Goal: Task Accomplishment & Management: Manage account settings

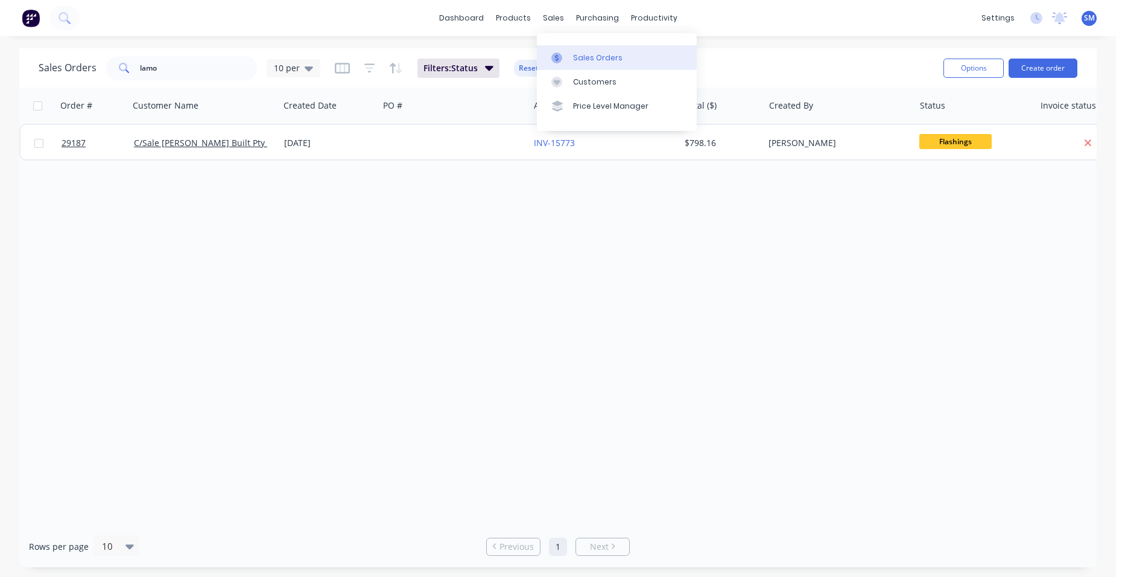
drag, startPoint x: 586, startPoint y: 53, endPoint x: 548, endPoint y: 59, distance: 39.1
click at [586, 54] on div "Sales Orders" at bounding box center [597, 57] width 49 height 11
click at [1030, 64] on button "Create order" at bounding box center [1042, 67] width 69 height 19
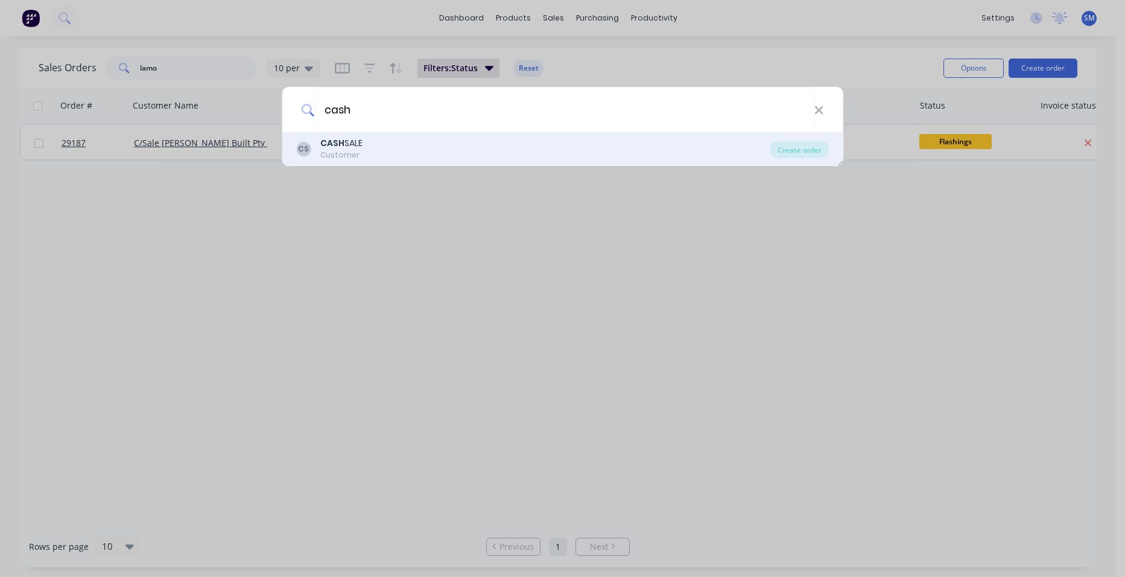
type input "cash"
click at [328, 151] on div "Customer" at bounding box center [341, 155] width 42 height 11
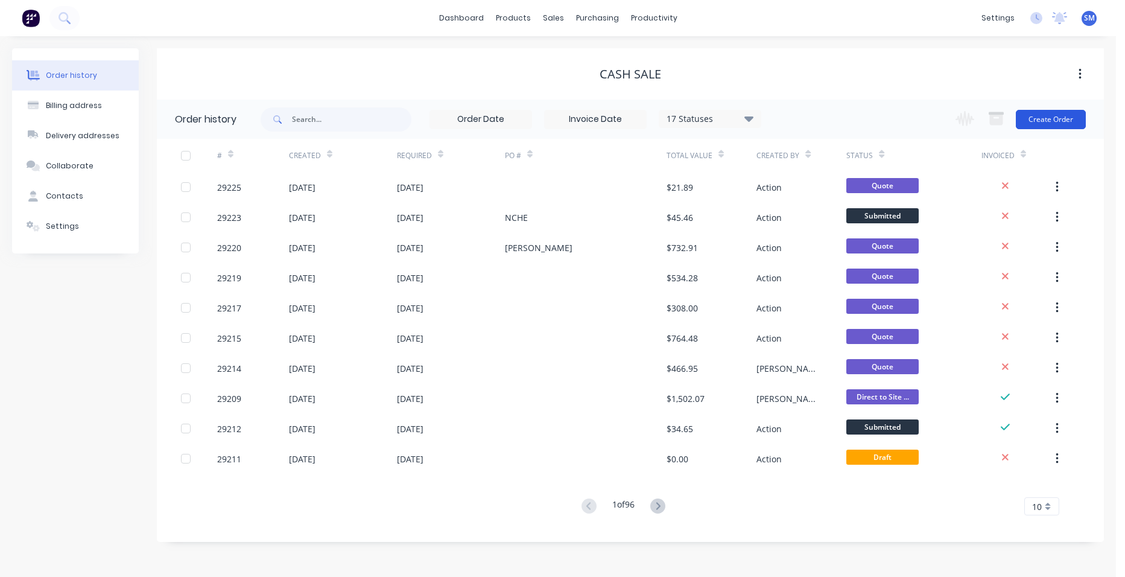
click at [1035, 115] on button "Create Order" at bounding box center [1051, 119] width 70 height 19
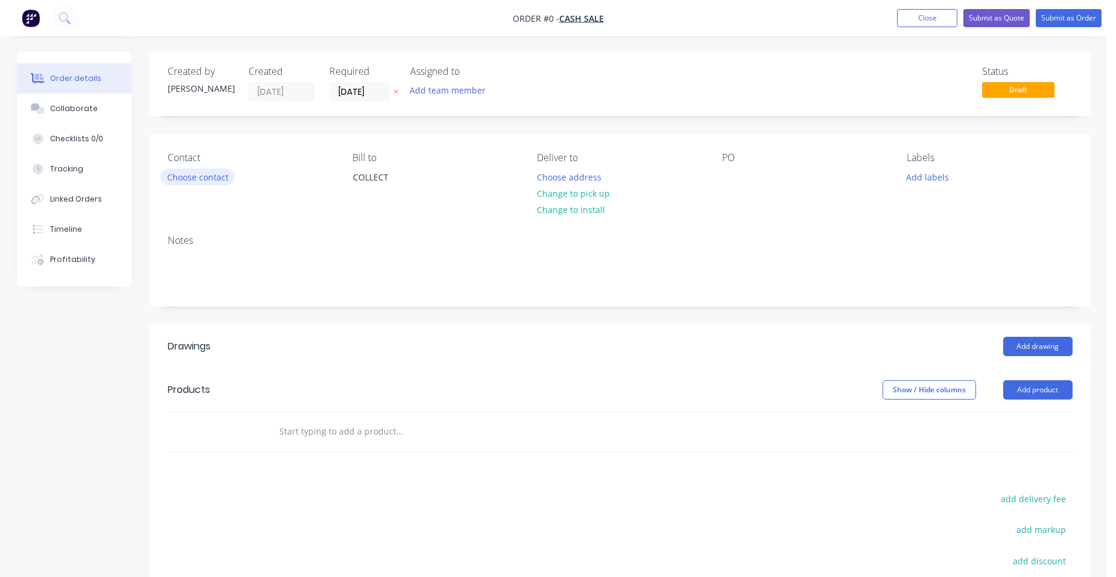
click at [212, 173] on button "Choose contact" at bounding box center [197, 176] width 74 height 16
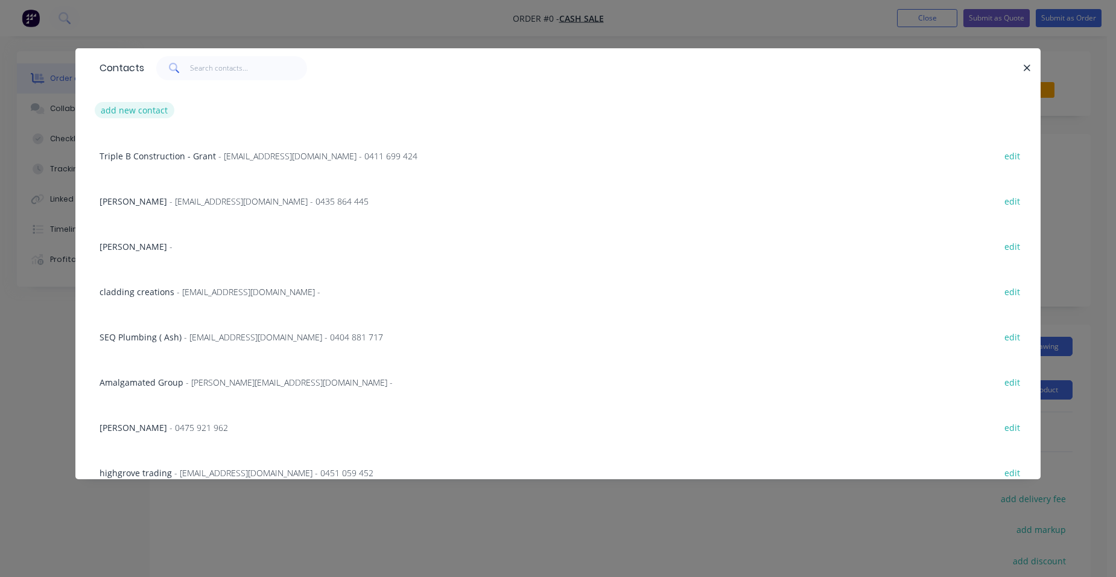
click at [143, 105] on button "add new contact" at bounding box center [135, 110] width 80 height 16
select select "AU"
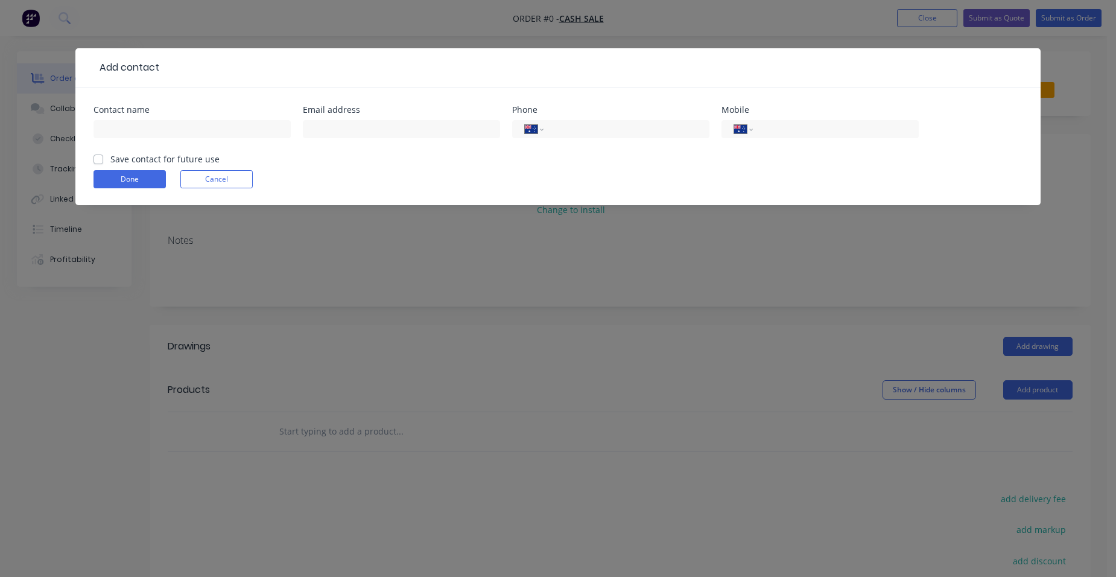
click at [126, 115] on div "Contact name" at bounding box center [191, 129] width 197 height 47
drag, startPoint x: 149, startPoint y: 127, endPoint x: 850, endPoint y: 232, distance: 708.5
click at [149, 127] on input "text" at bounding box center [191, 129] width 197 height 18
type input "[PERSON_NAME]"
type input "0455 433 928"
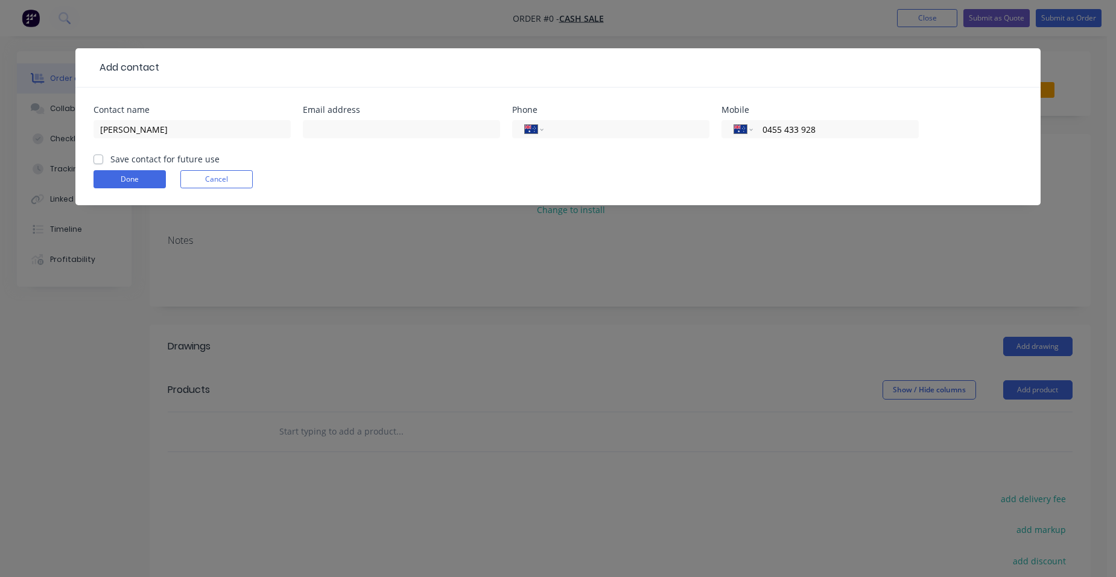
click at [110, 156] on label "Save contact for future use" at bounding box center [164, 159] width 109 height 13
click at [95, 156] on input "Save contact for future use" at bounding box center [98, 158] width 10 height 11
checkbox input "true"
click at [107, 175] on button "Done" at bounding box center [129, 179] width 72 height 18
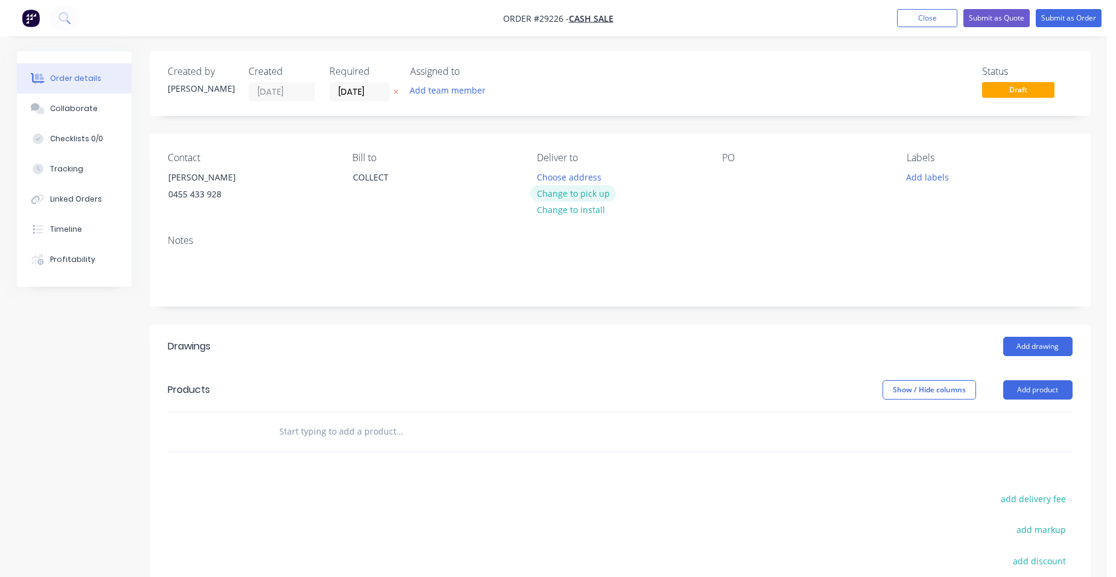
click at [541, 192] on button "Change to pick up" at bounding box center [573, 193] width 86 height 16
click at [1035, 340] on button "Add drawing" at bounding box center [1037, 345] width 69 height 19
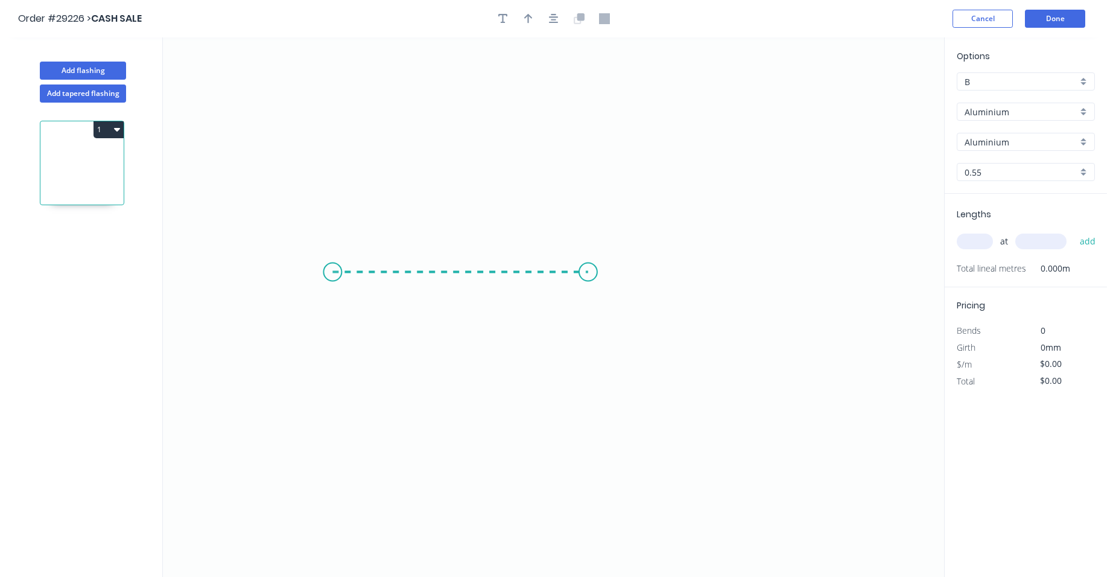
drag, startPoint x: 352, startPoint y: 271, endPoint x: 588, endPoint y: 263, distance: 235.9
click at [588, 263] on icon "0" at bounding box center [553, 306] width 781 height 539
click at [592, 273] on circle at bounding box center [588, 272] width 18 height 18
click at [461, 289] on tspan "?" at bounding box center [460, 284] width 6 height 20
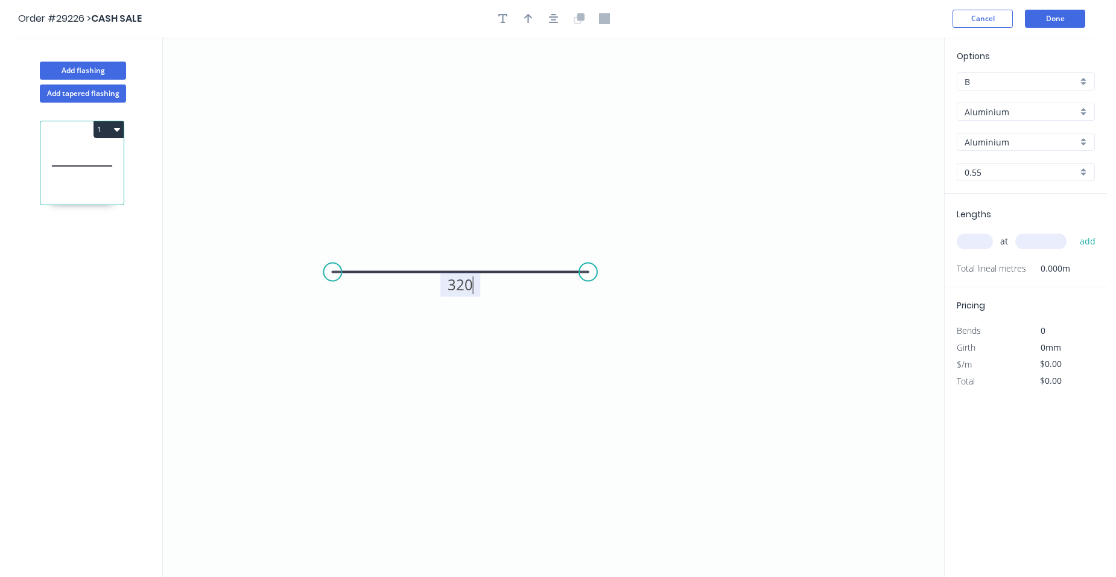
click at [971, 242] on input "text" at bounding box center [974, 241] width 36 height 16
type input "$1.00"
type input "1"
type input "700"
click at [1073, 231] on button "add" at bounding box center [1087, 241] width 28 height 21
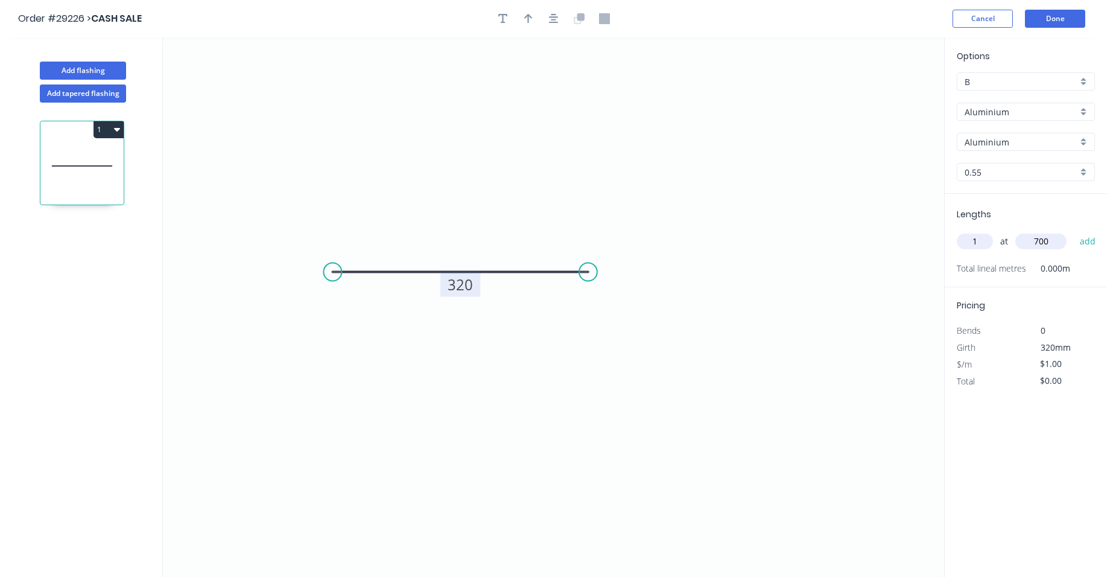
type input "$1.00"
click at [1081, 113] on div "Aluminium" at bounding box center [1025, 112] width 138 height 18
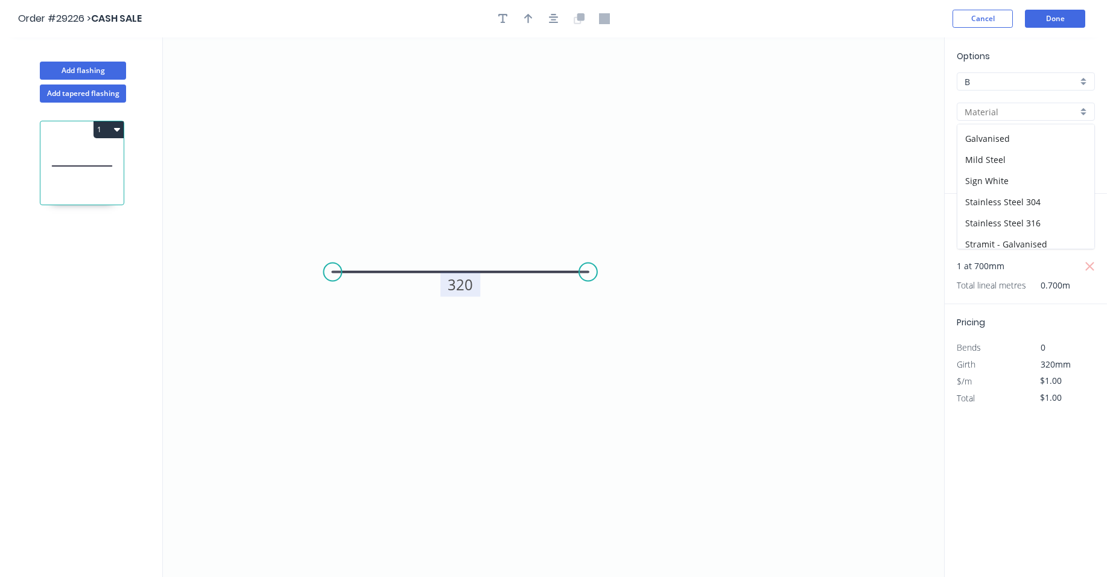
scroll to position [108, 0]
click at [1044, 227] on div "Aluminium Colorbond Colorbond Matt Colorbond Ultra Galvanised Mild Steel Sign W…" at bounding box center [1025, 186] width 138 height 125
click at [1040, 236] on div "Zincalume" at bounding box center [1025, 237] width 137 height 21
type input "Zincalume"
type input "Zinc"
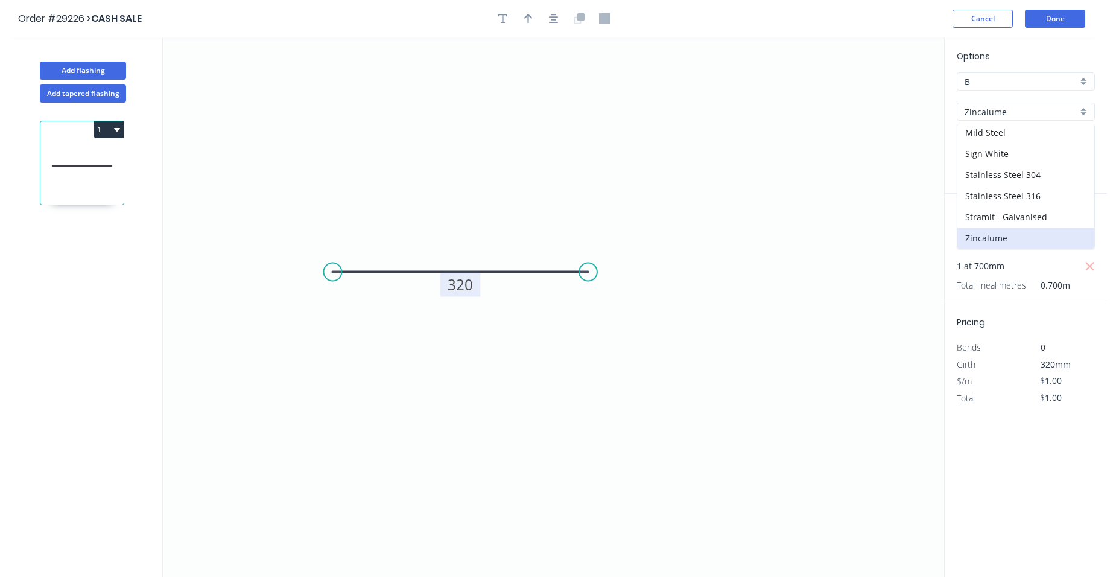
type input "$13.51"
click at [1067, 398] on input "$13.51" at bounding box center [1060, 397] width 41 height 17
drag, startPoint x: 1067, startPoint y: 398, endPoint x: 1031, endPoint y: 399, distance: 35.6
click at [1031, 399] on div "$13.51" at bounding box center [1058, 398] width 65 height 17
type input "$15.00"
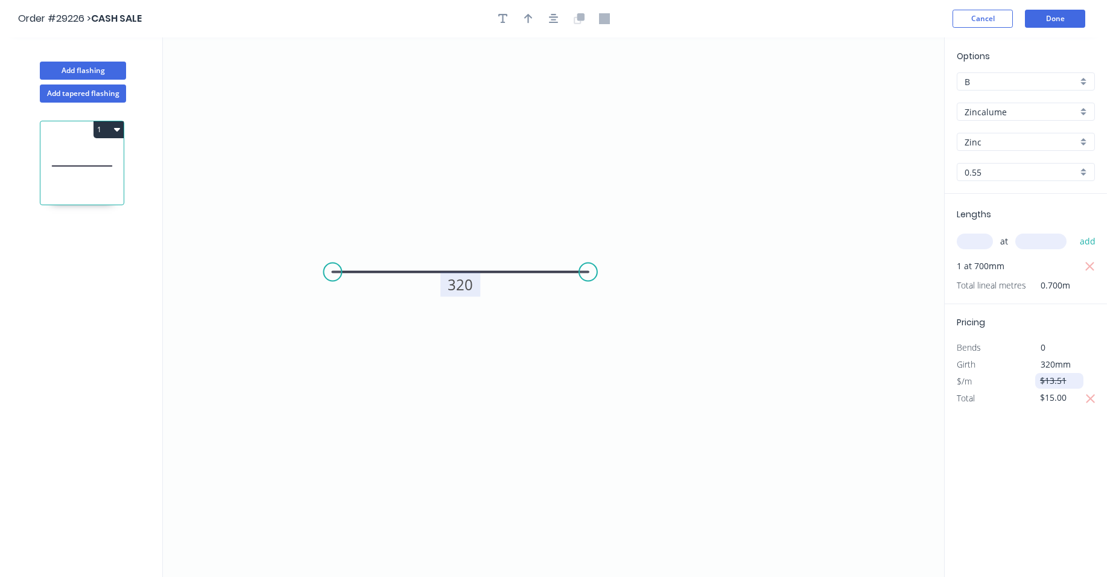
click at [1069, 381] on input "$13.51" at bounding box center [1060, 380] width 41 height 17
drag, startPoint x: 1069, startPoint y: 381, endPoint x: 1040, endPoint y: 384, distance: 29.2
click at [1040, 384] on input "$13.51" at bounding box center [1060, 380] width 41 height 17
type input "$15.00"
click at [1062, 22] on button "Done" at bounding box center [1055, 19] width 60 height 18
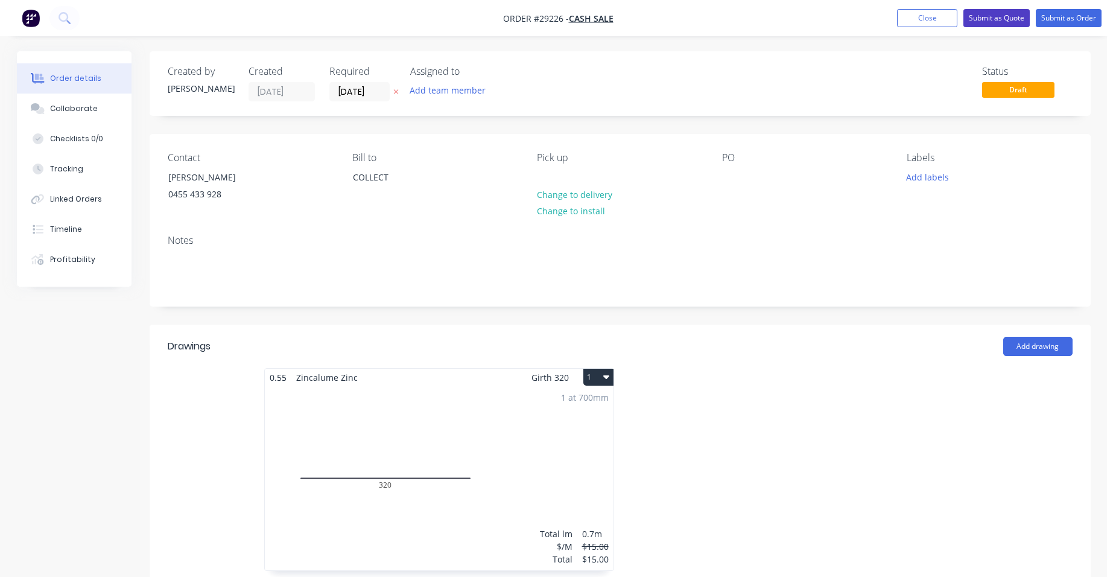
click at [985, 13] on button "Submit as Quote" at bounding box center [996, 18] width 66 height 18
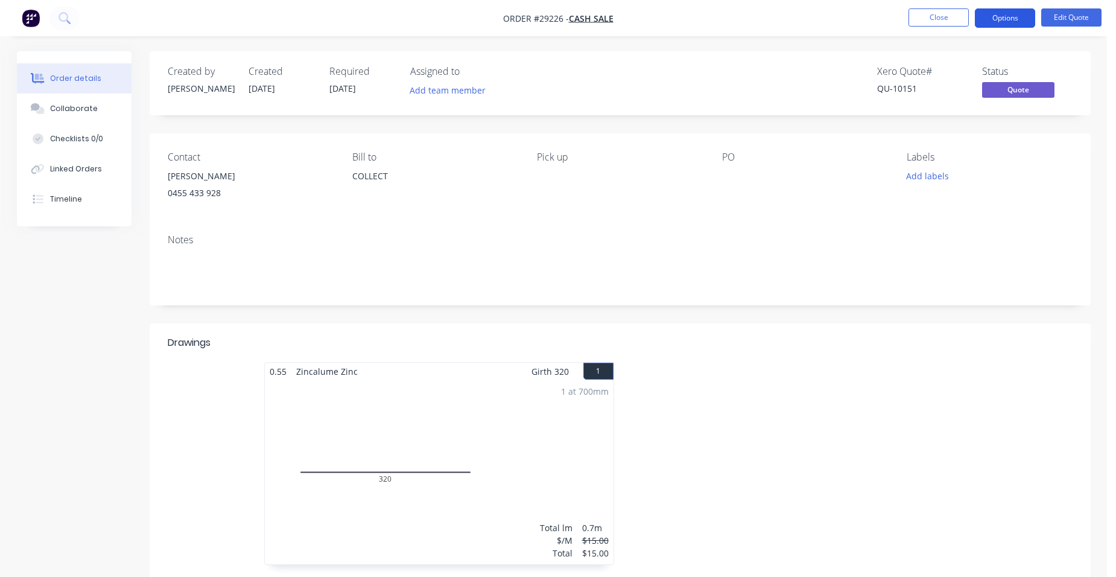
click at [989, 19] on button "Options" at bounding box center [1005, 17] width 60 height 19
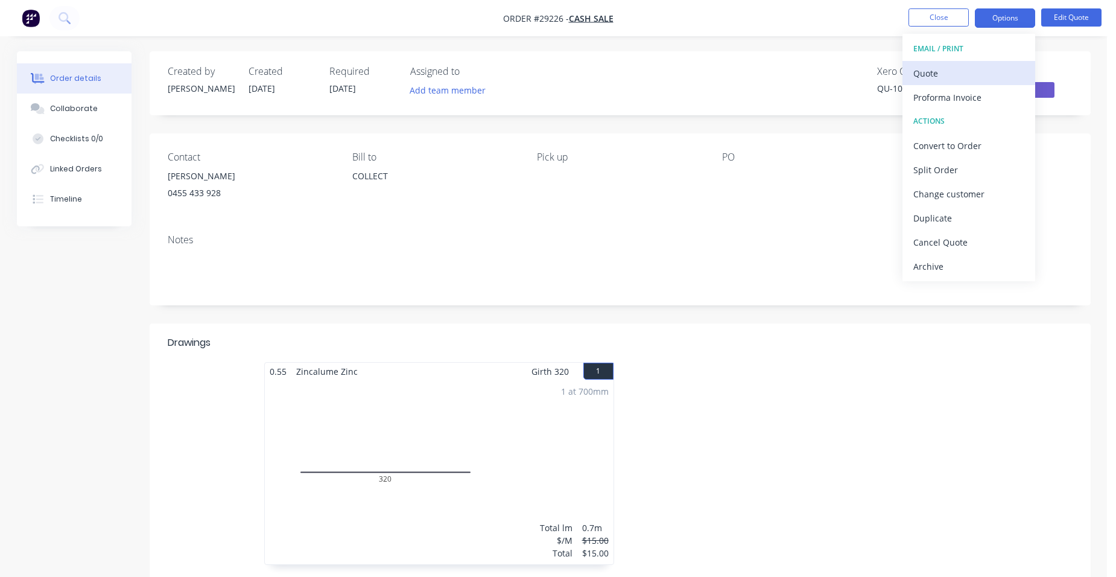
click at [950, 71] on div "Quote" at bounding box center [968, 73] width 111 height 17
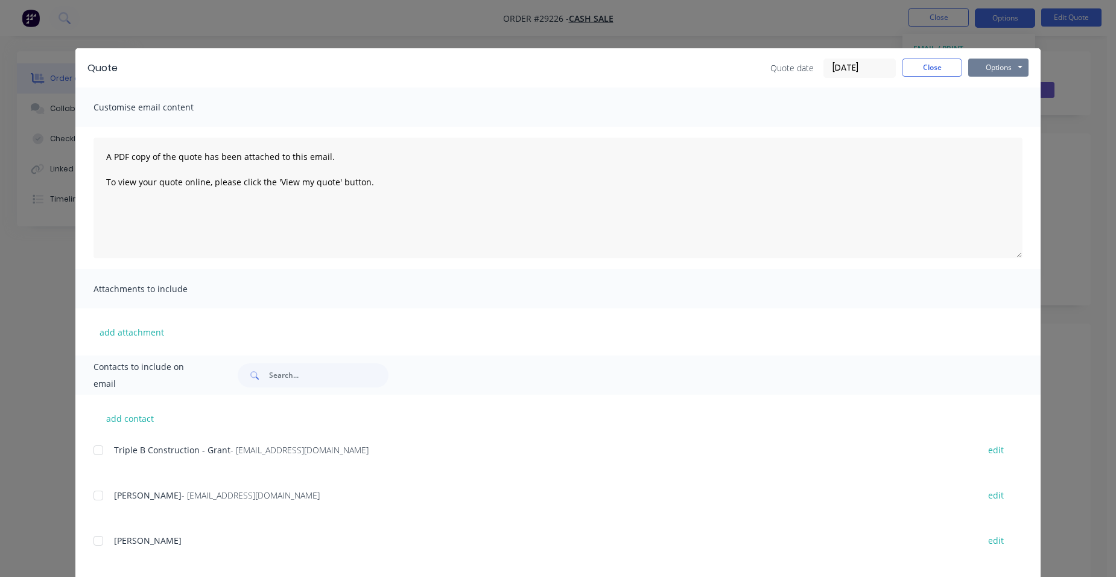
click at [985, 68] on button "Options" at bounding box center [998, 67] width 60 height 18
click at [991, 107] on button "Print" at bounding box center [1006, 109] width 77 height 20
drag, startPoint x: 943, startPoint y: 66, endPoint x: 978, endPoint y: 52, distance: 37.6
click at [945, 66] on button "Close" at bounding box center [932, 67] width 60 height 18
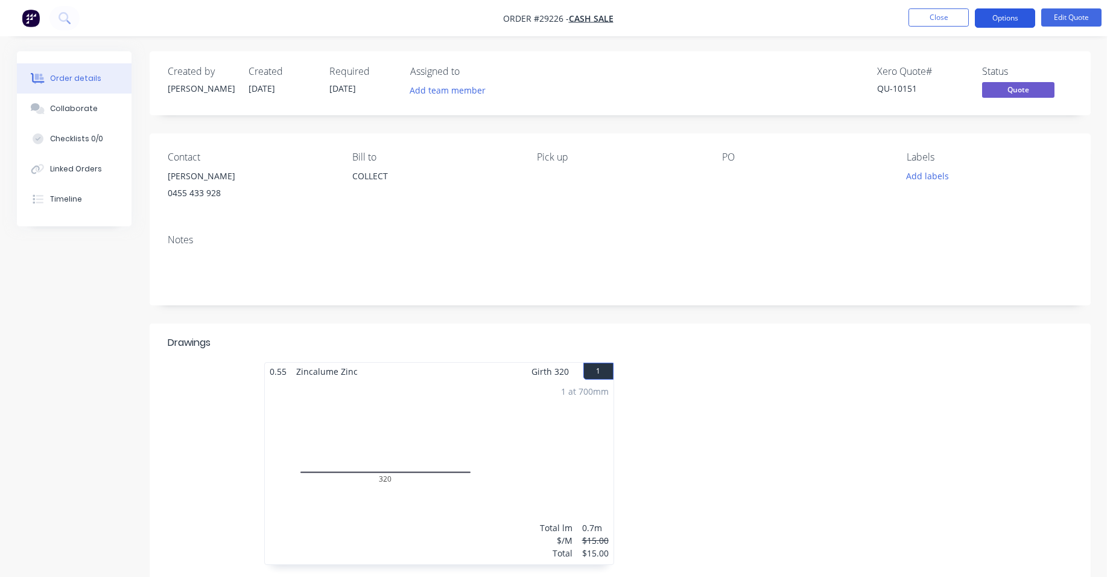
click at [1003, 23] on button "Options" at bounding box center [1005, 17] width 60 height 19
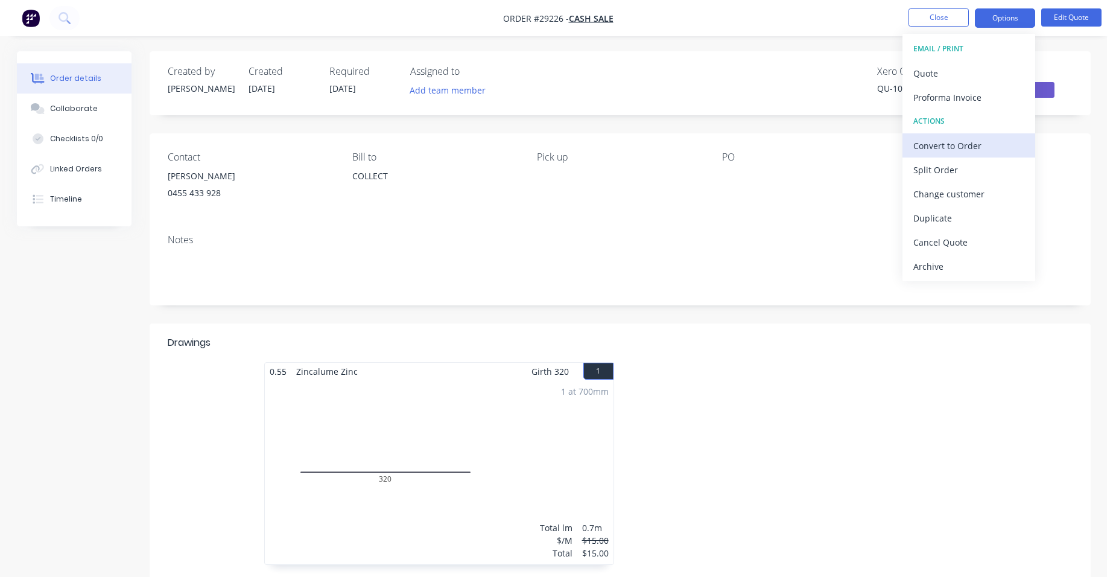
click at [975, 139] on div "Convert to Order" at bounding box center [968, 145] width 111 height 17
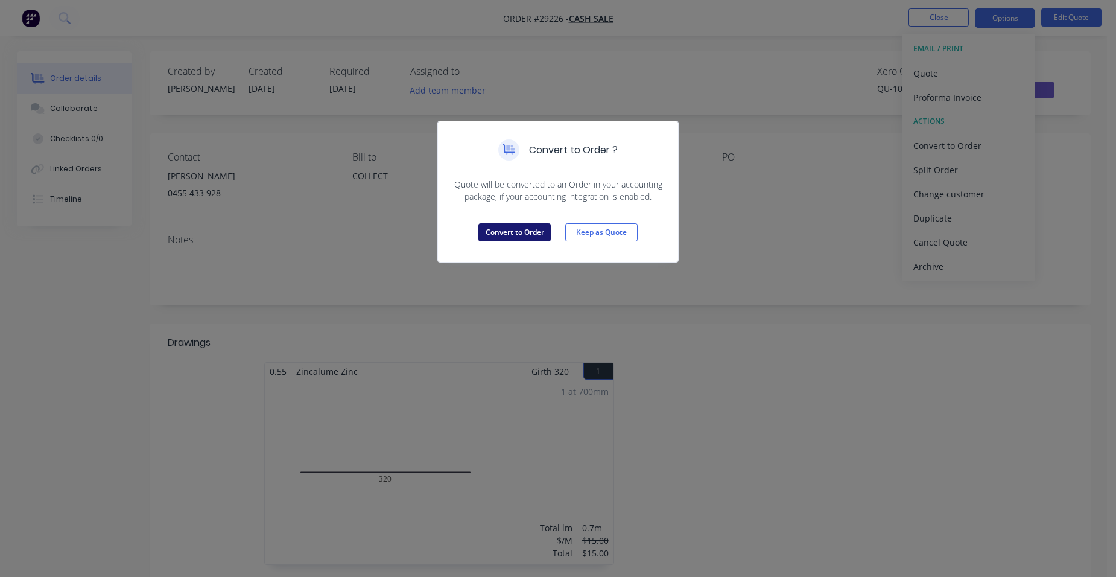
click at [501, 234] on button "Convert to Order" at bounding box center [514, 232] width 72 height 18
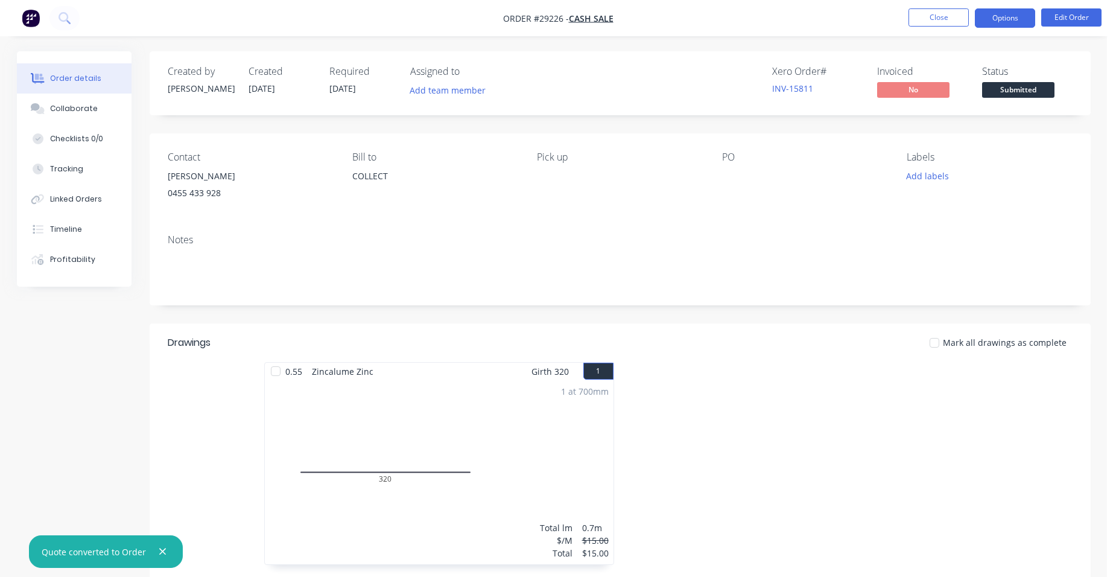
click at [1011, 25] on button "Options" at bounding box center [1005, 17] width 60 height 19
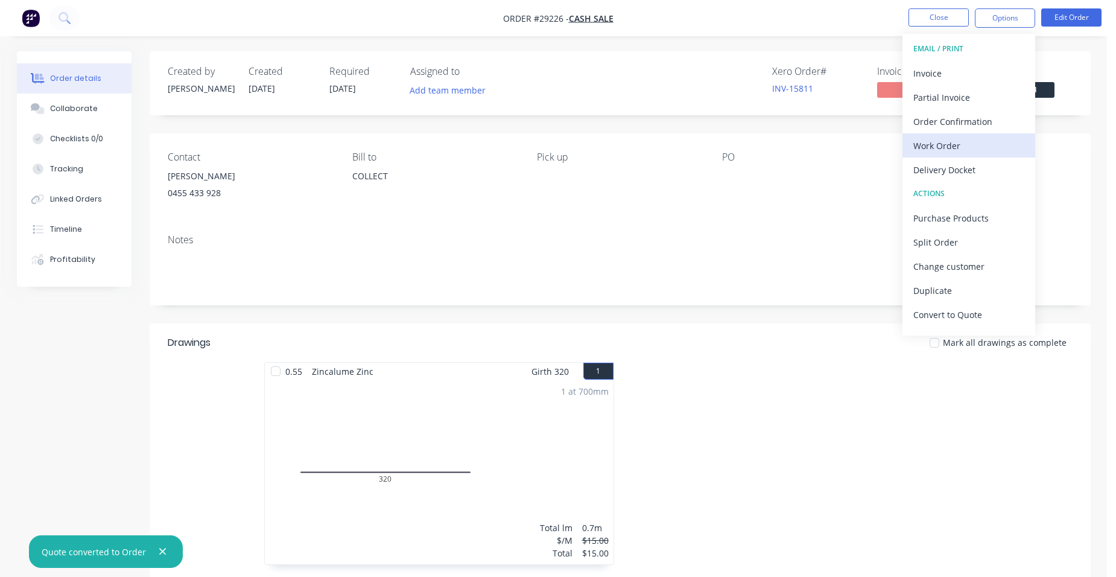
click at [989, 144] on div "Work Order" at bounding box center [968, 145] width 111 height 17
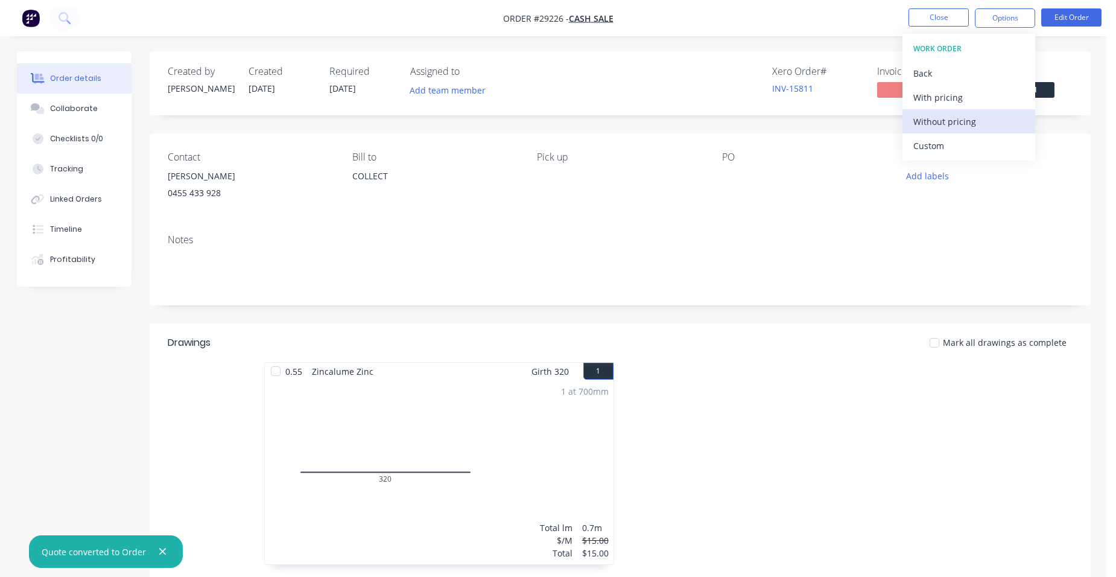
click at [997, 128] on div "Without pricing" at bounding box center [968, 121] width 111 height 17
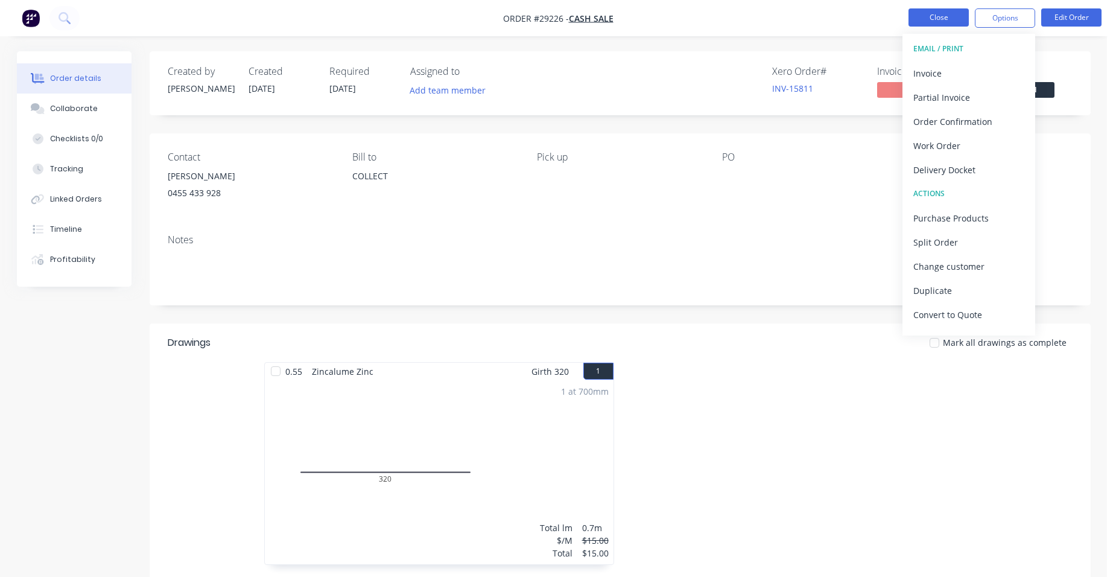
click at [945, 10] on button "Close" at bounding box center [938, 17] width 60 height 18
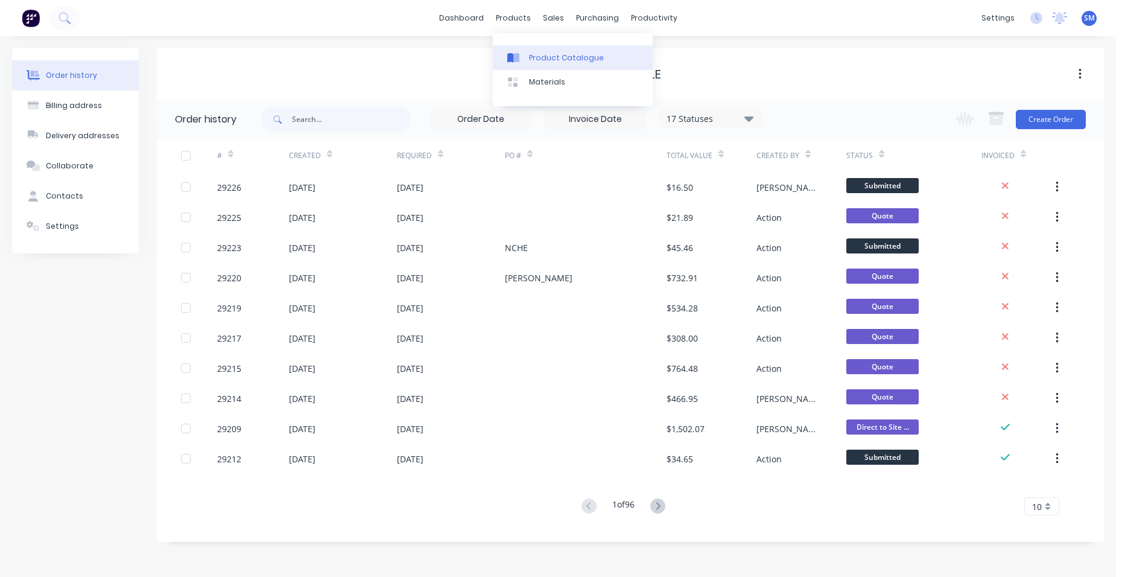
click at [552, 66] on link "Product Catalogue" at bounding box center [573, 57] width 160 height 24
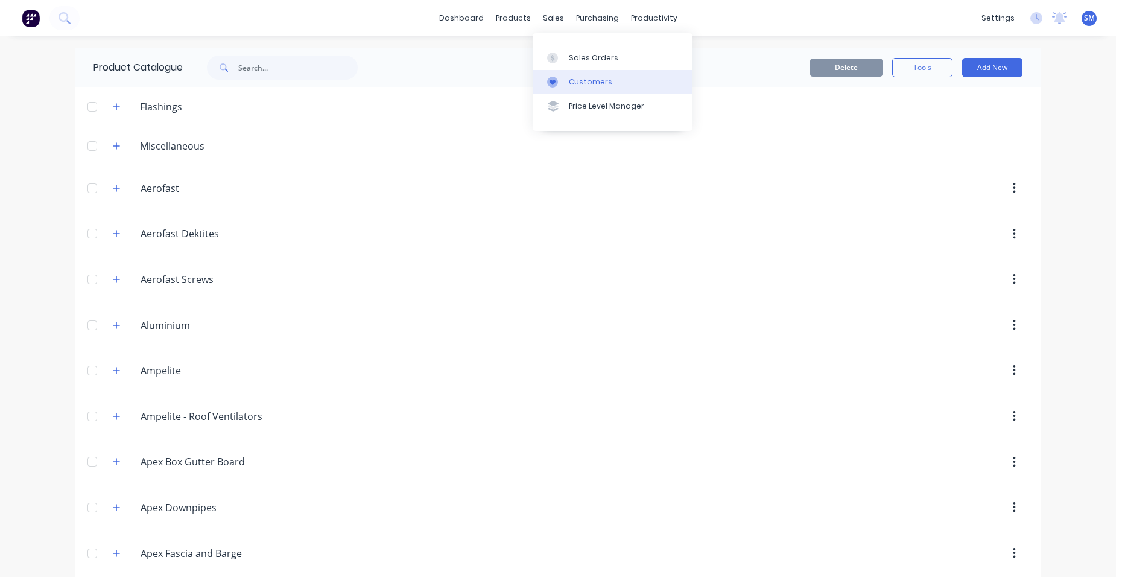
click at [578, 83] on div "Customers" at bounding box center [590, 82] width 43 height 11
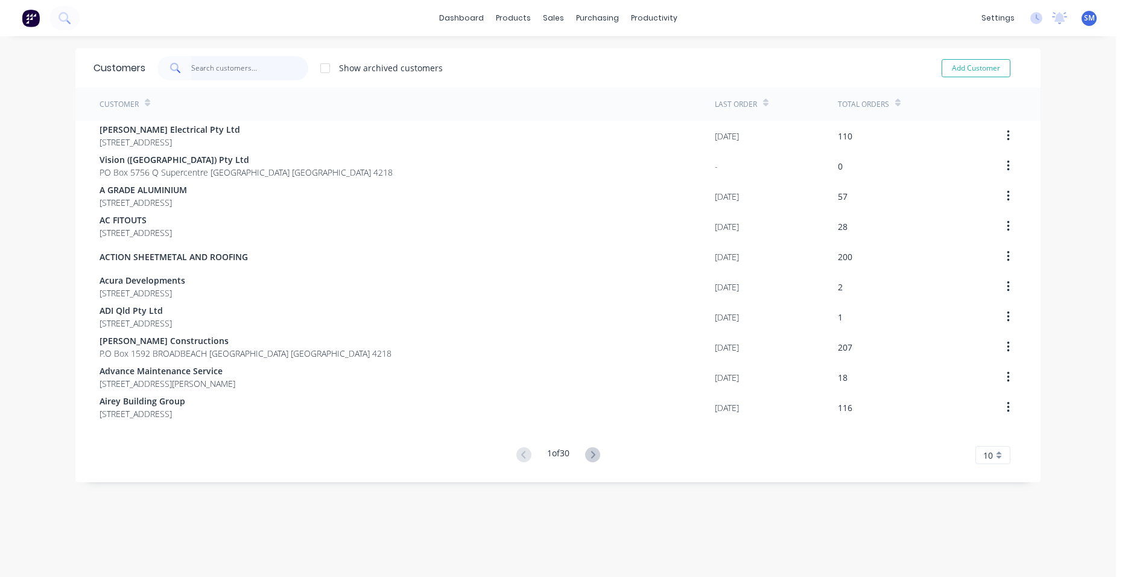
click at [246, 66] on input "text" at bounding box center [250, 68] width 118 height 24
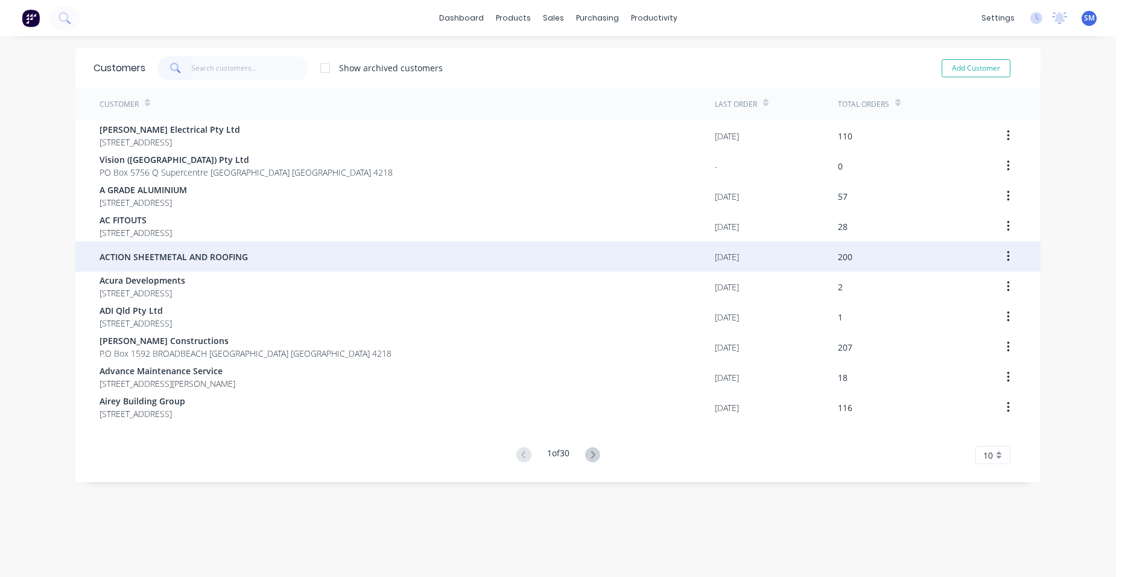
click at [209, 257] on span "ACTION SHEETMETAL AND ROOFING" at bounding box center [174, 256] width 148 height 13
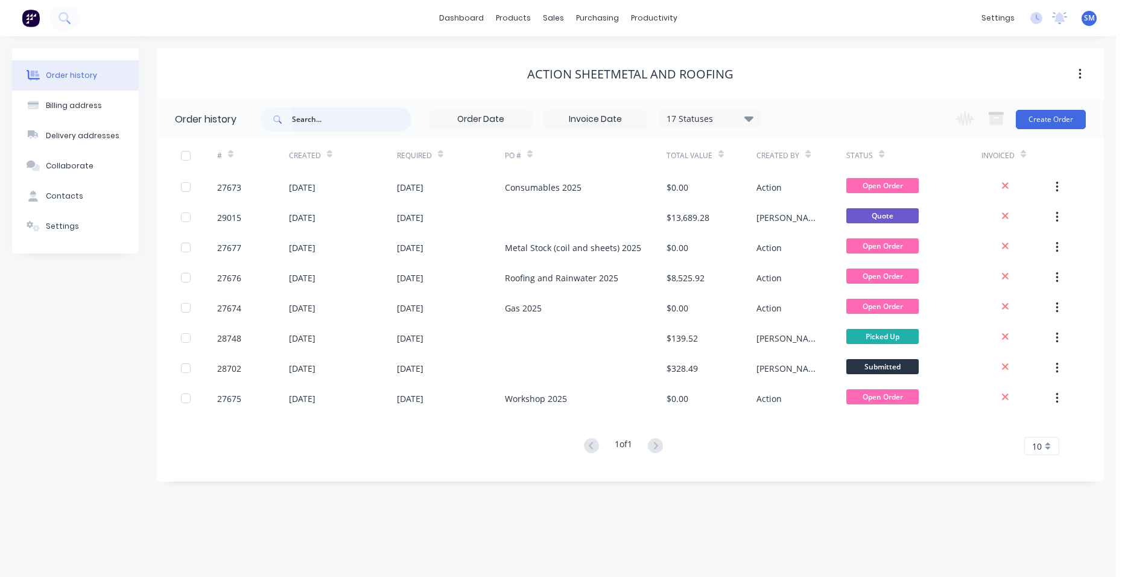
click at [309, 116] on input "text" at bounding box center [351, 119] width 119 height 24
type input "gas"
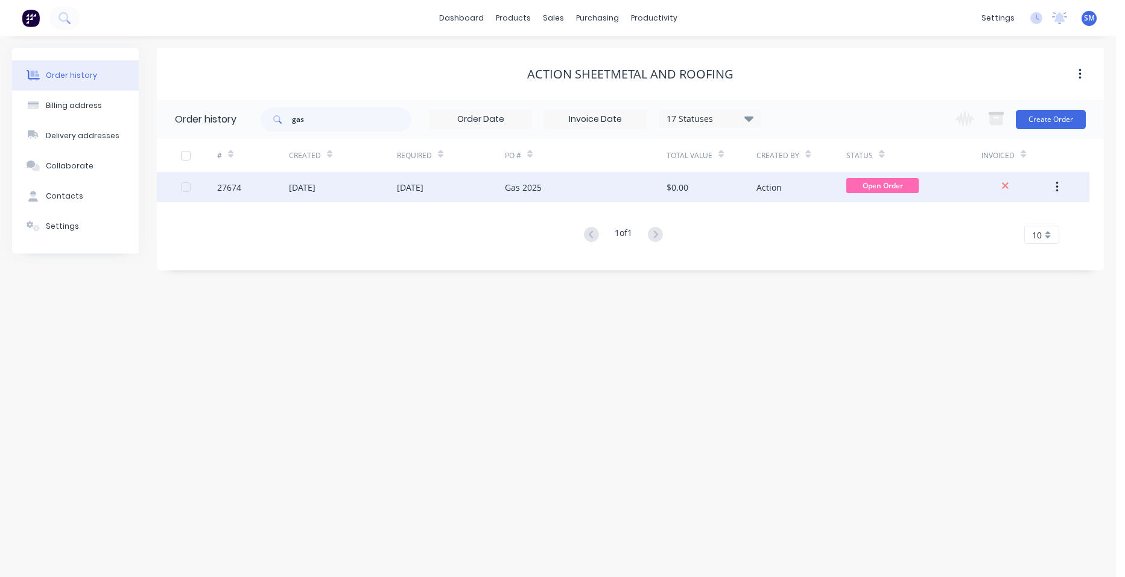
click at [637, 180] on div "Gas 2025" at bounding box center [586, 187] width 162 height 30
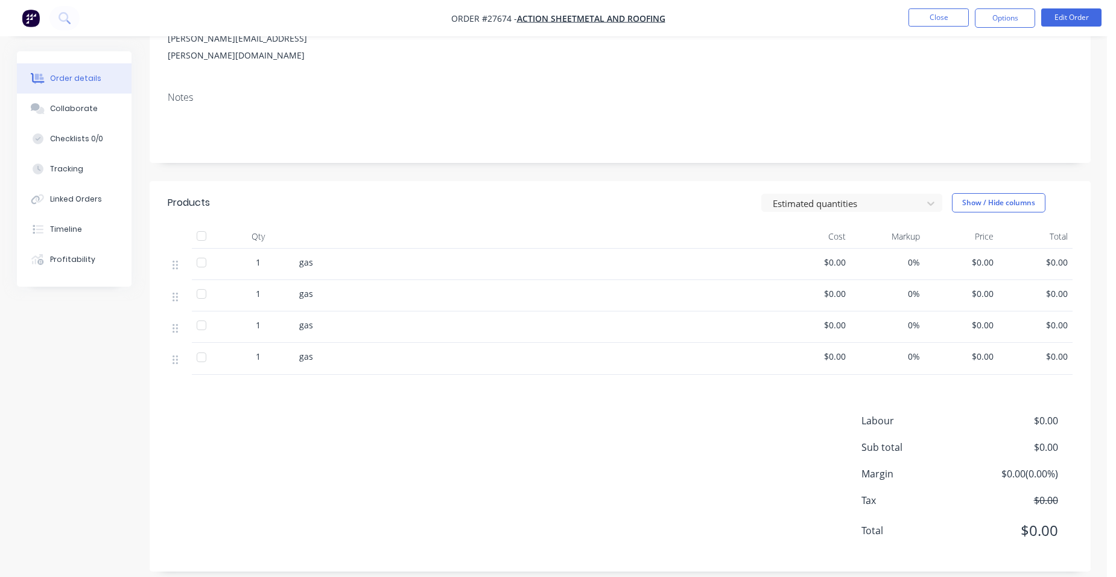
scroll to position [155, 0]
click at [1070, 14] on button "Edit Order" at bounding box center [1071, 17] width 60 height 18
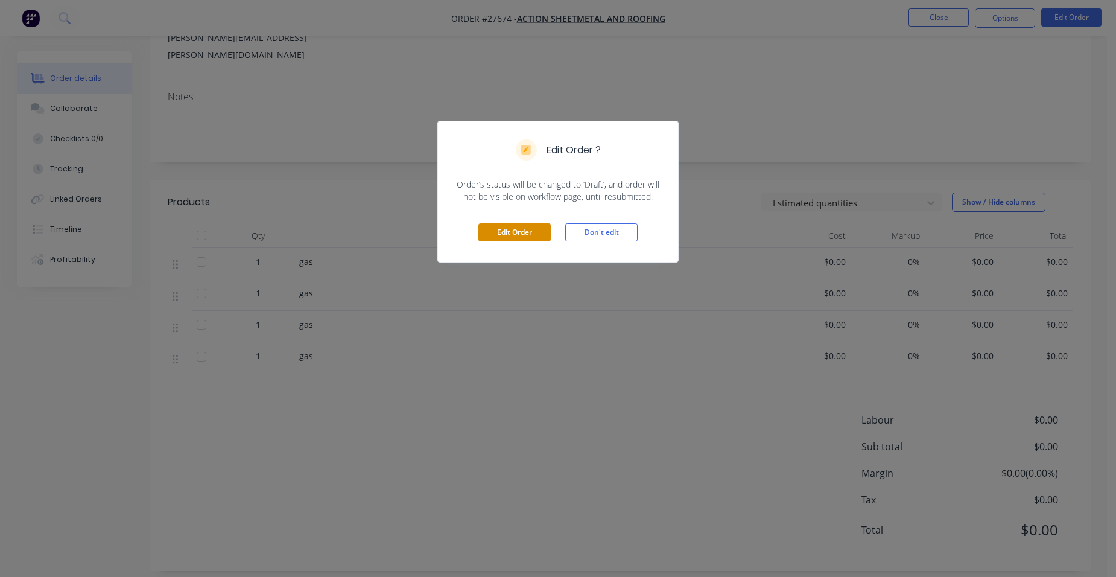
click at [491, 229] on button "Edit Order" at bounding box center [514, 232] width 72 height 18
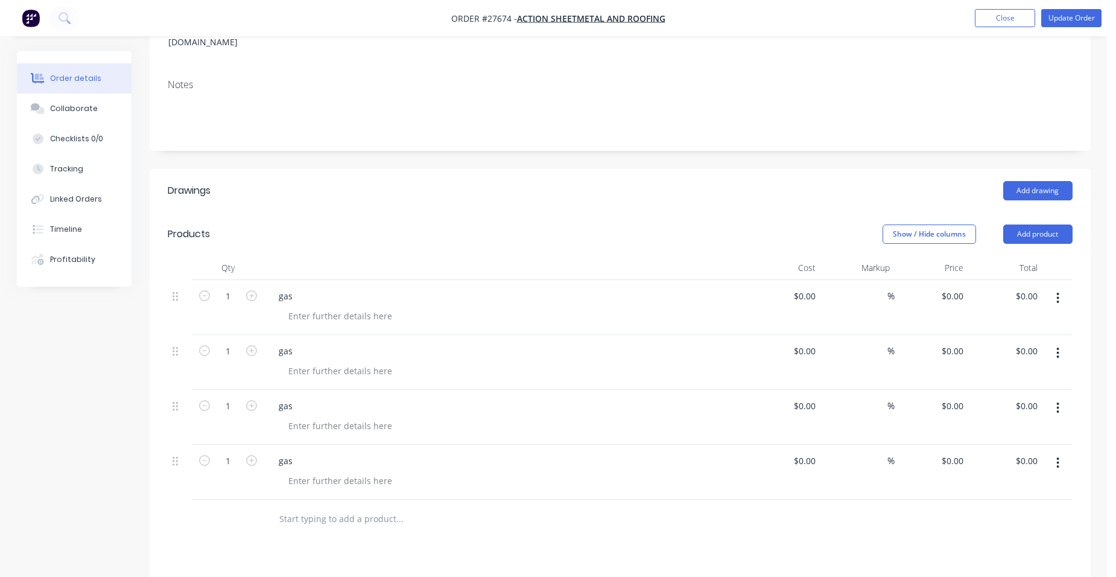
scroll to position [241, 0]
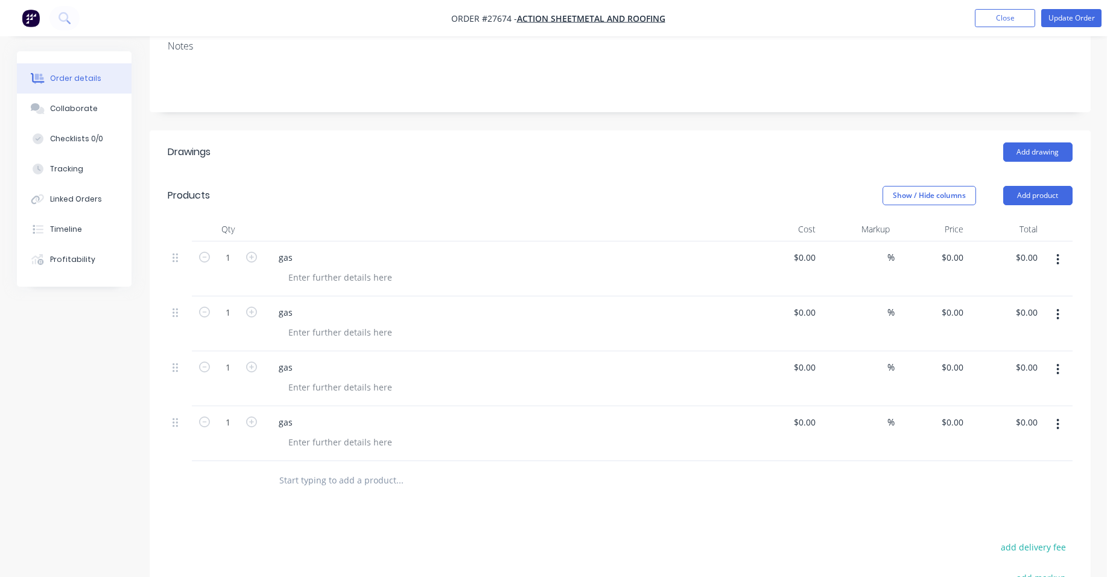
click at [1058, 417] on icon "button" at bounding box center [1057, 423] width 3 height 13
click at [1026, 471] on div "Duplicate" at bounding box center [1014, 479] width 93 height 17
click at [373, 433] on div at bounding box center [340, 441] width 123 height 17
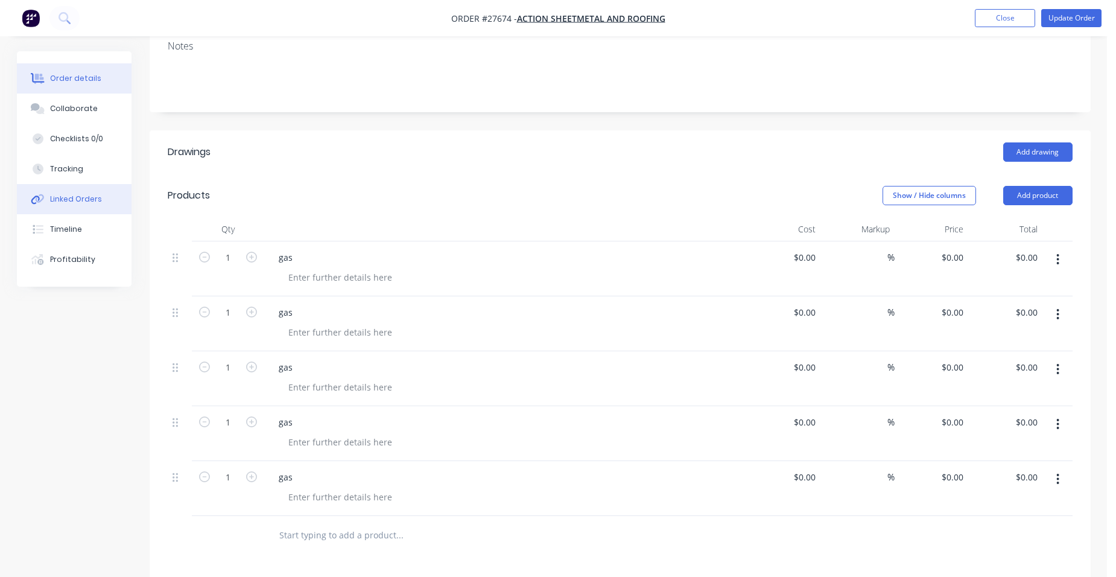
click at [89, 203] on div "Linked Orders" at bounding box center [76, 199] width 52 height 11
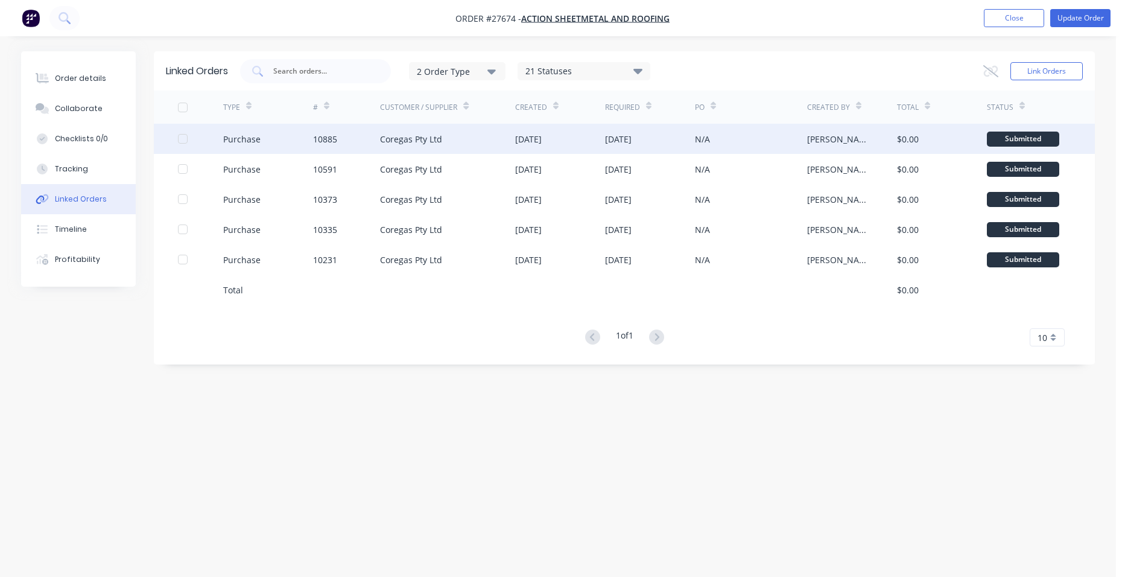
click at [346, 127] on div "10885" at bounding box center [347, 139] width 68 height 30
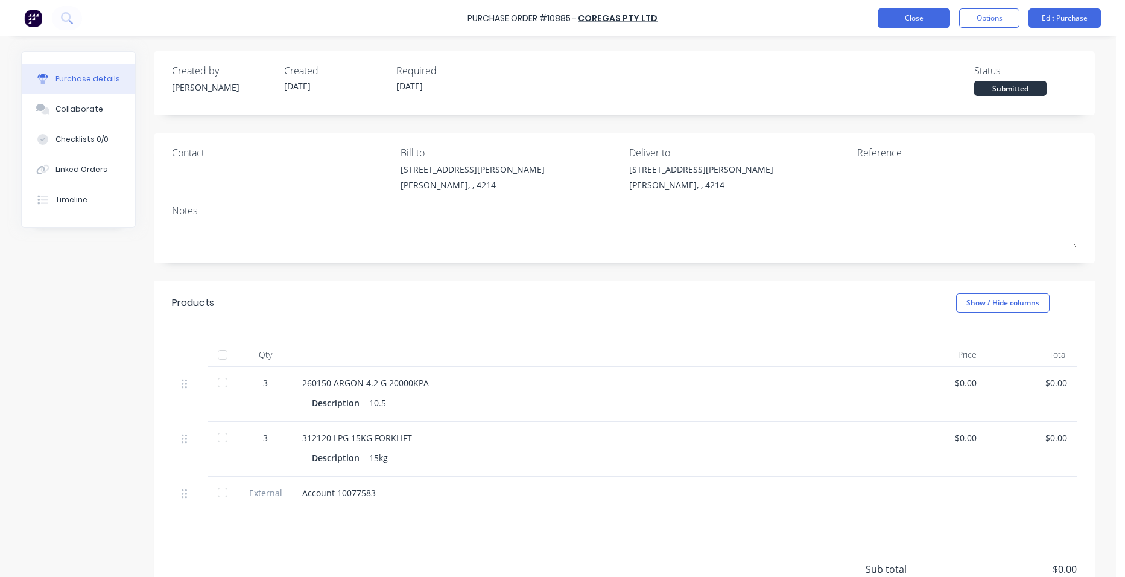
click at [938, 10] on button "Close" at bounding box center [913, 17] width 72 height 19
drag, startPoint x: 70, startPoint y: 163, endPoint x: 77, endPoint y: 163, distance: 7.2
click at [72, 163] on button "Linked Orders" at bounding box center [78, 169] width 113 height 30
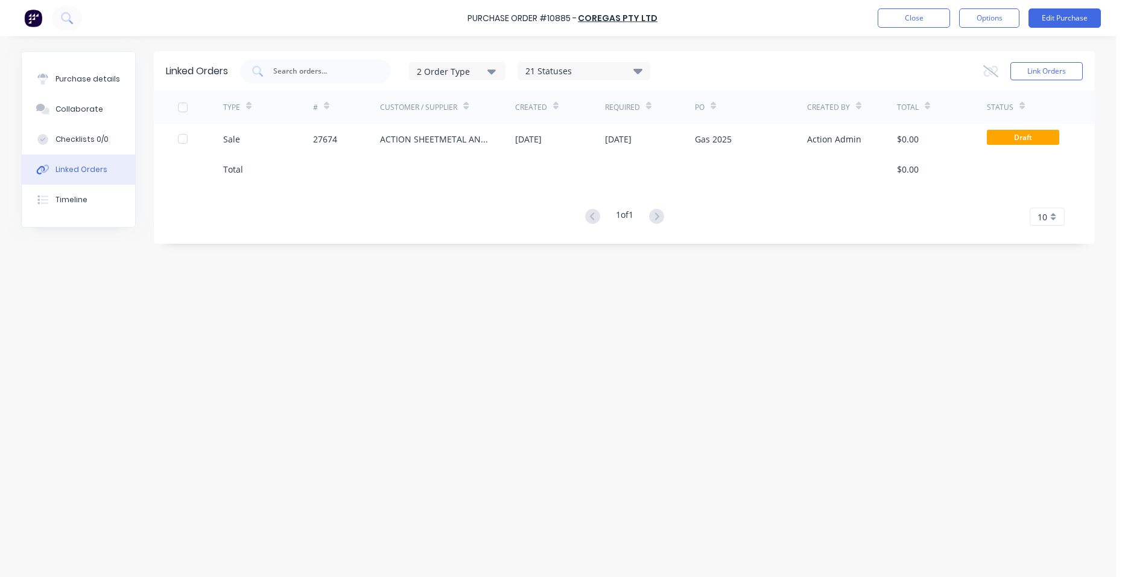
click at [339, 154] on div at bounding box center [347, 169] width 68 height 30
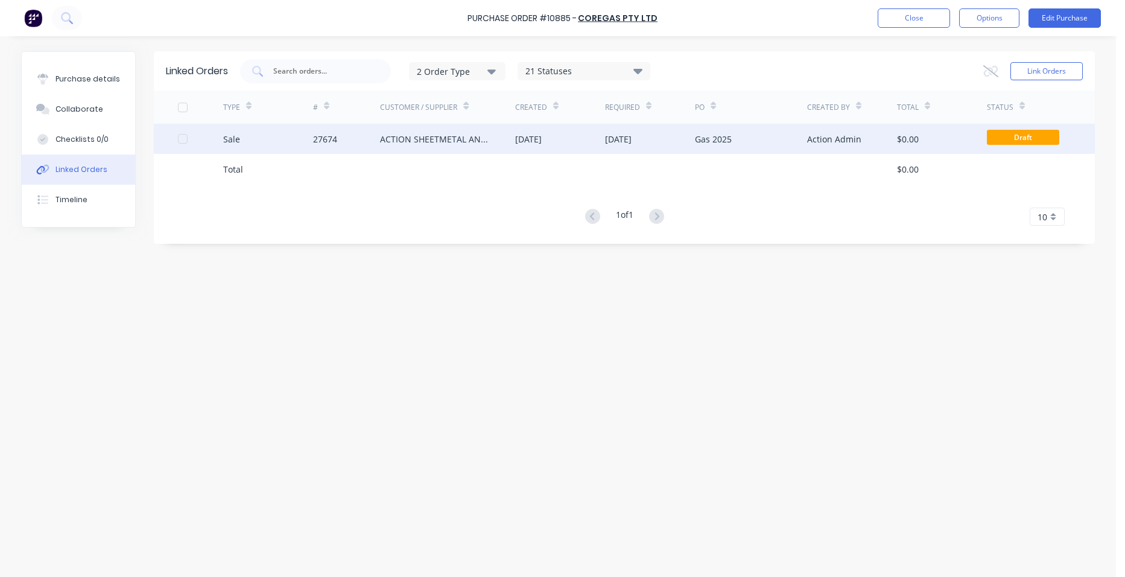
click at [350, 142] on div "27674" at bounding box center [347, 139] width 68 height 30
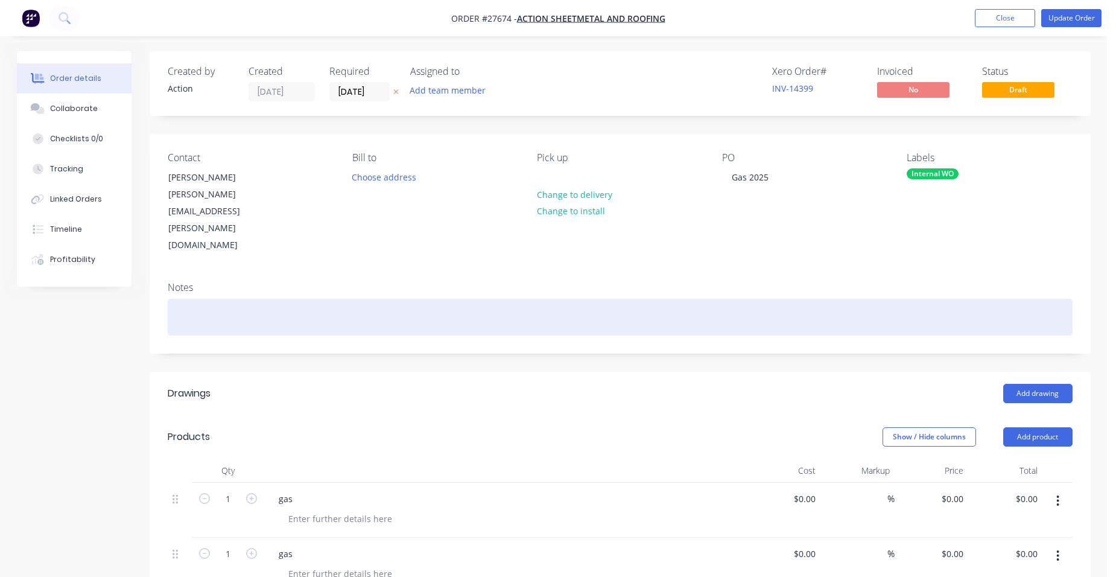
drag, startPoint x: 190, startPoint y: 285, endPoint x: 193, endPoint y: 277, distance: 8.4
click at [193, 299] on div at bounding box center [620, 317] width 905 height 37
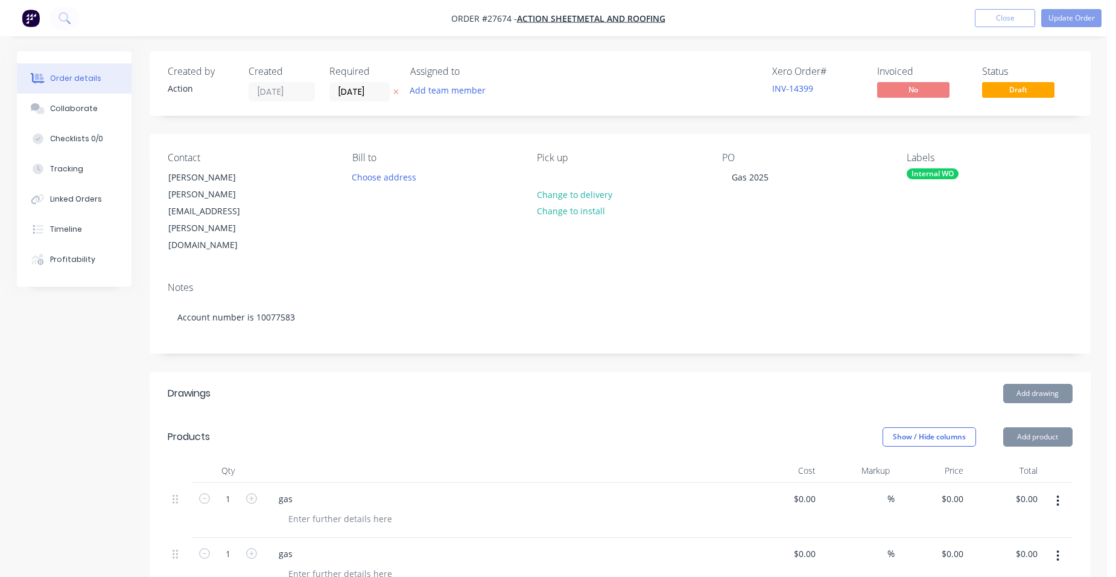
click at [469, 415] on header "Products Show / Hide columns Add product" at bounding box center [620, 436] width 941 height 43
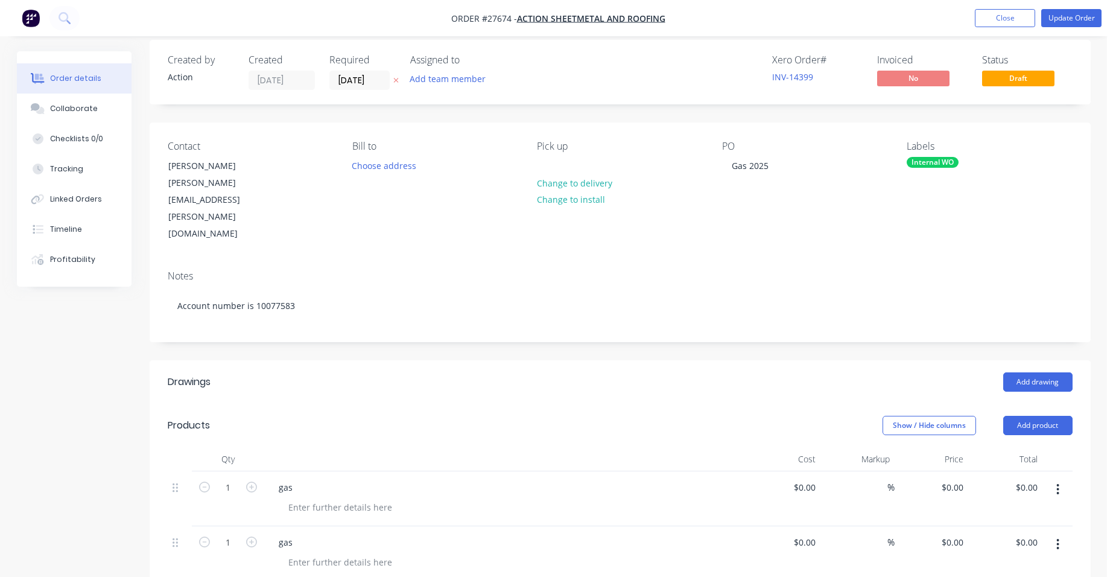
scroll to position [302, 0]
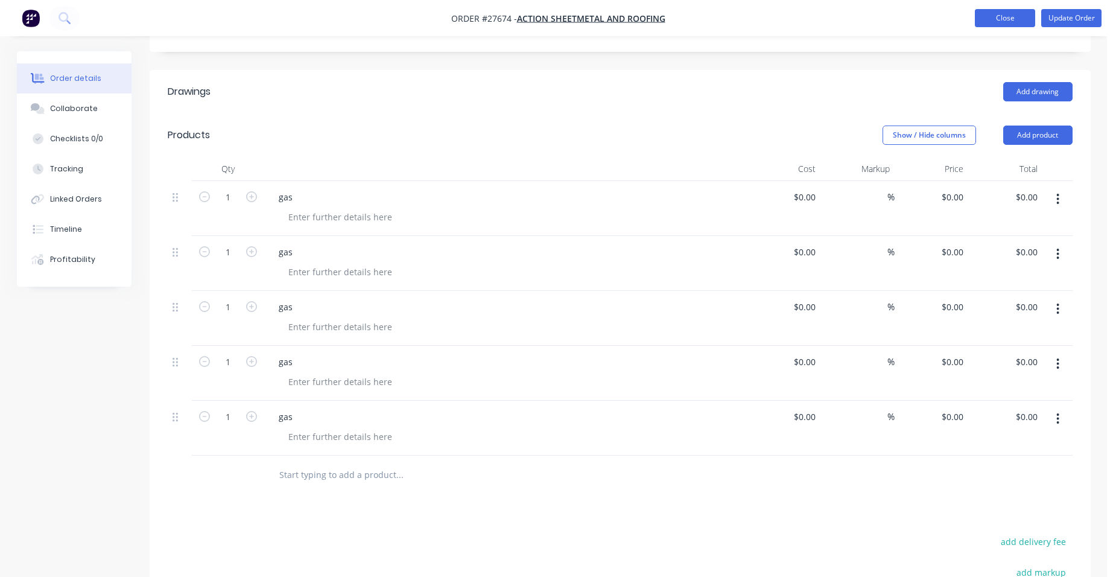
click at [1022, 11] on button "Close" at bounding box center [1005, 18] width 60 height 18
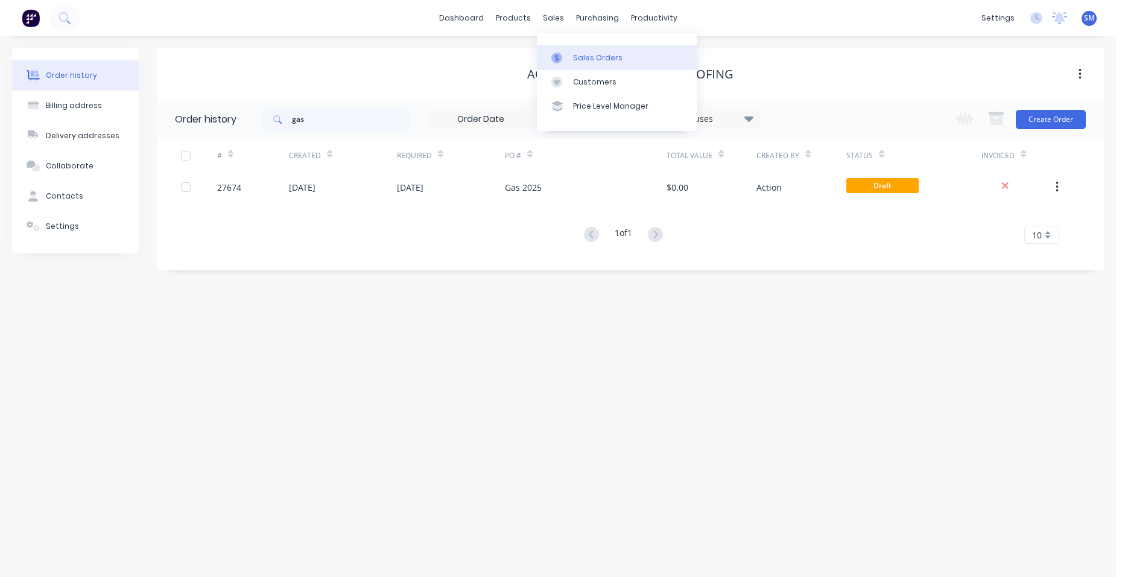
click at [592, 54] on div "Sales Orders" at bounding box center [597, 57] width 49 height 11
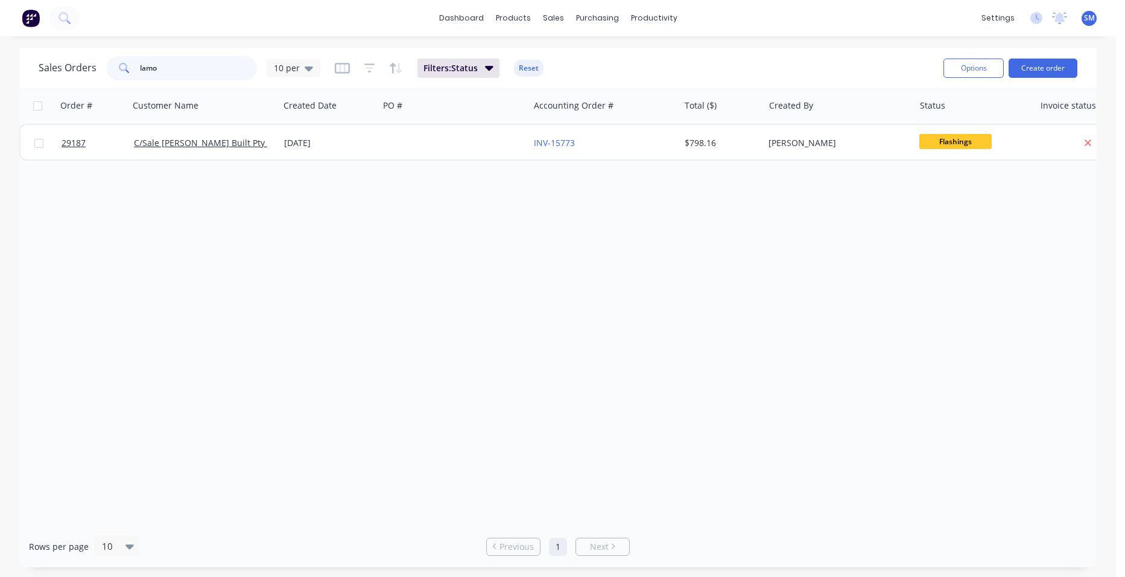
drag, startPoint x: 188, startPoint y: 63, endPoint x: 73, endPoint y: 73, distance: 115.6
click at [77, 73] on div "Sales Orders lamo 10 per" at bounding box center [180, 68] width 282 height 24
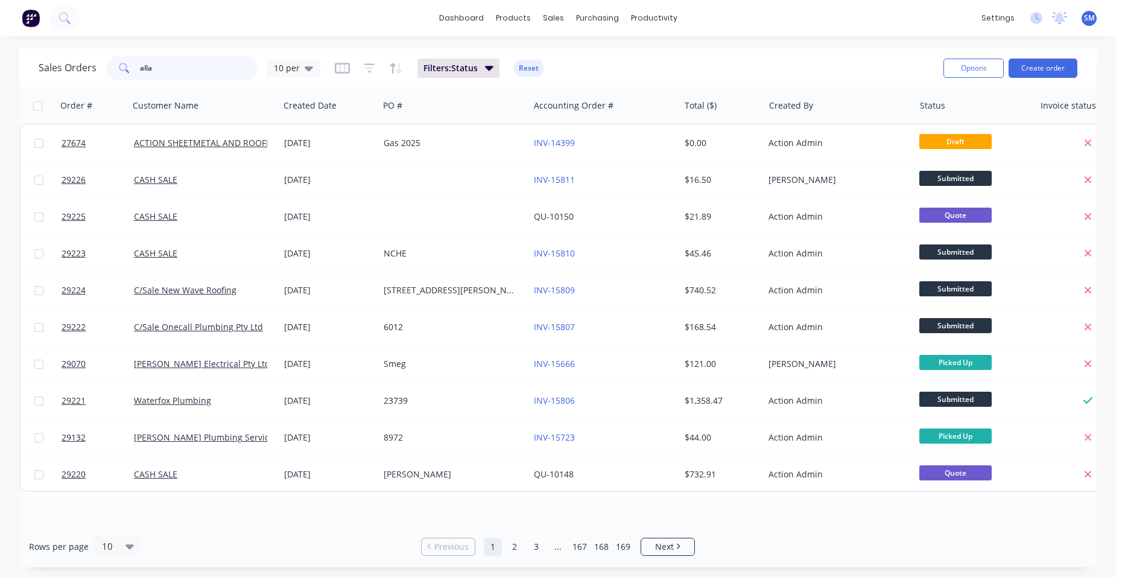
type input "[PERSON_NAME]"
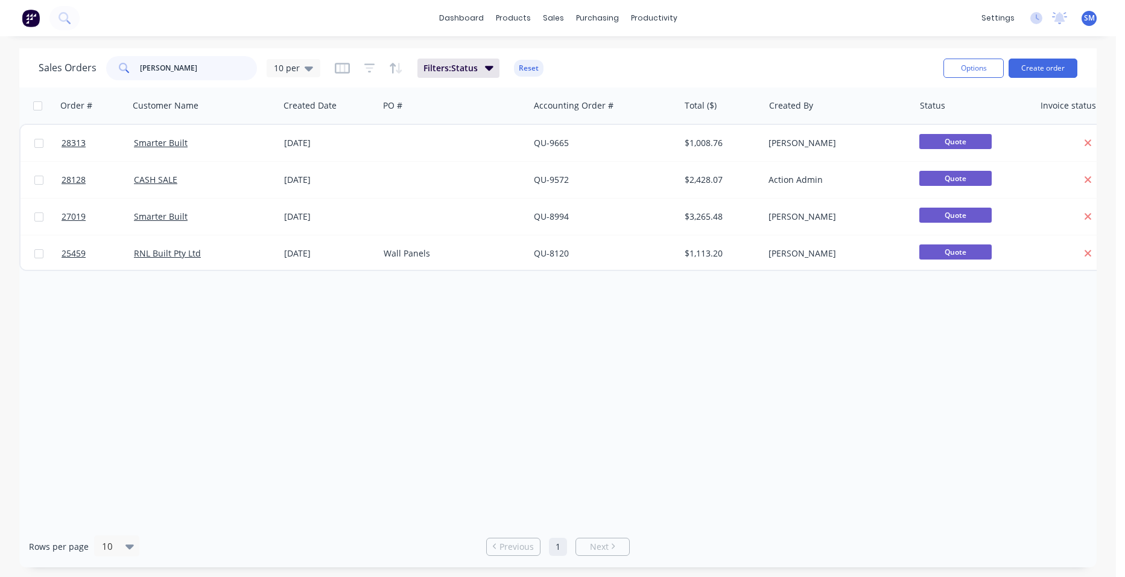
drag, startPoint x: 158, startPoint y: 65, endPoint x: 120, endPoint y: 68, distance: 38.1
click at [120, 68] on div "[PERSON_NAME]" at bounding box center [181, 68] width 151 height 24
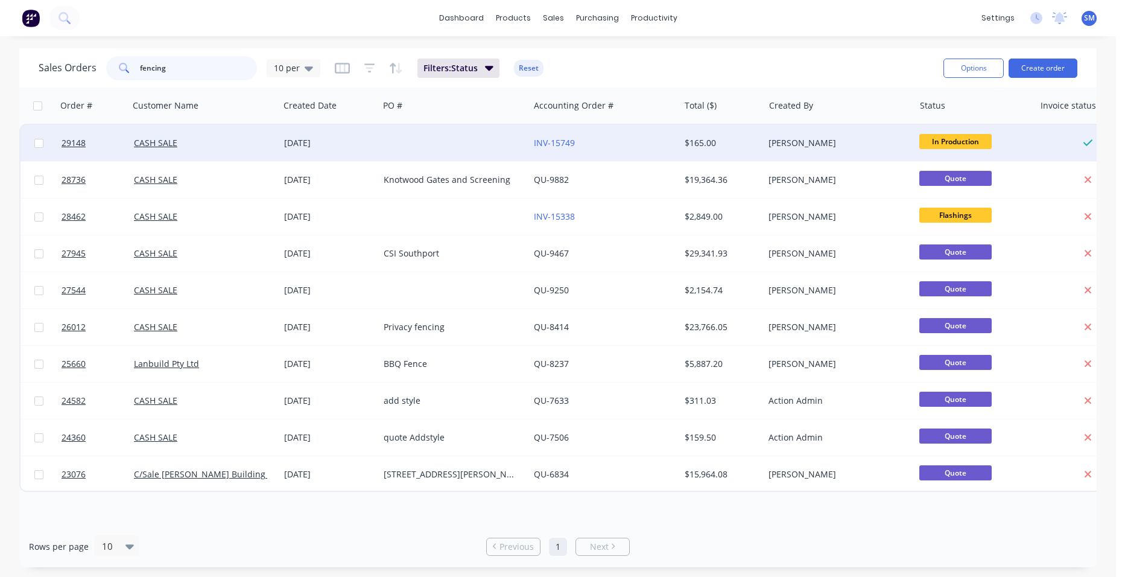
type input "fencing"
click at [463, 141] on div at bounding box center [454, 143] width 150 height 36
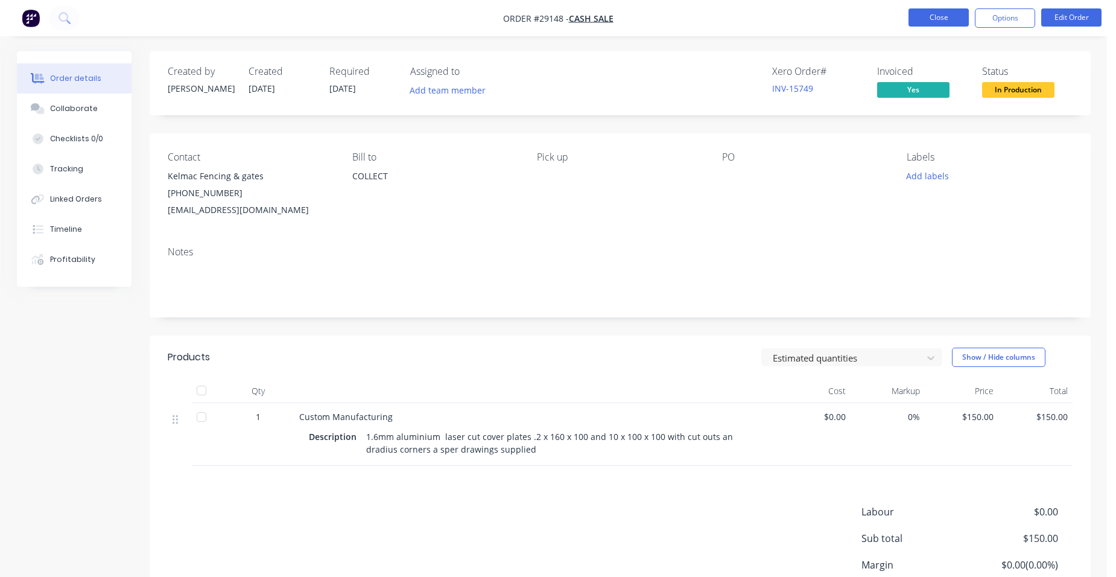
click at [927, 13] on button "Close" at bounding box center [938, 17] width 60 height 18
click at [921, 17] on button "Close" at bounding box center [938, 17] width 60 height 18
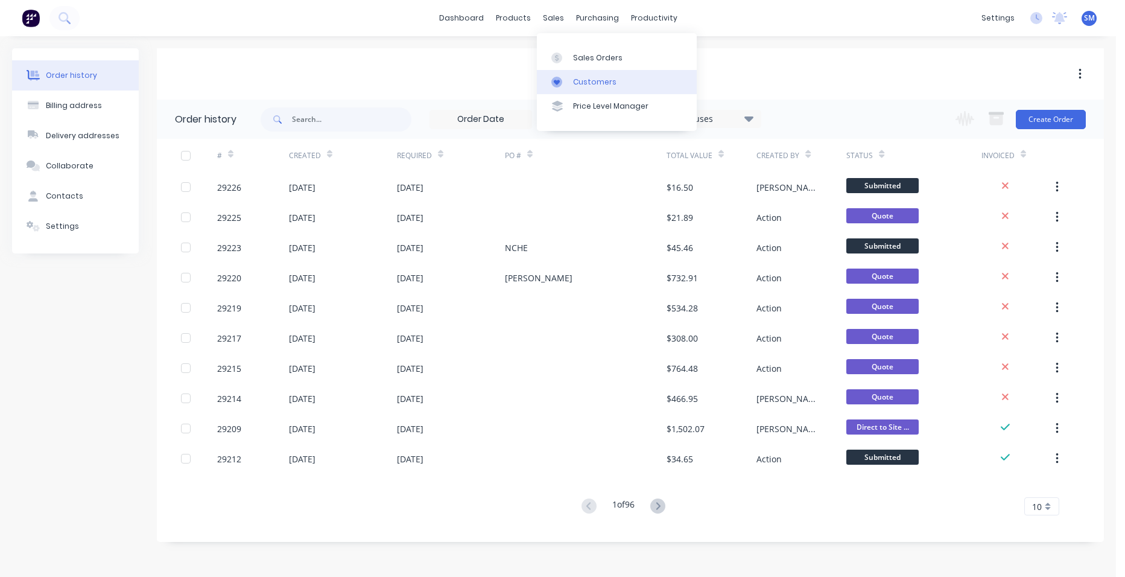
click at [595, 84] on div "Customers" at bounding box center [594, 82] width 43 height 11
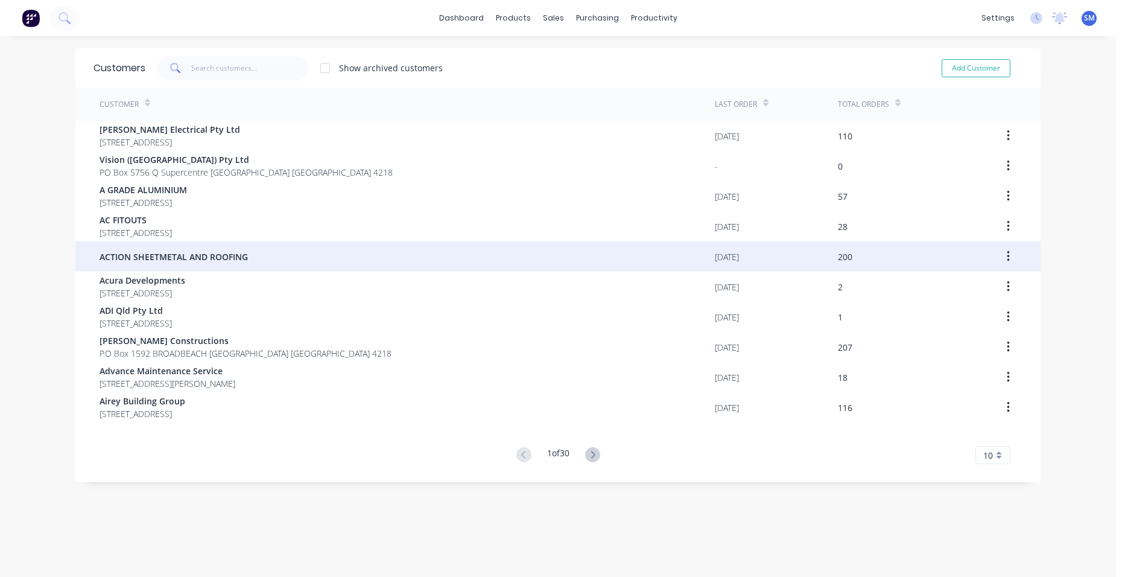
click at [146, 254] on span "ACTION SHEETMETAL AND ROOFING" at bounding box center [174, 256] width 148 height 13
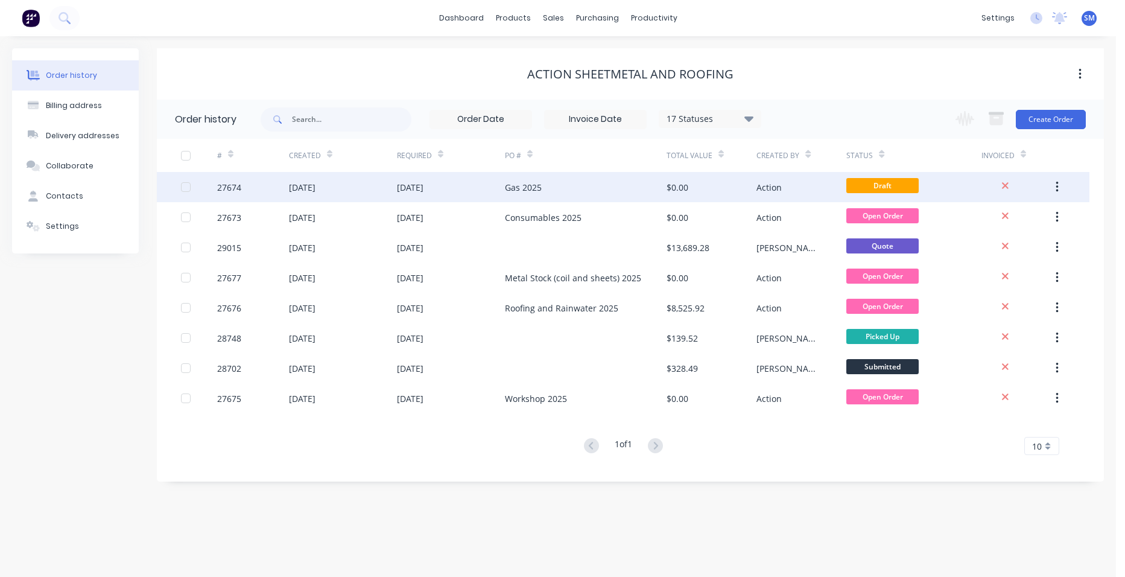
click at [591, 186] on div "Gas 2025" at bounding box center [586, 187] width 162 height 30
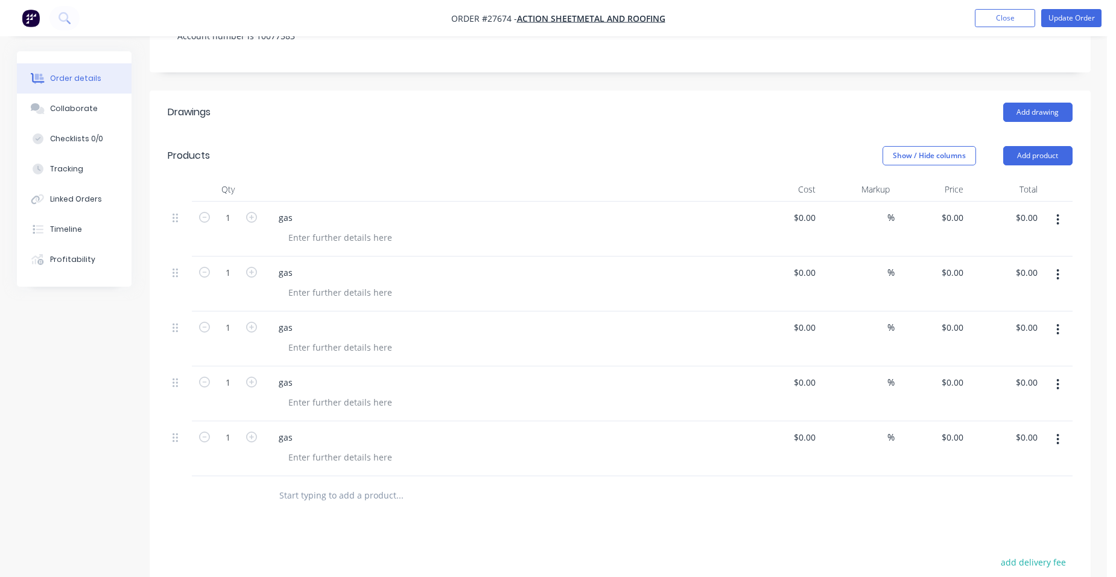
scroll to position [362, 0]
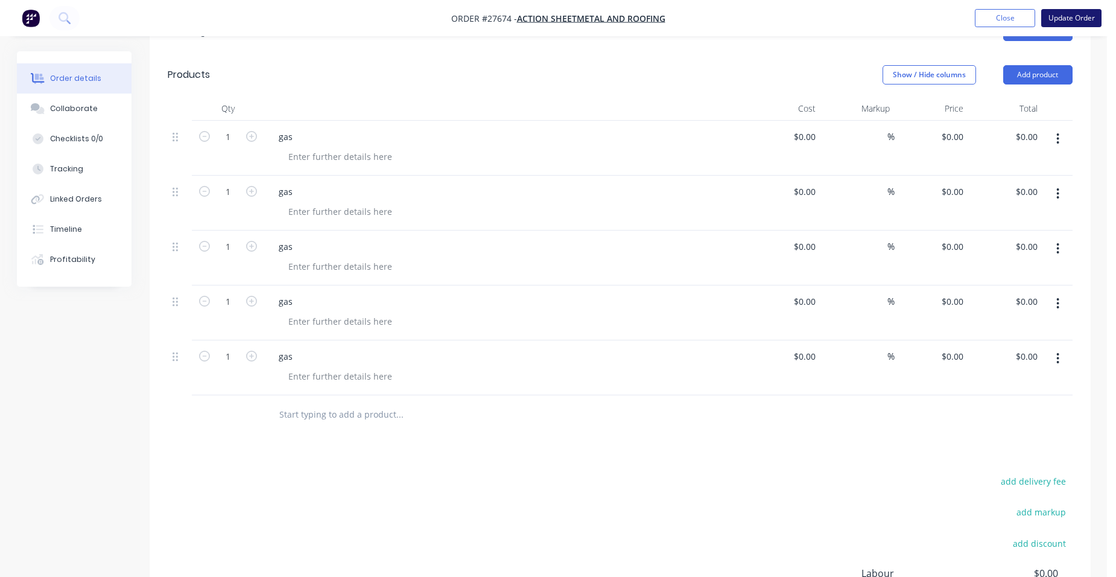
click at [1091, 15] on button "Update Order" at bounding box center [1071, 18] width 60 height 18
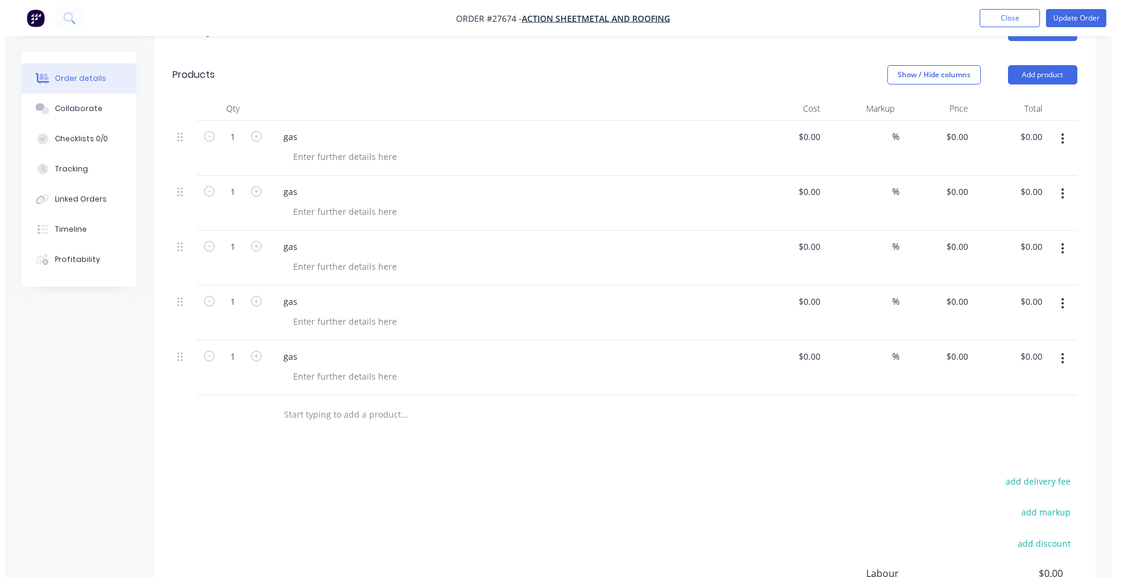
scroll to position [0, 0]
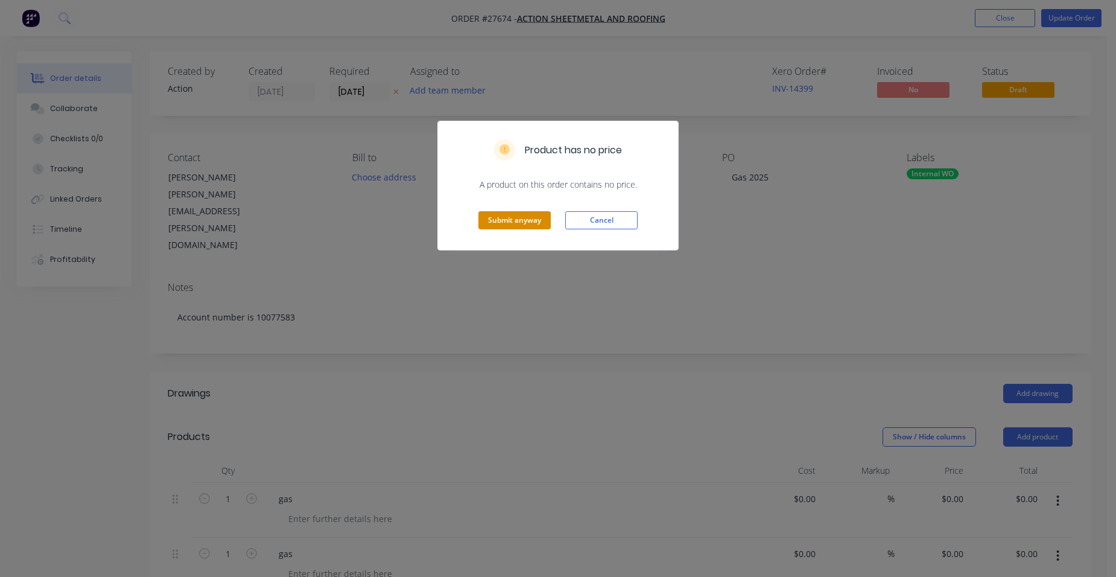
click at [532, 215] on button "Submit anyway" at bounding box center [514, 220] width 72 height 18
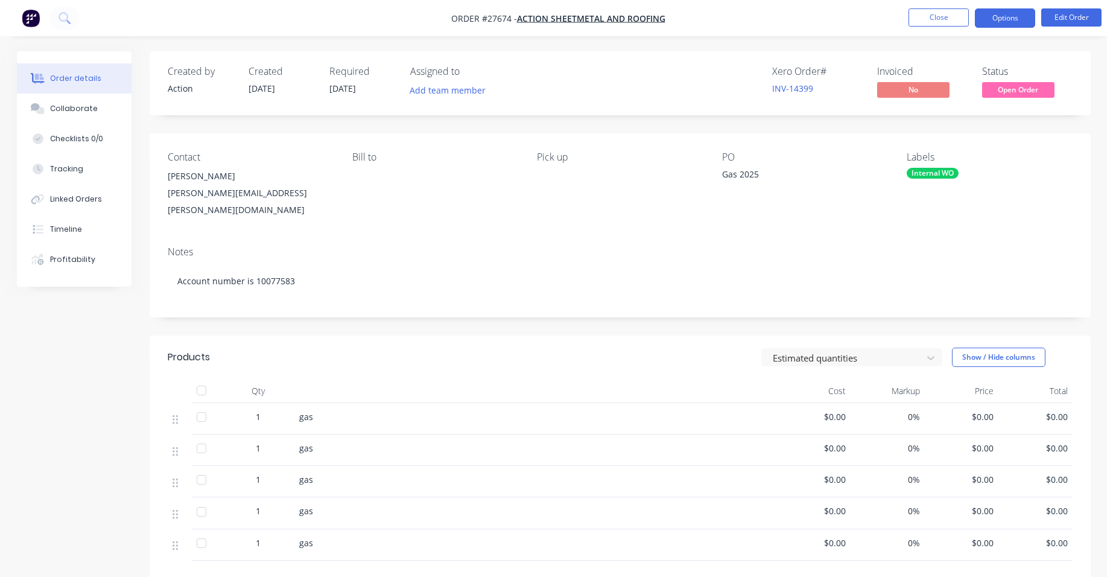
click at [1011, 10] on button "Options" at bounding box center [1005, 17] width 60 height 19
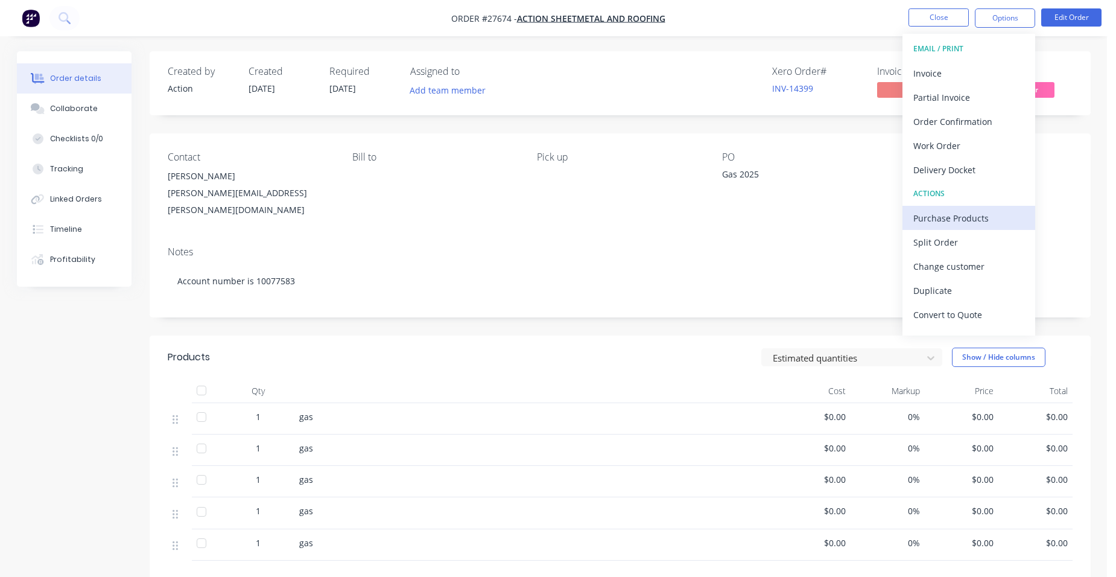
click at [1000, 225] on div "Purchase Products" at bounding box center [968, 217] width 111 height 17
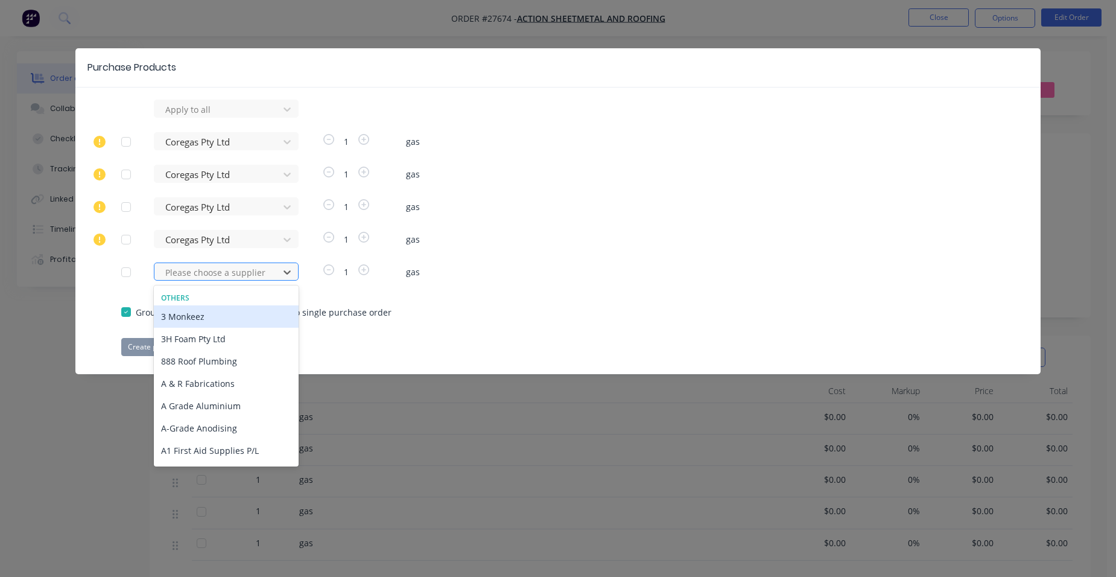
click at [248, 274] on div at bounding box center [218, 272] width 109 height 15
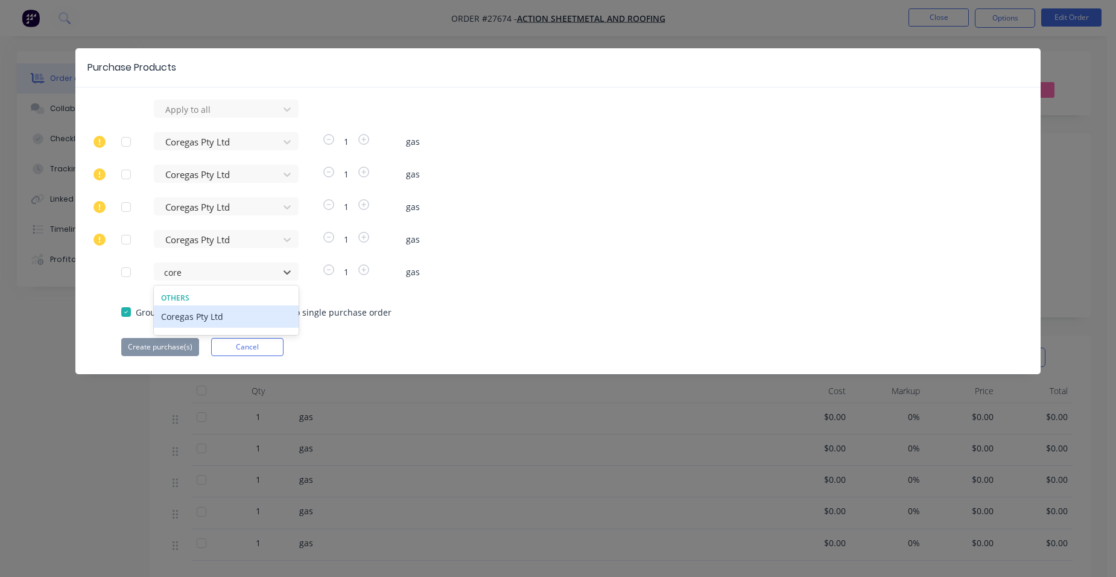
type input "[MEDICAL_DATA]"
click at [205, 317] on div "Coregas Pty Ltd" at bounding box center [226, 316] width 145 height 22
click at [177, 342] on button "Create purchase(s)" at bounding box center [160, 347] width 78 height 18
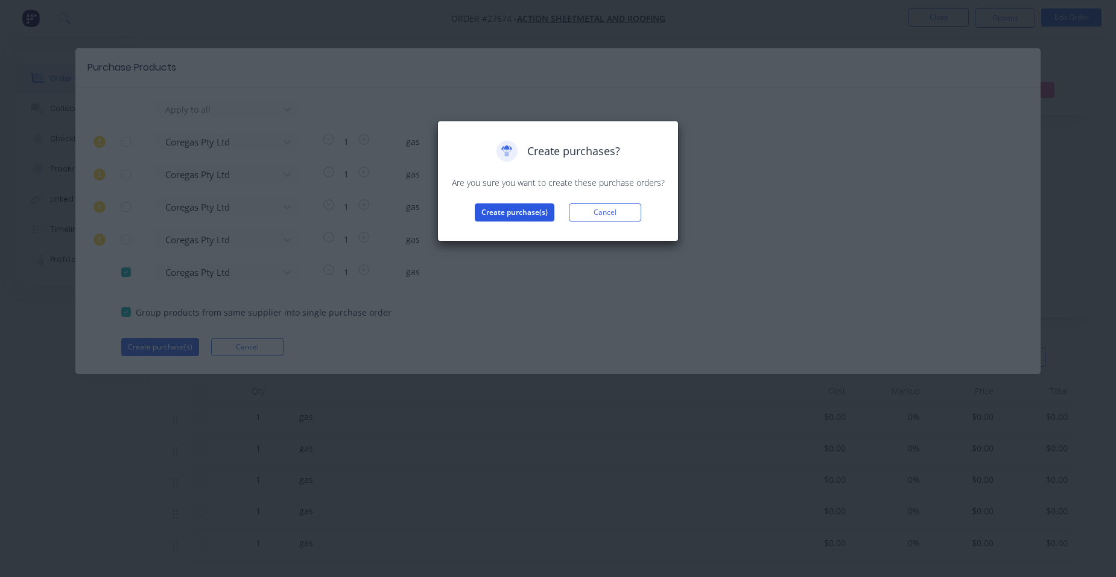
click at [484, 212] on button "Create purchase(s)" at bounding box center [515, 212] width 80 height 18
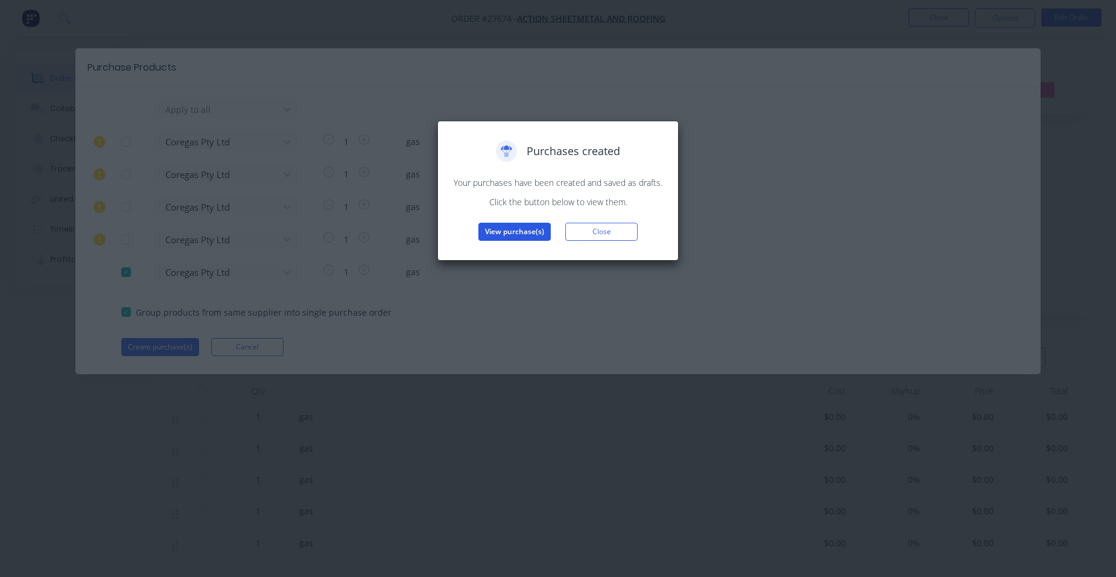
click at [508, 233] on button "View purchase(s)" at bounding box center [514, 232] width 72 height 18
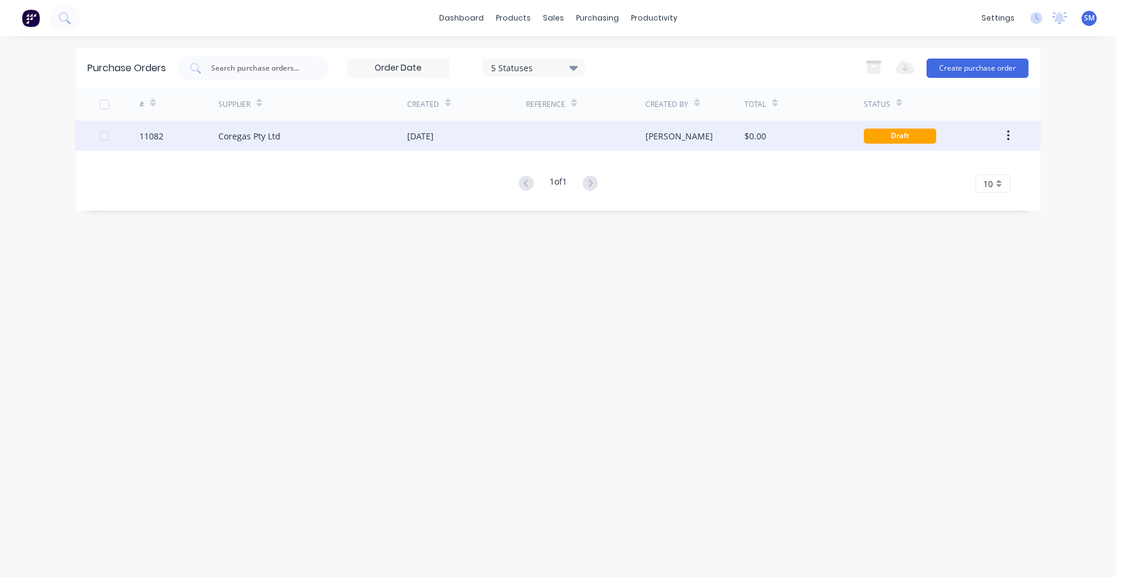
click at [577, 141] on div at bounding box center [585, 136] width 119 height 30
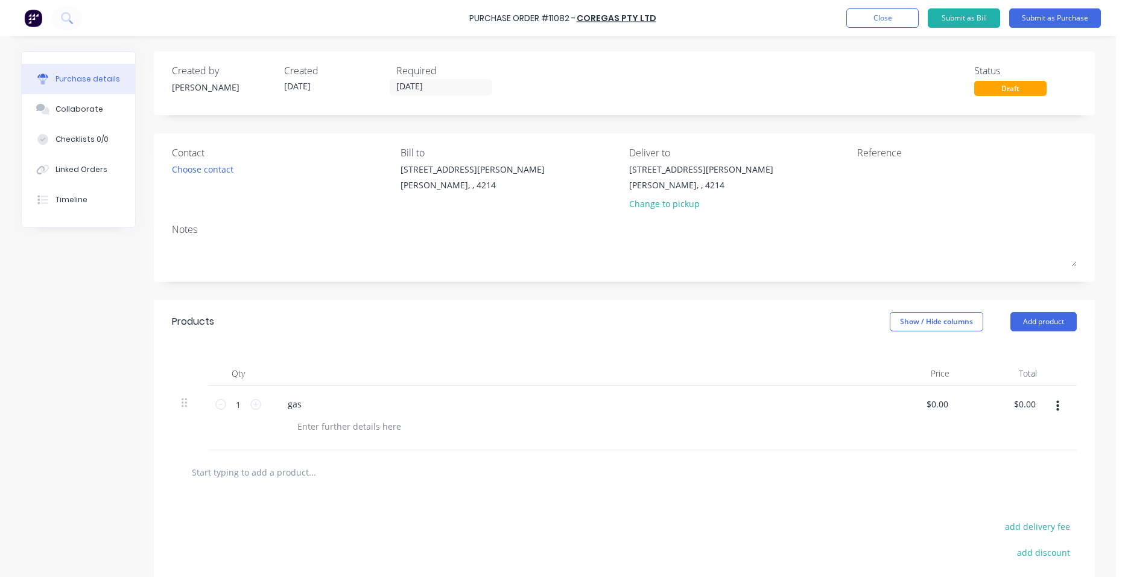
click at [1060, 401] on button "button" at bounding box center [1057, 406] width 28 height 22
click at [876, 472] on div at bounding box center [624, 472] width 885 height 24
click at [1025, 321] on button "Add product" at bounding box center [1043, 321] width 66 height 19
click at [1031, 347] on div "Product catalogue" at bounding box center [1019, 352] width 93 height 17
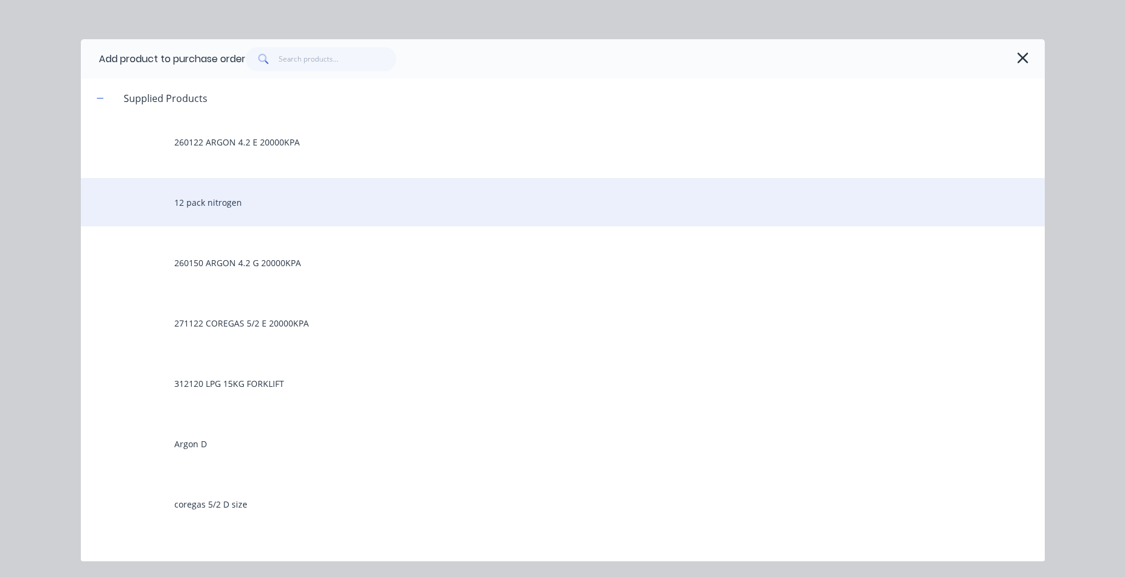
click at [268, 210] on div "12 pack nitrogen" at bounding box center [563, 202] width 964 height 48
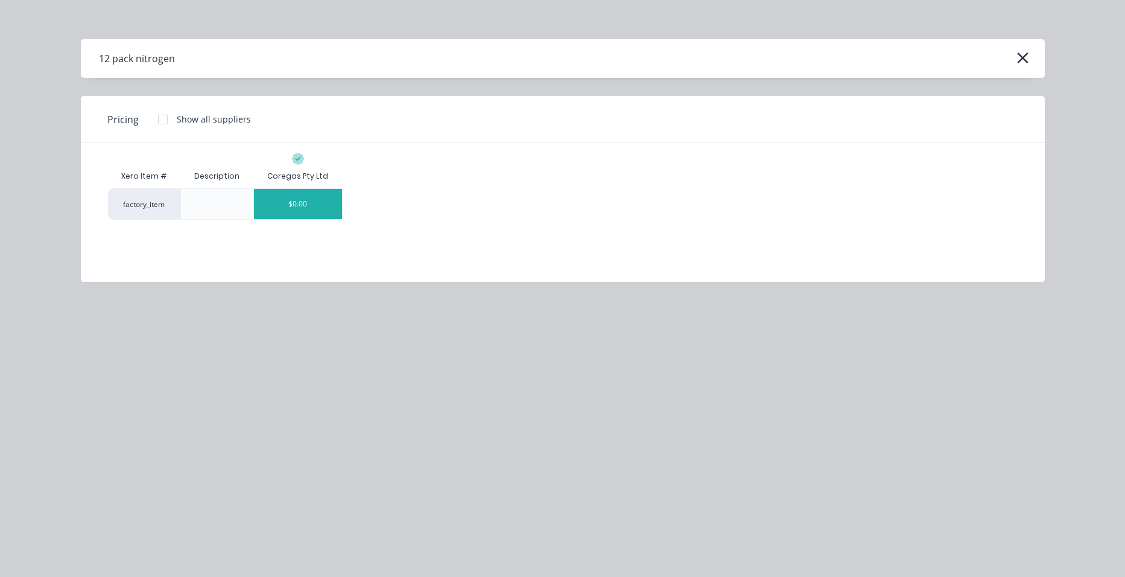
click at [303, 210] on div "$0.00" at bounding box center [298, 204] width 88 height 30
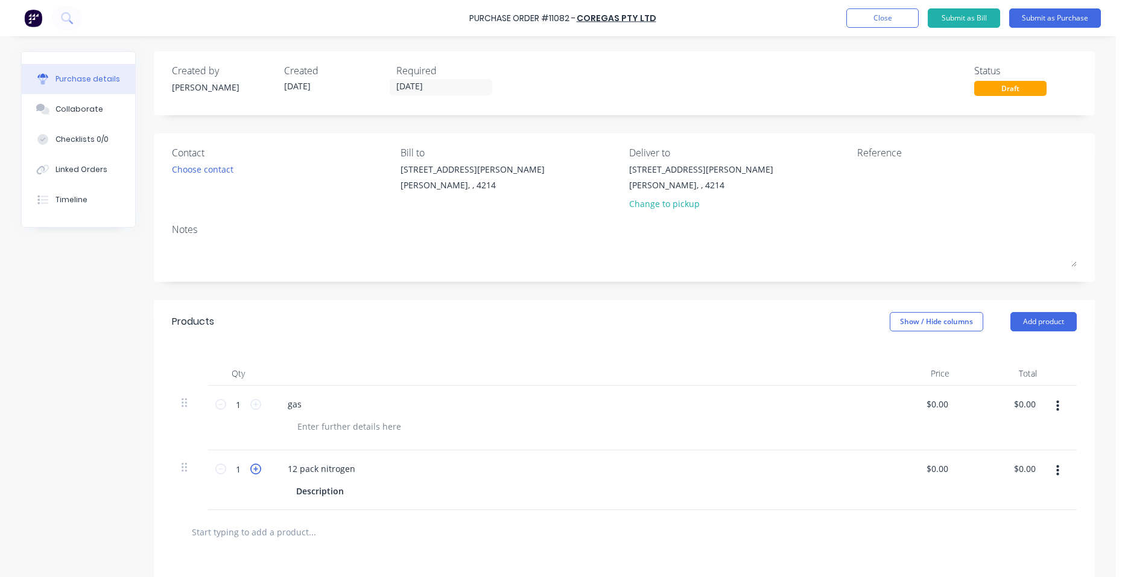
click at [254, 470] on icon at bounding box center [255, 468] width 11 height 11
type input "2"
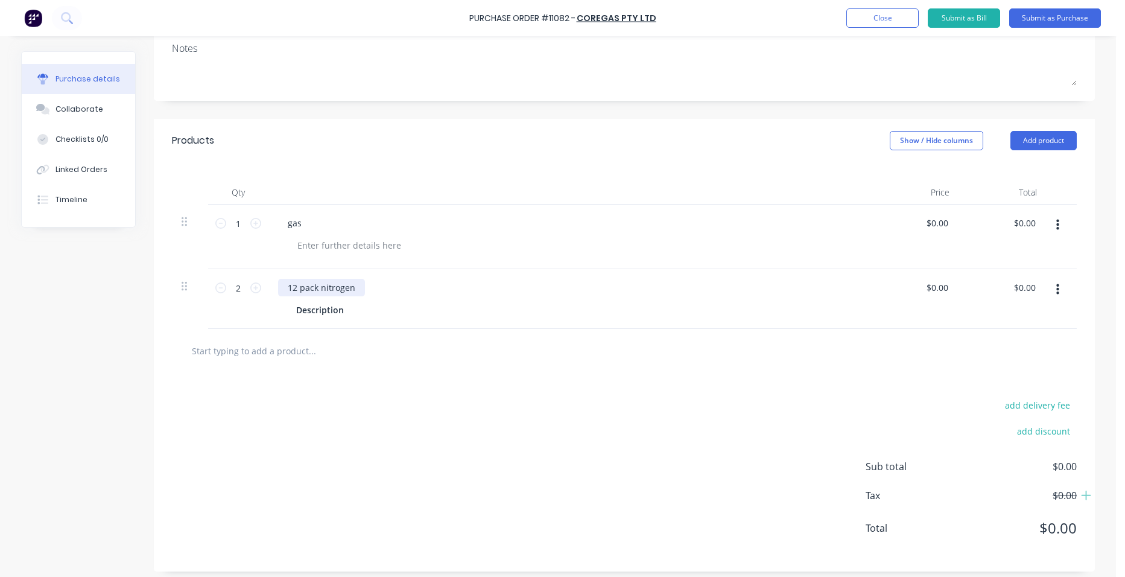
click at [361, 289] on div "12 pack nitrogen" at bounding box center [570, 287] width 584 height 17
click at [349, 317] on div at bounding box center [358, 309] width 18 height 17
click at [1060, 144] on button "Add product" at bounding box center [1043, 140] width 66 height 19
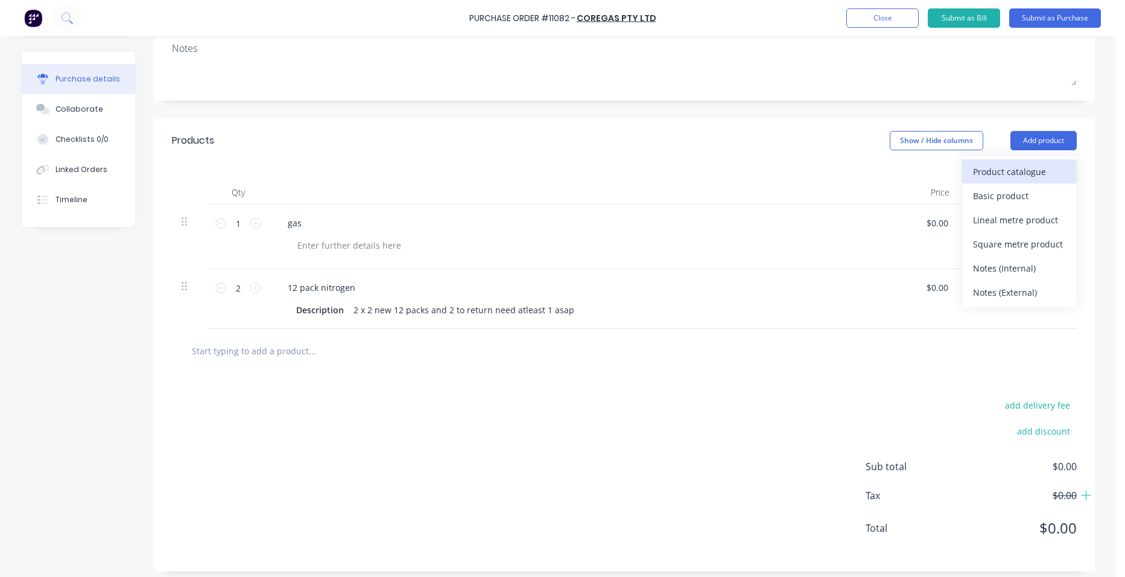
click at [1050, 163] on div "Product catalogue" at bounding box center [1019, 171] width 93 height 17
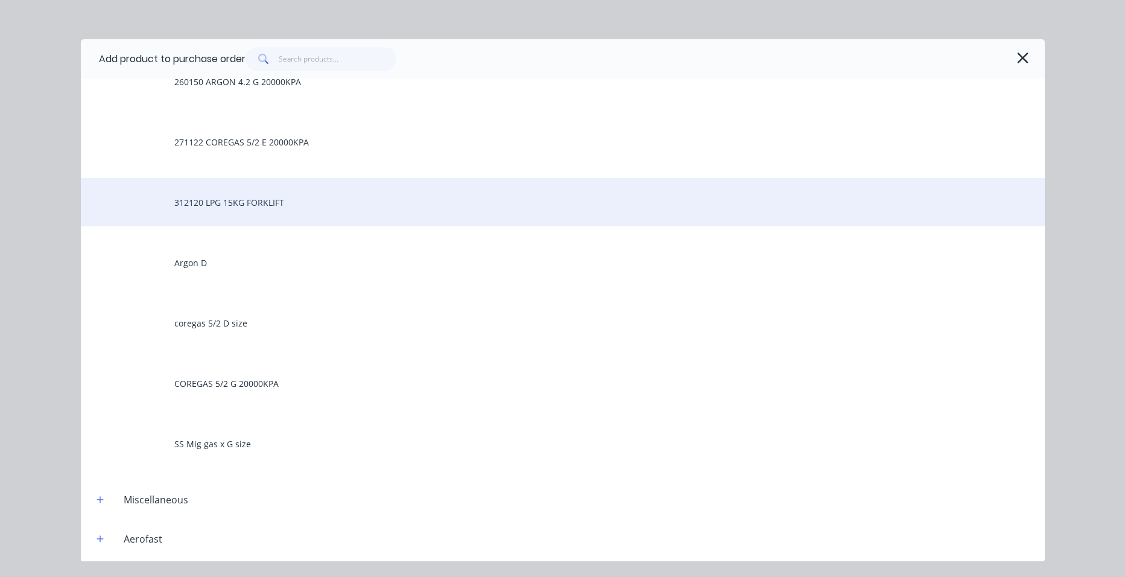
scroll to position [121, 0]
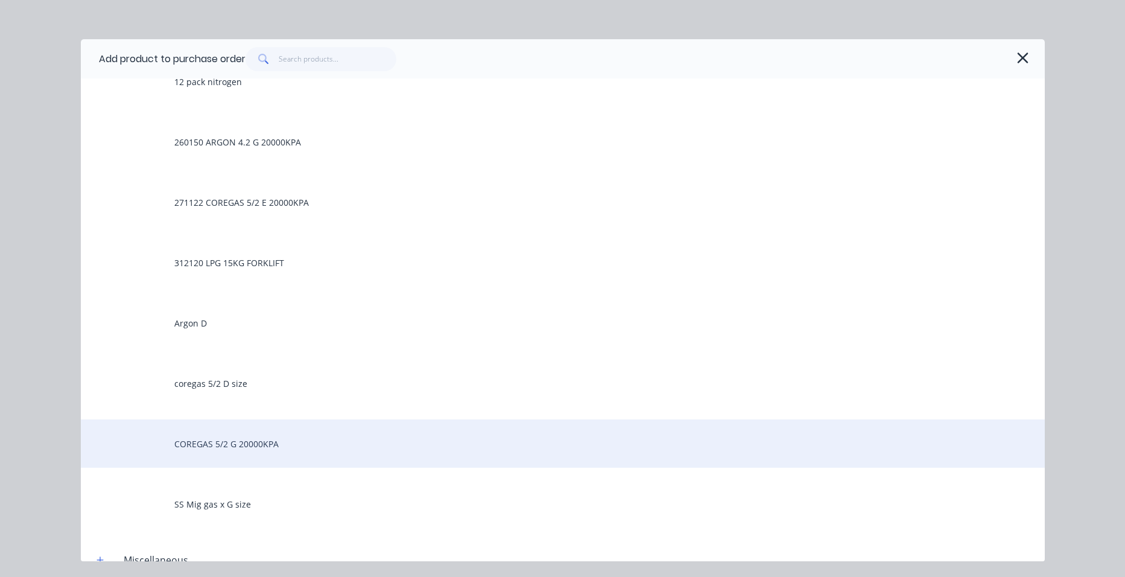
click at [257, 444] on div "COREGAS 5/2 G 20000KPA" at bounding box center [563, 443] width 964 height 48
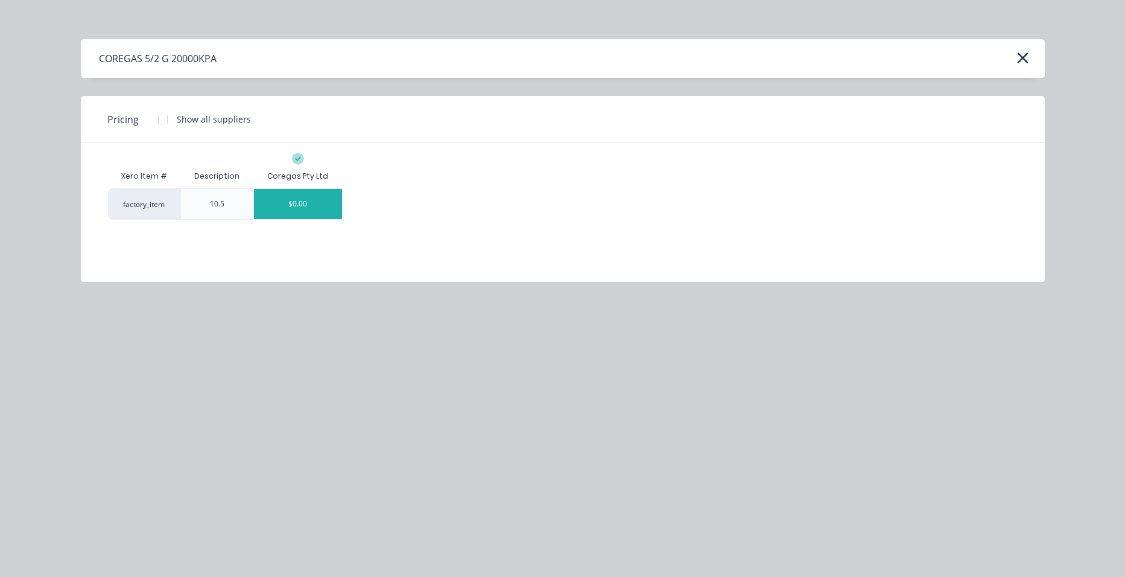
click at [288, 212] on div "$0.00" at bounding box center [298, 204] width 88 height 30
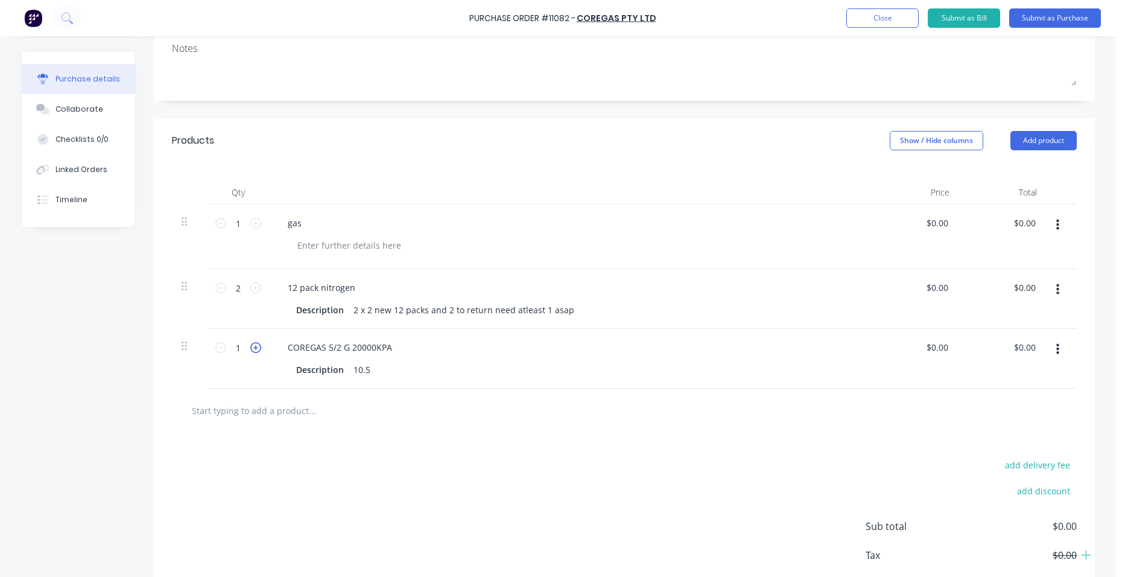
click at [254, 349] on icon at bounding box center [255, 347] width 11 height 11
type input "2"
click at [393, 352] on div "COREGAS 5/2 G 20000KPA" at bounding box center [340, 346] width 124 height 17
drag, startPoint x: 365, startPoint y: 369, endPoint x: 374, endPoint y: 372, distance: 9.0
click at [365, 370] on div "10.5" at bounding box center [362, 369] width 27 height 17
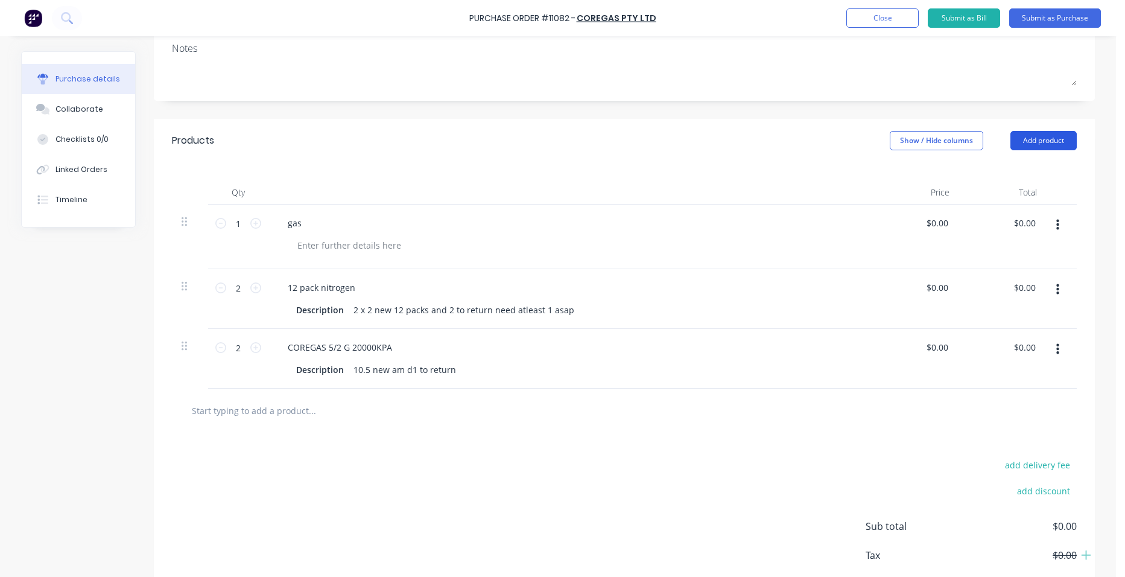
drag, startPoint x: 1041, startPoint y: 141, endPoint x: 1035, endPoint y: 154, distance: 14.3
click at [1041, 142] on button "Add product" at bounding box center [1043, 140] width 66 height 19
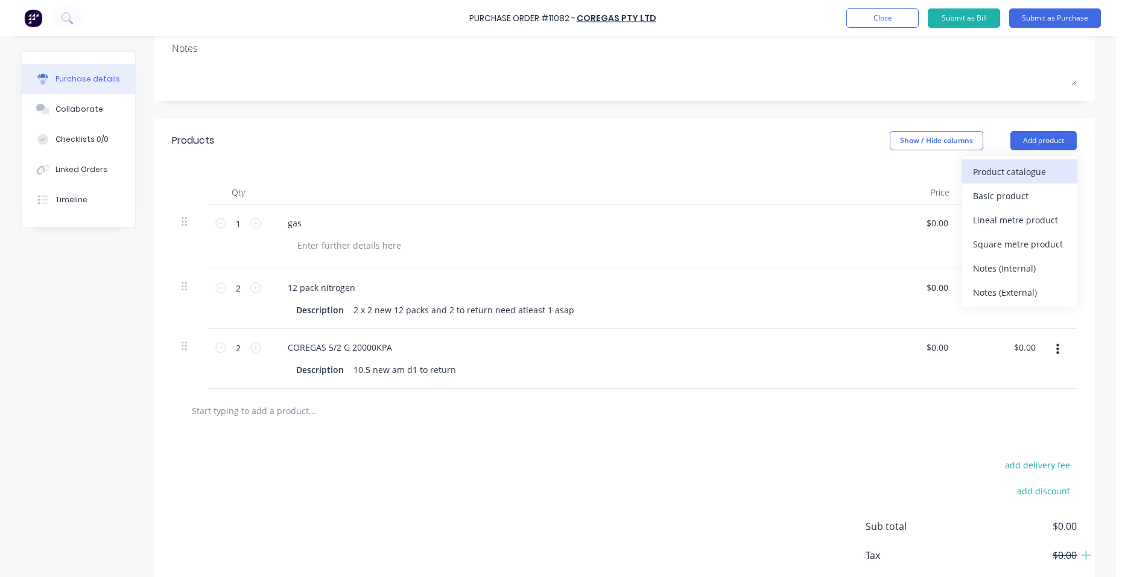
click at [1023, 169] on div "Product catalogue" at bounding box center [1019, 171] width 93 height 17
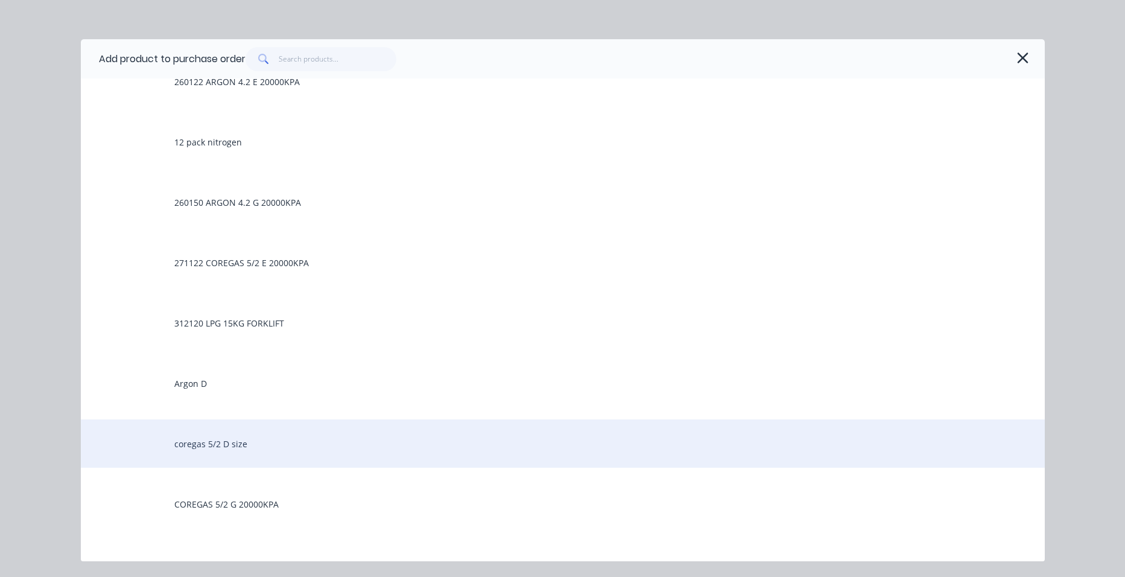
scroll to position [0, 0]
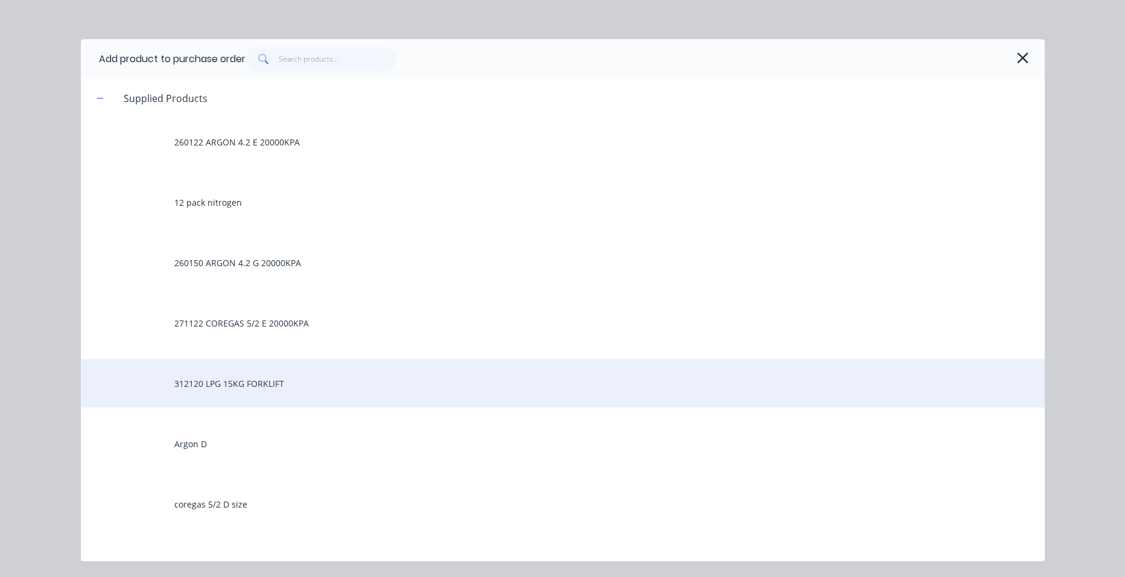
click at [308, 381] on div "312120 LPG 15KG FORKLIFT" at bounding box center [563, 383] width 964 height 48
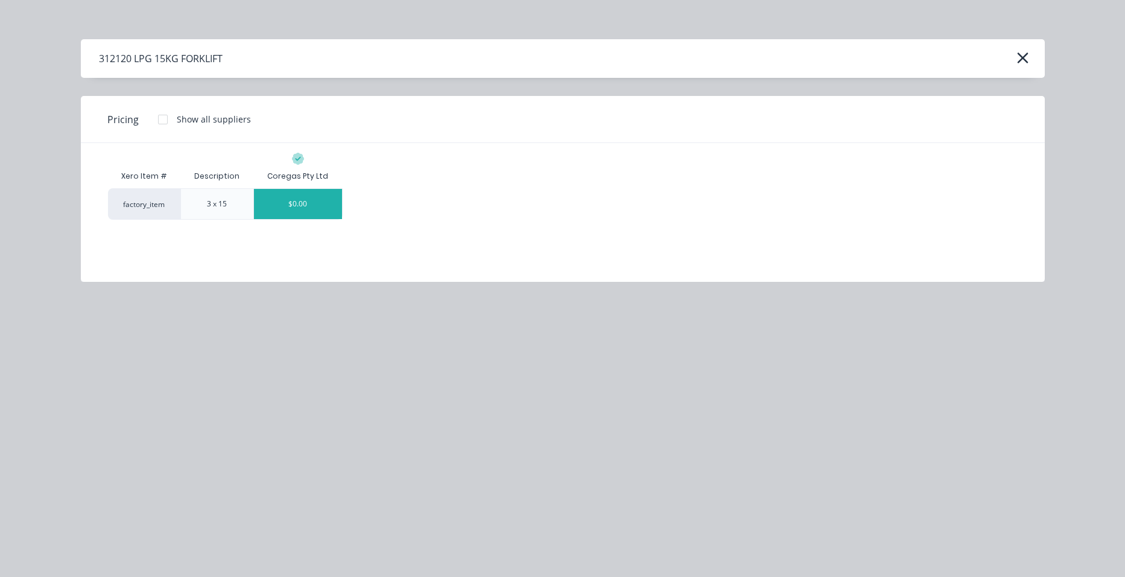
click at [300, 204] on div "$0.00" at bounding box center [298, 204] width 88 height 30
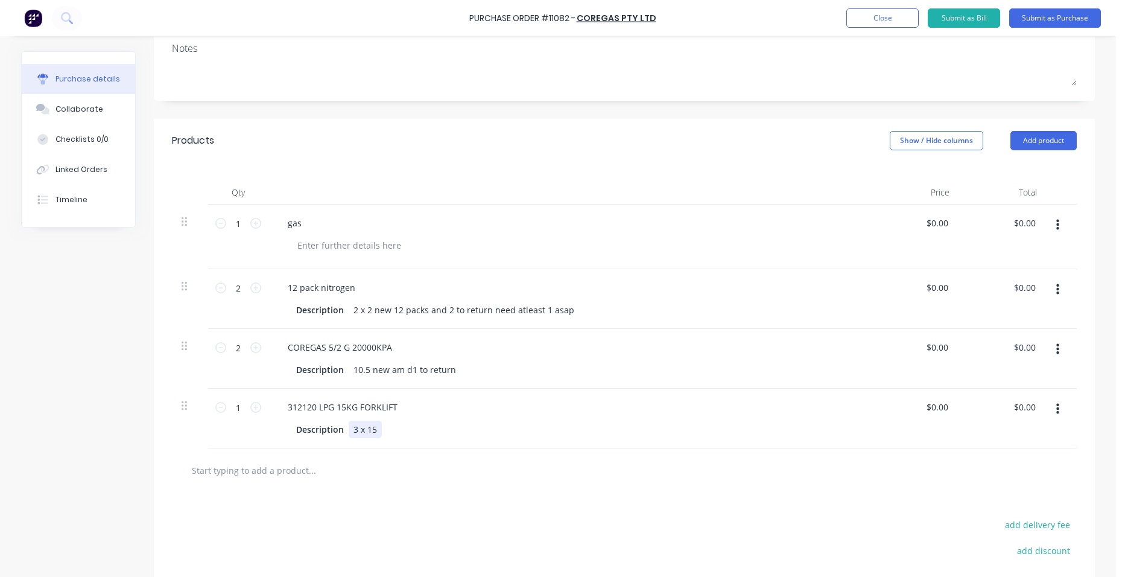
drag, startPoint x: 360, startPoint y: 432, endPoint x: 373, endPoint y: 434, distance: 13.4
click at [359, 432] on div "3 x 15" at bounding box center [365, 428] width 33 height 17
click at [358, 431] on div "15" at bounding box center [358, 428] width 19 height 17
click at [251, 402] on icon at bounding box center [255, 407] width 11 height 11
type input "2"
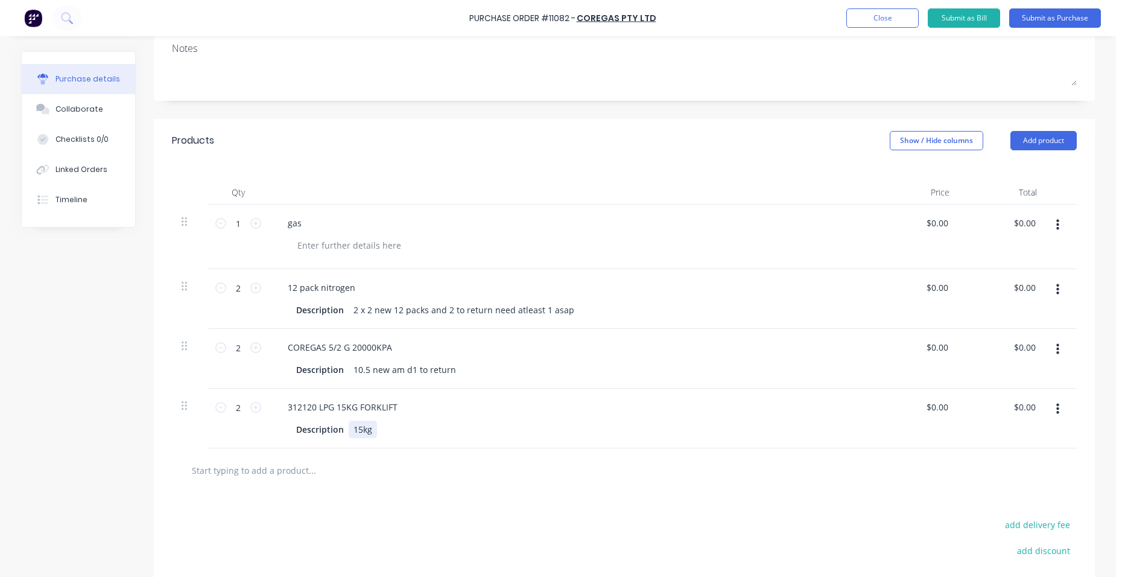
drag, startPoint x: 372, startPoint y: 429, endPoint x: 447, endPoint y: 433, distance: 75.5
click at [371, 429] on div "15kg" at bounding box center [363, 428] width 28 height 17
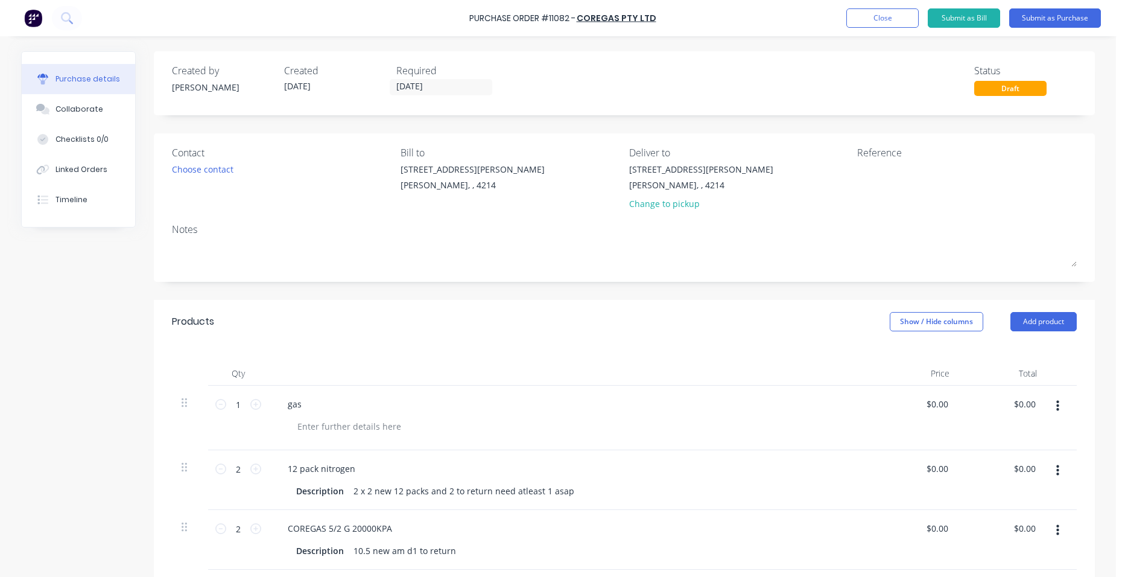
click at [1056, 403] on icon "button" at bounding box center [1057, 405] width 3 height 13
drag, startPoint x: 1006, startPoint y: 504, endPoint x: 1005, endPoint y: 498, distance: 6.7
click at [1005, 504] on button "Delete" at bounding box center [1020, 510] width 103 height 24
click at [1066, 16] on button "Submit as Purchase" at bounding box center [1055, 17] width 92 height 19
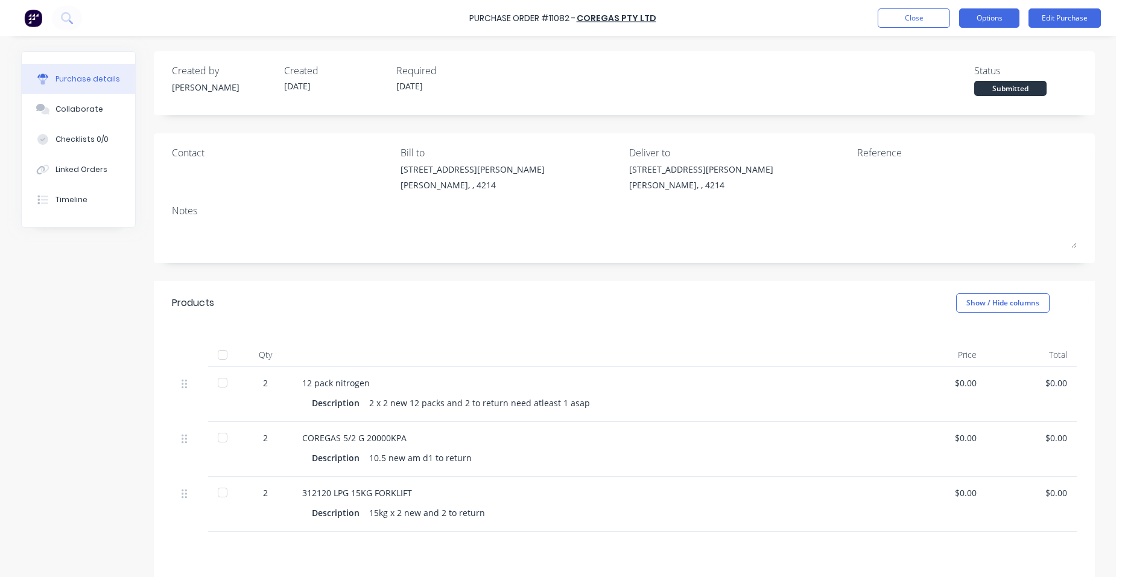
click at [999, 18] on button "Options" at bounding box center [989, 17] width 60 height 19
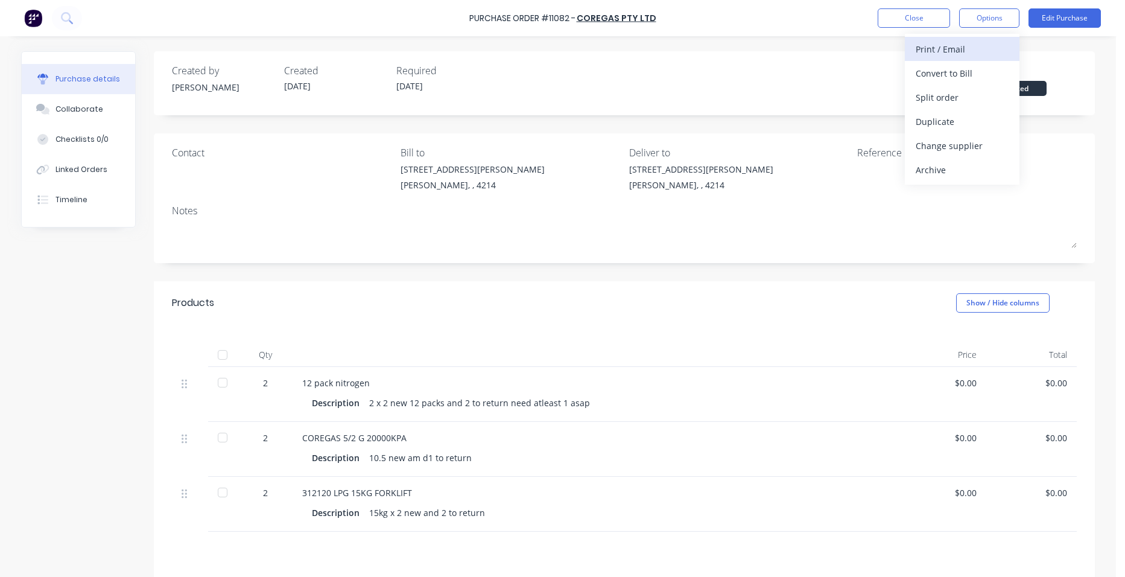
click at [984, 42] on div "Print / Email" at bounding box center [961, 48] width 93 height 17
click at [939, 46] on div "Back" at bounding box center [961, 48] width 93 height 17
click at [975, 57] on button "Print / Email" at bounding box center [962, 49] width 115 height 24
click at [985, 95] on div "Without pricing" at bounding box center [961, 97] width 93 height 17
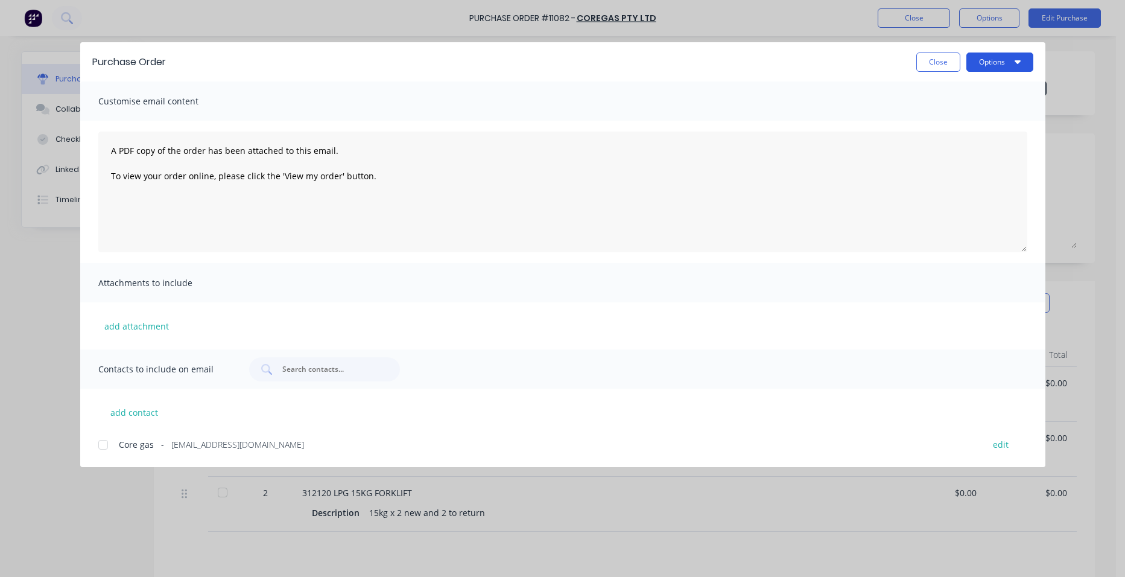
click at [993, 66] on button "Options" at bounding box center [999, 61] width 67 height 19
click at [958, 109] on div "Print" at bounding box center [975, 116] width 93 height 17
click at [944, 66] on button "Close" at bounding box center [938, 61] width 44 height 19
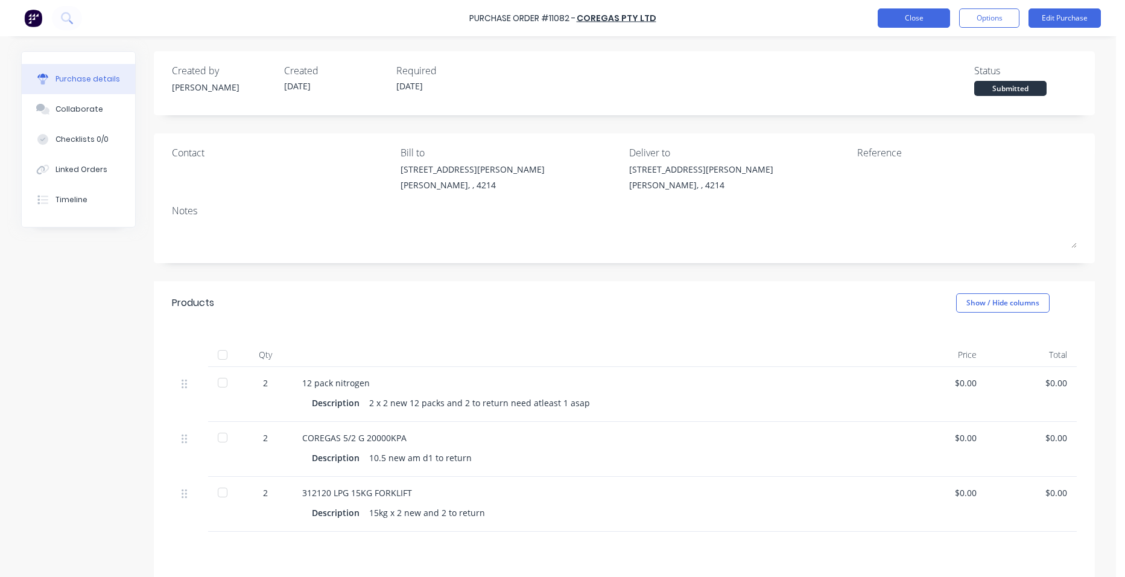
click at [907, 13] on button "Close" at bounding box center [913, 17] width 72 height 19
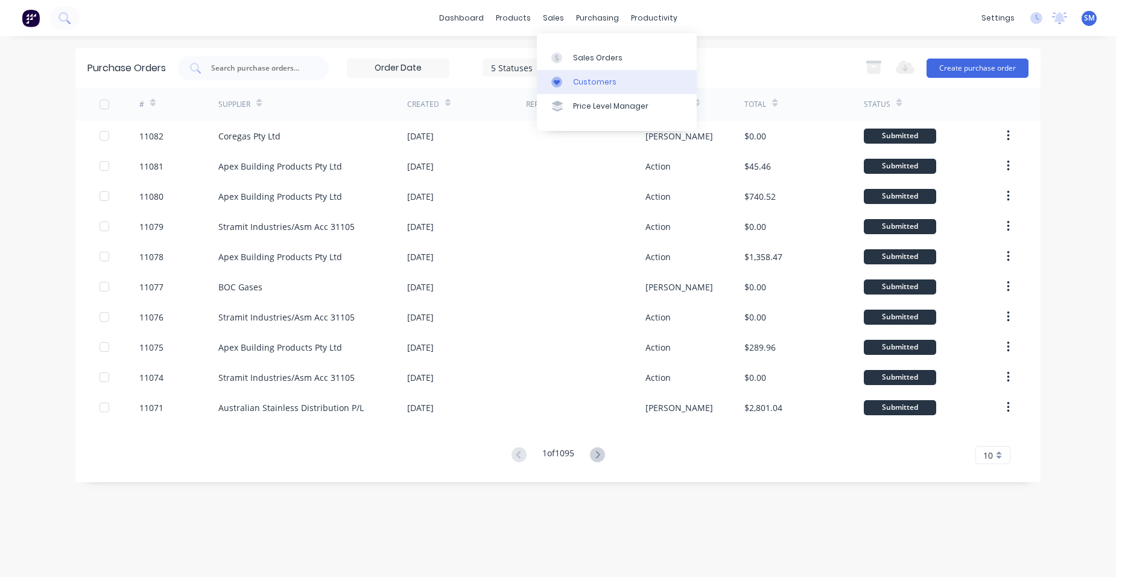
click at [581, 77] on div "Customers" at bounding box center [594, 82] width 43 height 11
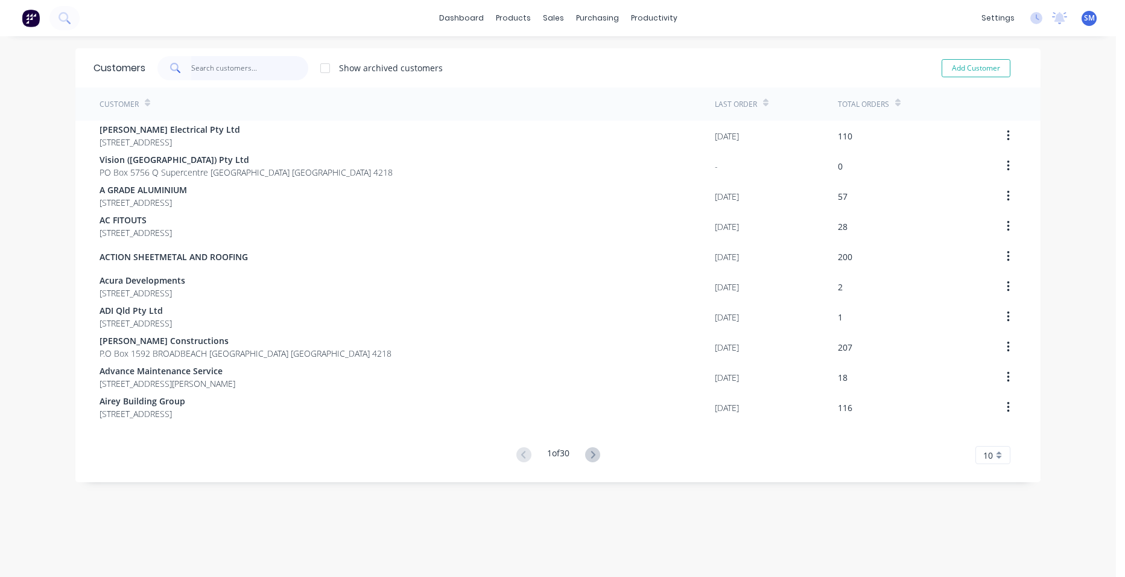
click at [276, 70] on input "text" at bounding box center [250, 68] width 118 height 24
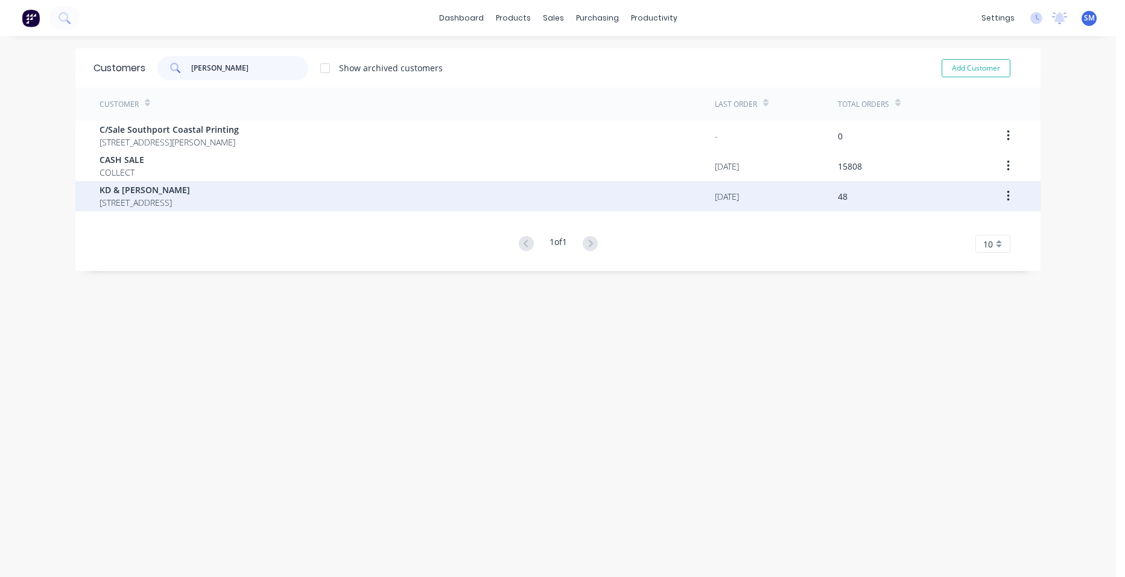
type input "[PERSON_NAME]"
click at [152, 186] on span "KD & [PERSON_NAME]" at bounding box center [145, 189] width 90 height 13
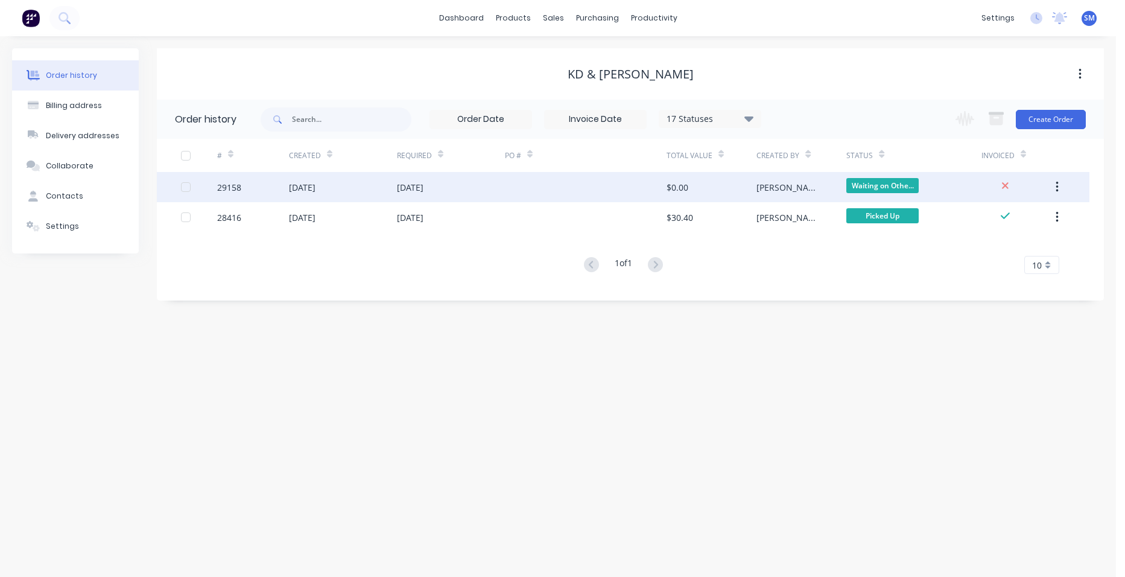
click at [606, 184] on div at bounding box center [586, 187] width 162 height 30
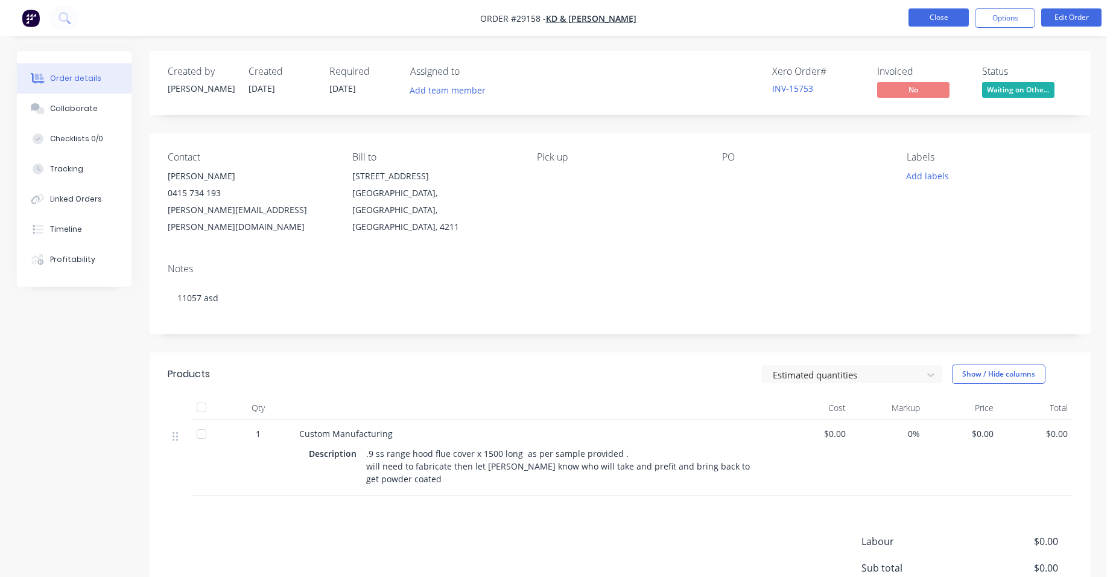
click at [921, 23] on button "Close" at bounding box center [938, 17] width 60 height 18
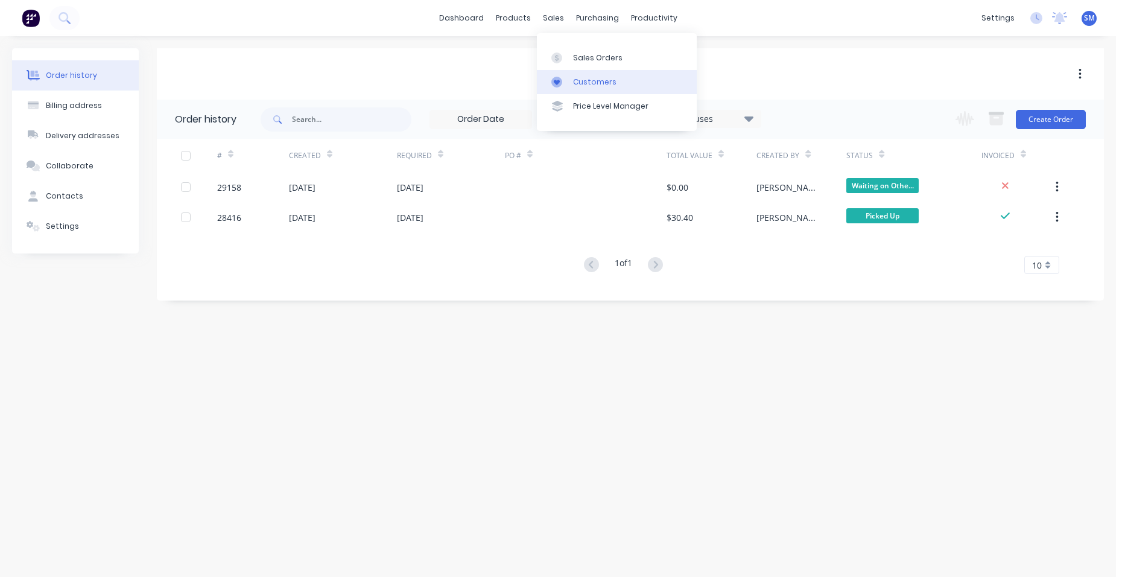
click at [581, 78] on div "Customers" at bounding box center [594, 82] width 43 height 11
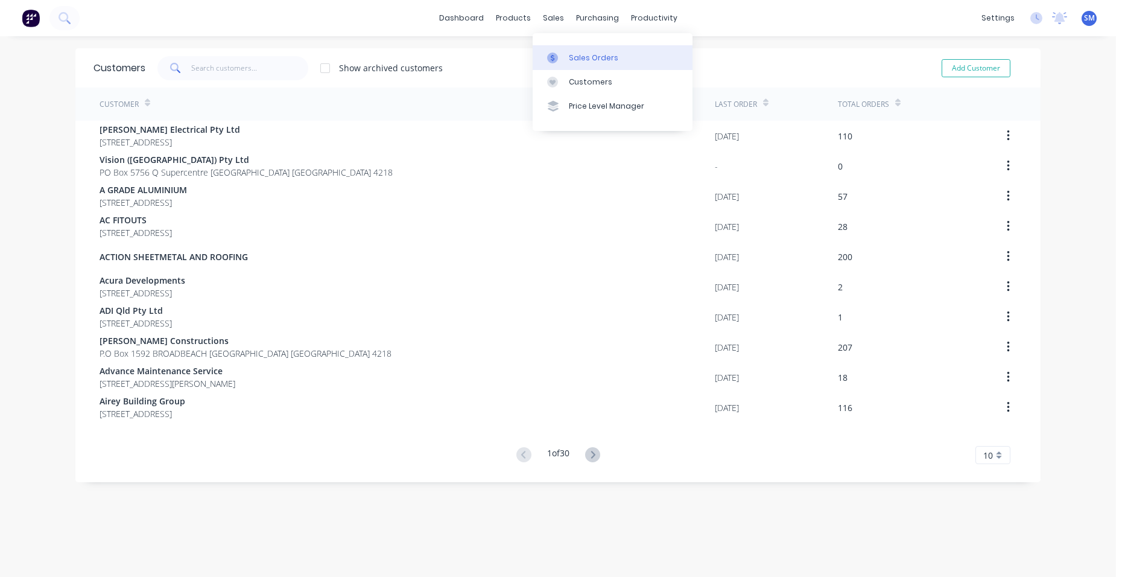
click at [580, 52] on div "Sales Orders" at bounding box center [593, 57] width 49 height 11
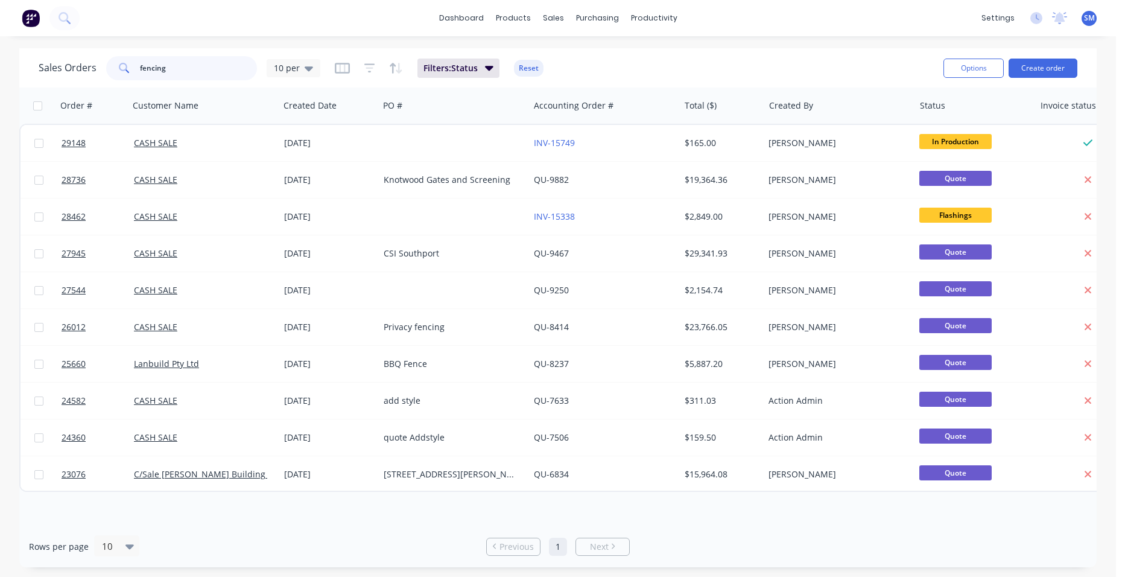
drag, startPoint x: 172, startPoint y: 66, endPoint x: 142, endPoint y: 68, distance: 30.2
drag, startPoint x: 142, startPoint y: 68, endPoint x: 356, endPoint y: 16, distance: 220.1
click at [360, 16] on div "dashboard products sales purchasing productivity dashboard products Product Cat…" at bounding box center [558, 18] width 1116 height 36
drag, startPoint x: 186, startPoint y: 72, endPoint x: 102, endPoint y: 70, distance: 83.8
click at [102, 71] on div "Sales Orders fencing 10 per" at bounding box center [180, 68] width 282 height 24
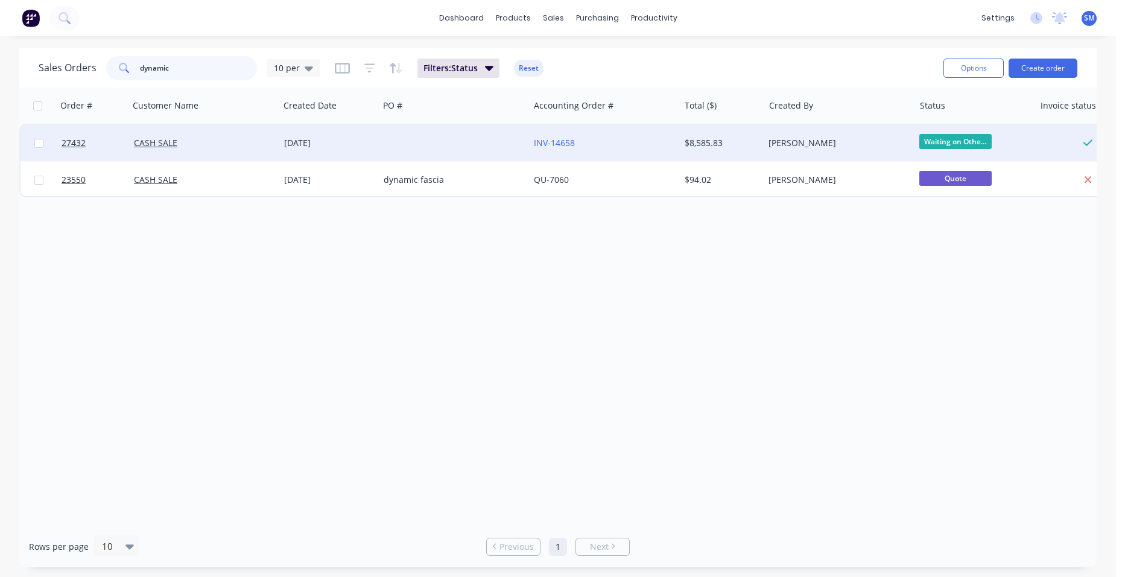
type input "dynamic"
click at [512, 133] on div at bounding box center [454, 143] width 150 height 36
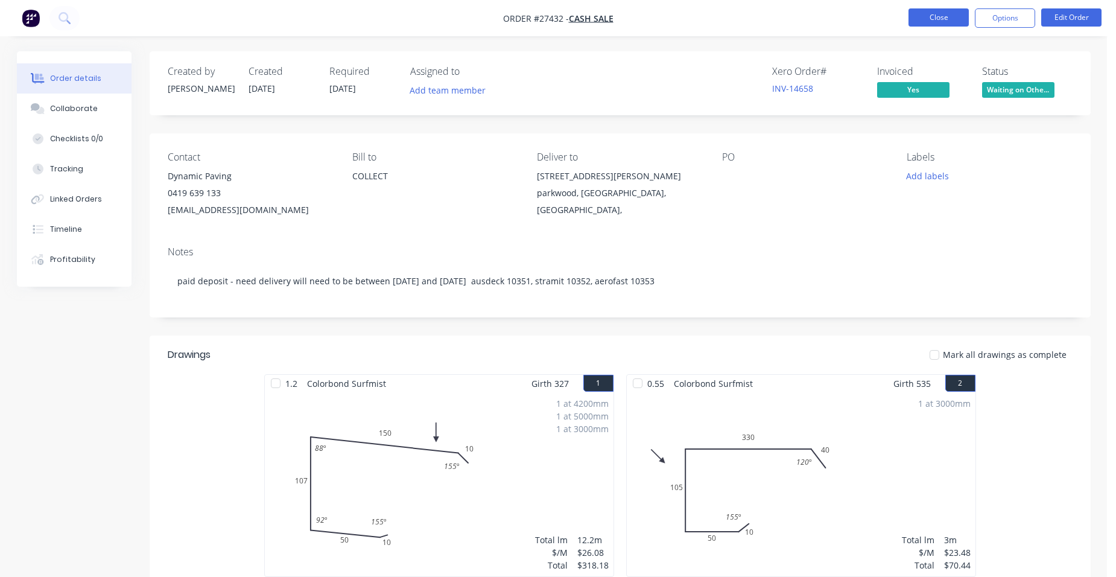
click at [948, 14] on button "Close" at bounding box center [938, 17] width 60 height 18
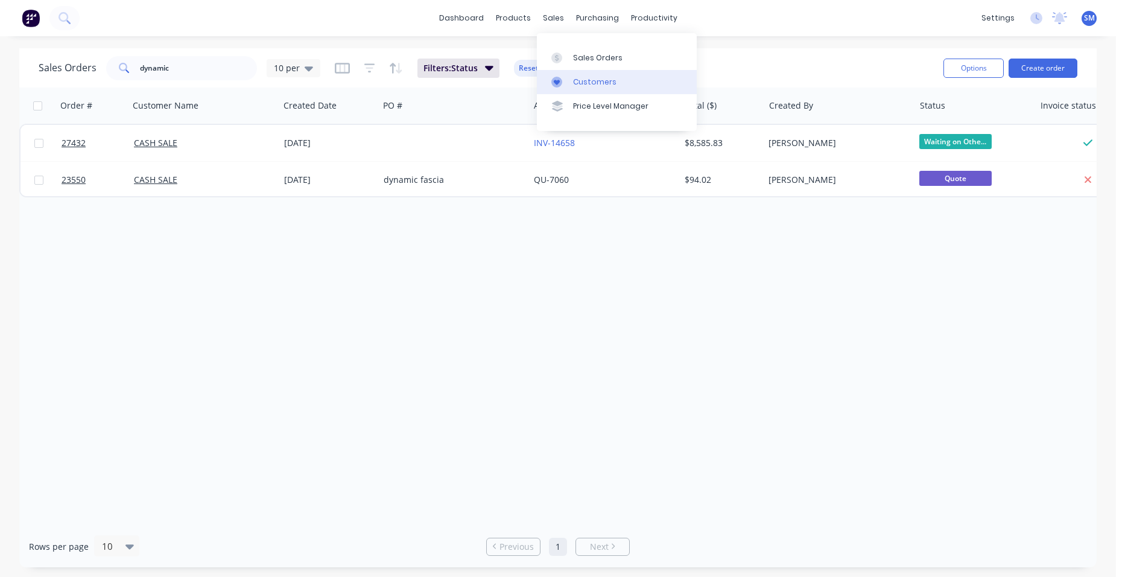
click at [583, 75] on link "Customers" at bounding box center [617, 82] width 160 height 24
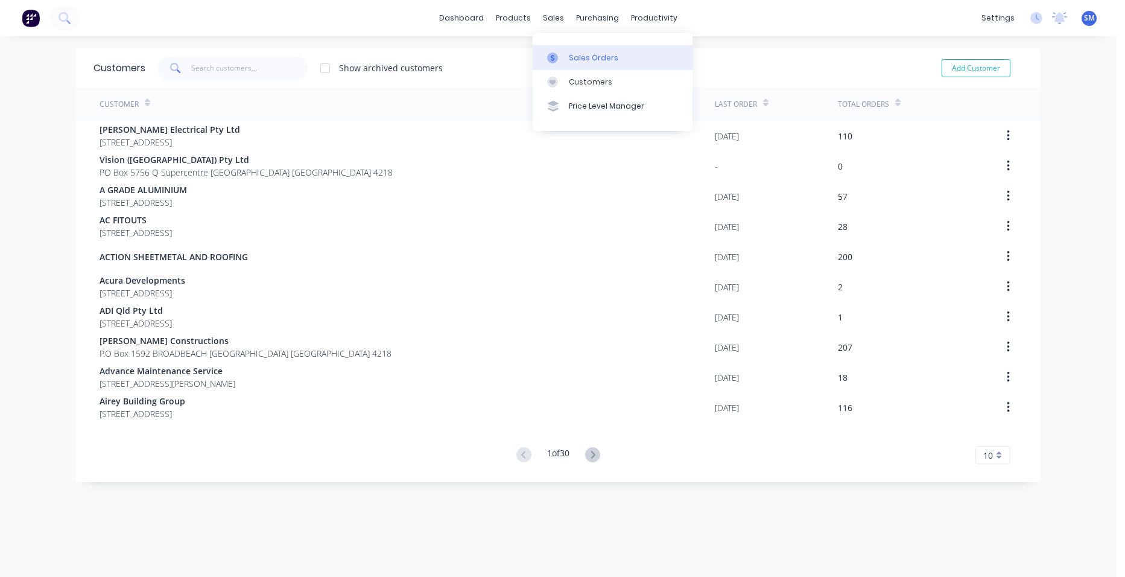
click at [573, 58] on div "Sales Orders" at bounding box center [593, 57] width 49 height 11
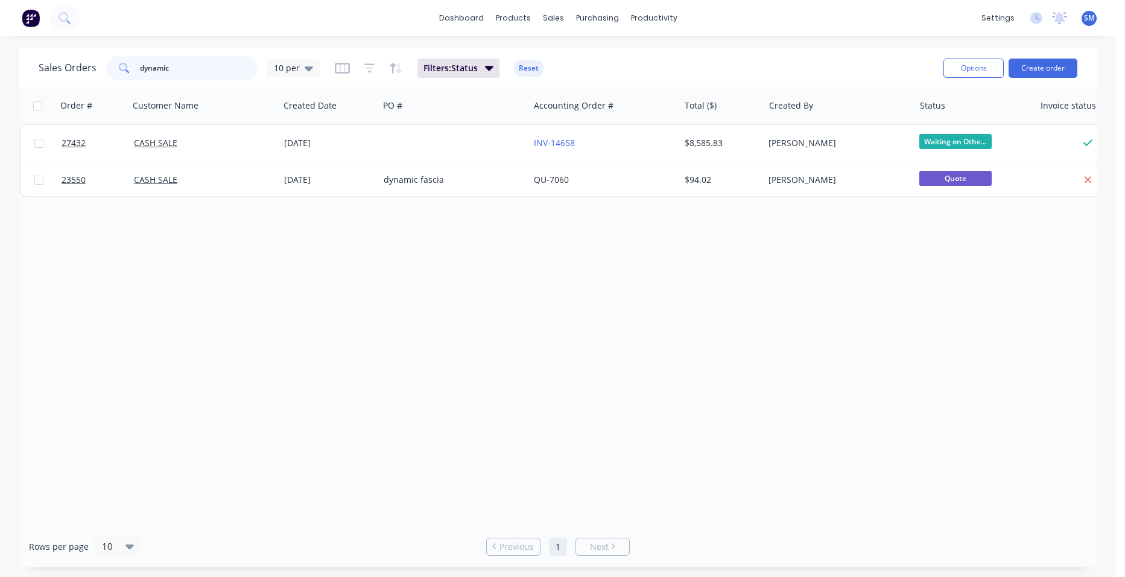
drag, startPoint x: 204, startPoint y: 73, endPoint x: 111, endPoint y: 73, distance: 93.5
click at [111, 73] on div "dynamic" at bounding box center [181, 68] width 151 height 24
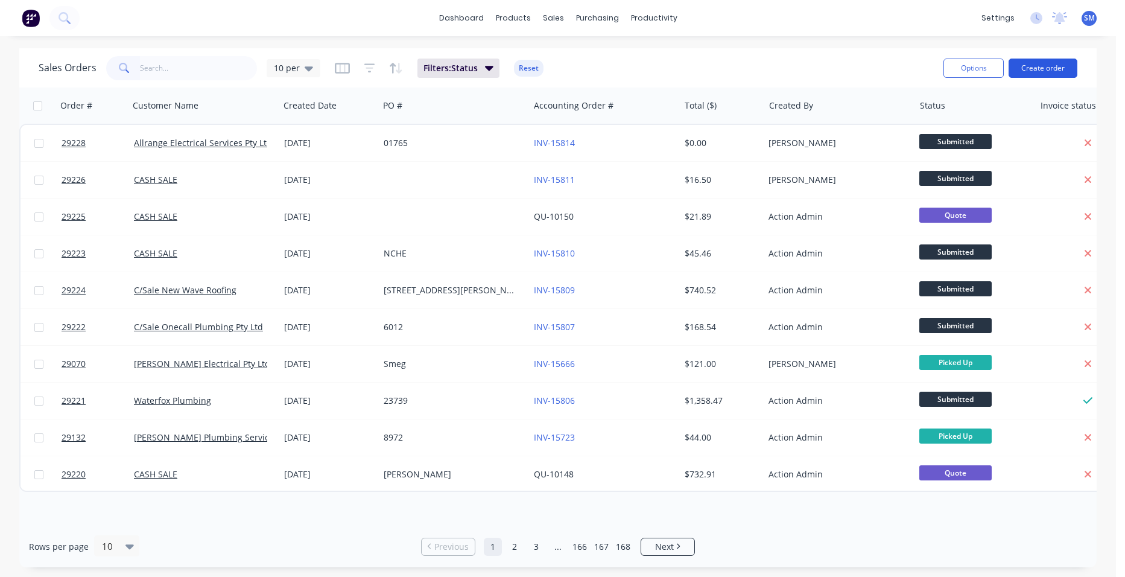
click at [1070, 65] on button "Create order" at bounding box center [1042, 67] width 69 height 19
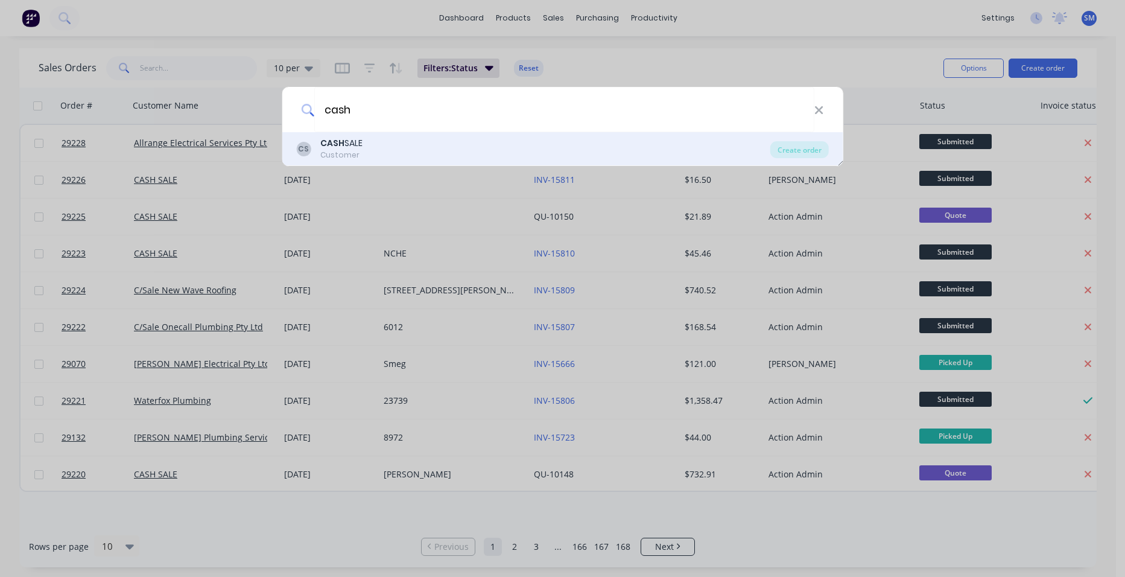
type input "cash"
click at [323, 150] on div "Customer" at bounding box center [341, 155] width 42 height 11
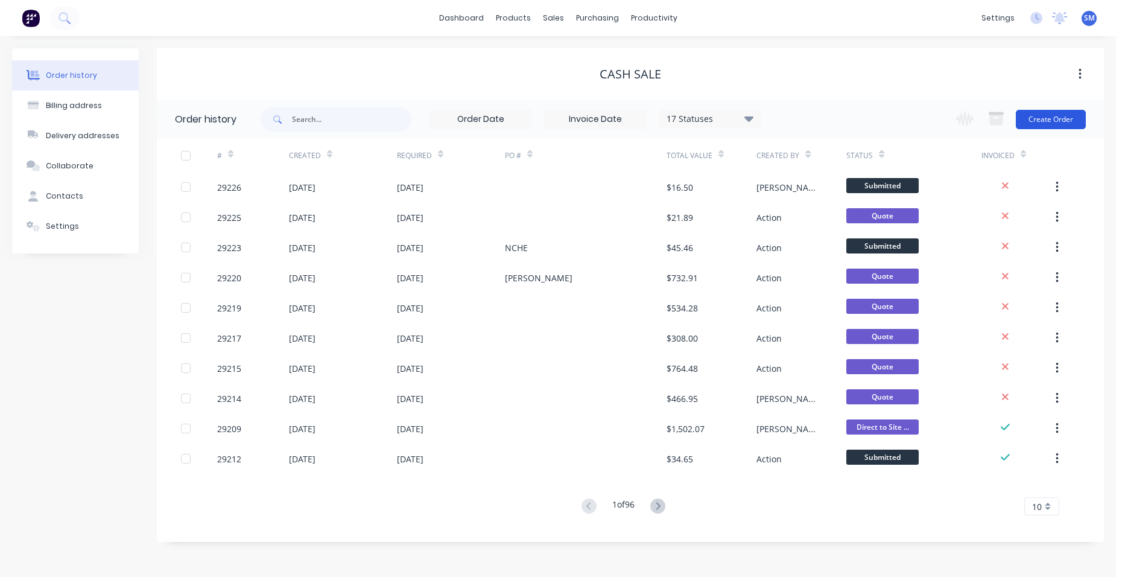
click at [1057, 114] on button "Create Order" at bounding box center [1051, 119] width 70 height 19
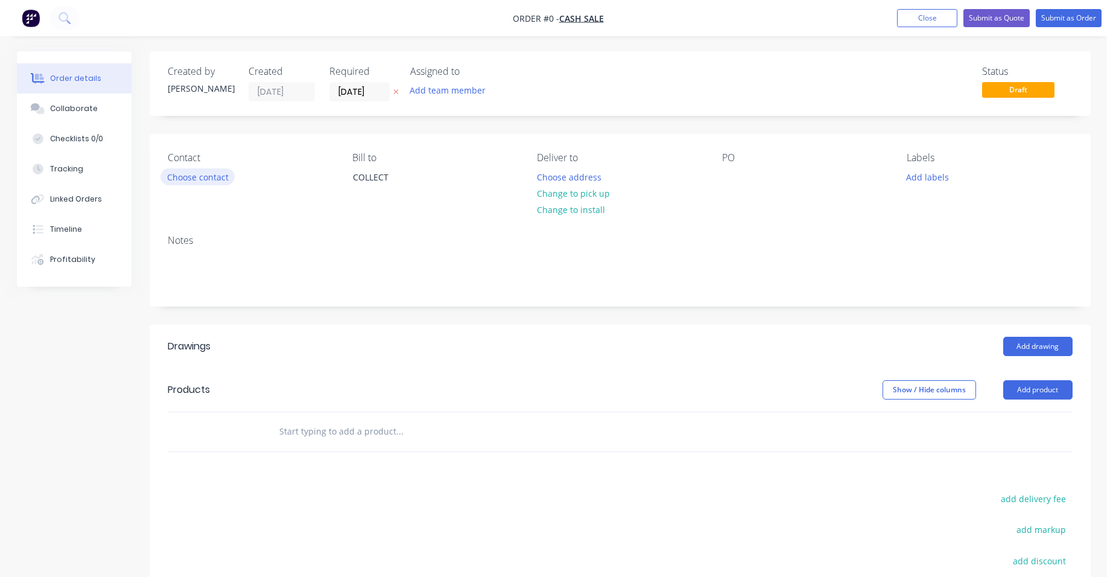
click at [196, 182] on button "Choose contact" at bounding box center [197, 176] width 74 height 16
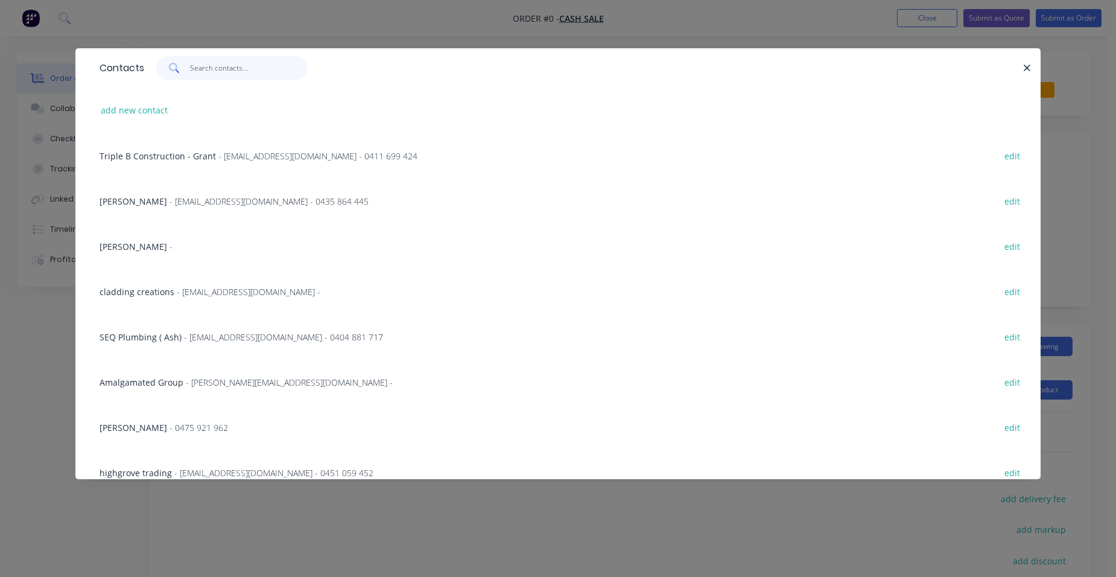
drag, startPoint x: 215, startPoint y: 72, endPoint x: 245, endPoint y: 57, distance: 33.5
click at [215, 72] on input "text" at bounding box center [249, 68] width 118 height 24
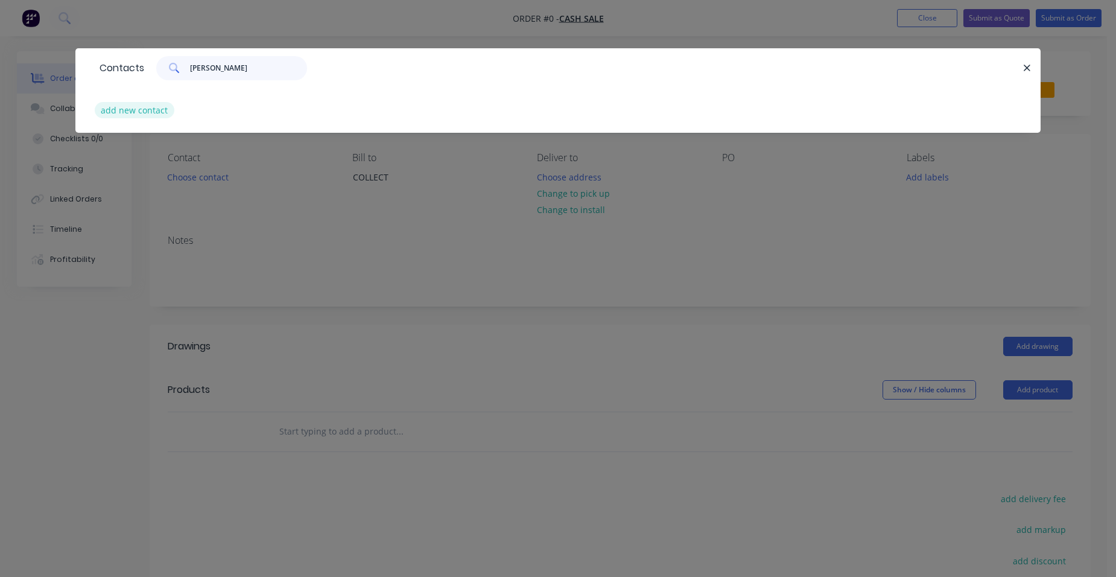
type input "[PERSON_NAME]"
click at [155, 112] on button "add new contact" at bounding box center [135, 110] width 80 height 16
select select "AU"
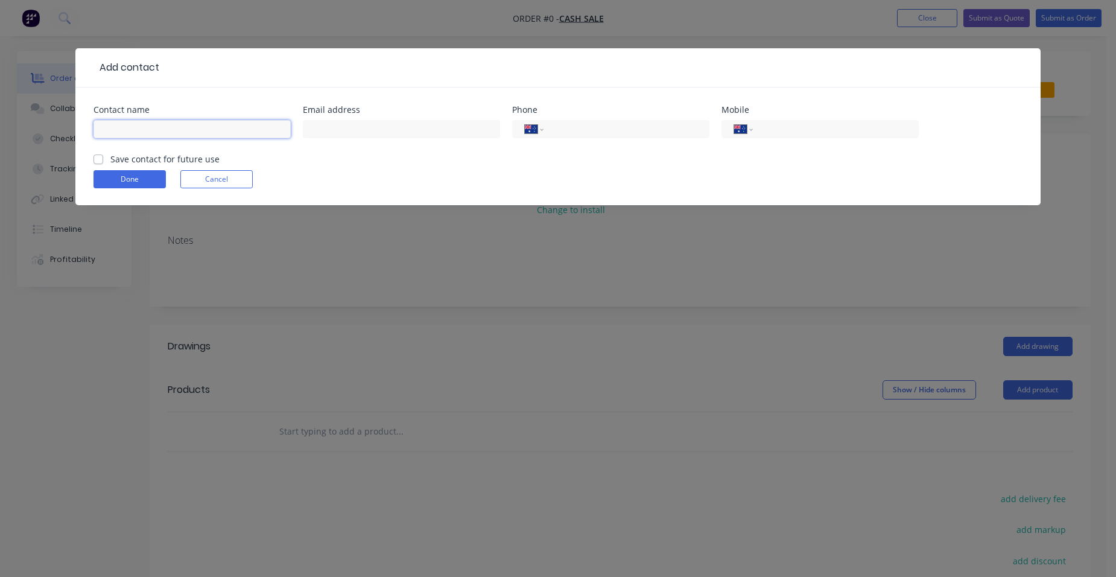
click at [149, 123] on input "text" at bounding box center [191, 129] width 197 height 18
type input "[PERSON_NAME]"
click at [804, 129] on input "tel" at bounding box center [833, 129] width 145 height 14
type input "0402 748 065"
click at [110, 154] on label "Save contact for future use" at bounding box center [164, 159] width 109 height 13
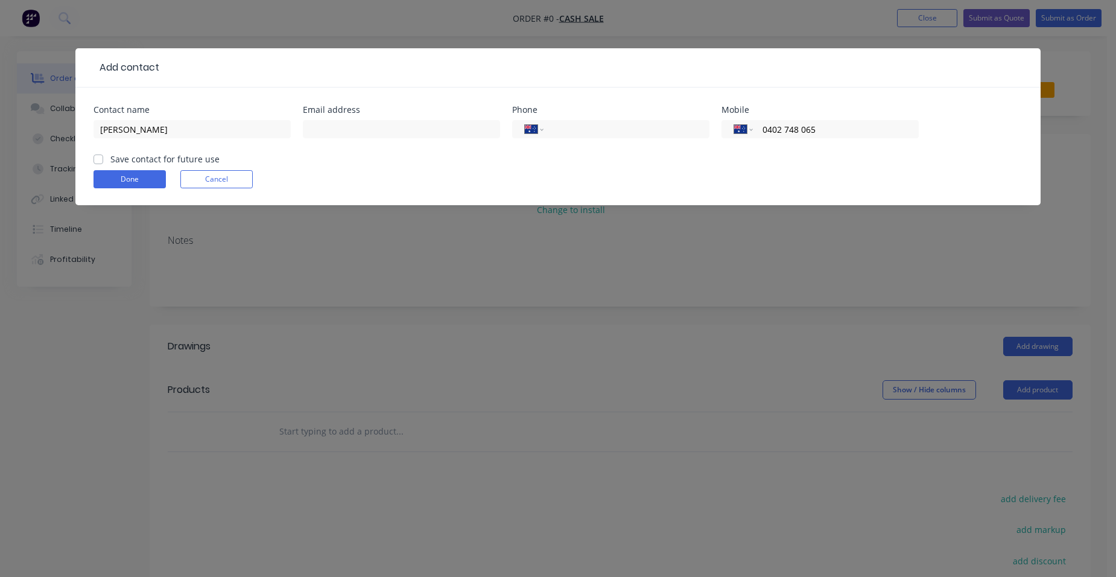
click at [94, 154] on input "Save contact for future use" at bounding box center [98, 158] width 10 height 11
checkbox input "true"
drag, startPoint x: 105, startPoint y: 172, endPoint x: 112, endPoint y: 175, distance: 8.1
click at [112, 175] on button "Done" at bounding box center [129, 179] width 72 height 18
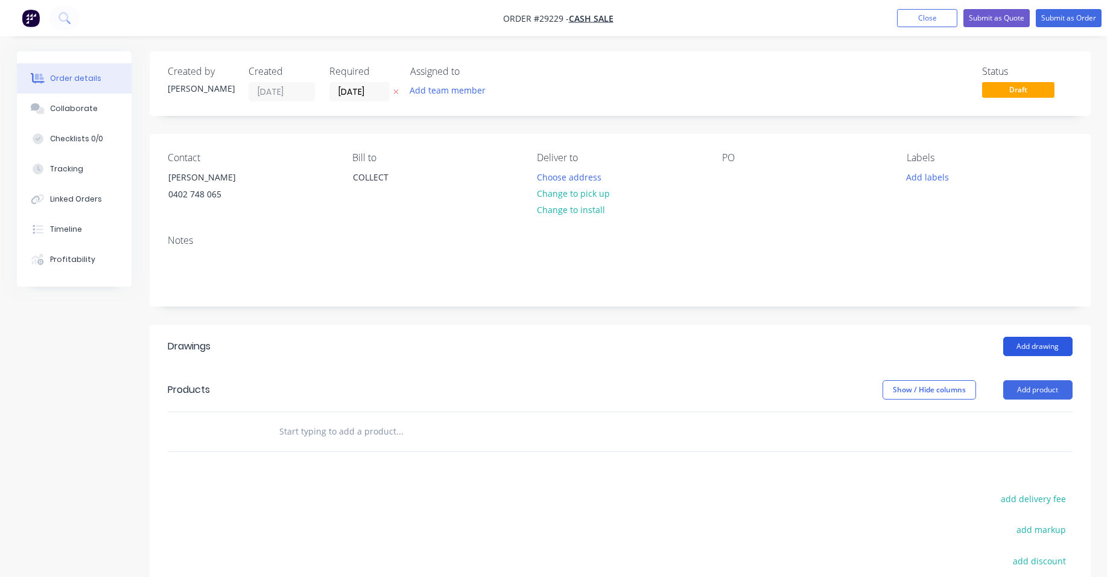
click at [1027, 344] on button "Add drawing" at bounding box center [1037, 345] width 69 height 19
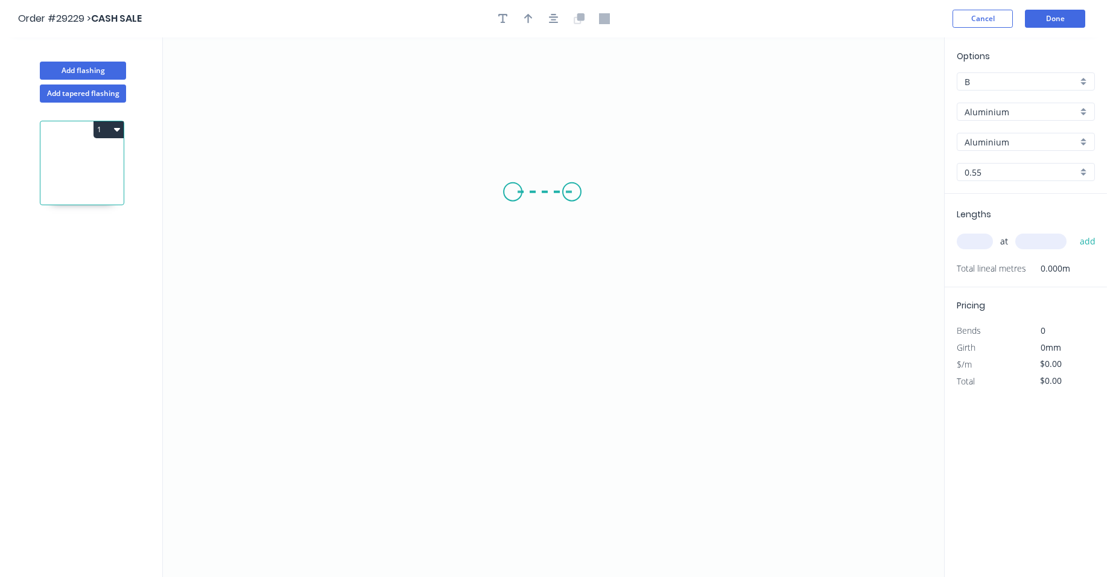
drag, startPoint x: 572, startPoint y: 192, endPoint x: 513, endPoint y: 195, distance: 59.2
click at [513, 195] on icon "0" at bounding box center [553, 306] width 781 height 539
click at [517, 319] on icon "0 ?" at bounding box center [553, 306] width 781 height 539
click at [491, 248] on tspan "?" at bounding box center [494, 249] width 6 height 20
click at [554, 174] on rect at bounding box center [542, 168] width 24 height 17
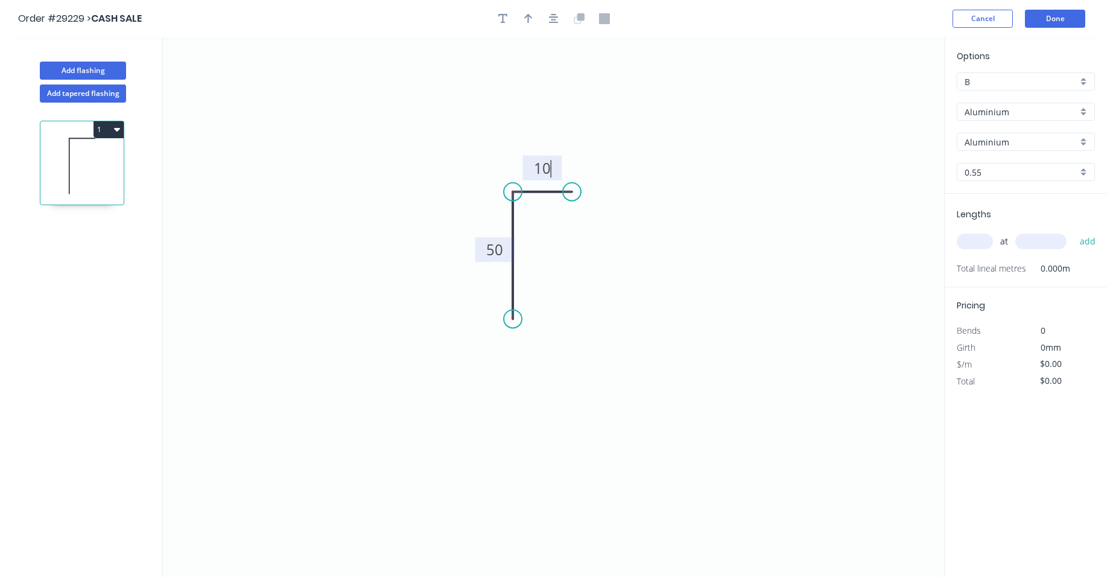
drag, startPoint x: 531, startPoint y: 18, endPoint x: 557, endPoint y: 39, distance: 33.5
click at [532, 20] on icon "button" at bounding box center [528, 18] width 8 height 11
type input "$1.00"
drag, startPoint x: 879, startPoint y: 92, endPoint x: 856, endPoint y: 126, distance: 41.3
click at [814, 163] on icon "0 50 10" at bounding box center [553, 306] width 781 height 539
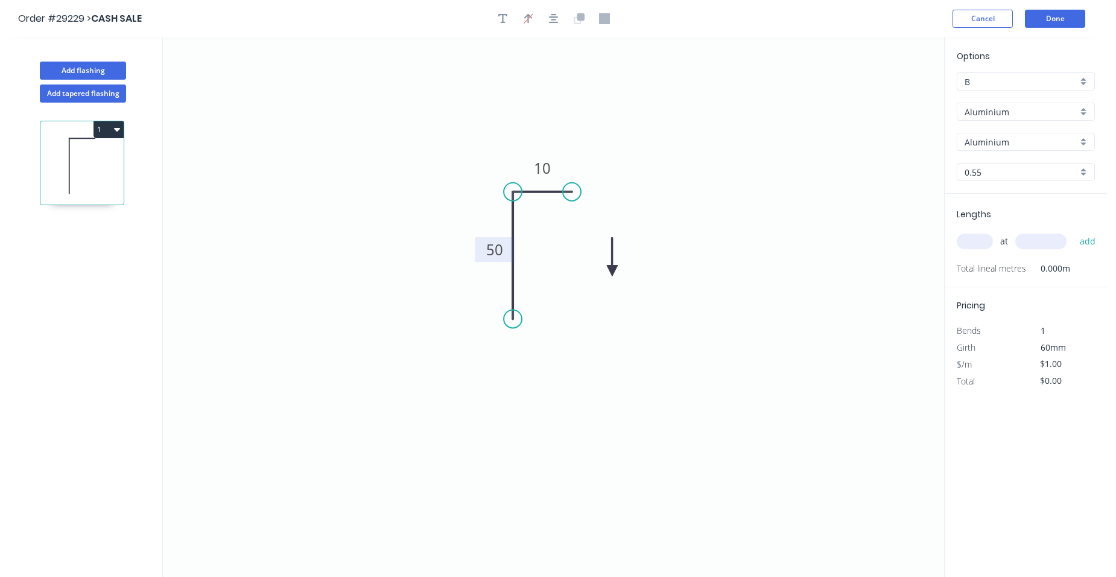
drag, startPoint x: 880, startPoint y: 96, endPoint x: 612, endPoint y: 271, distance: 319.5
click at [612, 271] on icon at bounding box center [612, 257] width 11 height 39
click at [611, 271] on icon at bounding box center [612, 257] width 11 height 39
drag, startPoint x: 610, startPoint y: 271, endPoint x: 645, endPoint y: 250, distance: 40.0
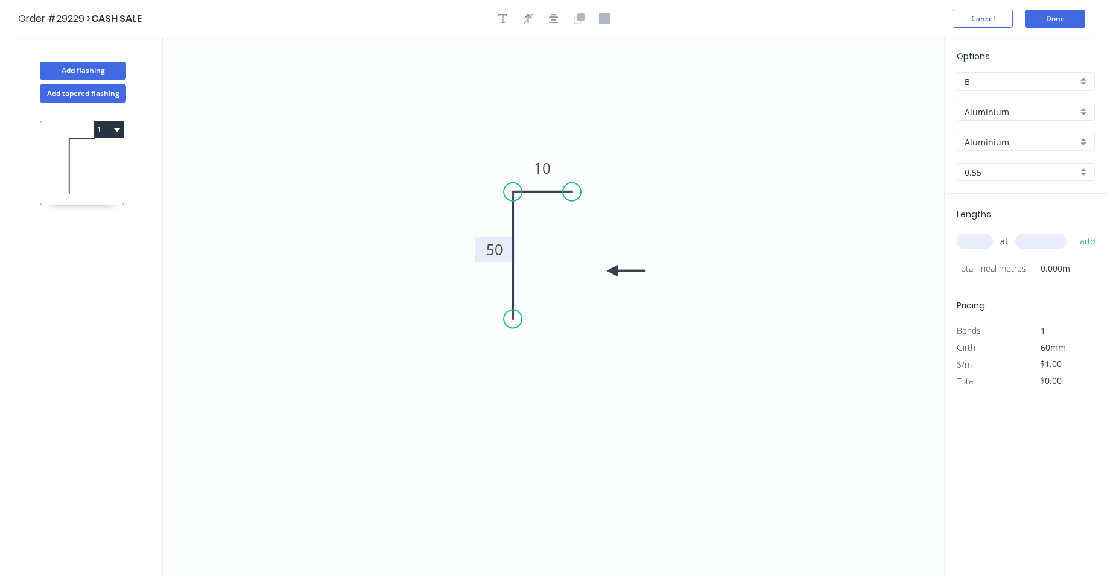
click at [611, 271] on icon at bounding box center [626, 270] width 39 height 11
click at [1082, 112] on div "Aluminium" at bounding box center [1025, 112] width 138 height 18
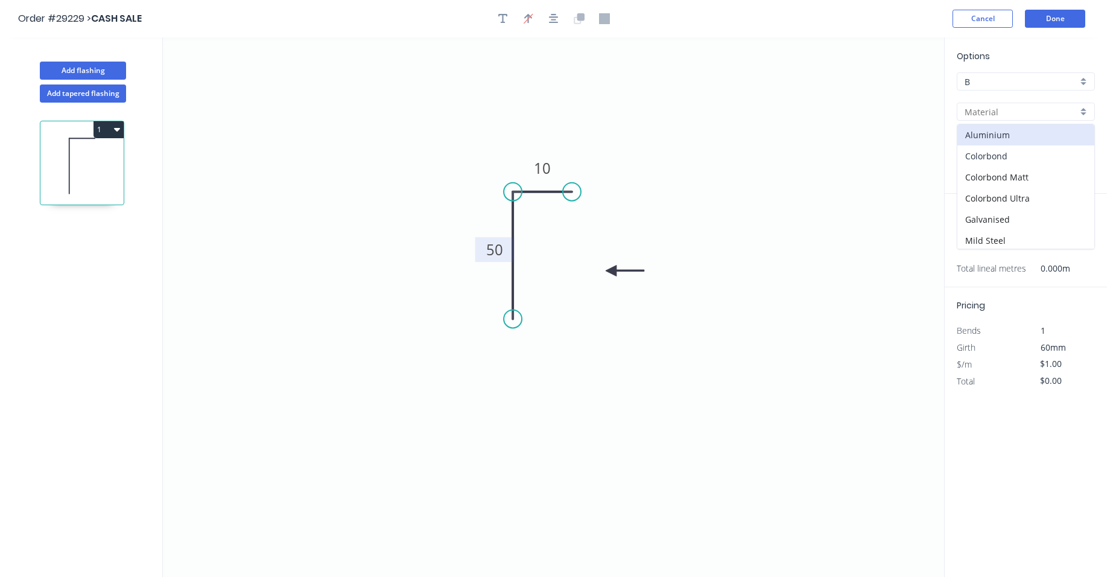
click at [1031, 162] on div "Colorbond" at bounding box center [1025, 155] width 137 height 21
type input "Colorbond"
type input "Basalt"
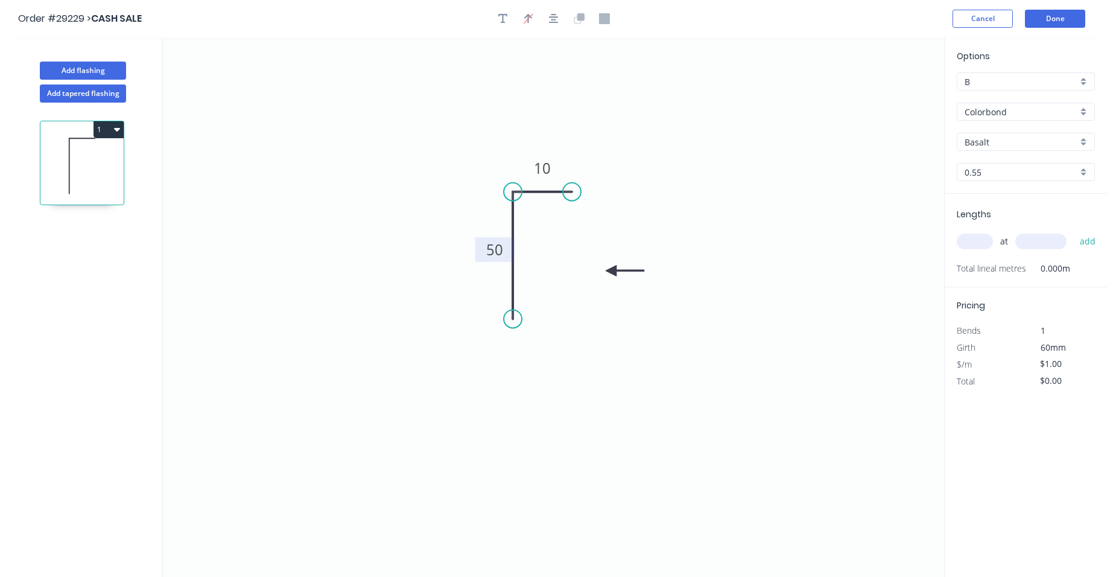
type input "$5.92"
click at [1078, 142] on div "Basalt" at bounding box center [1025, 142] width 138 height 18
click at [1045, 273] on div "Woodland Grey" at bounding box center [1025, 267] width 137 height 21
type input "Woodland Grey"
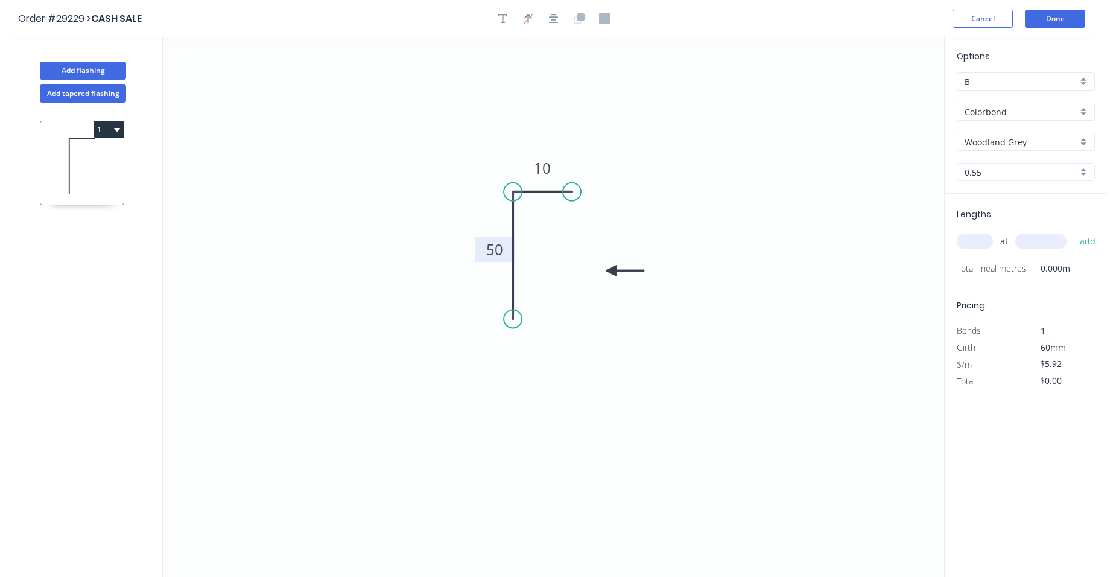
drag, startPoint x: 975, startPoint y: 244, endPoint x: 968, endPoint y: 245, distance: 6.1
click at [975, 244] on input "text" at bounding box center [974, 241] width 36 height 16
type input "2"
type input "2400"
click at [1073, 231] on button "add" at bounding box center [1087, 241] width 28 height 21
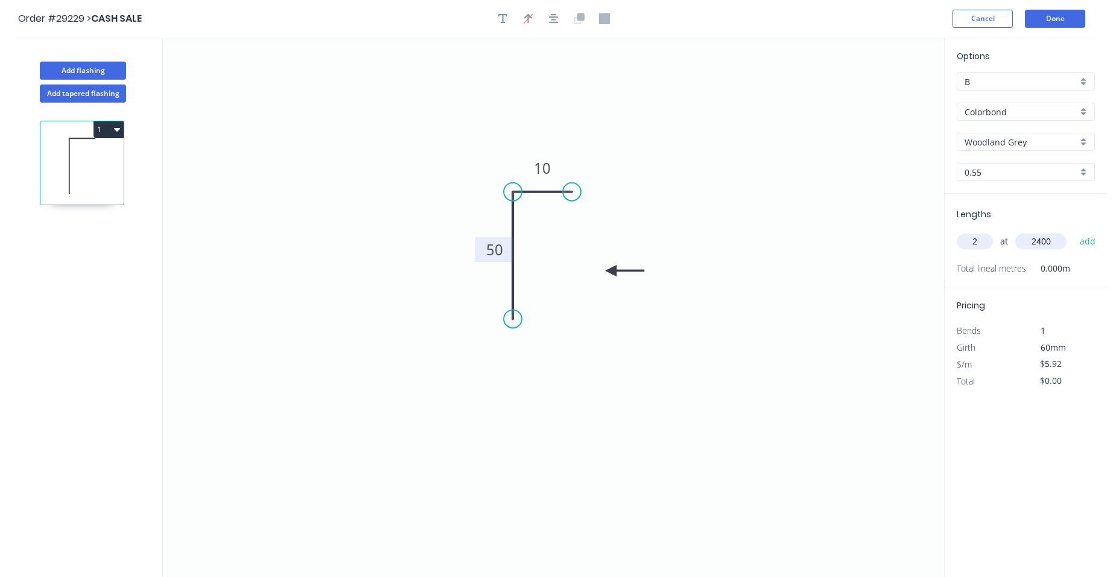
type input "$28.42"
click at [1069, 21] on button "Done" at bounding box center [1055, 19] width 60 height 18
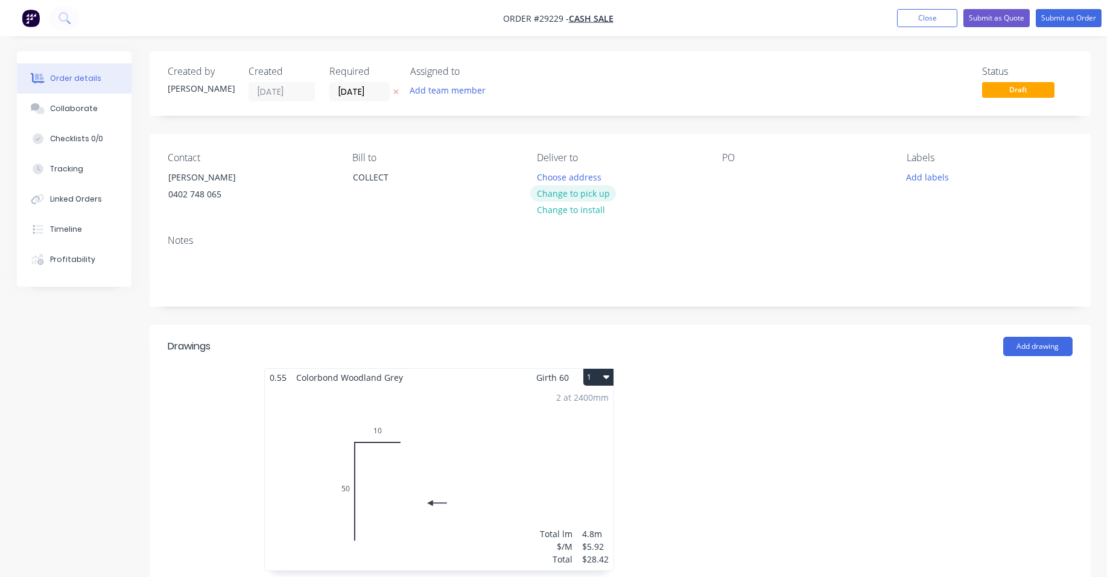
click at [560, 188] on button "Change to pick up" at bounding box center [573, 193] width 86 height 16
click at [338, 88] on input "[DATE]" at bounding box center [359, 92] width 59 height 18
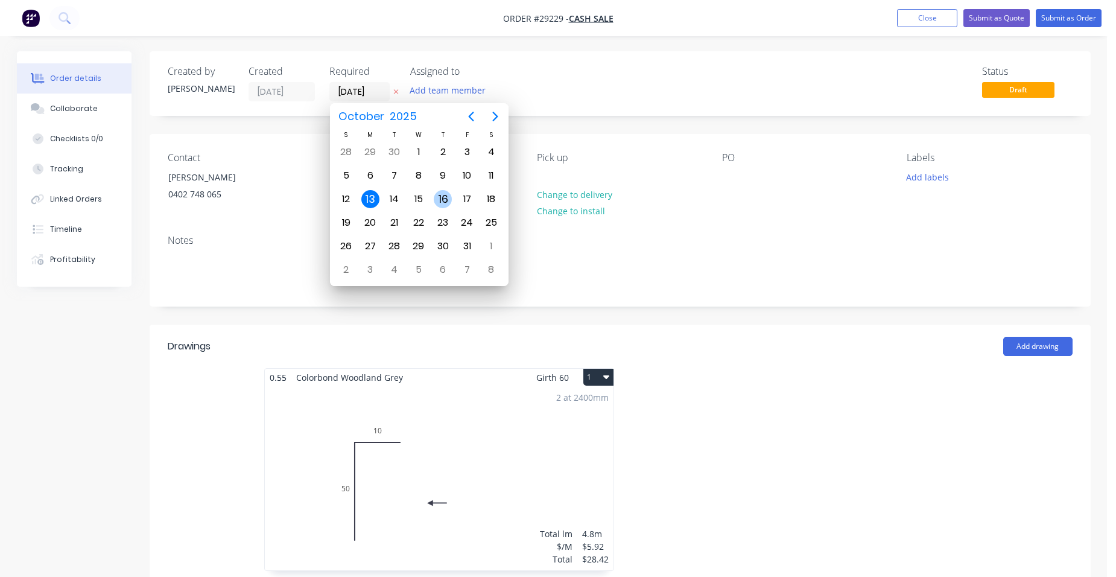
click at [436, 202] on div "16" at bounding box center [443, 199] width 18 height 18
type input "[DATE]"
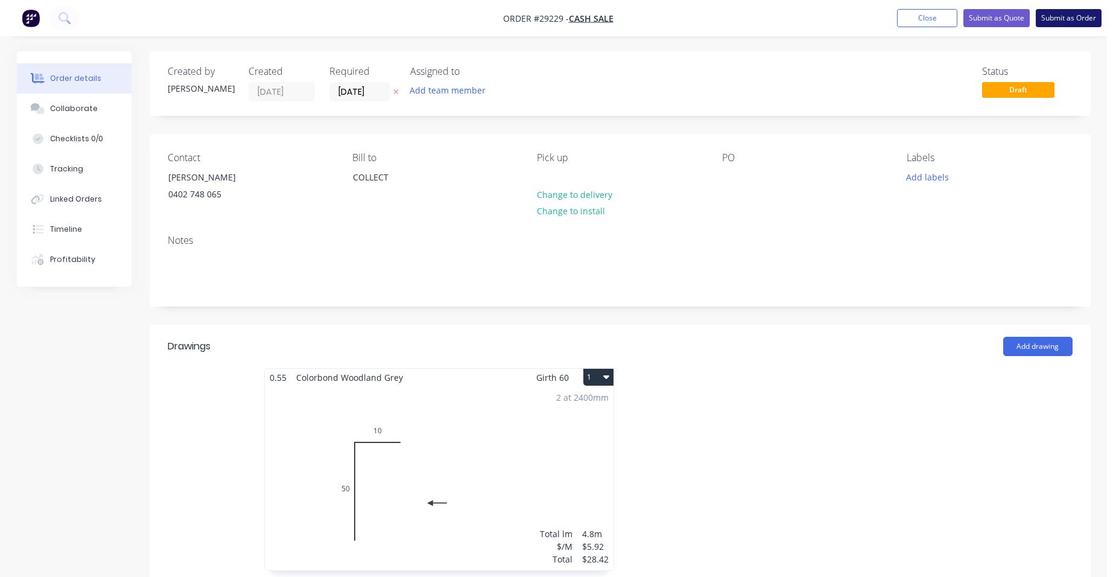
click at [1056, 13] on button "Submit as Order" at bounding box center [1068, 18] width 66 height 18
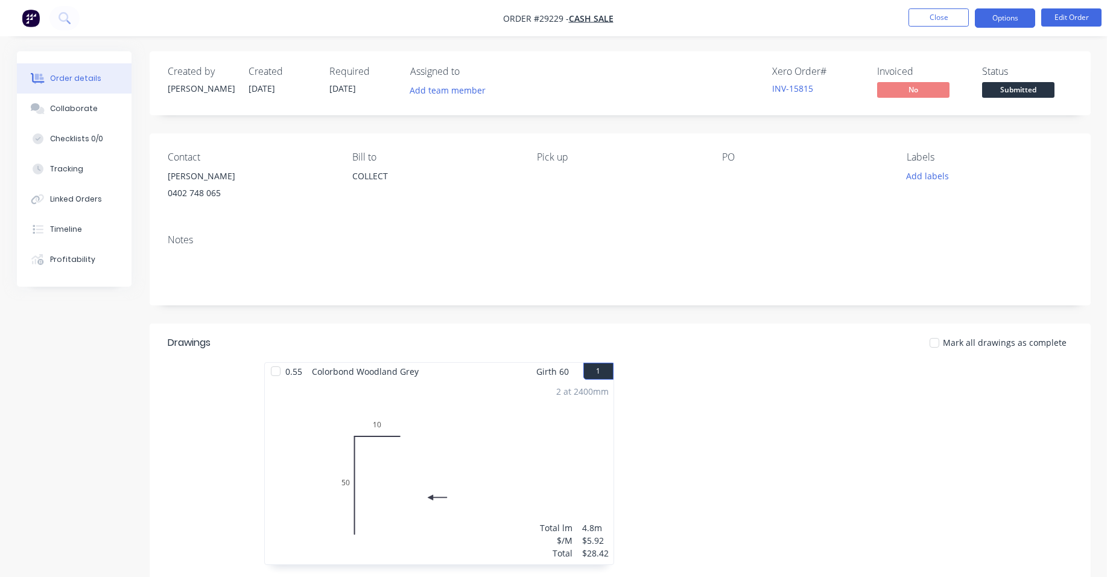
click at [1025, 20] on button "Options" at bounding box center [1005, 17] width 60 height 19
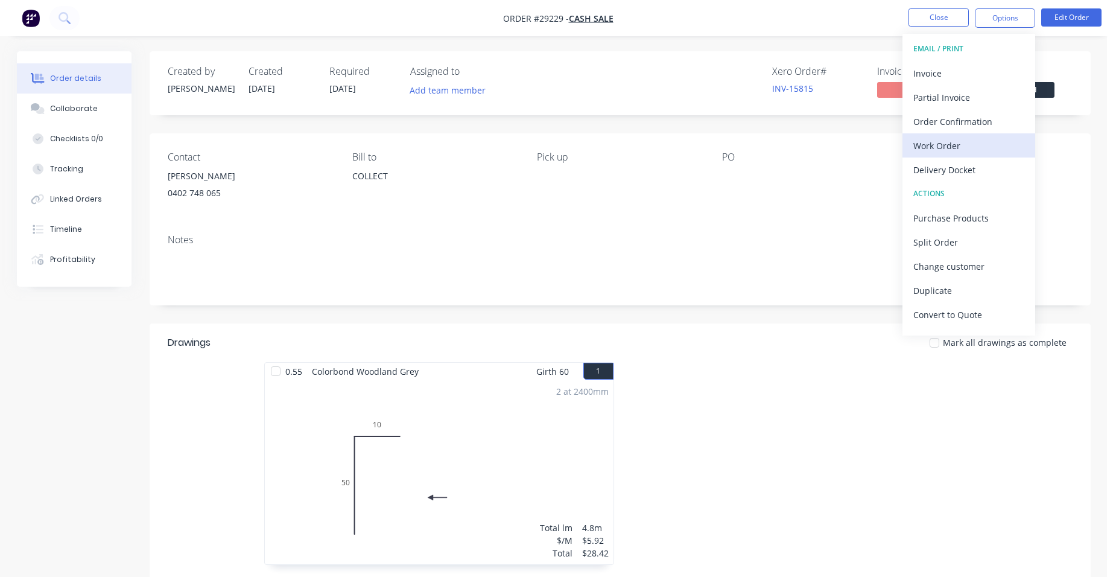
click at [984, 153] on div "Work Order" at bounding box center [968, 145] width 111 height 17
click at [987, 124] on div "Without pricing" at bounding box center [968, 121] width 111 height 17
click at [90, 231] on button "Timeline" at bounding box center [74, 229] width 115 height 30
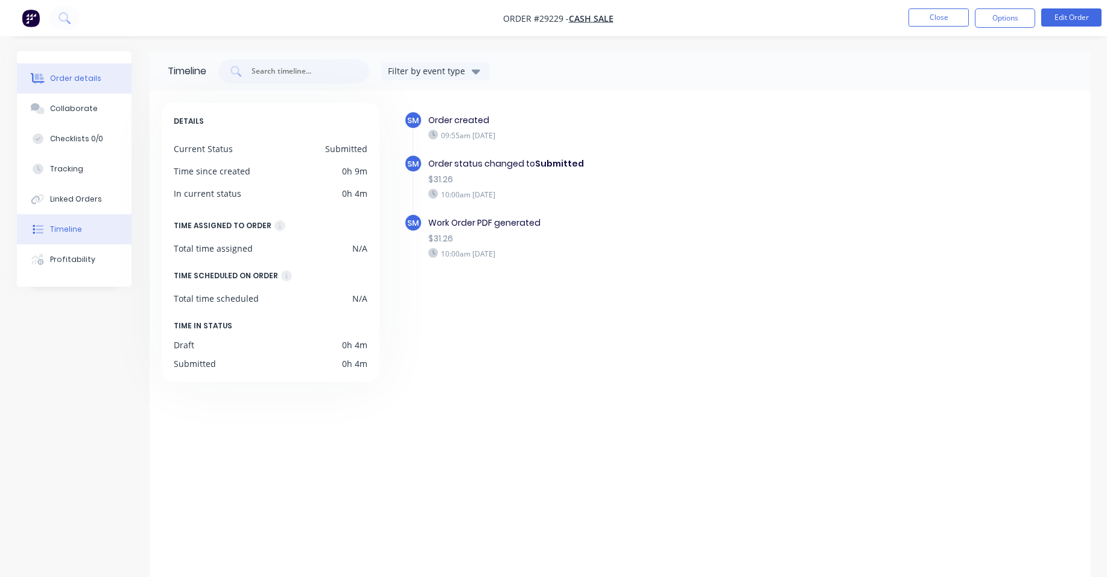
click at [89, 83] on div "Order details" at bounding box center [75, 78] width 51 height 11
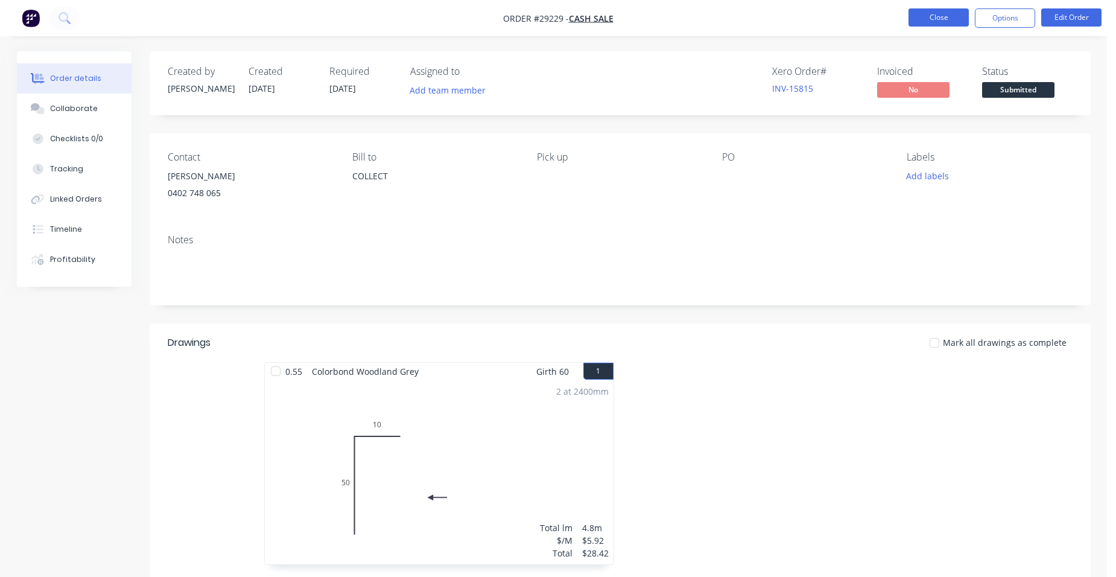
click at [946, 15] on button "Close" at bounding box center [938, 17] width 60 height 18
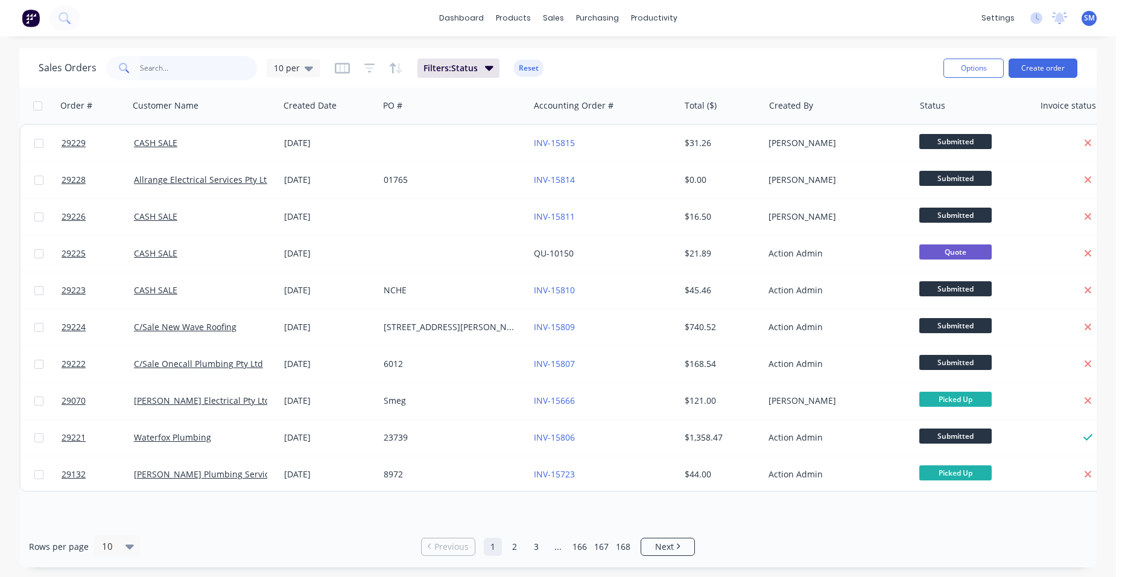
click at [185, 69] on input "text" at bounding box center [199, 68] width 118 height 24
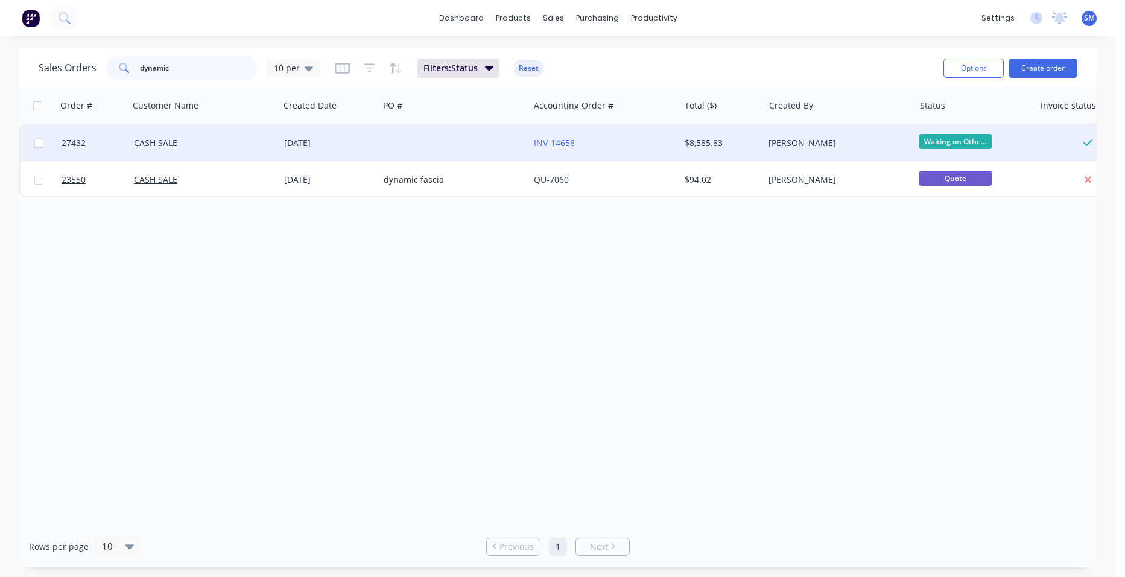
type input "dynamic"
click at [471, 139] on div at bounding box center [454, 143] width 150 height 36
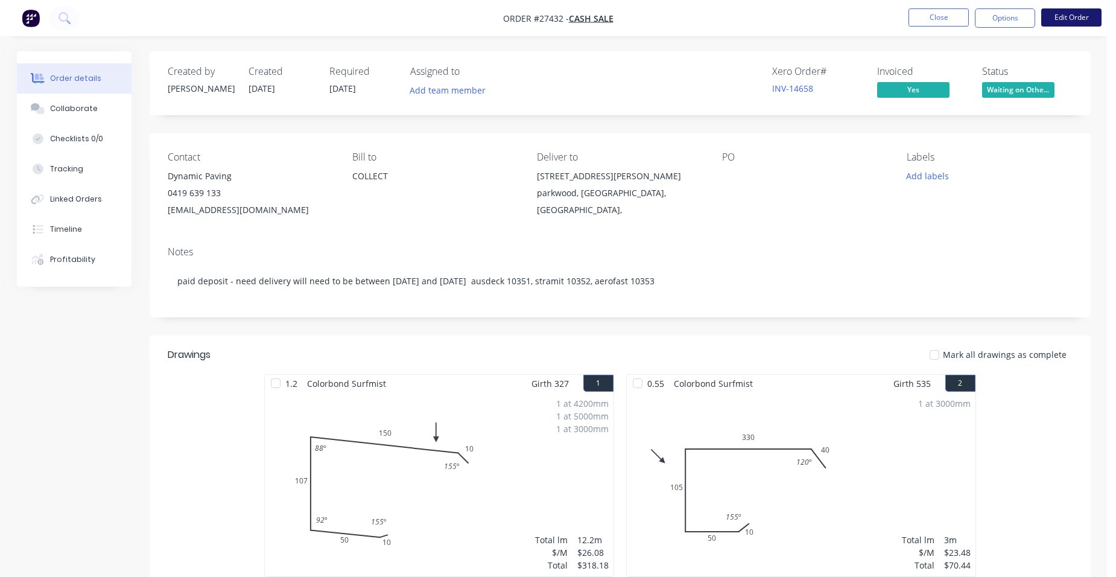
click at [1061, 20] on button "Edit Order" at bounding box center [1071, 17] width 60 height 18
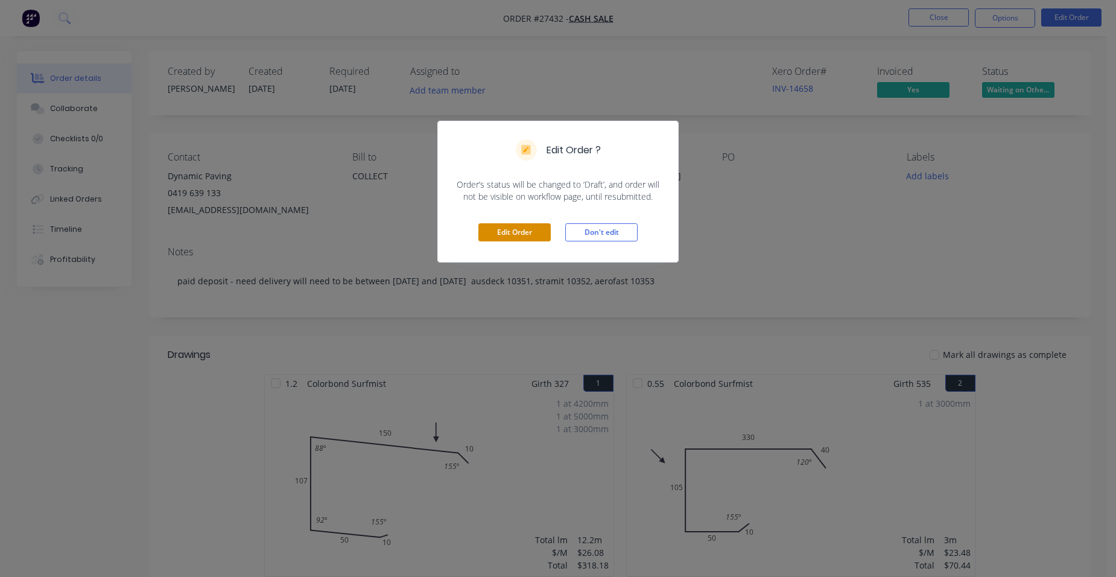
click at [507, 228] on button "Edit Order" at bounding box center [514, 232] width 72 height 18
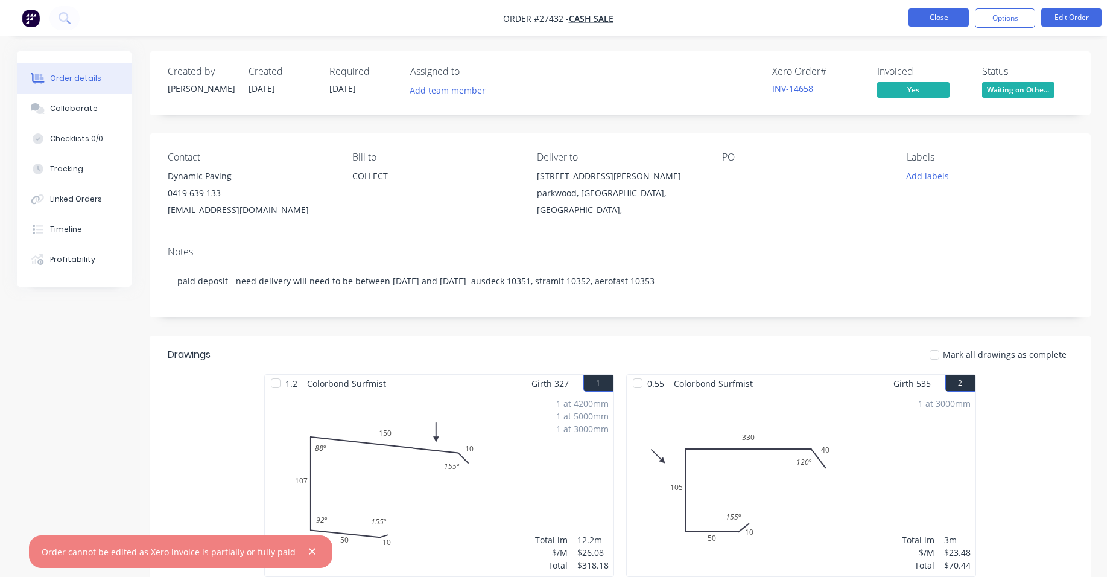
click at [926, 23] on button "Close" at bounding box center [938, 17] width 60 height 18
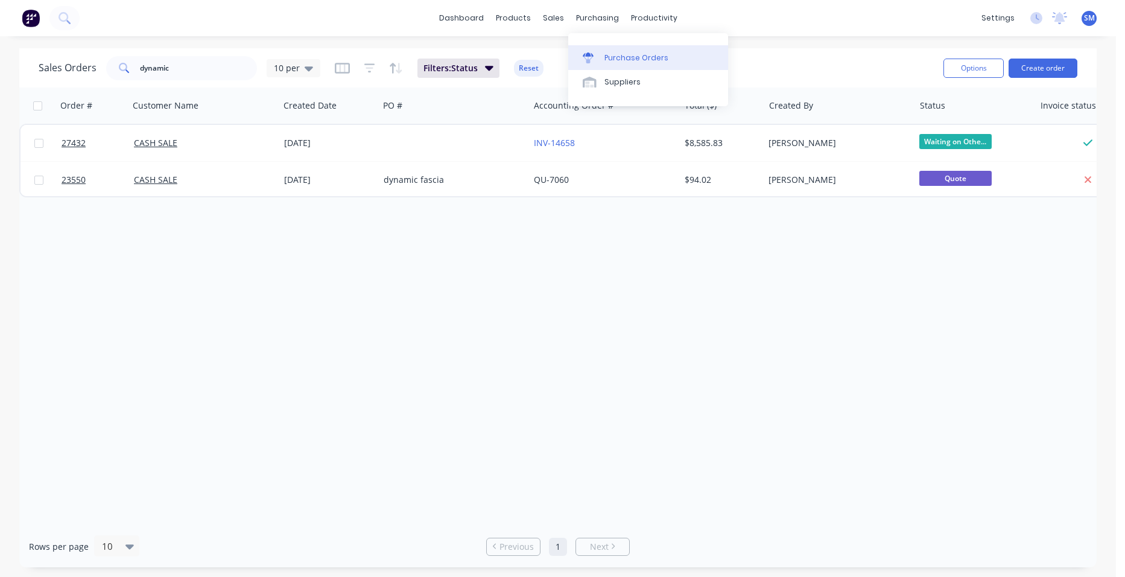
click at [609, 54] on div "Purchase Orders" at bounding box center [636, 57] width 64 height 11
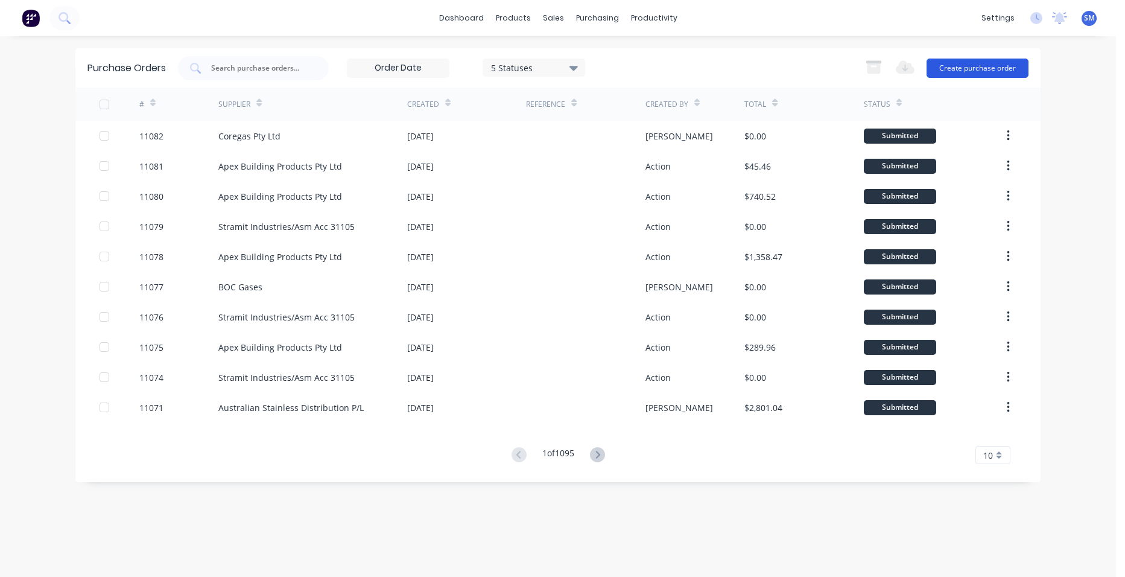
click at [969, 70] on button "Create purchase order" at bounding box center [977, 67] width 102 height 19
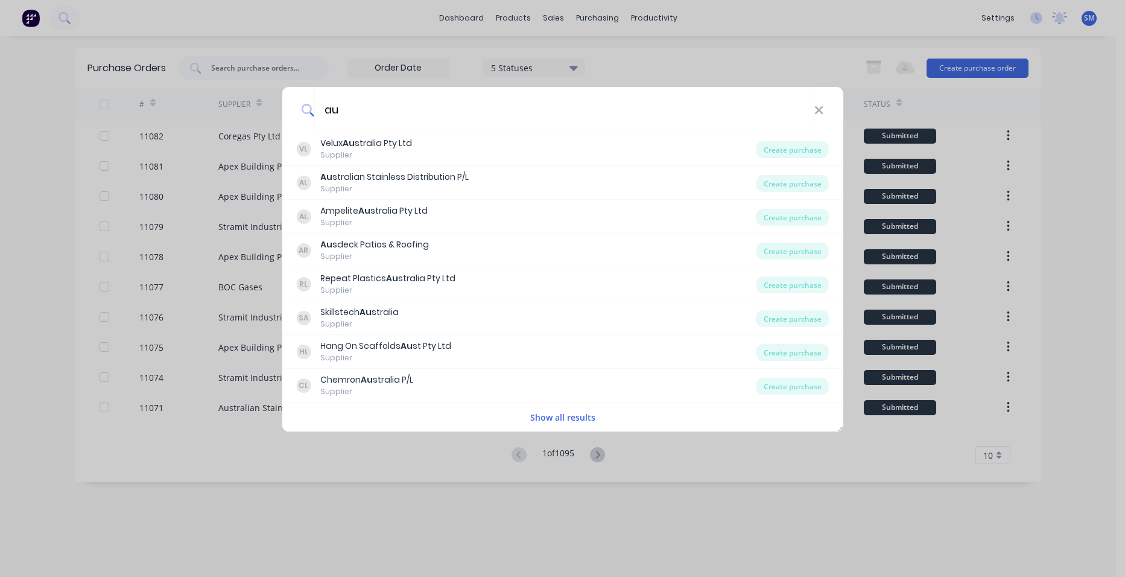
type input "a"
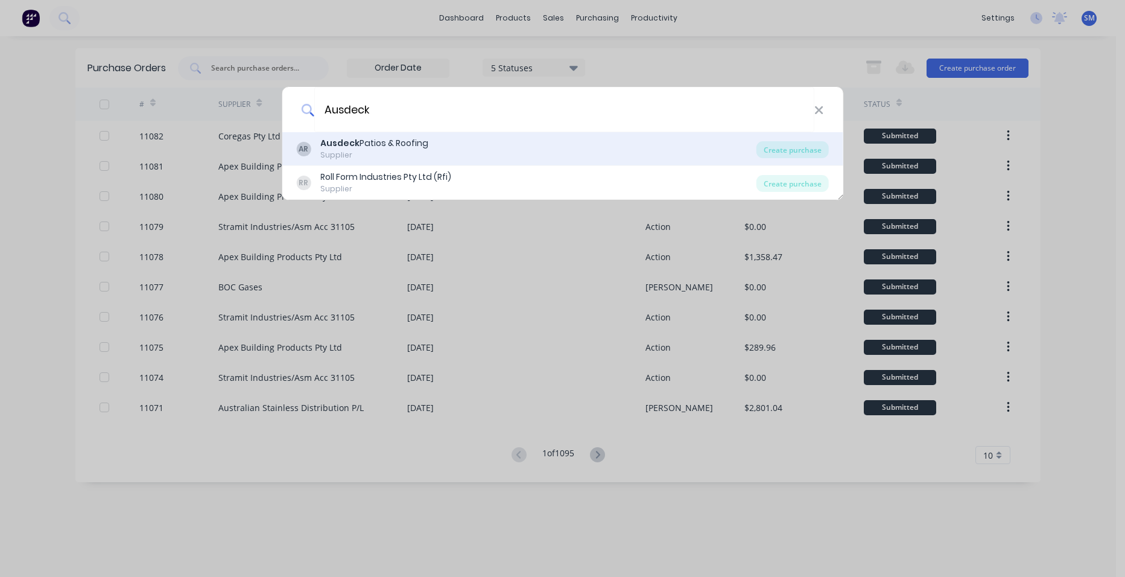
type input "Ausdeck"
click at [378, 142] on div "Ausdeck Patios & Roofing" at bounding box center [374, 143] width 108 height 13
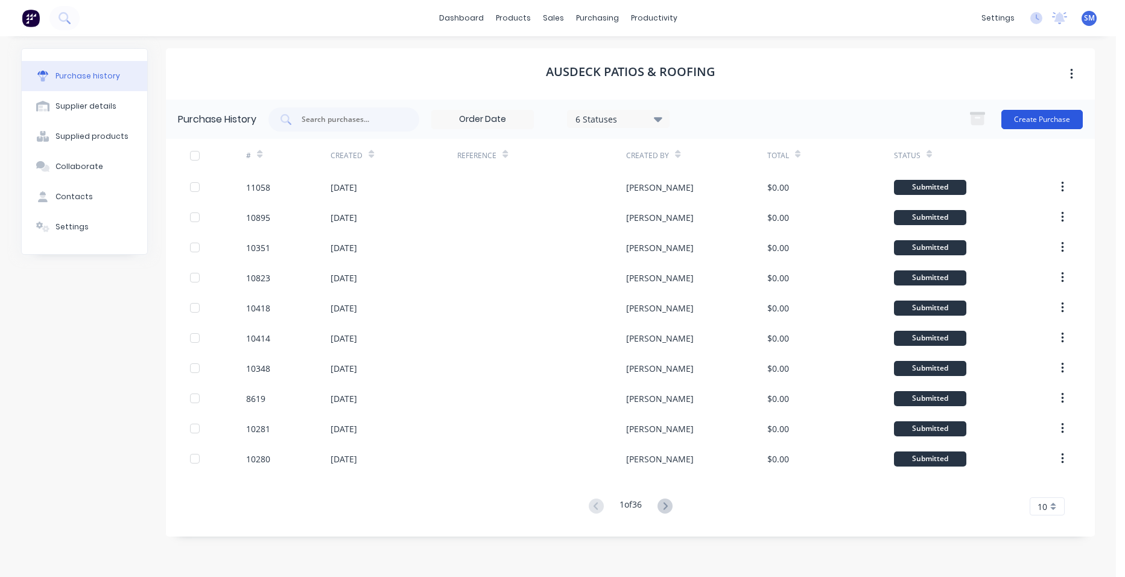
click at [1025, 113] on button "Create Purchase" at bounding box center [1041, 119] width 81 height 19
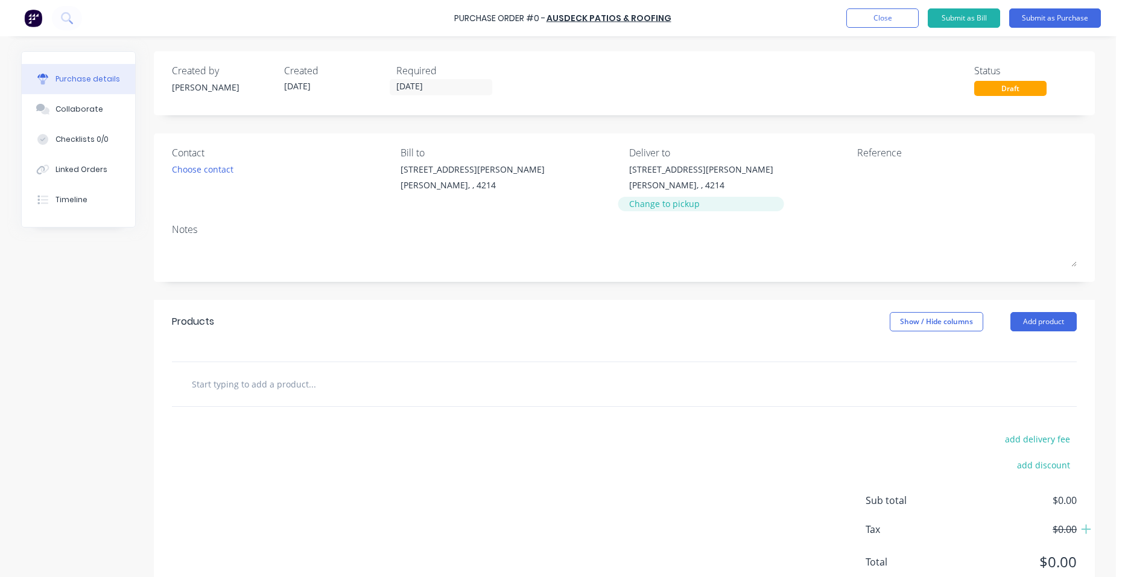
click at [674, 207] on div "Change to pickup" at bounding box center [701, 203] width 144 height 13
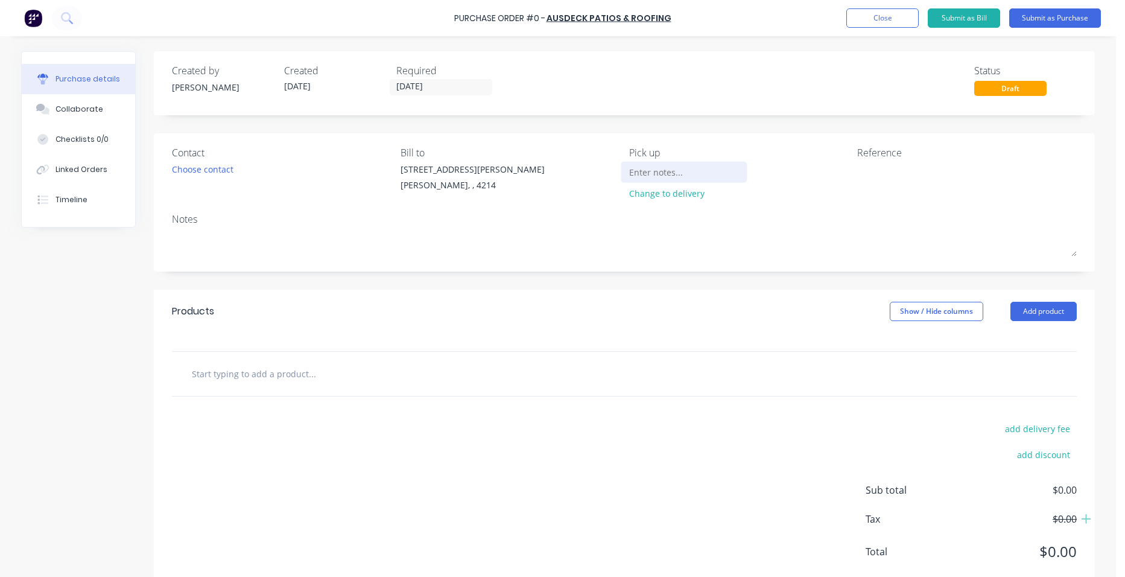
click at [660, 177] on input at bounding box center [684, 172] width 110 height 18
type input "ftg to deliver"
click at [1057, 309] on button "Add product" at bounding box center [1043, 311] width 66 height 19
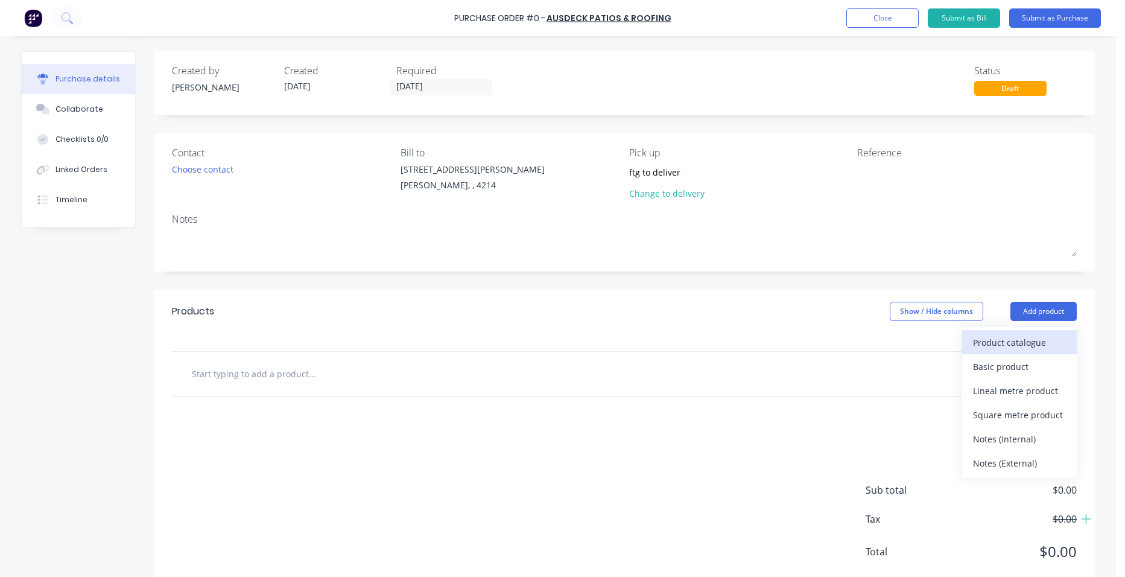
click at [1030, 336] on div "Product catalogue" at bounding box center [1019, 341] width 93 height 17
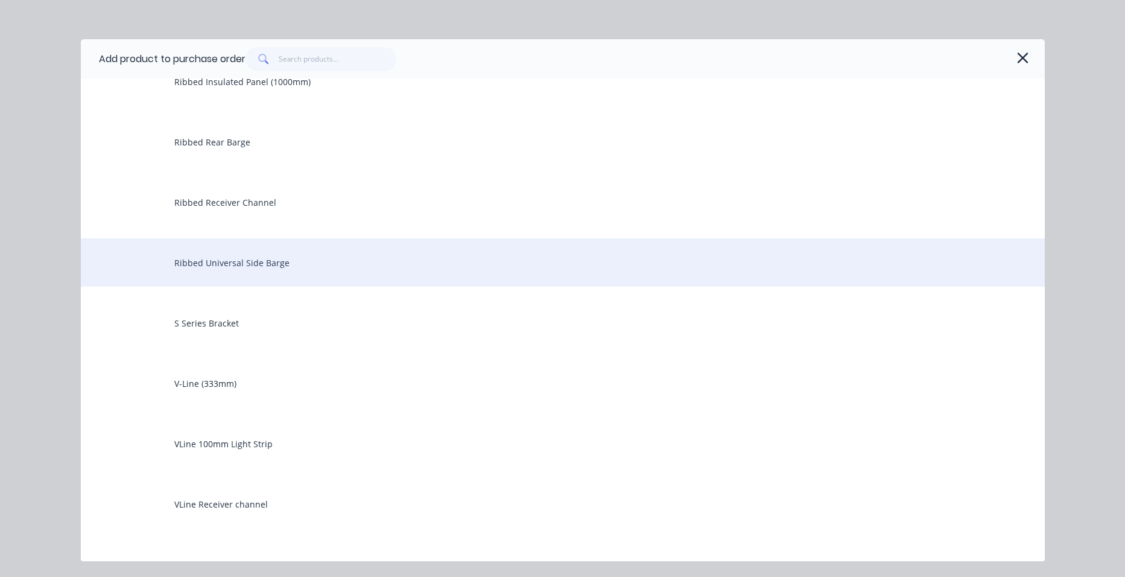
scroll to position [2533, 0]
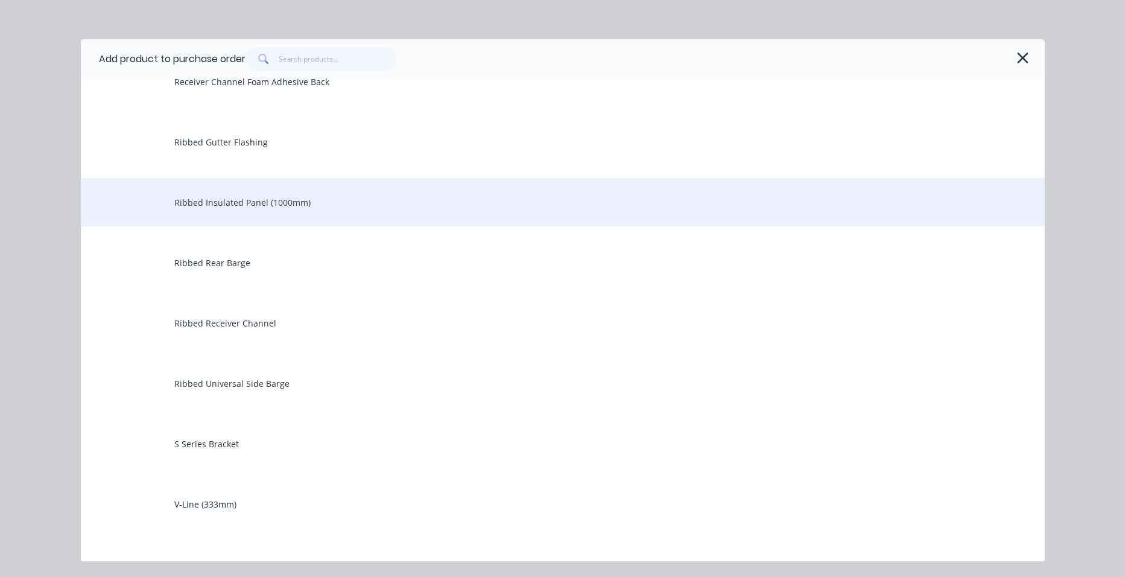
click at [223, 195] on div "Ribbed Insulated Panel (1000mm)" at bounding box center [563, 202] width 964 height 48
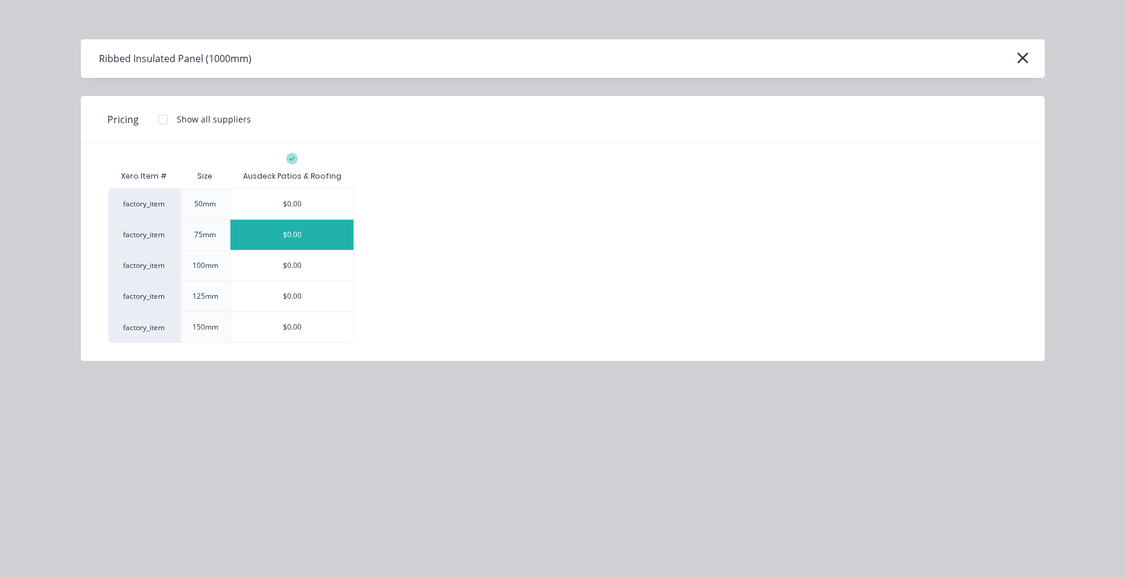
click at [307, 232] on div "$0.00" at bounding box center [291, 235] width 123 height 30
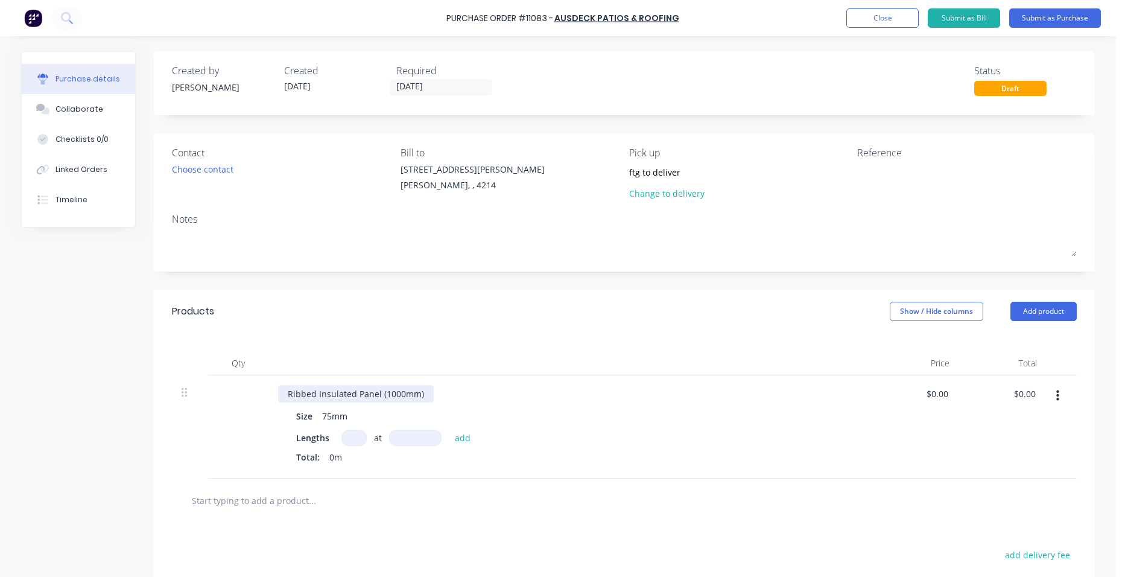
drag, startPoint x: 425, startPoint y: 397, endPoint x: 543, endPoint y: 354, distance: 125.7
click at [426, 396] on div "Ribbed Insulated Panel (1000mm)" at bounding box center [570, 393] width 584 height 17
click at [356, 435] on input at bounding box center [353, 437] width 25 height 16
type input "1"
type input "5000"
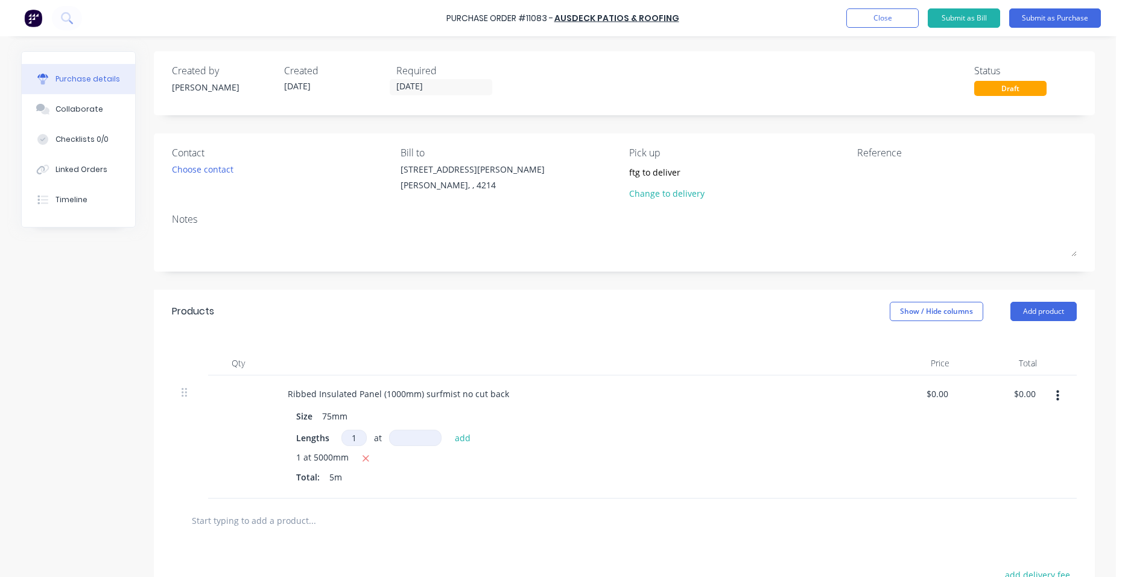
type input "1"
type input "4400"
type input "1"
type input "5500"
type input "1"
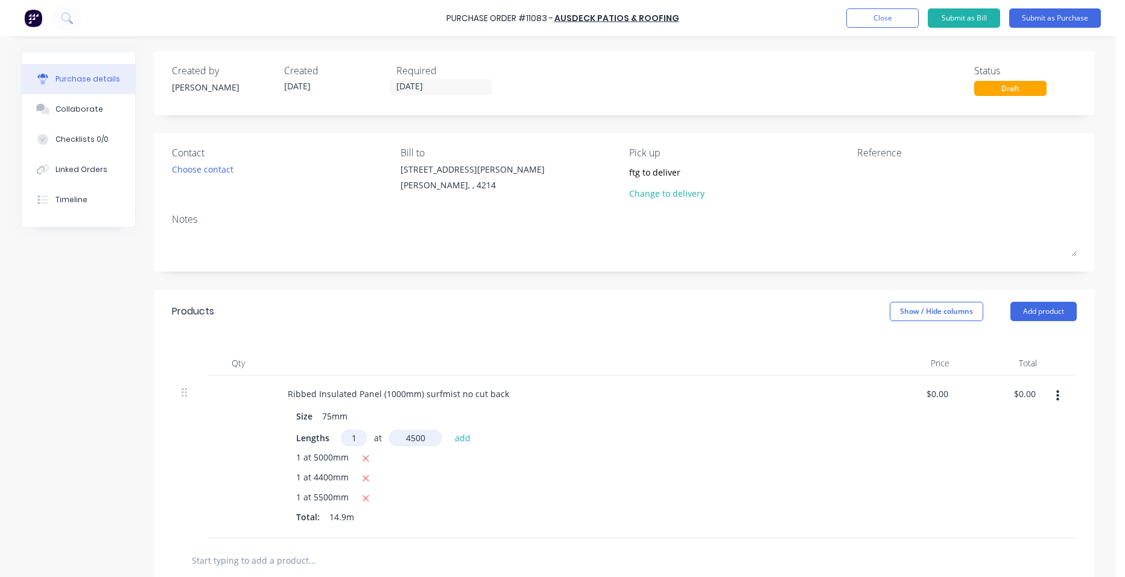
type input "4500"
type input "2"
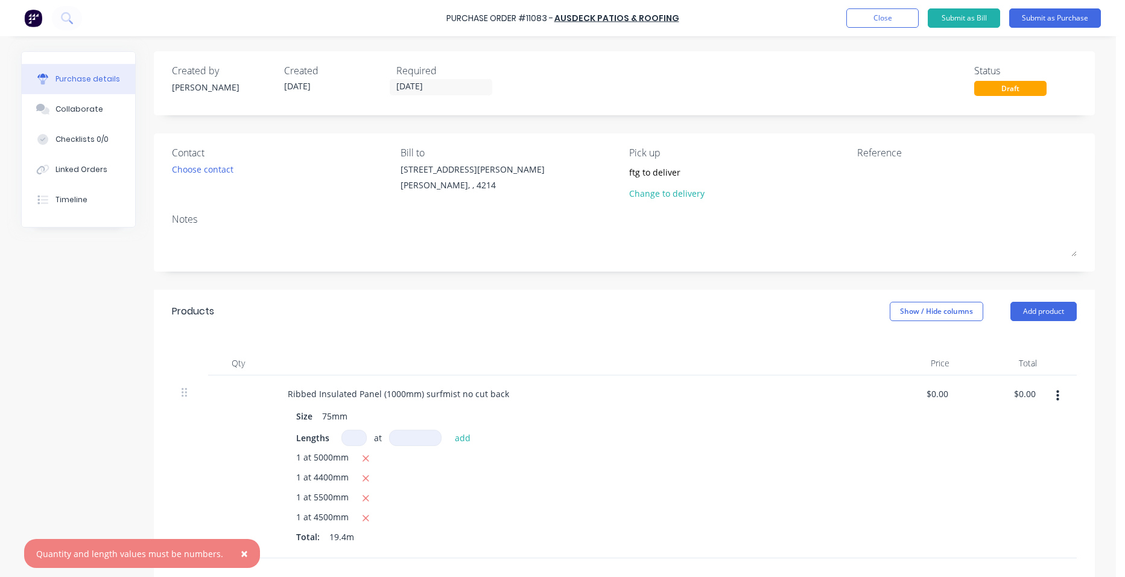
click at [349, 437] on input at bounding box center [353, 437] width 25 height 16
type input "2"
type input "3800"
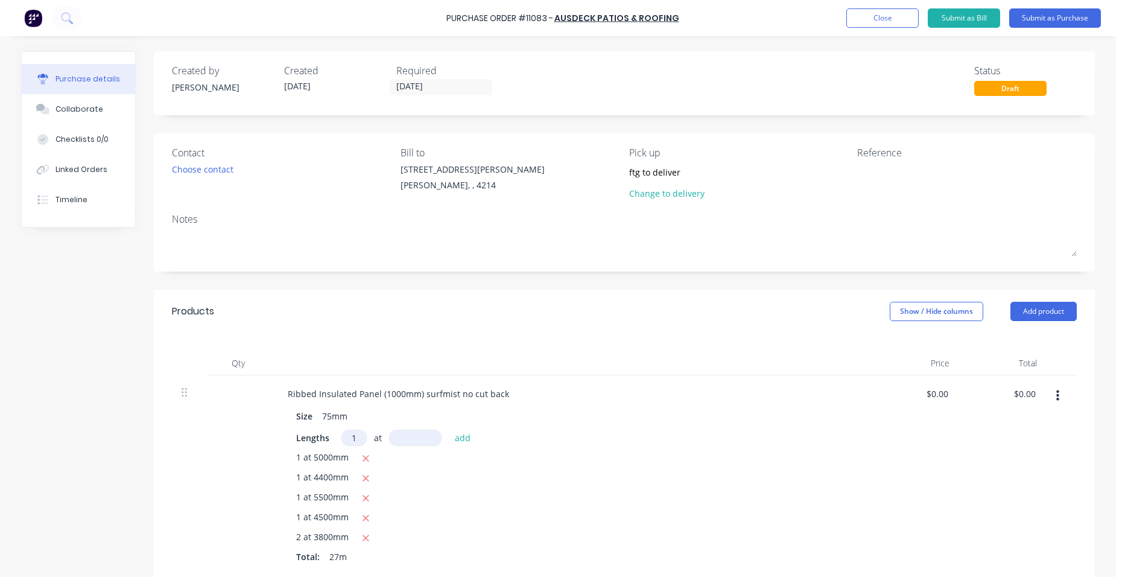
type input "1"
type input "5400"
type input "1"
type input "4400"
type input "1"
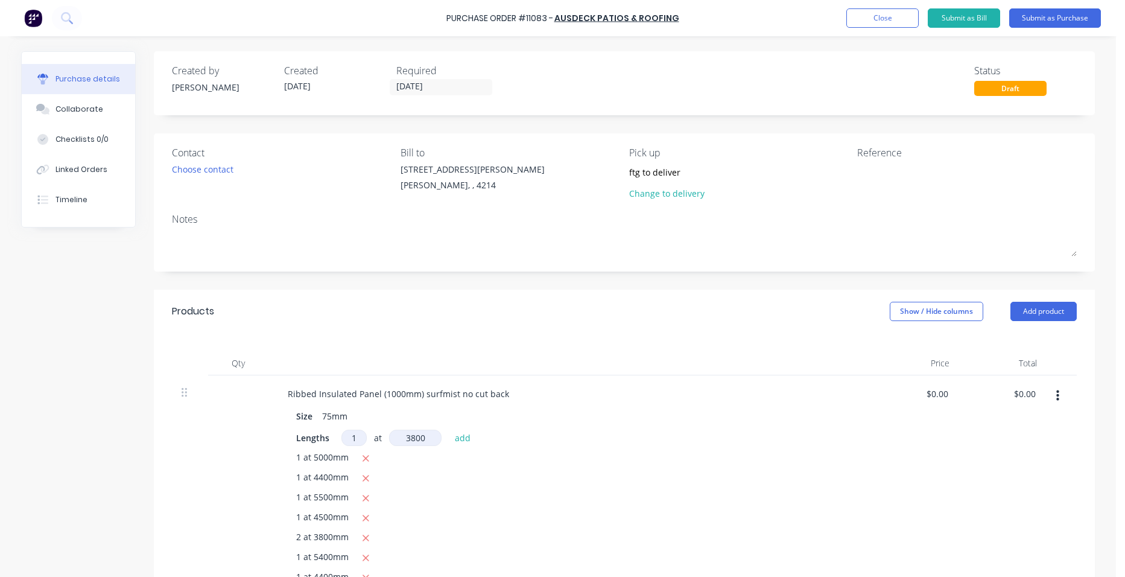
type input "3800"
type input "1"
type input "3100"
type input "1"
type input "2400"
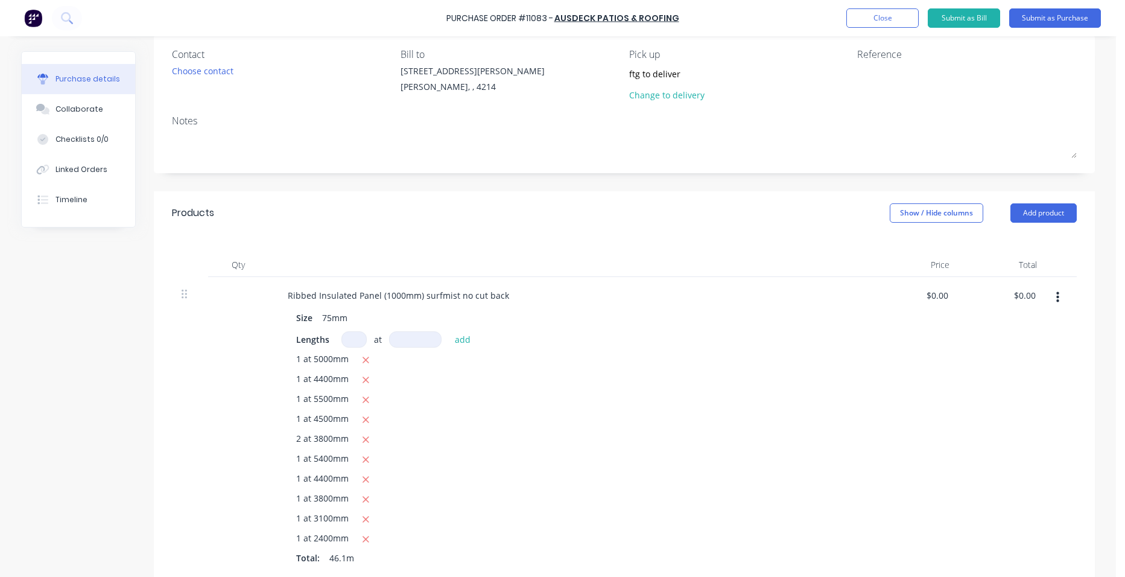
scroll to position [181, 0]
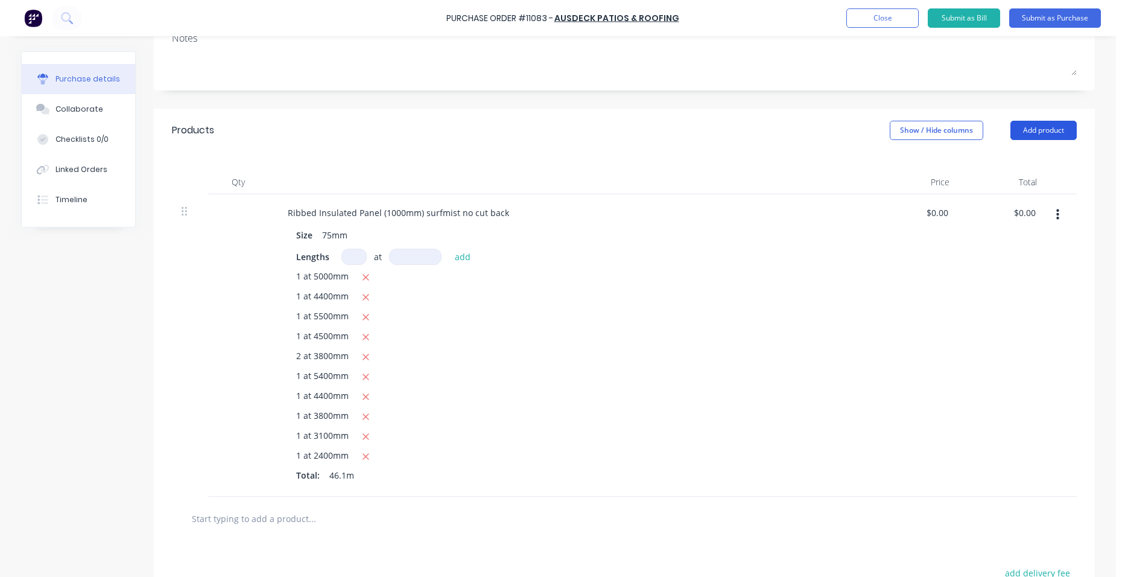
click at [1016, 128] on button "Add product" at bounding box center [1043, 130] width 66 height 19
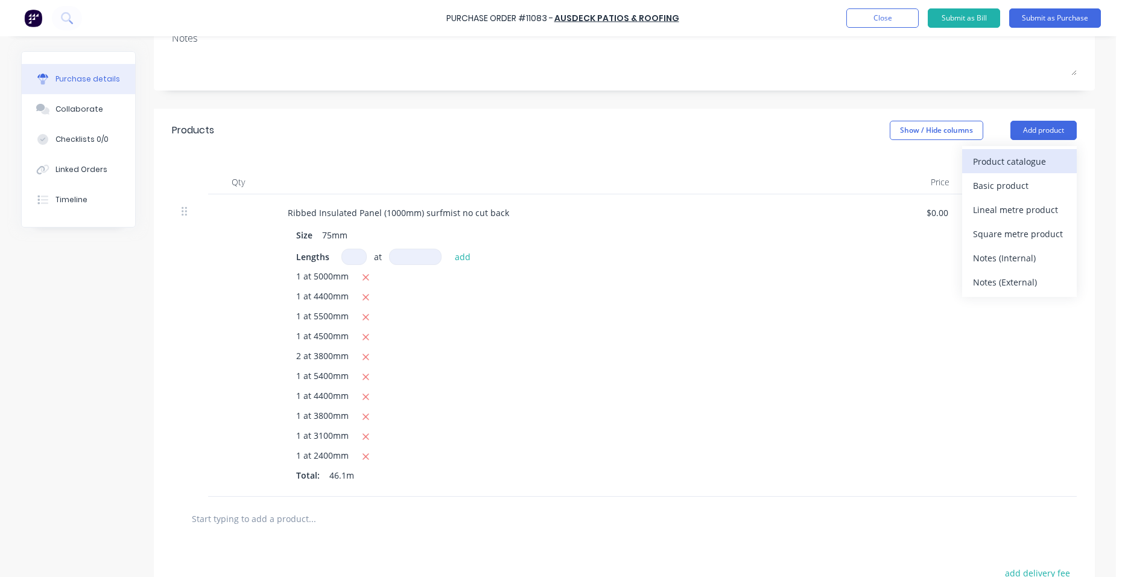
click at [996, 151] on button "Product catalogue" at bounding box center [1019, 161] width 115 height 24
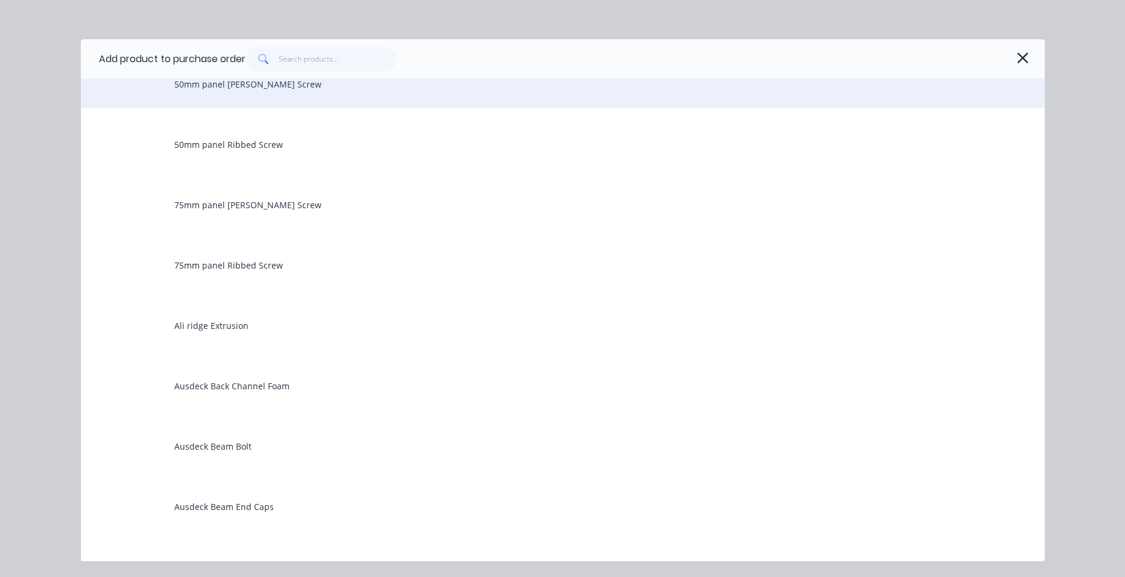
scroll to position [603, 0]
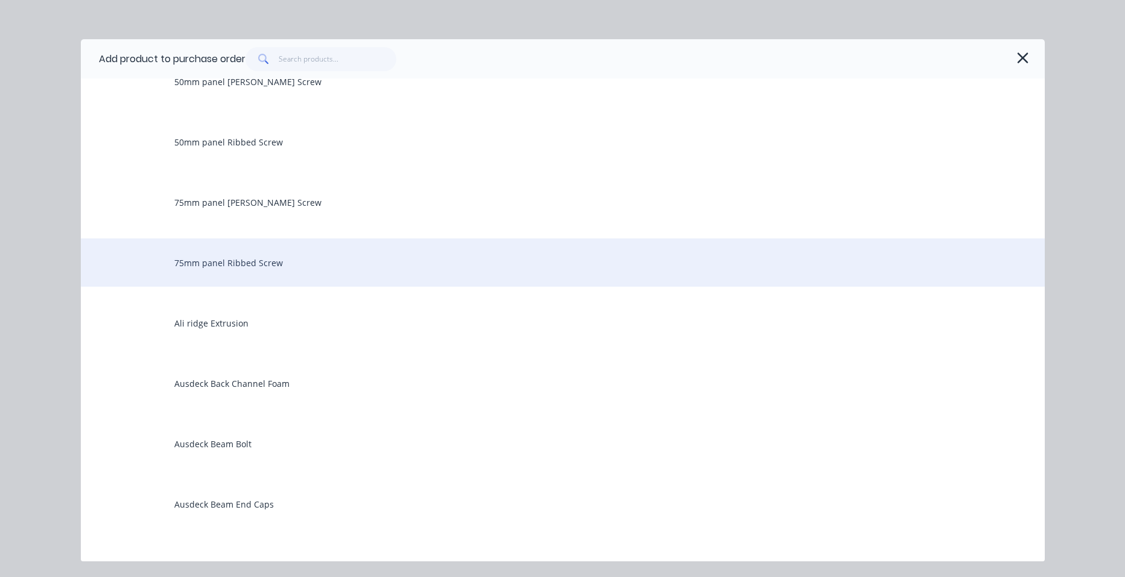
click at [282, 259] on div "75mm panel Ribbed Screw" at bounding box center [563, 262] width 964 height 48
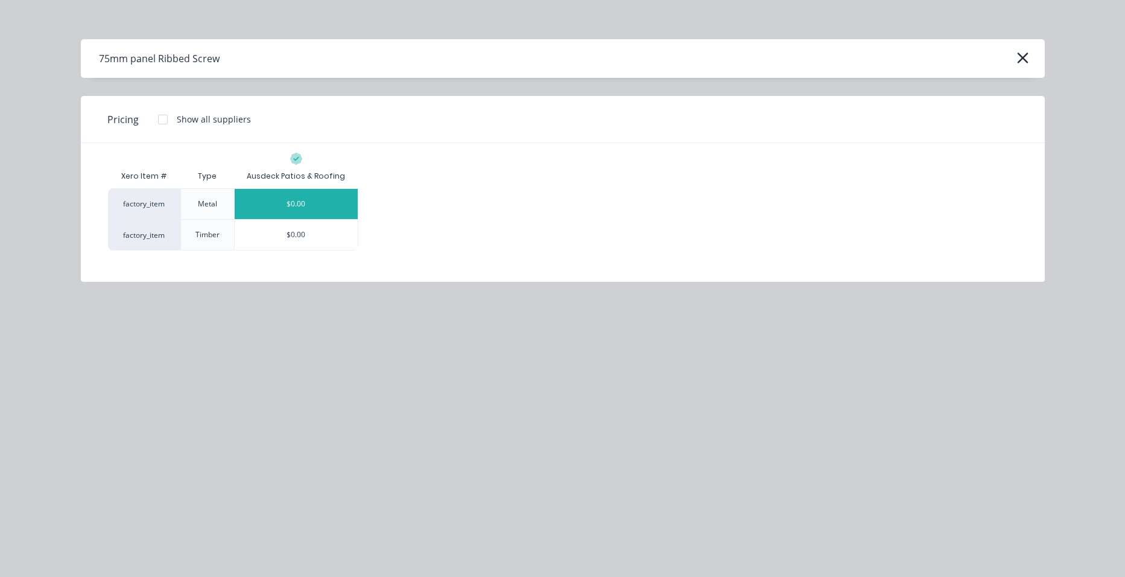
click at [289, 203] on div "$0.00" at bounding box center [296, 204] width 123 height 30
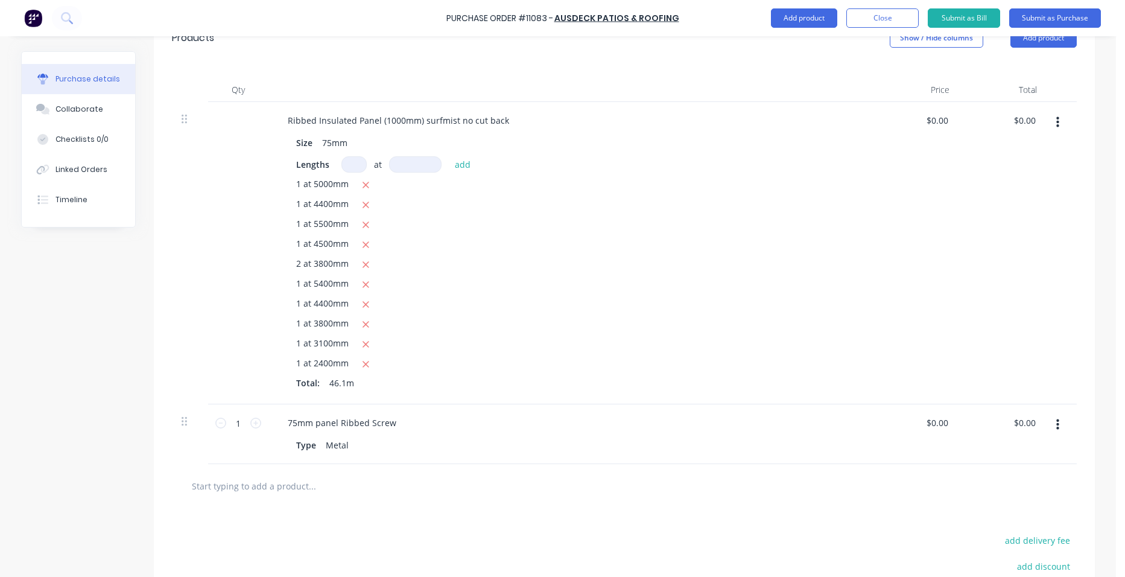
scroll to position [362, 0]
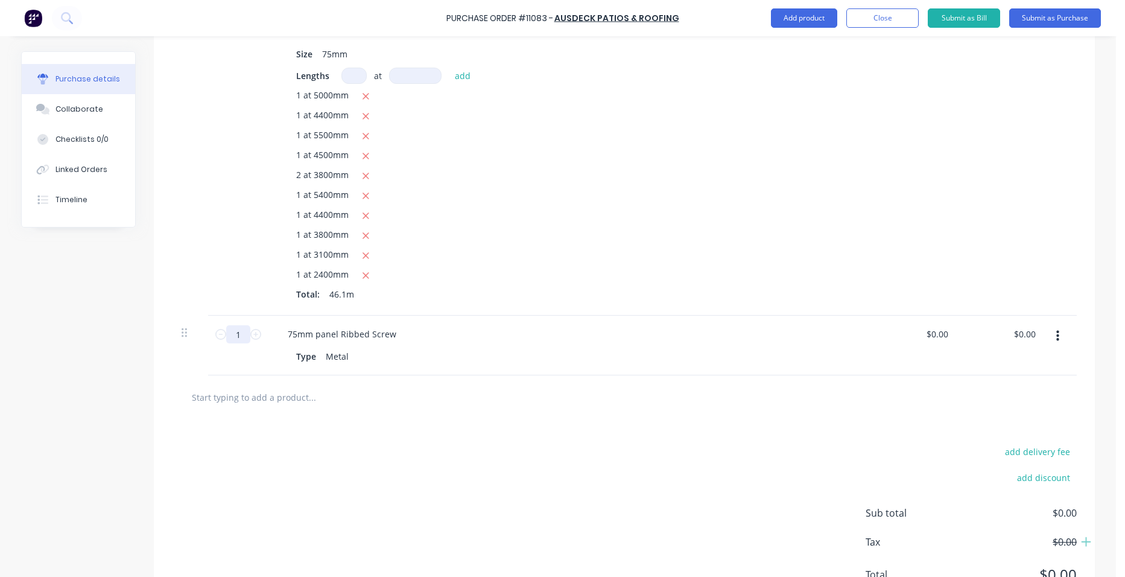
click at [243, 336] on input "1" at bounding box center [238, 334] width 24 height 18
type input "60"
click at [428, 332] on div "75mm panel Ribbed Screw" at bounding box center [570, 333] width 584 height 17
click at [1029, 13] on button "Submit as Purchase" at bounding box center [1055, 17] width 92 height 19
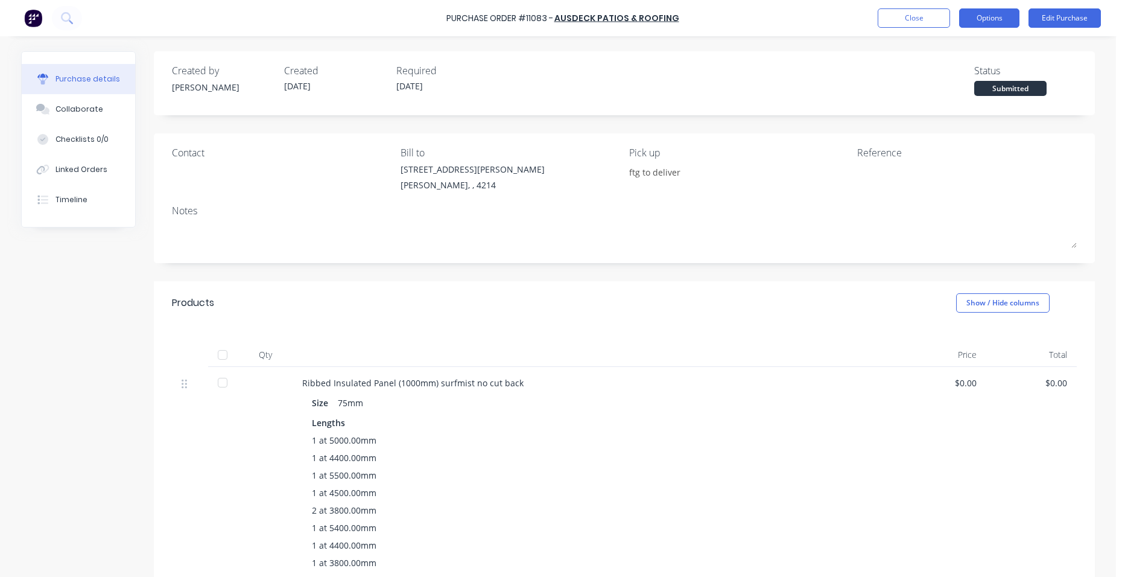
click at [1000, 17] on button "Options" at bounding box center [989, 17] width 60 height 19
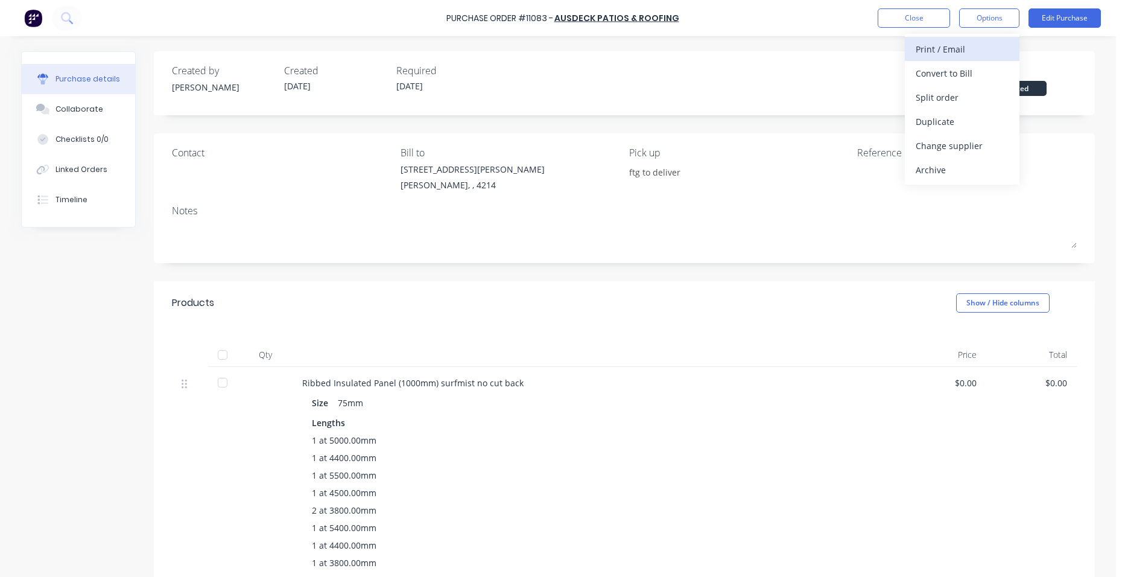
click at [979, 42] on div "Print / Email" at bounding box center [961, 48] width 93 height 17
click at [965, 93] on div "Without pricing" at bounding box center [961, 97] width 93 height 17
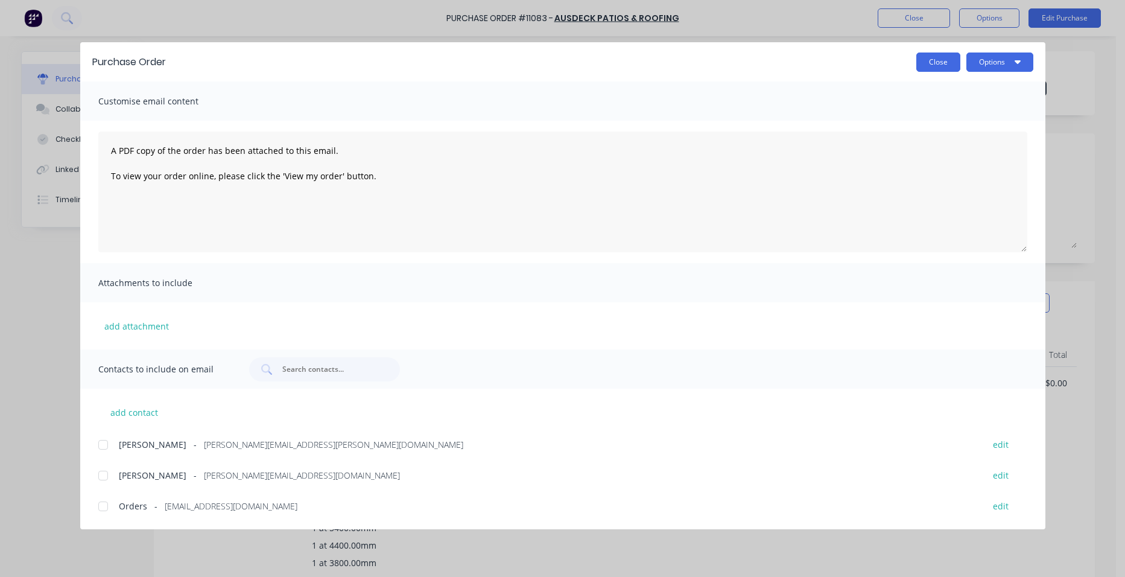
click at [930, 68] on button "Close" at bounding box center [938, 61] width 44 height 19
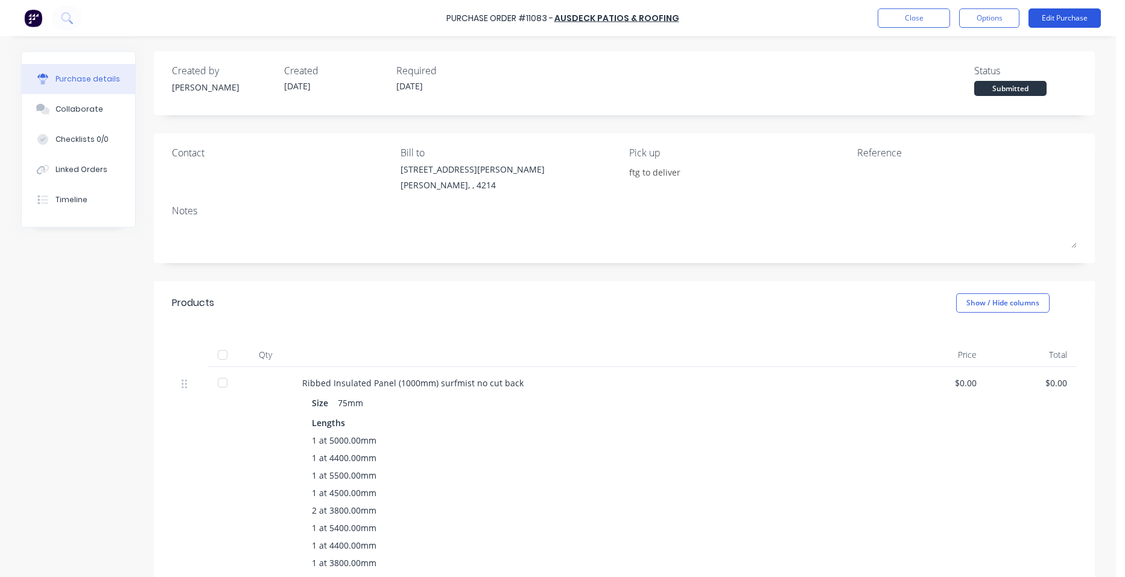
click at [1076, 19] on button "Edit Purchase" at bounding box center [1064, 17] width 72 height 19
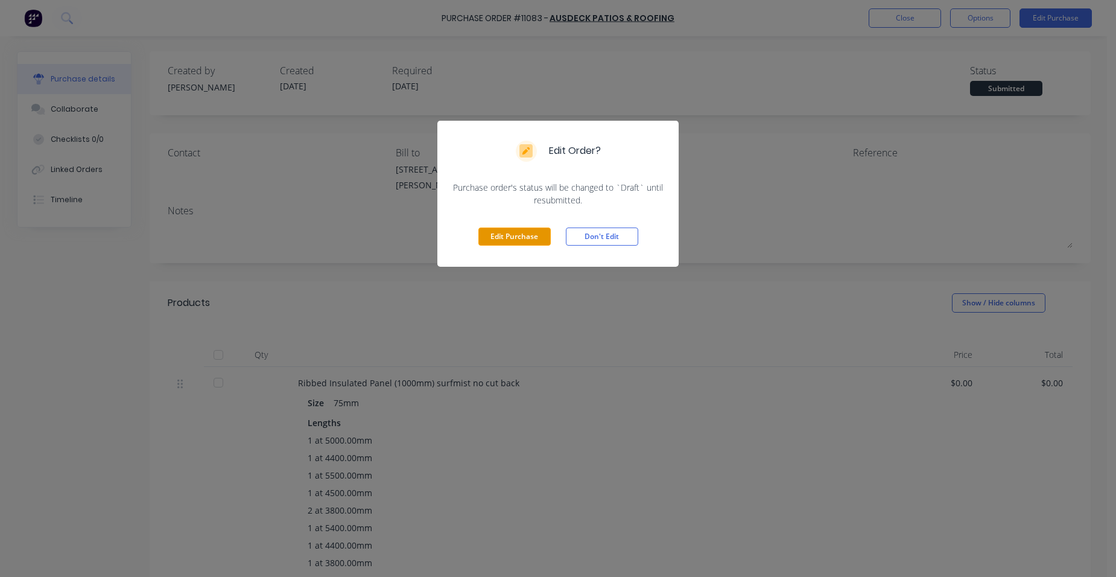
click at [490, 241] on button "Edit Purchase" at bounding box center [514, 236] width 72 height 18
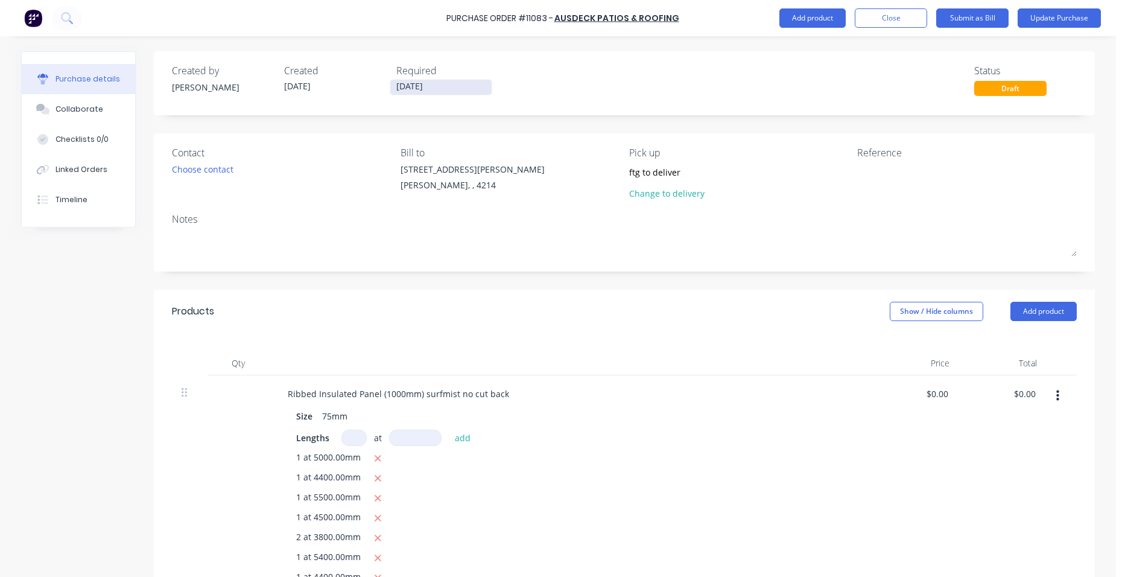
click at [422, 89] on input "[DATE]" at bounding box center [440, 87] width 101 height 15
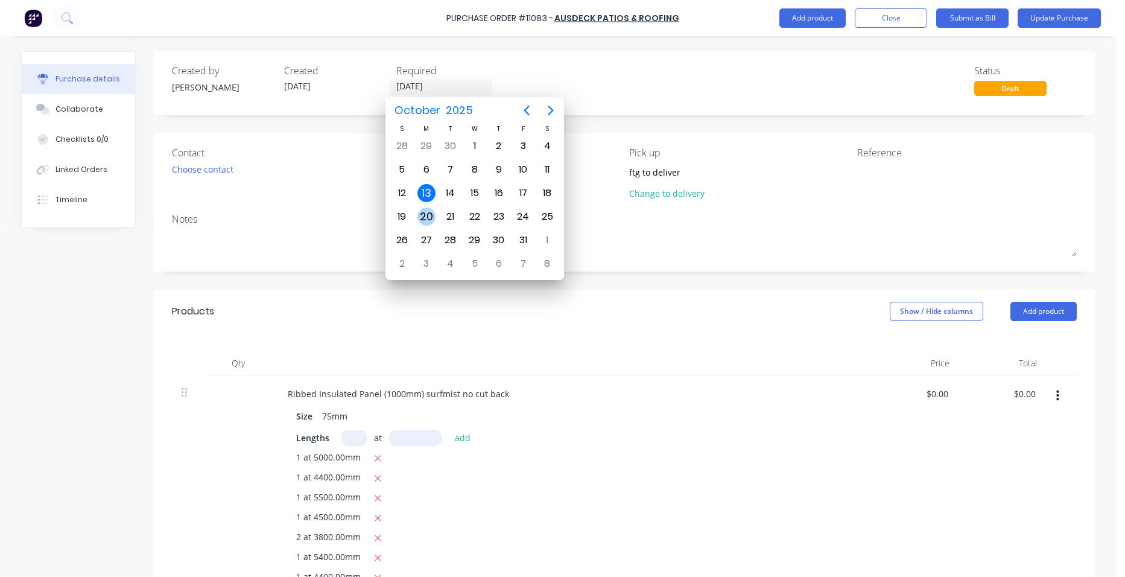
click at [429, 205] on div "20" at bounding box center [426, 216] width 24 height 23
type input "[DATE]"
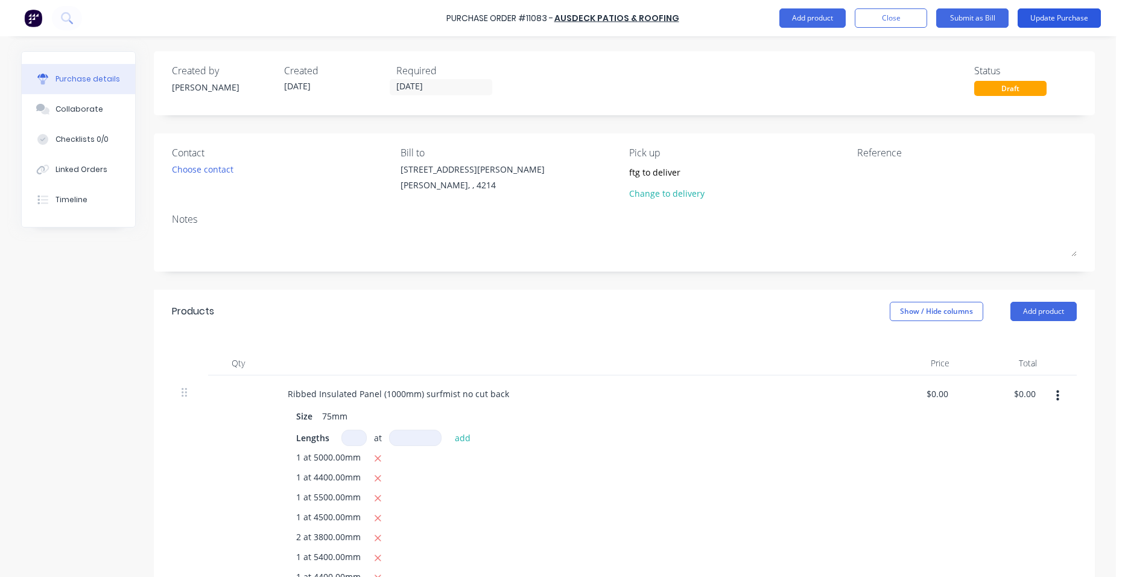
click at [1070, 17] on button "Update Purchase" at bounding box center [1058, 17] width 83 height 19
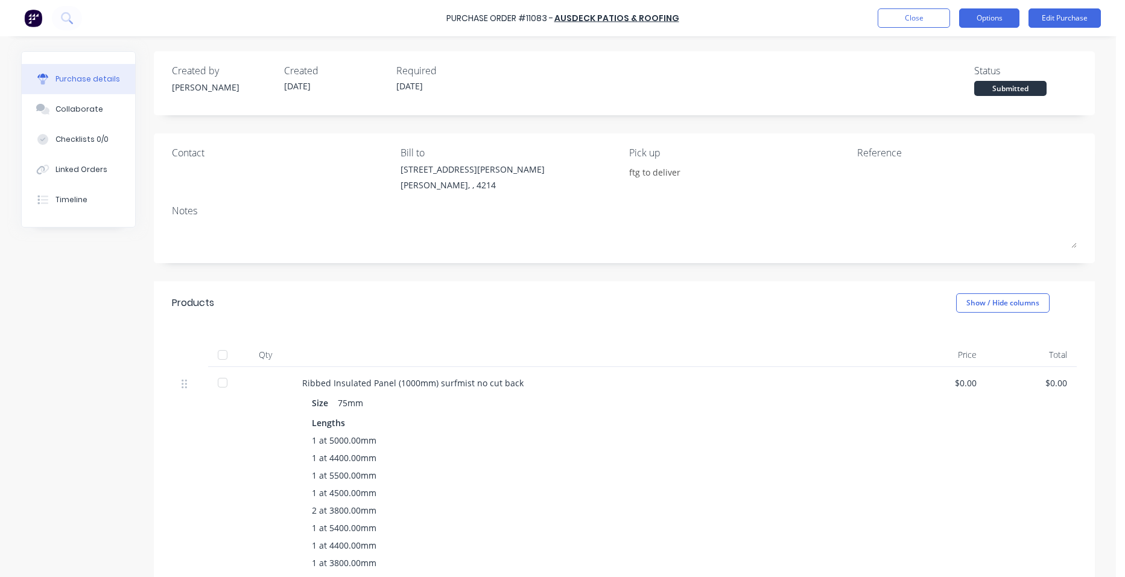
click at [1005, 14] on button "Options" at bounding box center [989, 17] width 60 height 19
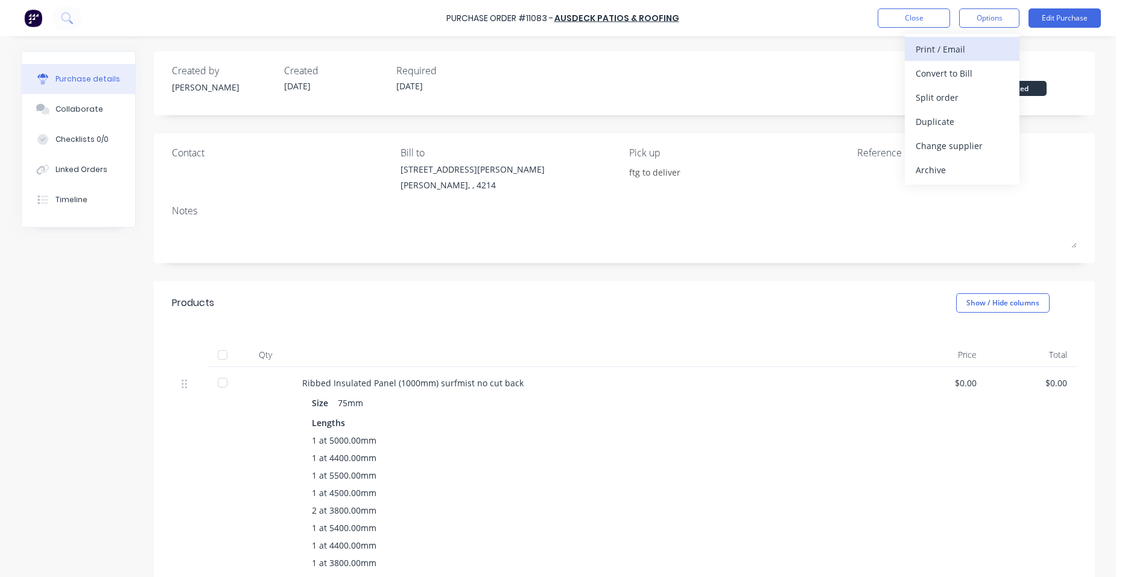
click at [995, 55] on div "Print / Email" at bounding box center [961, 48] width 93 height 17
click at [987, 89] on div "Without pricing" at bounding box center [961, 97] width 93 height 17
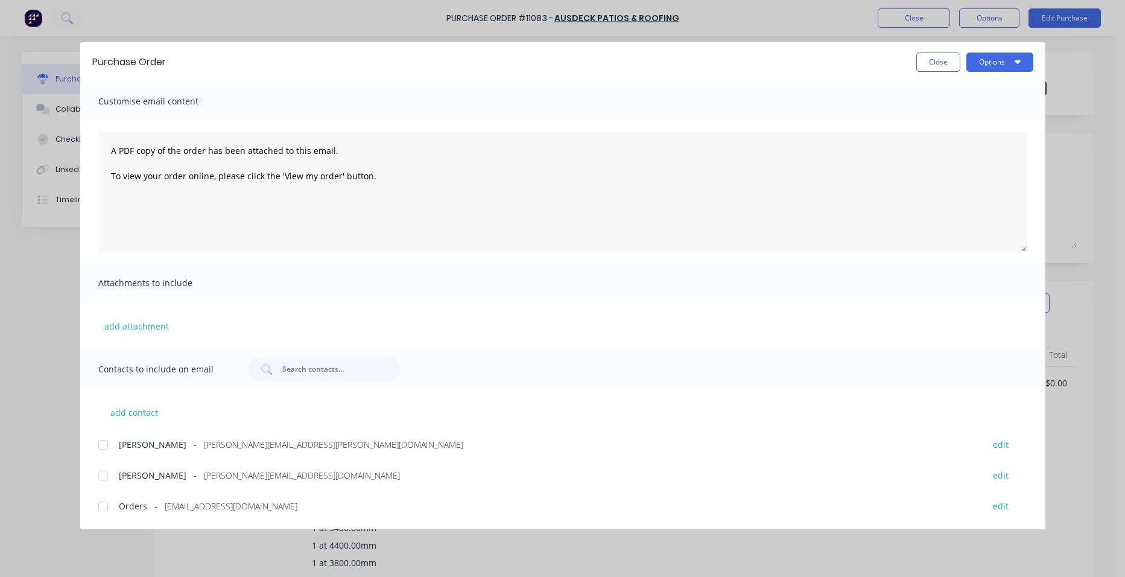
click at [108, 504] on div at bounding box center [103, 506] width 24 height 24
click at [996, 59] on button "Options" at bounding box center [999, 61] width 67 height 19
click at [974, 134] on div "Email" at bounding box center [975, 140] width 93 height 17
click at [947, 63] on button "Close" at bounding box center [938, 61] width 44 height 19
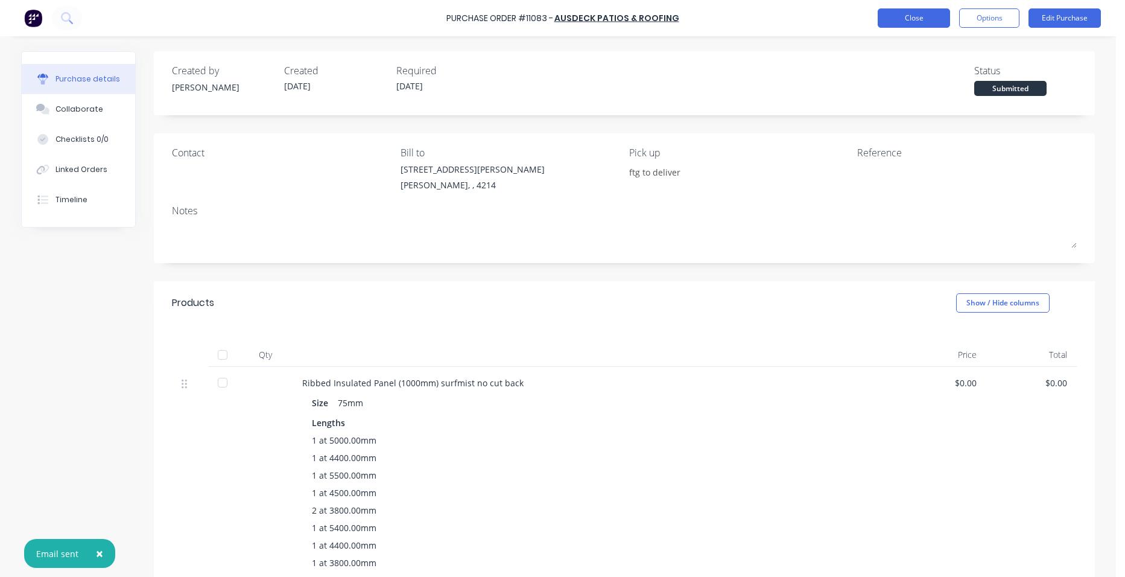
click at [934, 20] on button "Close" at bounding box center [913, 17] width 72 height 19
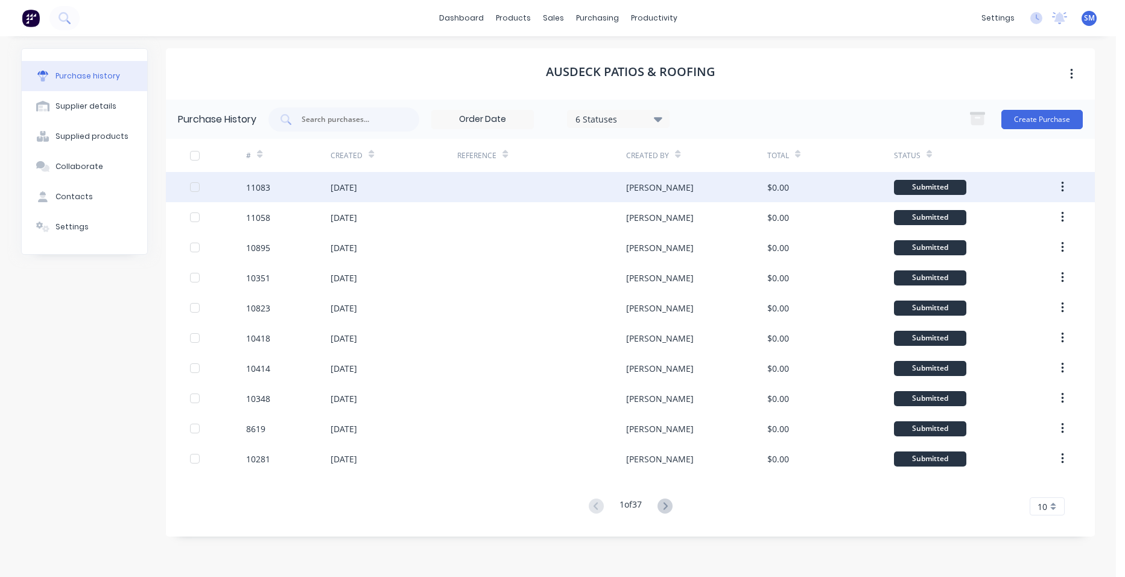
click at [498, 185] on div at bounding box center [541, 187] width 169 height 30
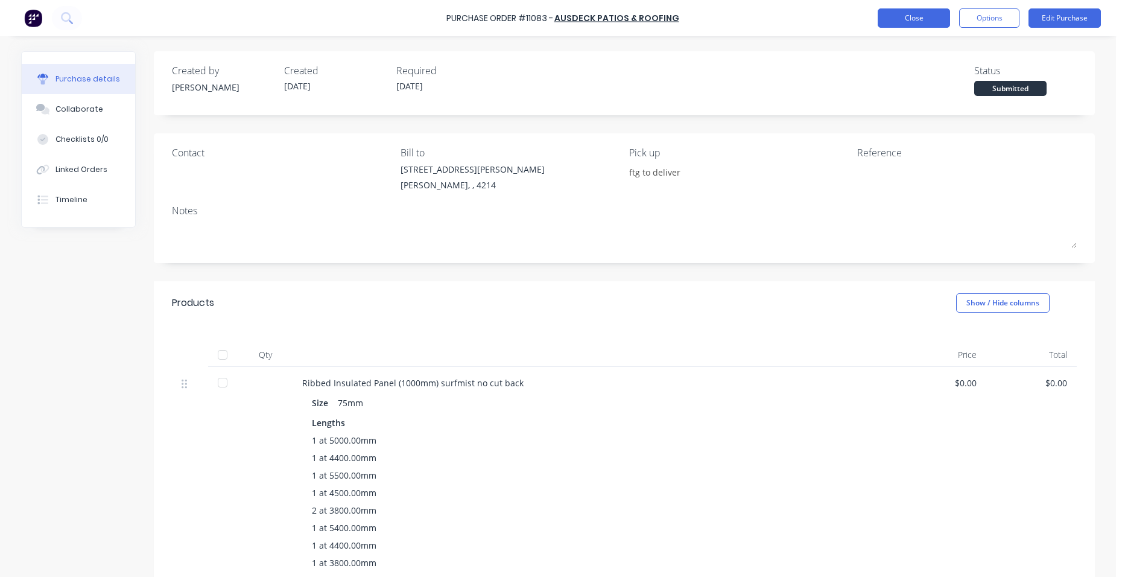
click at [909, 21] on button "Close" at bounding box center [913, 17] width 72 height 19
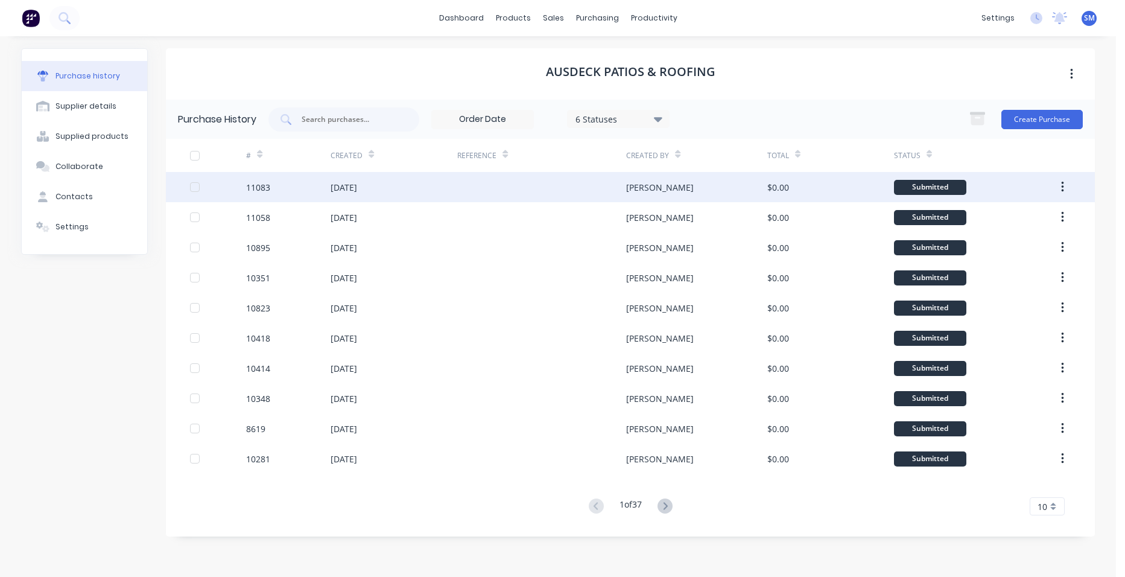
click at [197, 187] on div at bounding box center [195, 187] width 24 height 24
click at [1067, 184] on button "button" at bounding box center [1062, 187] width 28 height 22
click at [841, 121] on div "6 Statuses 6 Statuses Create Purchase" at bounding box center [675, 119] width 814 height 24
click at [652, 112] on div "6 Statuses" at bounding box center [618, 119] width 103 height 18
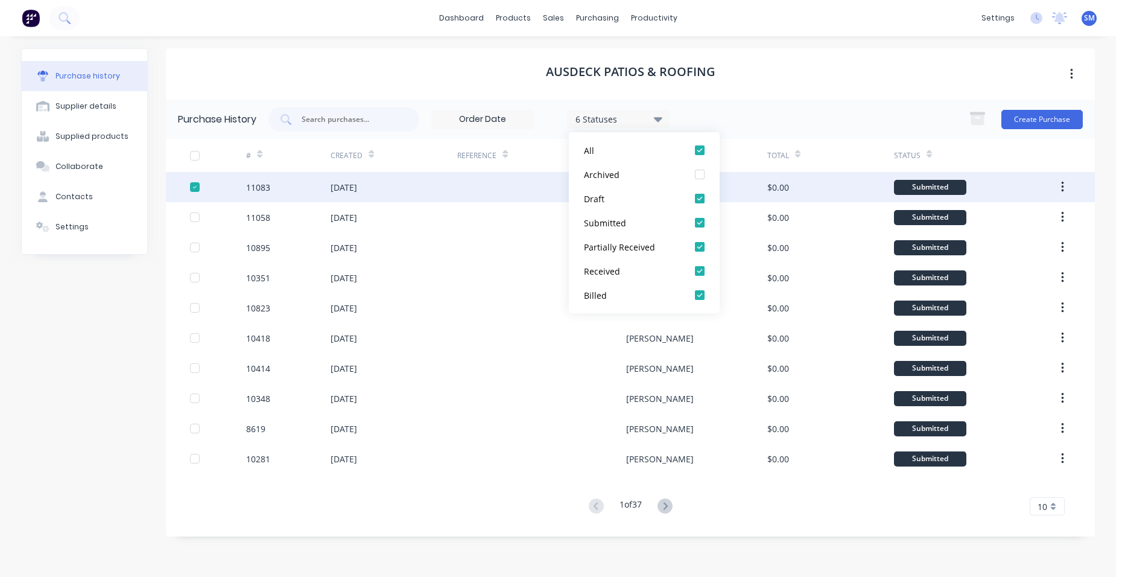
click at [197, 182] on div at bounding box center [195, 187] width 24 height 24
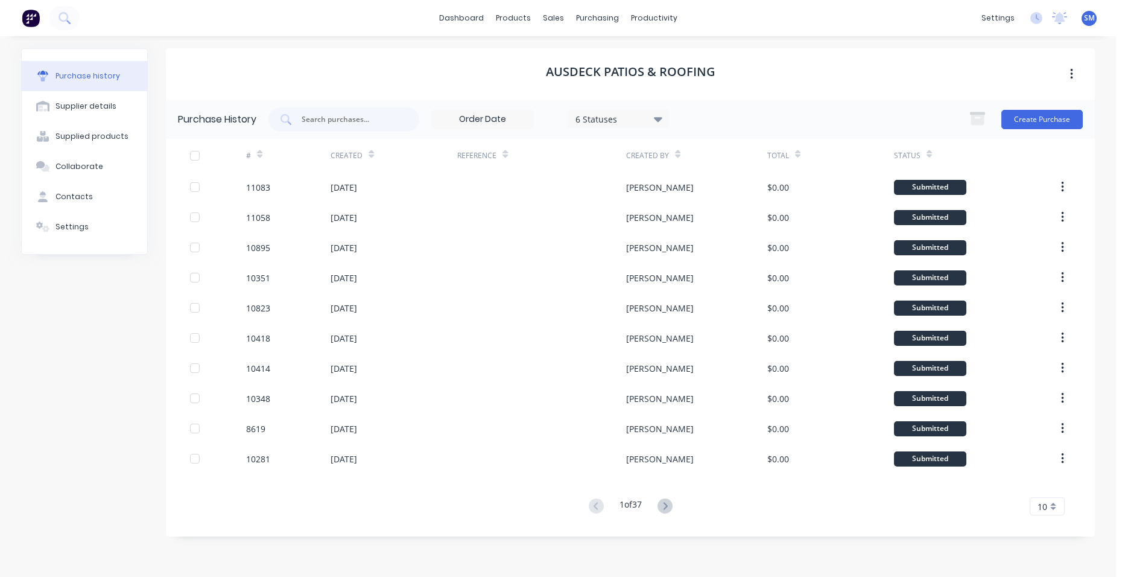
click at [1073, 65] on button "button" at bounding box center [1071, 74] width 28 height 22
click at [945, 71] on div "Ausdeck Patios & Roofing Archive" at bounding box center [630, 73] width 929 height 51
click at [605, 53] on div "Sales Orders" at bounding box center [597, 57] width 49 height 11
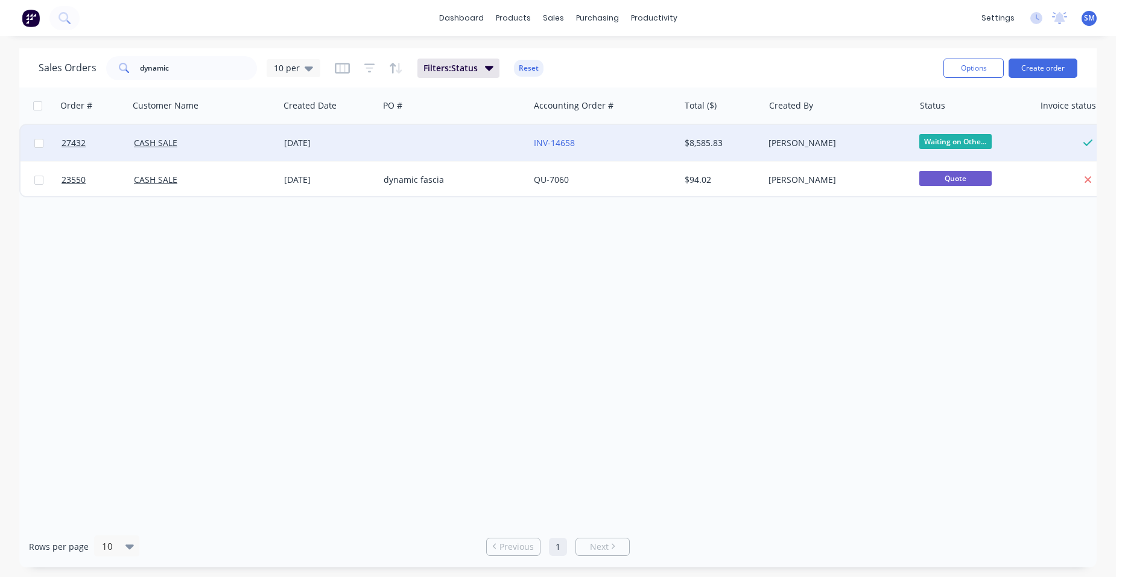
click at [417, 143] on div at bounding box center [454, 143] width 150 height 36
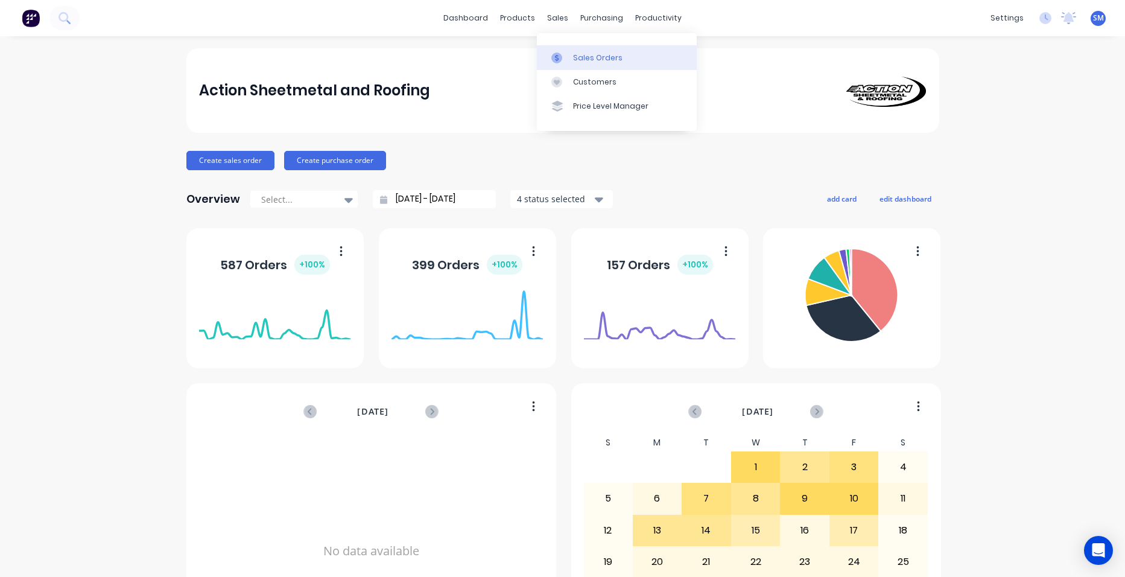
click at [592, 52] on div "Sales Orders" at bounding box center [597, 57] width 49 height 11
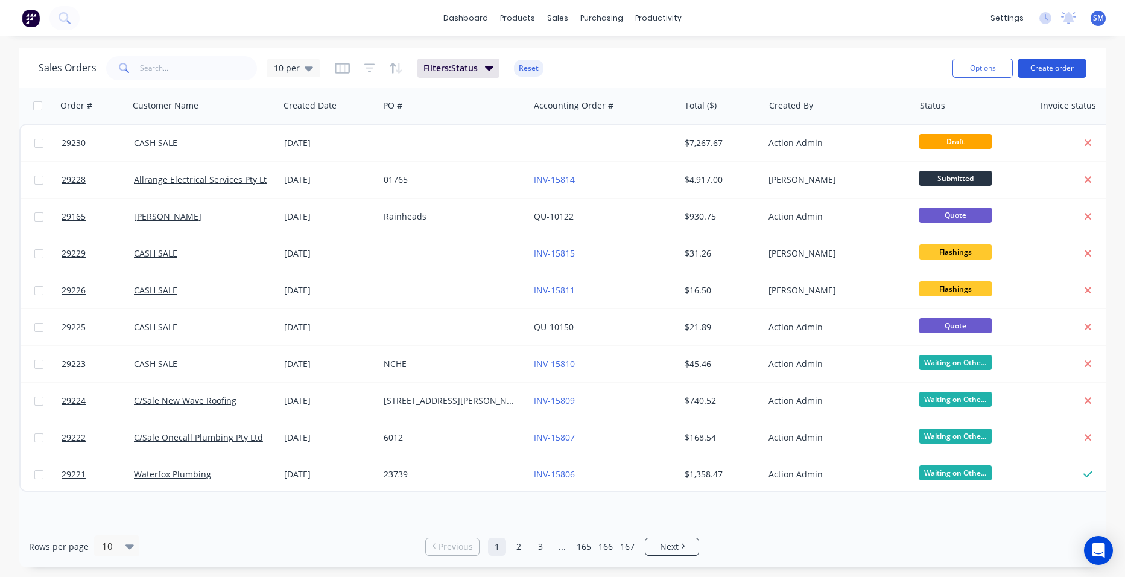
click at [1069, 70] on button "Create order" at bounding box center [1051, 67] width 69 height 19
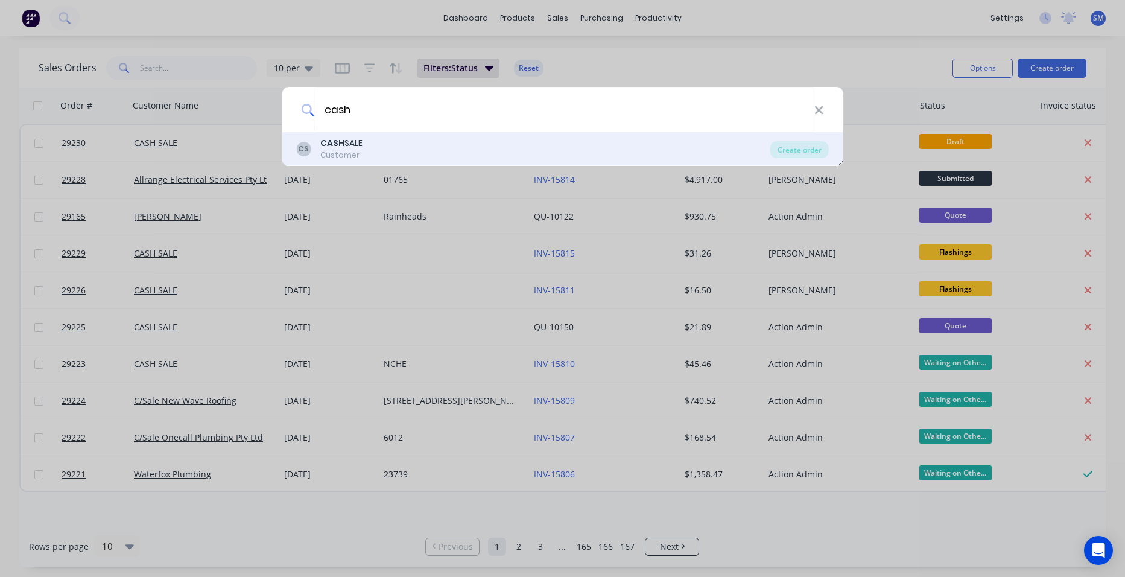
type input "cash"
click at [325, 142] on b "CASH" at bounding box center [332, 143] width 24 height 12
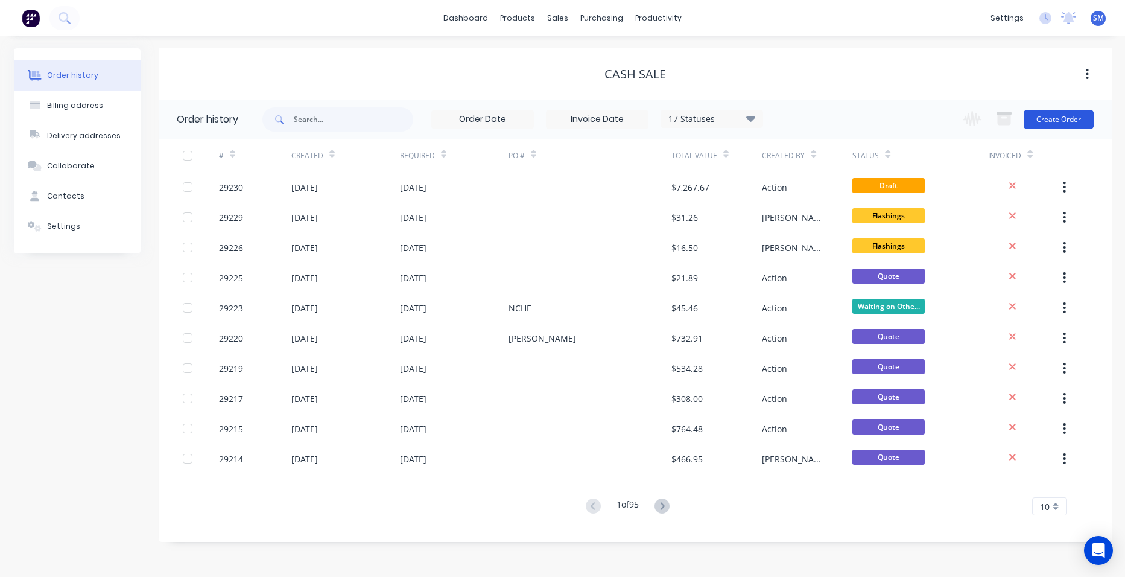
click at [1075, 117] on button "Create Order" at bounding box center [1058, 119] width 70 height 19
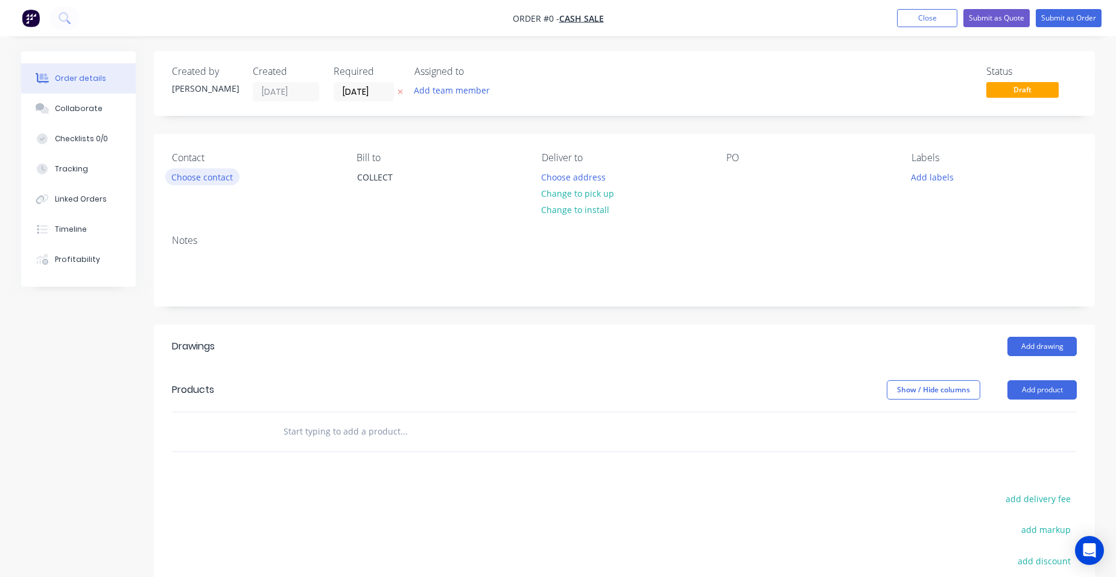
click at [218, 178] on button "Choose contact" at bounding box center [202, 176] width 74 height 16
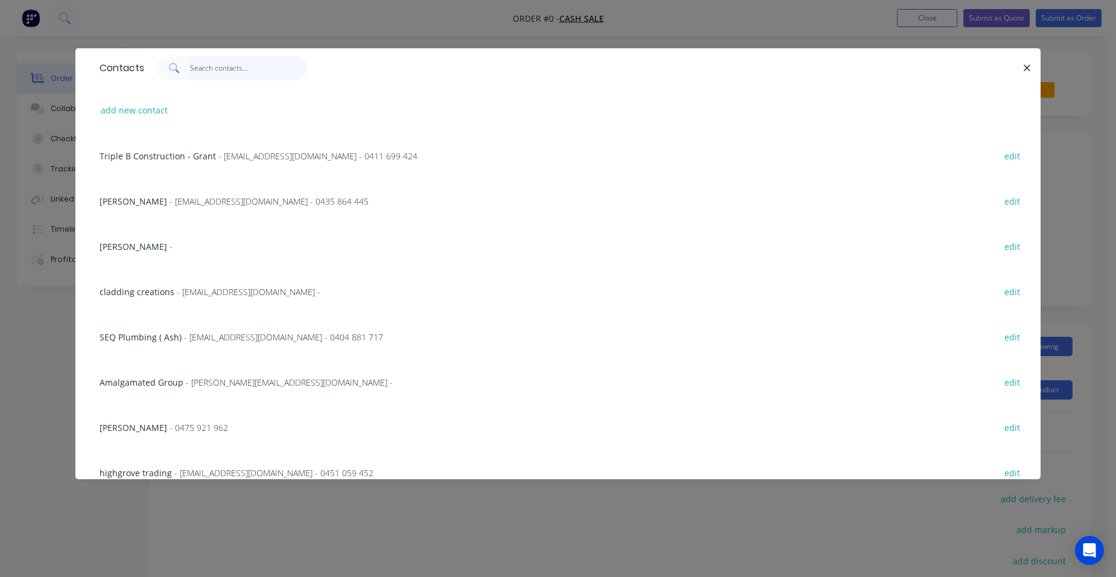
click at [247, 72] on input "text" at bounding box center [249, 68] width 118 height 24
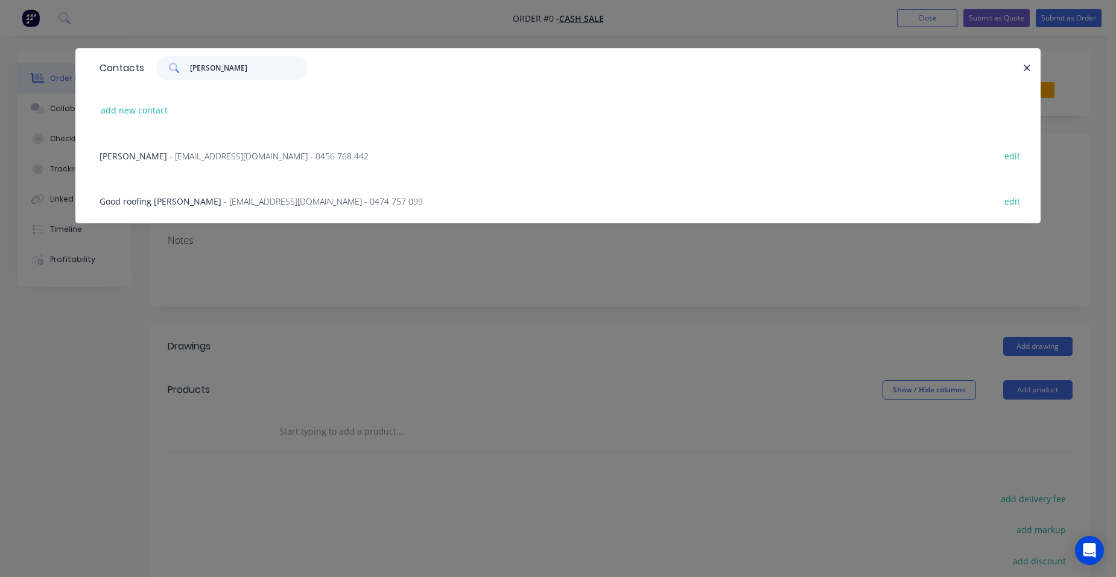
type input "brophy"
click at [186, 199] on span "Good roofing jason Brophy" at bounding box center [161, 200] width 122 height 11
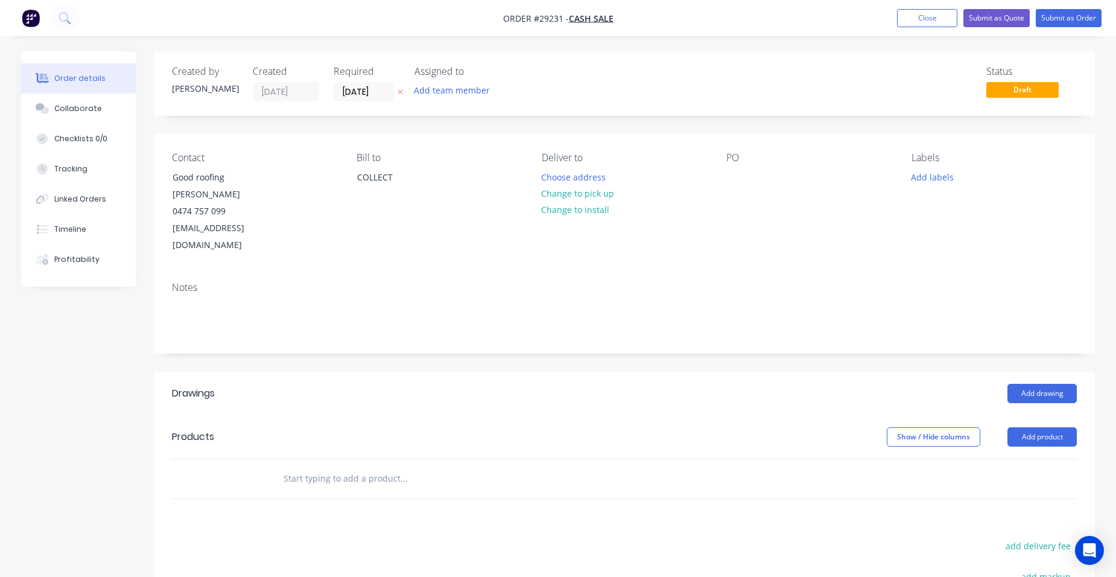
drag, startPoint x: 554, startPoint y: 186, endPoint x: 936, endPoint y: 346, distance: 413.8
click at [554, 186] on button "Change to pick up" at bounding box center [578, 193] width 86 height 16
click at [1066, 384] on button "Add drawing" at bounding box center [1041, 393] width 69 height 19
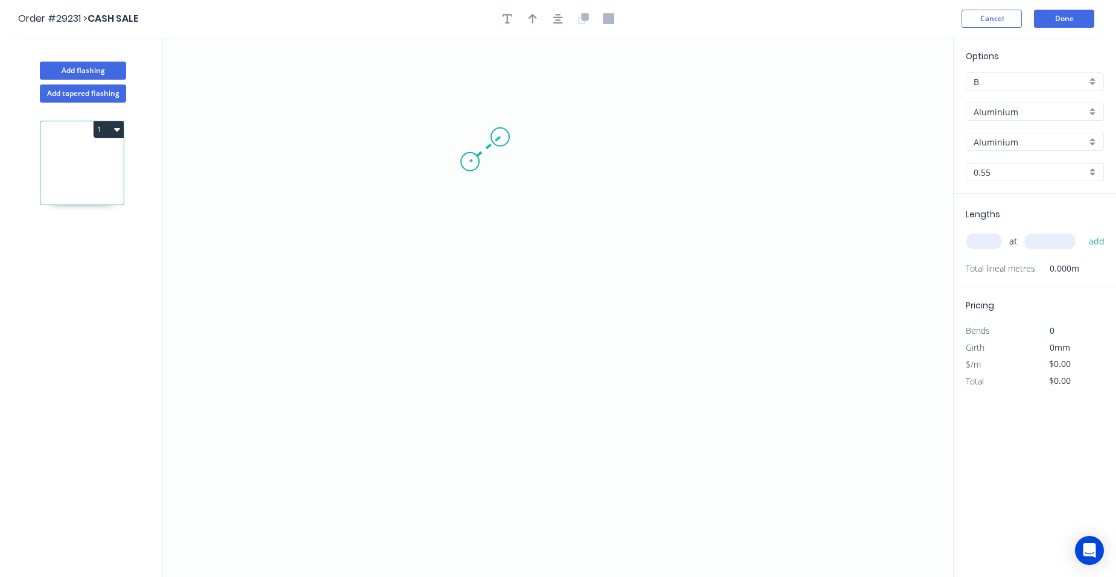
drag, startPoint x: 498, startPoint y: 137, endPoint x: 470, endPoint y: 162, distance: 37.2
click at [470, 162] on icon "0" at bounding box center [558, 306] width 790 height 539
click at [689, 171] on icon "0 ?" at bounding box center [558, 306] width 790 height 539
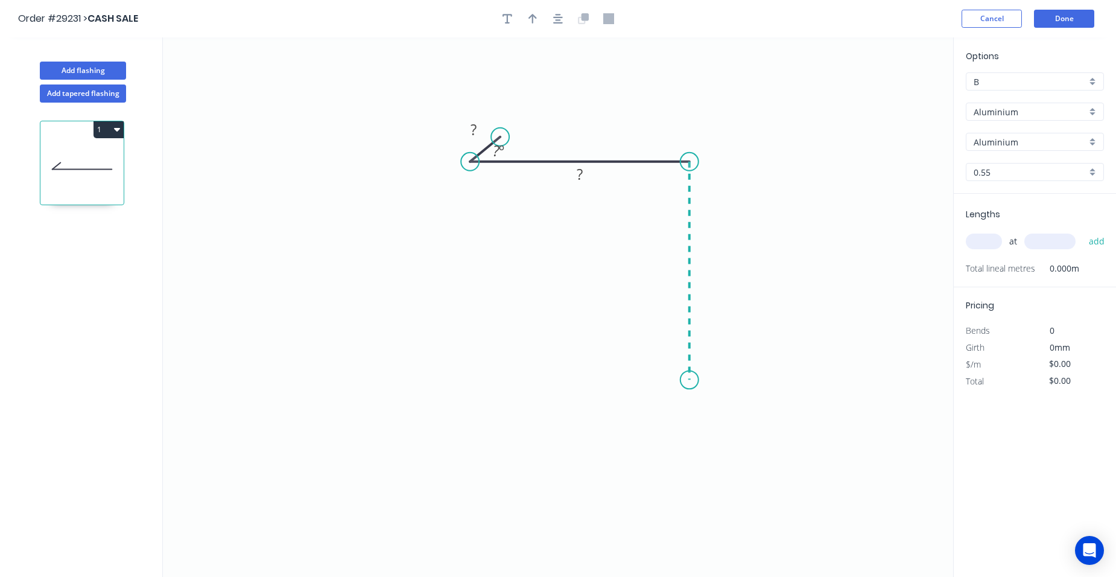
click at [680, 380] on icon "0 ? ? ? º" at bounding box center [558, 306] width 790 height 539
click at [668, 401] on icon "0 ? ? ? ? º" at bounding box center [558, 306] width 790 height 539
click at [668, 401] on circle at bounding box center [668, 401] width 18 height 18
click at [700, 396] on rect at bounding box center [691, 398] width 24 height 17
drag, startPoint x: 713, startPoint y: 267, endPoint x: 706, endPoint y: 263, distance: 8.4
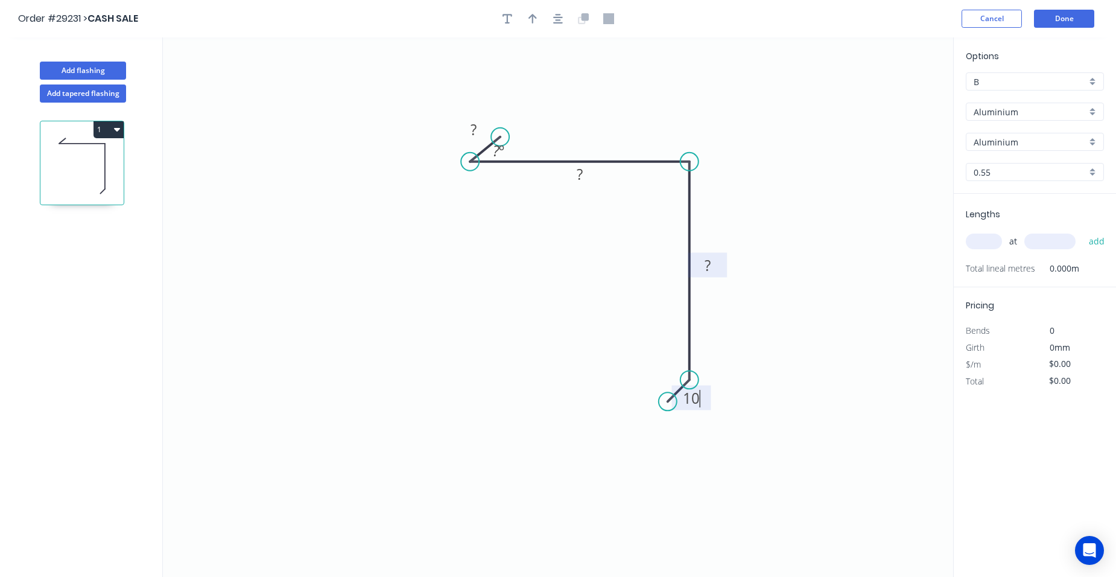
click at [712, 267] on rect at bounding box center [707, 265] width 24 height 17
click at [581, 169] on tspan "?" at bounding box center [580, 174] width 6 height 20
click at [475, 130] on tspan "?" at bounding box center [473, 129] width 6 height 20
type input "$1.00"
click at [504, 156] on tspan "º" at bounding box center [501, 151] width 5 height 20
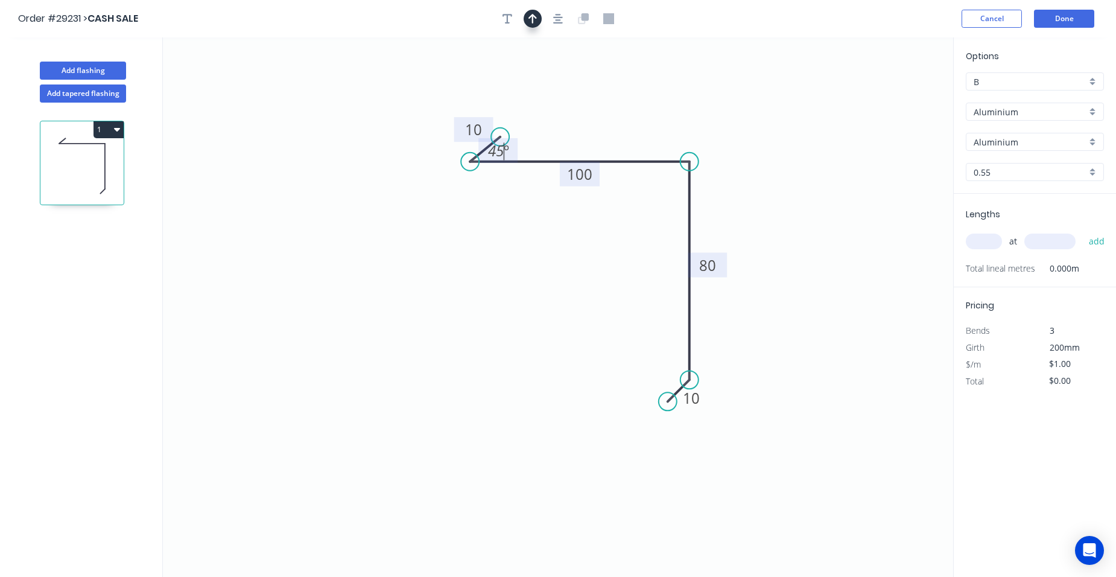
drag, startPoint x: 530, startPoint y: 21, endPoint x: 542, endPoint y: 27, distance: 12.9
click at [532, 22] on icon "button" at bounding box center [532, 18] width 8 height 11
drag, startPoint x: 891, startPoint y: 95, endPoint x: 628, endPoint y: 137, distance: 266.3
click at [628, 137] on icon at bounding box center [628, 123] width 11 height 39
click at [1093, 73] on div "B" at bounding box center [1034, 81] width 138 height 18
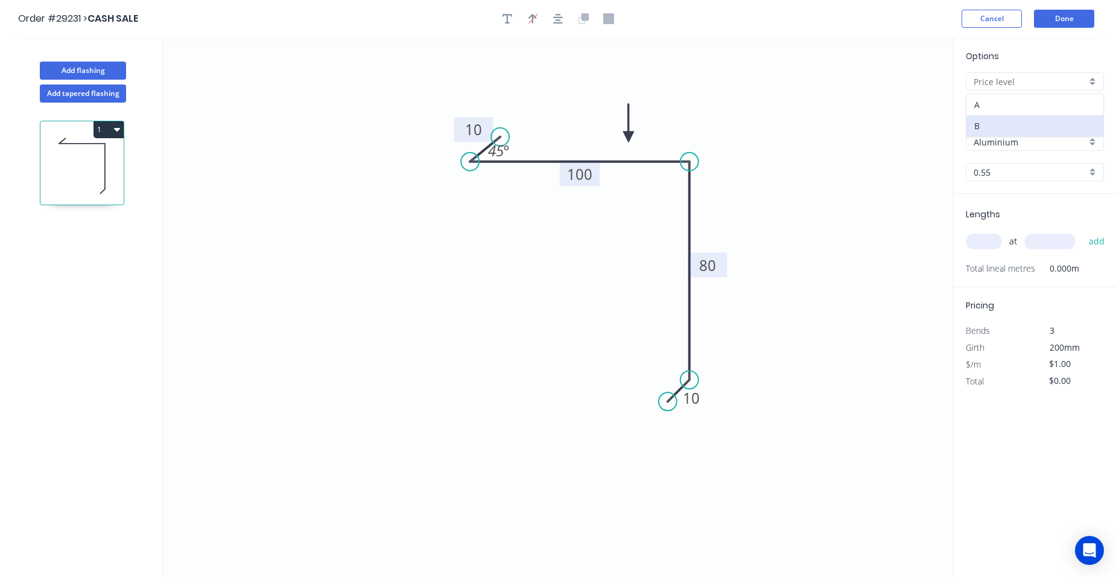
click at [1033, 107] on div "A" at bounding box center [1034, 104] width 137 height 21
type input "A"
click at [1095, 113] on div "Aluminium" at bounding box center [1034, 112] width 138 height 18
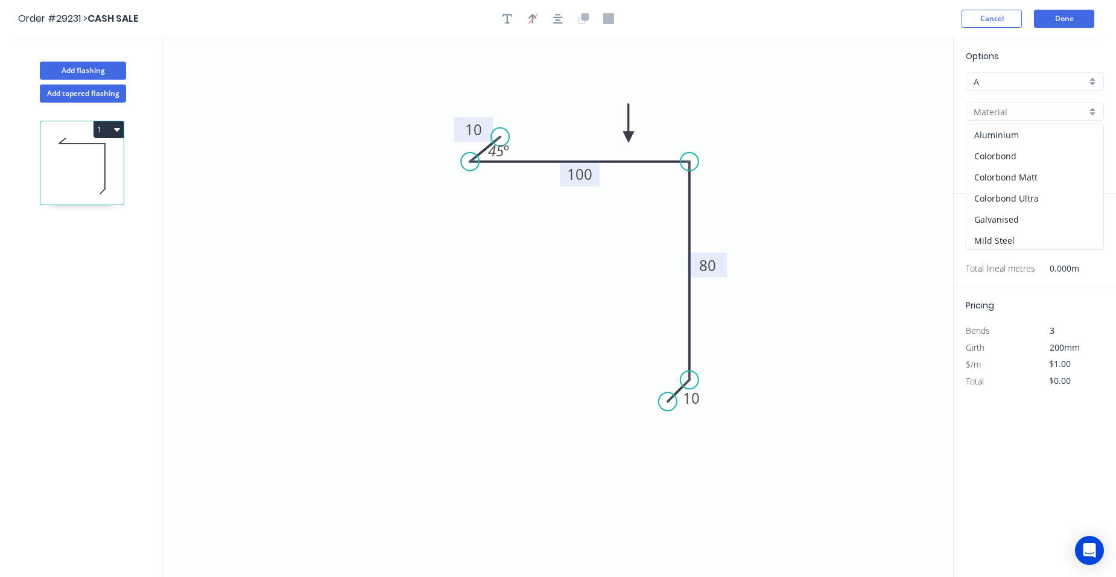
click at [1040, 144] on div "Aluminium" at bounding box center [1034, 134] width 137 height 21
type input "Aluminium"
click at [1092, 110] on div "Aluminium" at bounding box center [1034, 112] width 138 height 18
click at [1021, 157] on div "Colorbond" at bounding box center [1034, 155] width 137 height 21
type input "Colorbond"
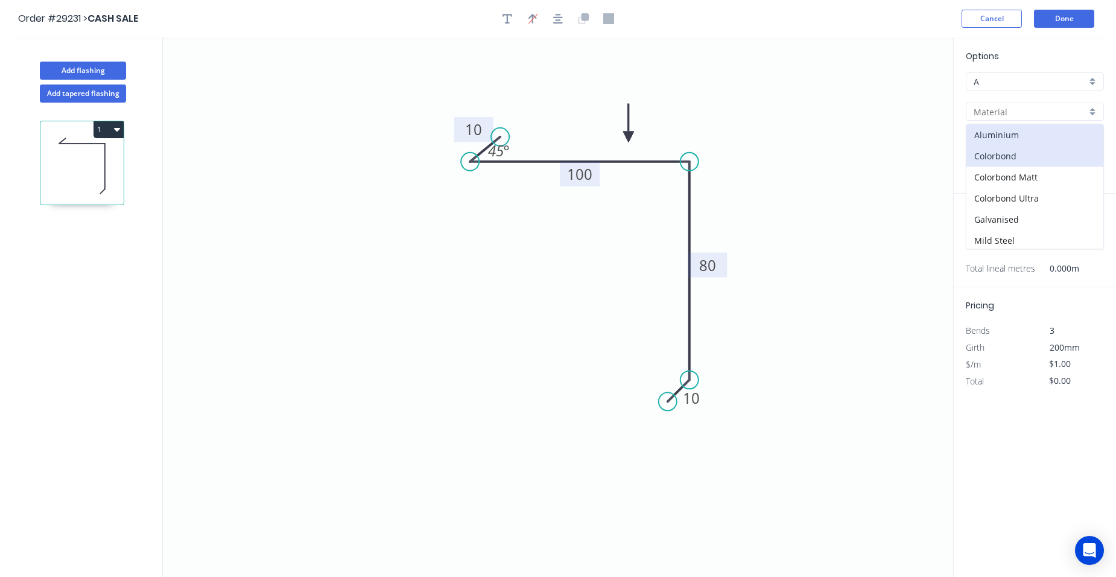
type input "Basalt"
type input "$9.98"
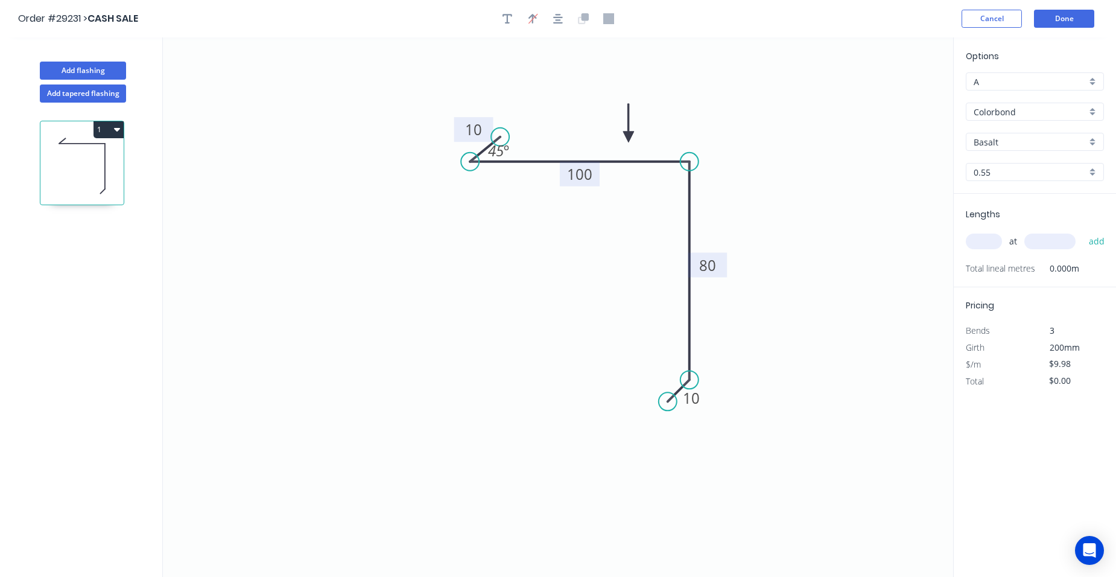
click at [1085, 141] on input "Basalt" at bounding box center [1029, 142] width 113 height 13
click at [1023, 165] on div "Monument" at bounding box center [1034, 158] width 137 height 21
type input "Monument"
drag, startPoint x: 974, startPoint y: 243, endPoint x: 984, endPoint y: 240, distance: 10.1
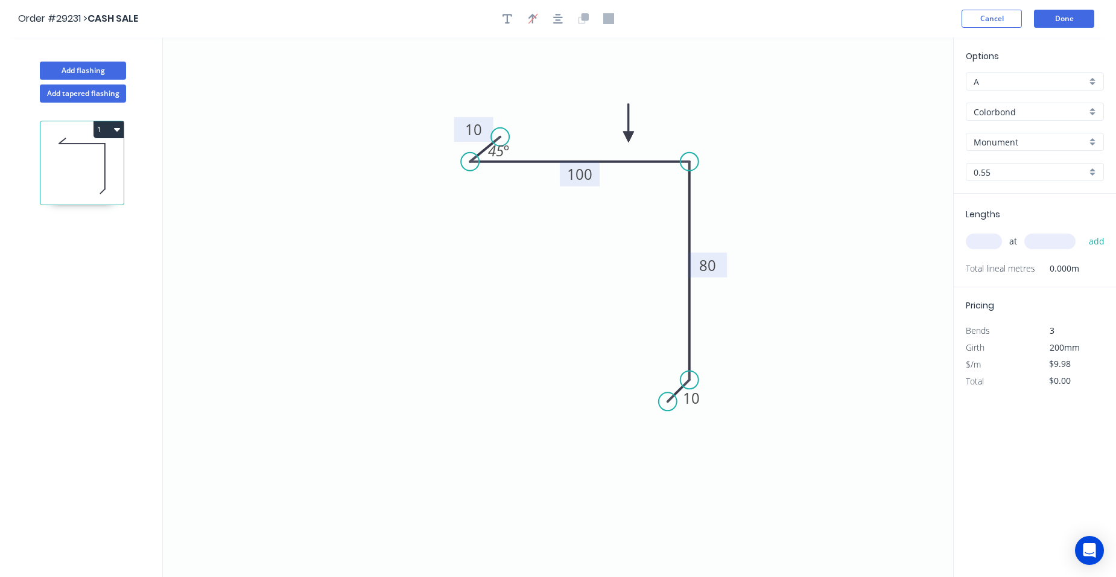
click at [975, 243] on input "text" at bounding box center [983, 241] width 36 height 16
type input "10"
type input "2500"
click at [1082, 231] on button "add" at bounding box center [1096, 241] width 28 height 21
type input "$249.50"
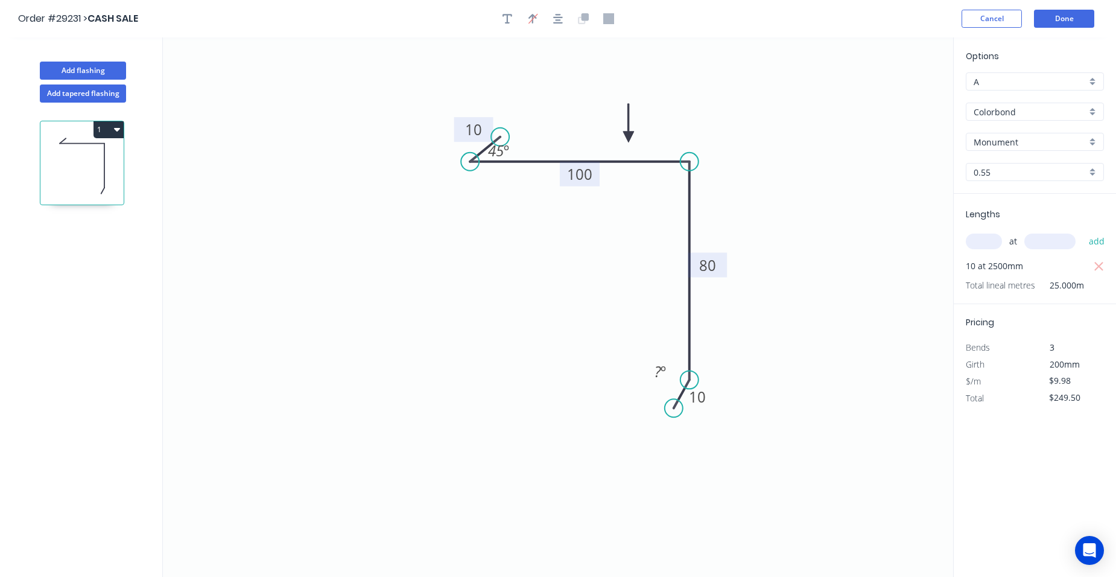
drag, startPoint x: 669, startPoint y: 403, endPoint x: 674, endPoint y: 408, distance: 6.8
click at [674, 408] on circle at bounding box center [674, 408] width 18 height 18
click at [669, 375] on rect at bounding box center [660, 372] width 24 height 17
click at [1067, 22] on button "Done" at bounding box center [1064, 19] width 60 height 18
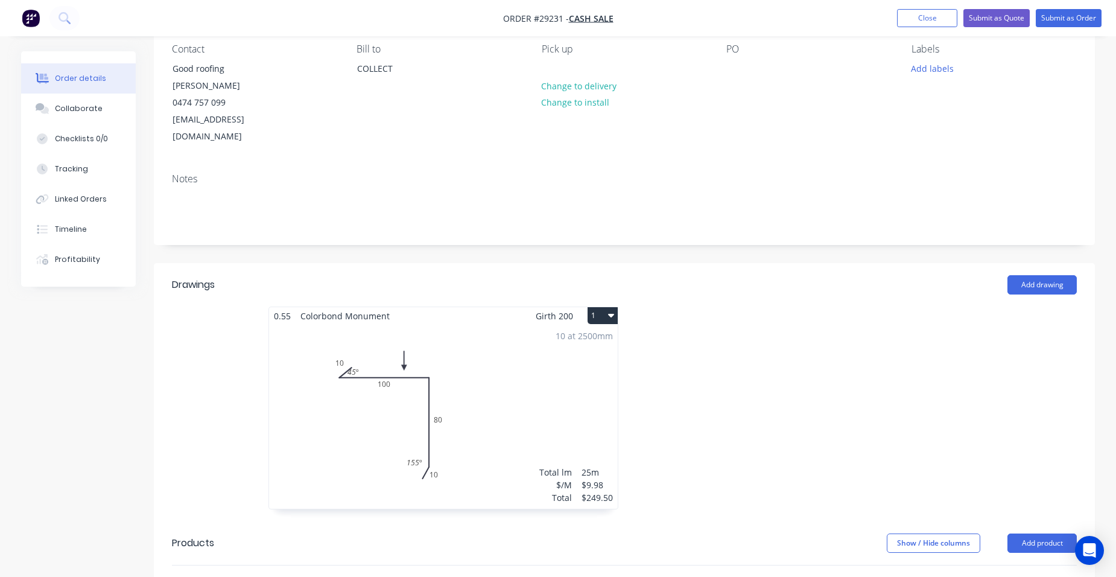
scroll to position [121, 0]
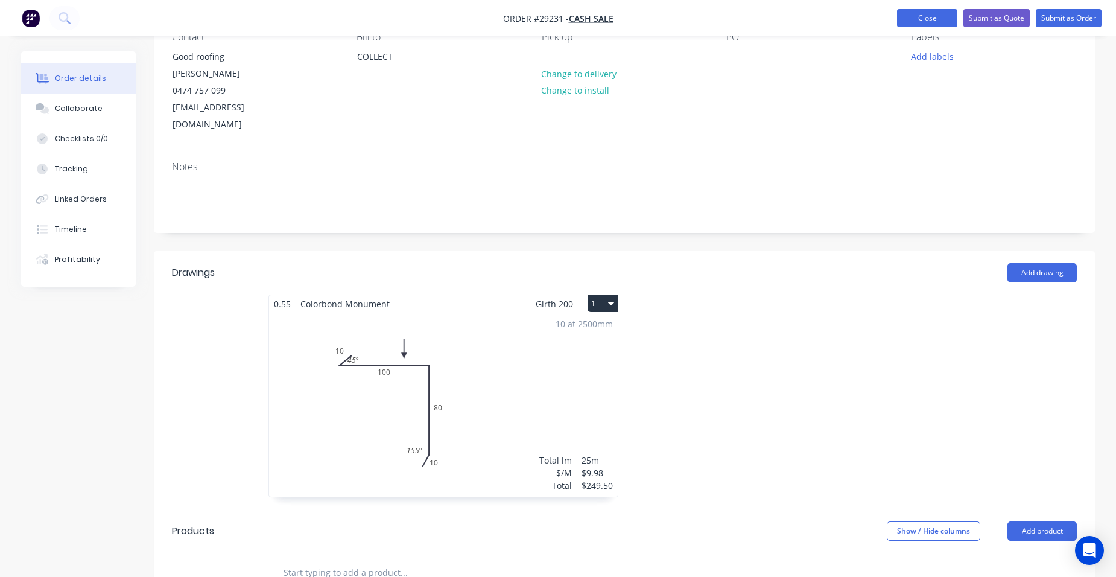
click at [925, 16] on button "Close" at bounding box center [927, 18] width 60 height 18
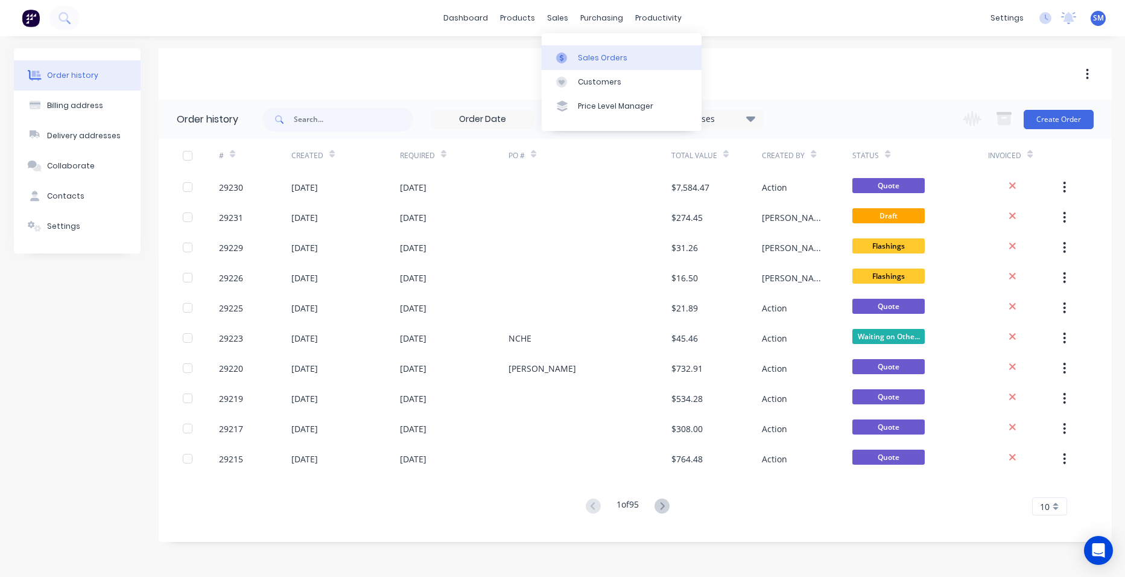
click at [573, 55] on link "Sales Orders" at bounding box center [622, 57] width 160 height 24
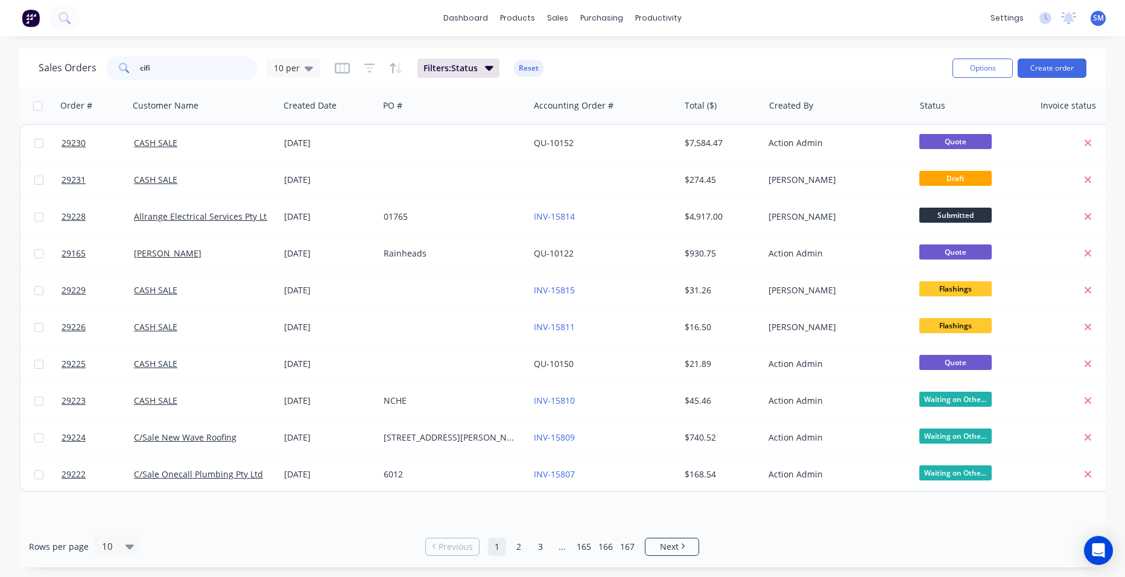
type input "cific"
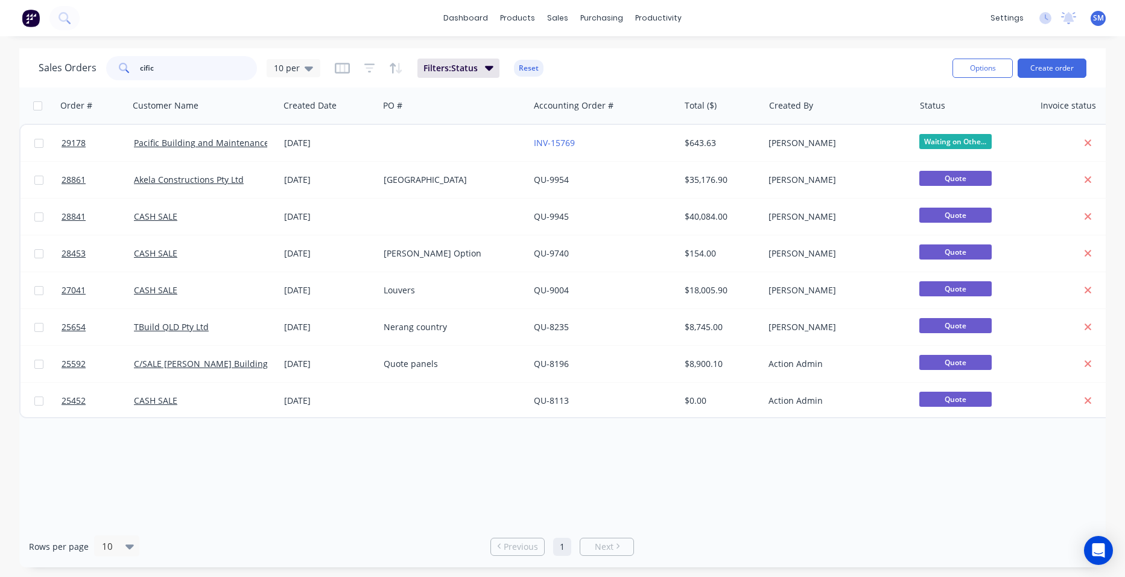
click at [132, 70] on div "cific" at bounding box center [181, 68] width 151 height 24
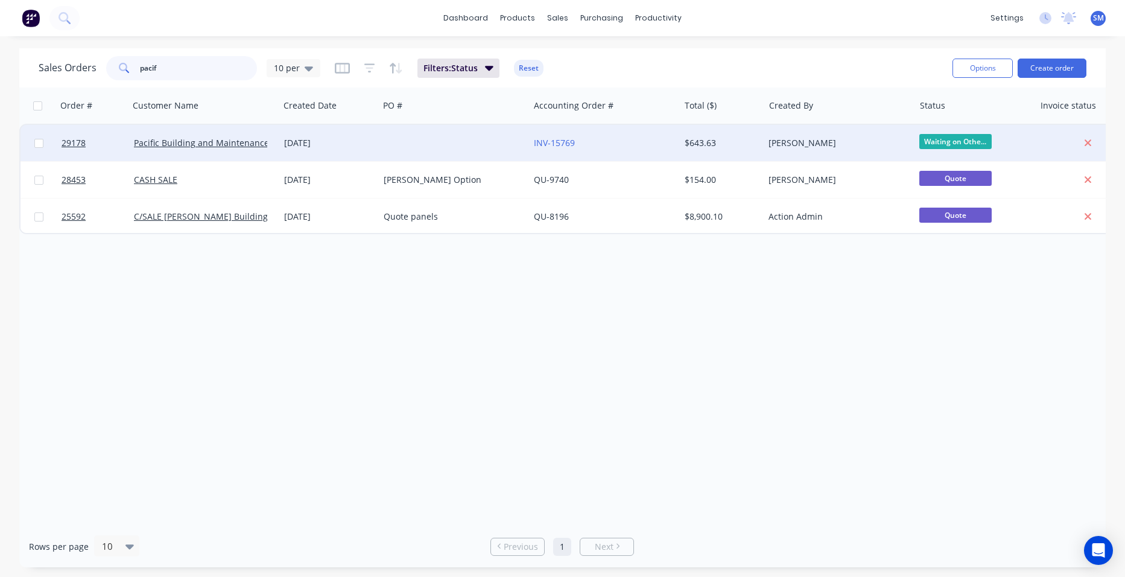
type input "pacif"
click at [405, 145] on div at bounding box center [454, 143] width 150 height 36
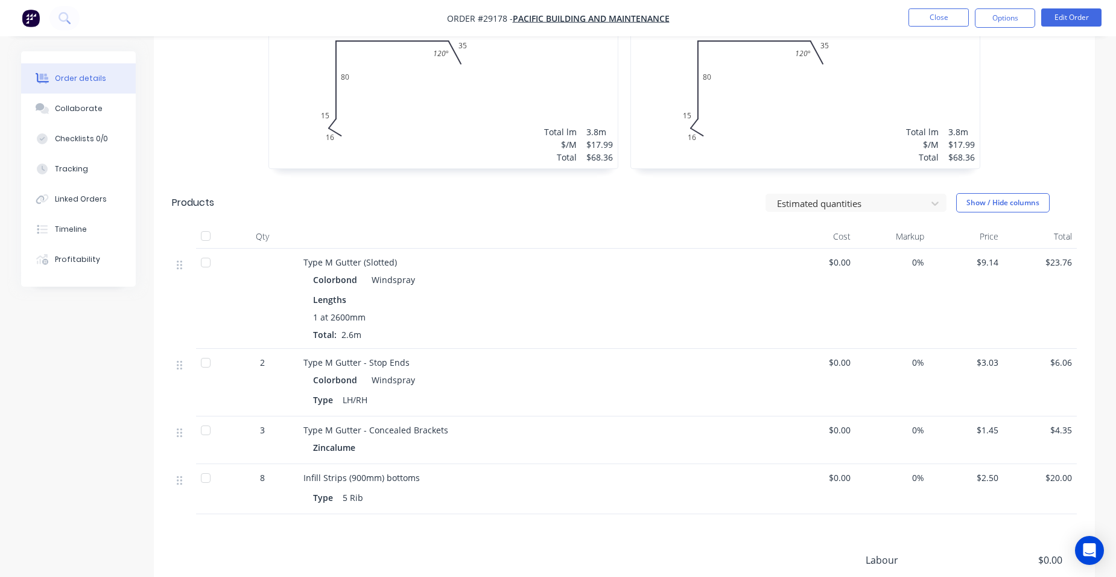
scroll to position [687, 0]
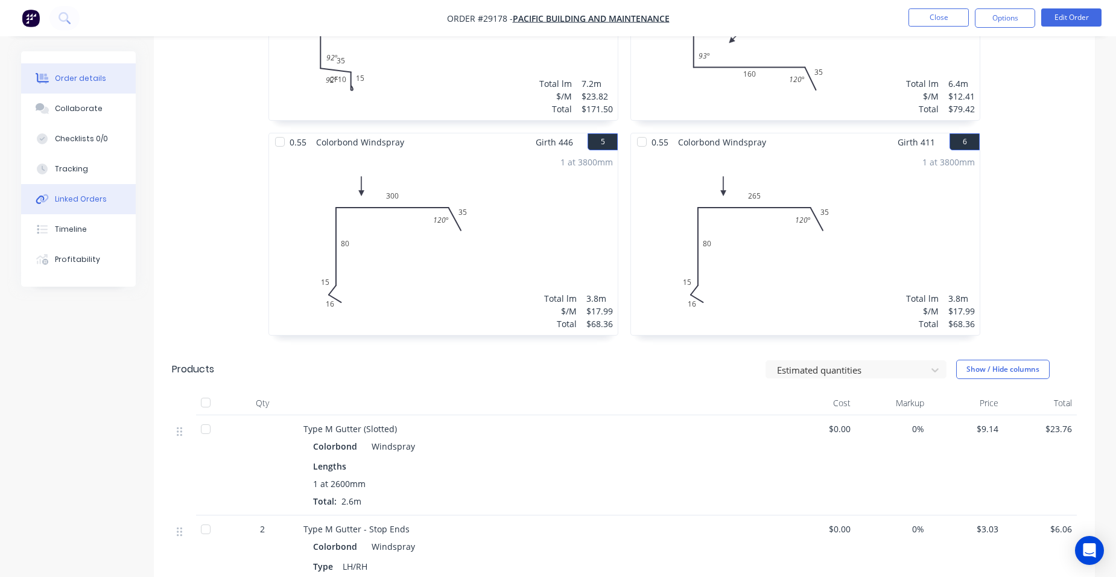
click at [91, 197] on div "Linked Orders" at bounding box center [81, 199] width 52 height 11
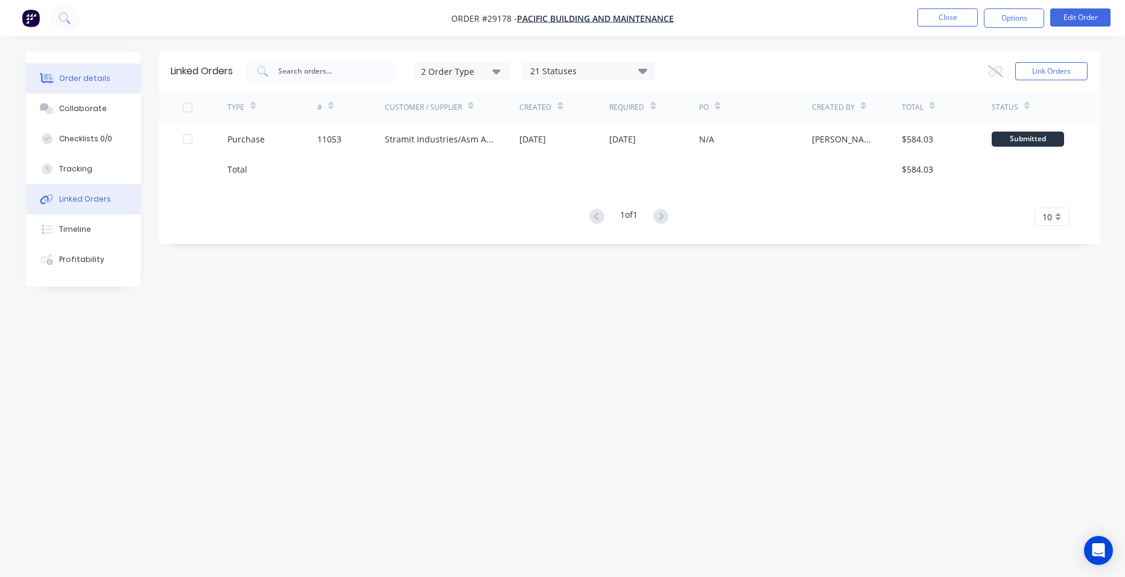
click at [76, 80] on div "Order details" at bounding box center [84, 78] width 51 height 11
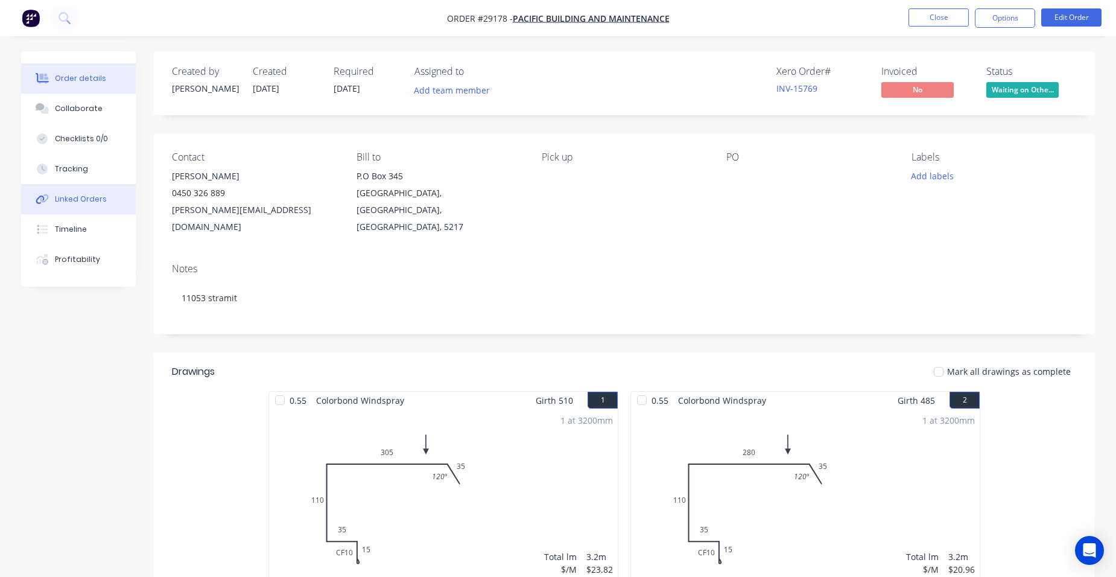
drag, startPoint x: 79, startPoint y: 204, endPoint x: 97, endPoint y: 202, distance: 18.2
click at [83, 202] on div "Linked Orders" at bounding box center [81, 199] width 52 height 11
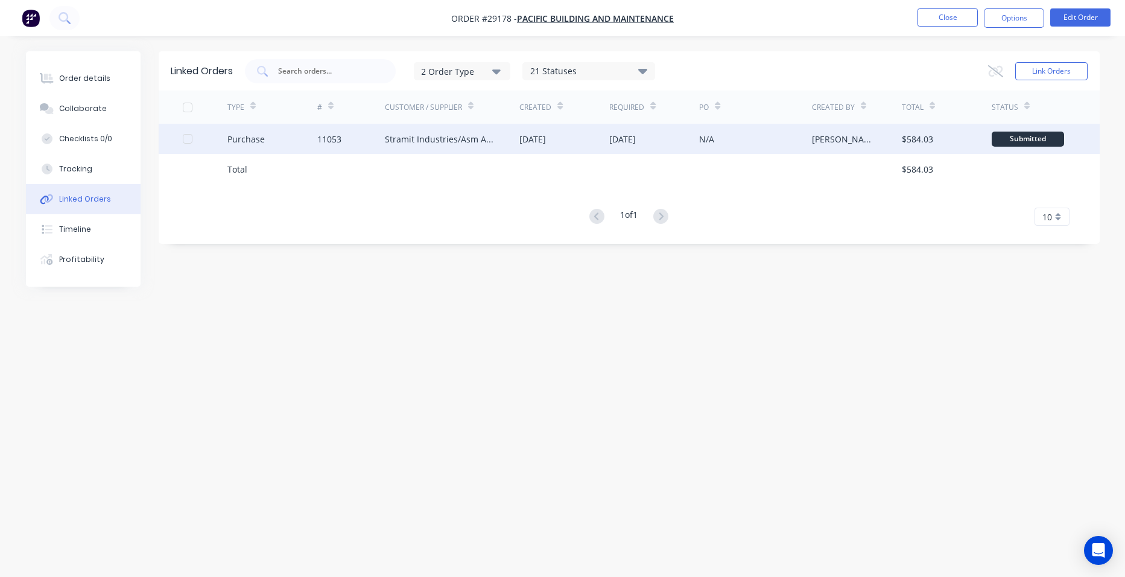
click at [381, 145] on div "11053" at bounding box center [351, 139] width 68 height 30
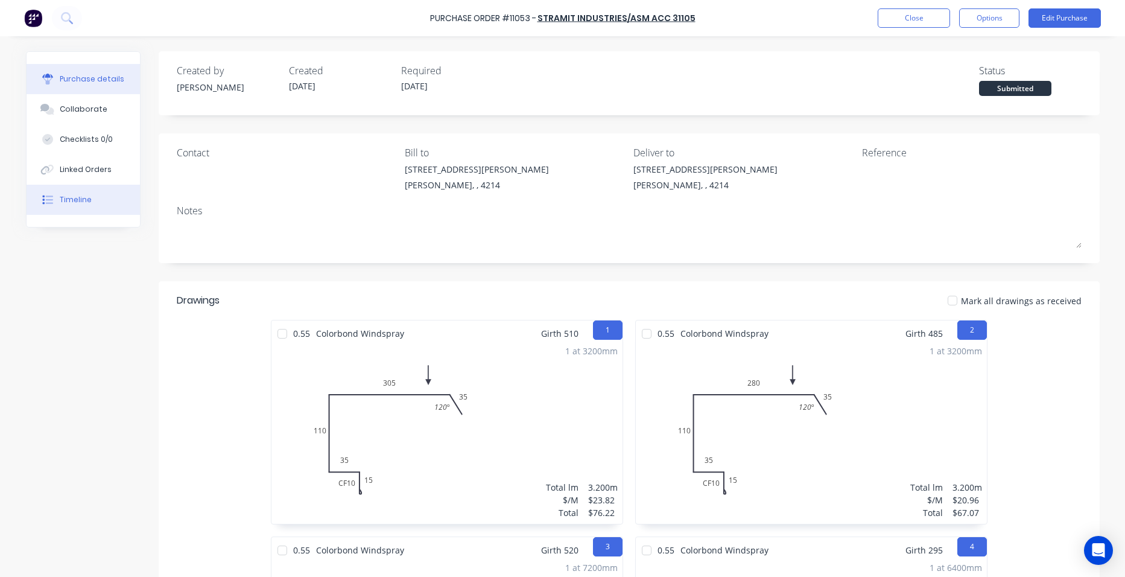
click at [78, 201] on div "Timeline" at bounding box center [76, 199] width 32 height 11
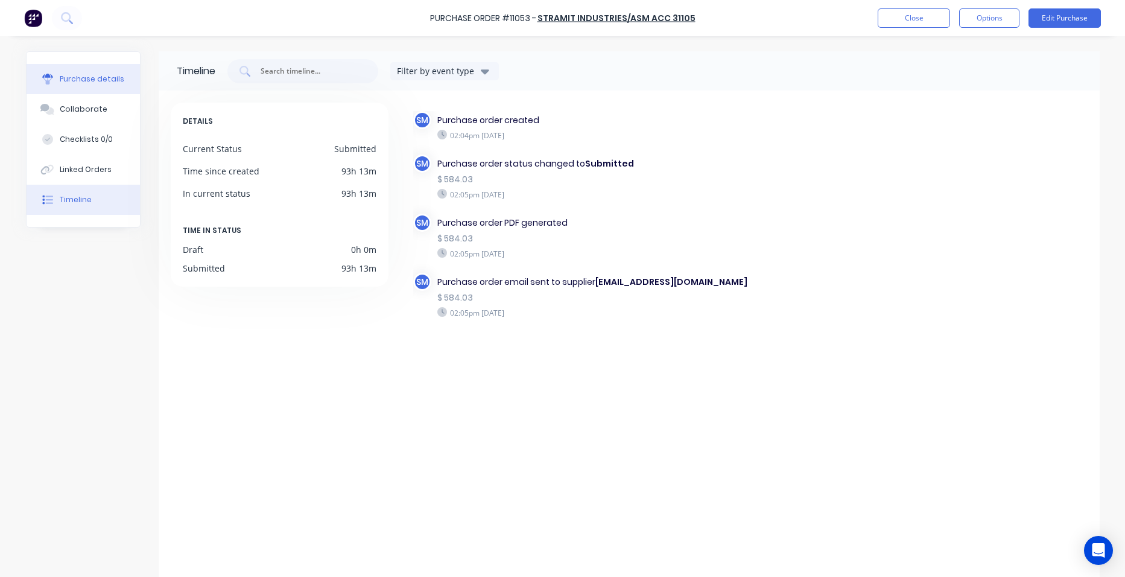
click at [106, 72] on button "Purchase details" at bounding box center [83, 79] width 113 height 30
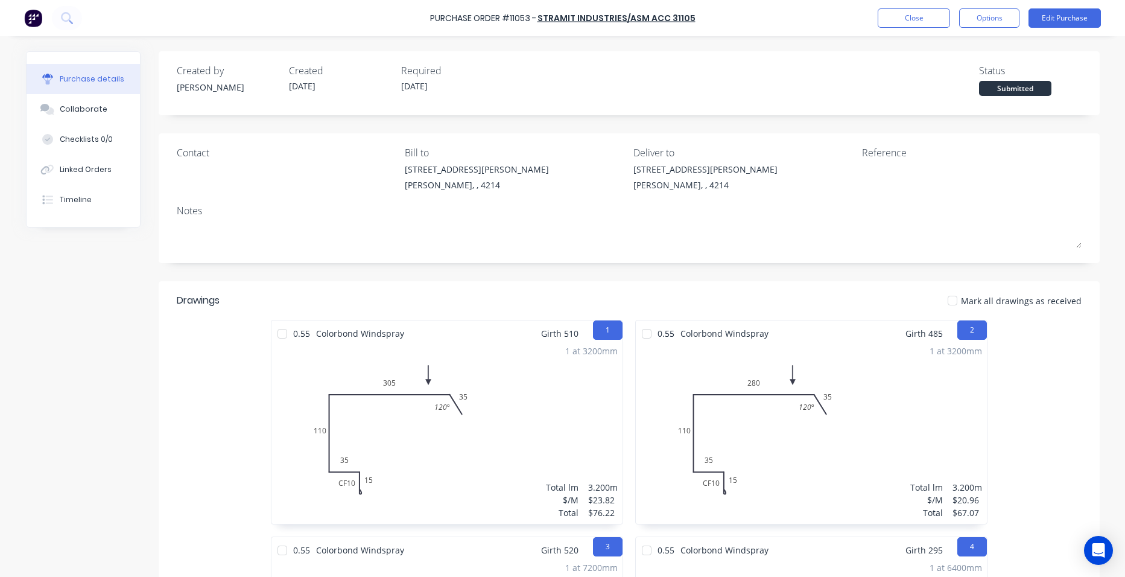
drag, startPoint x: 109, startPoint y: 168, endPoint x: 156, endPoint y: 154, distance: 48.3
click at [112, 164] on button "Linked Orders" at bounding box center [83, 169] width 113 height 30
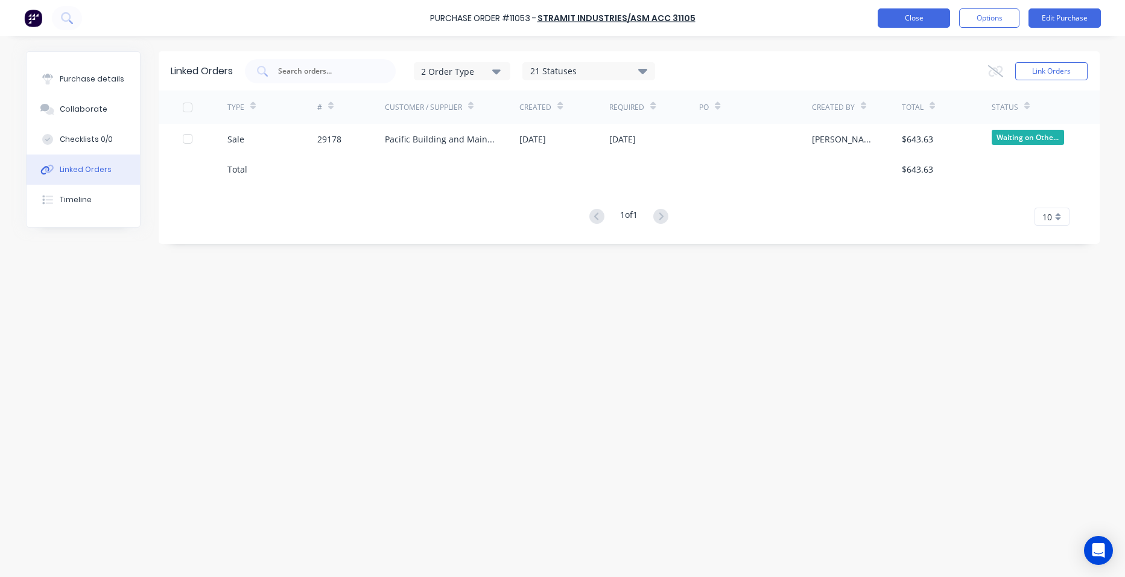
click at [891, 16] on button "Close" at bounding box center [913, 17] width 72 height 19
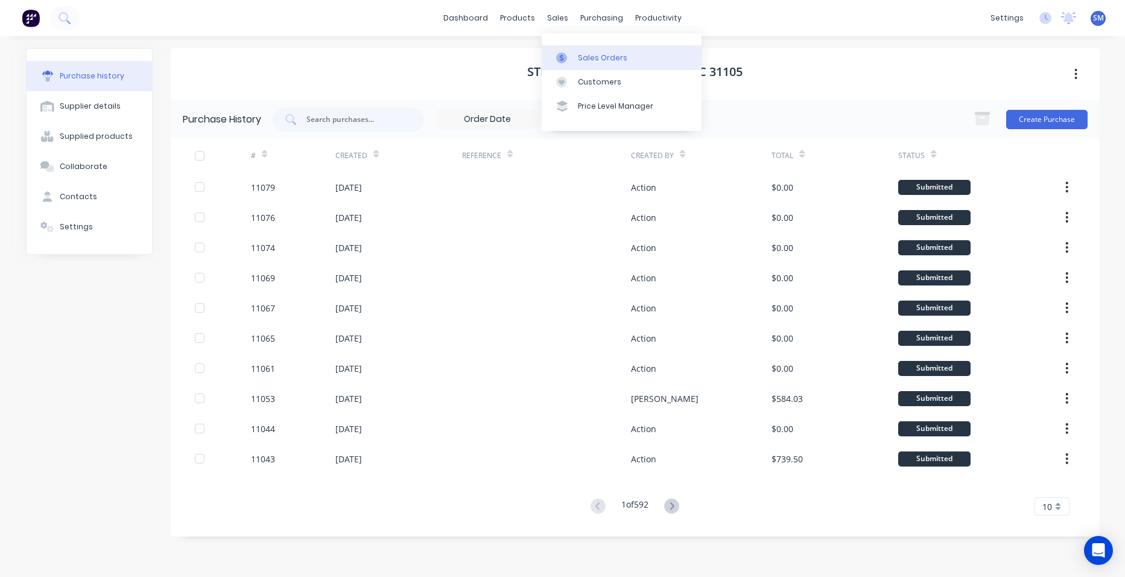
click at [585, 49] on link "Sales Orders" at bounding box center [622, 57] width 160 height 24
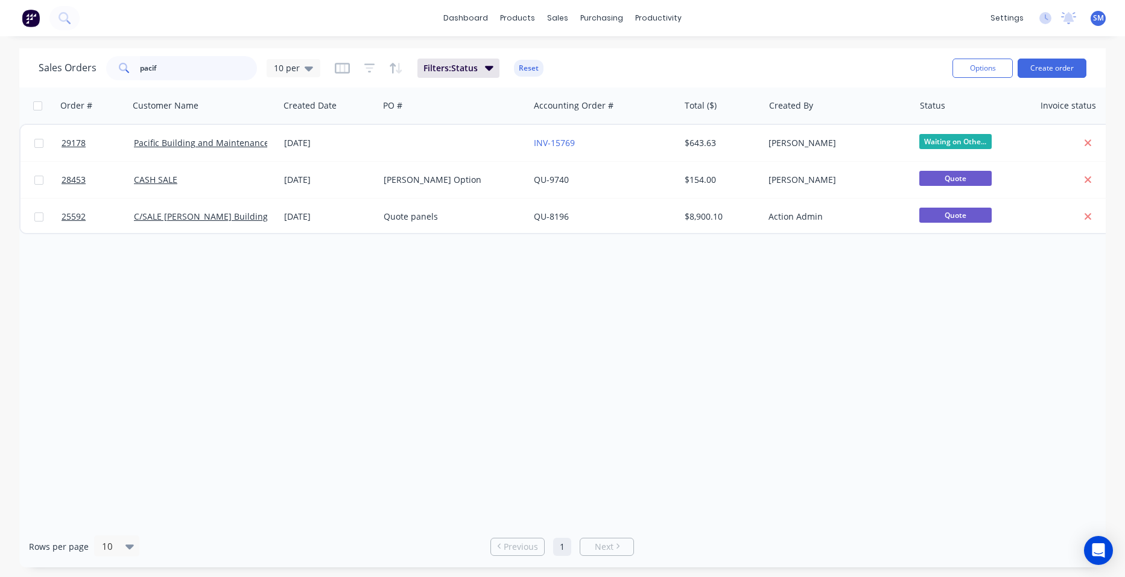
drag, startPoint x: 204, startPoint y: 64, endPoint x: 71, endPoint y: 64, distance: 133.9
click at [71, 64] on div "Sales Orders pacif 10 per" at bounding box center [180, 68] width 282 height 24
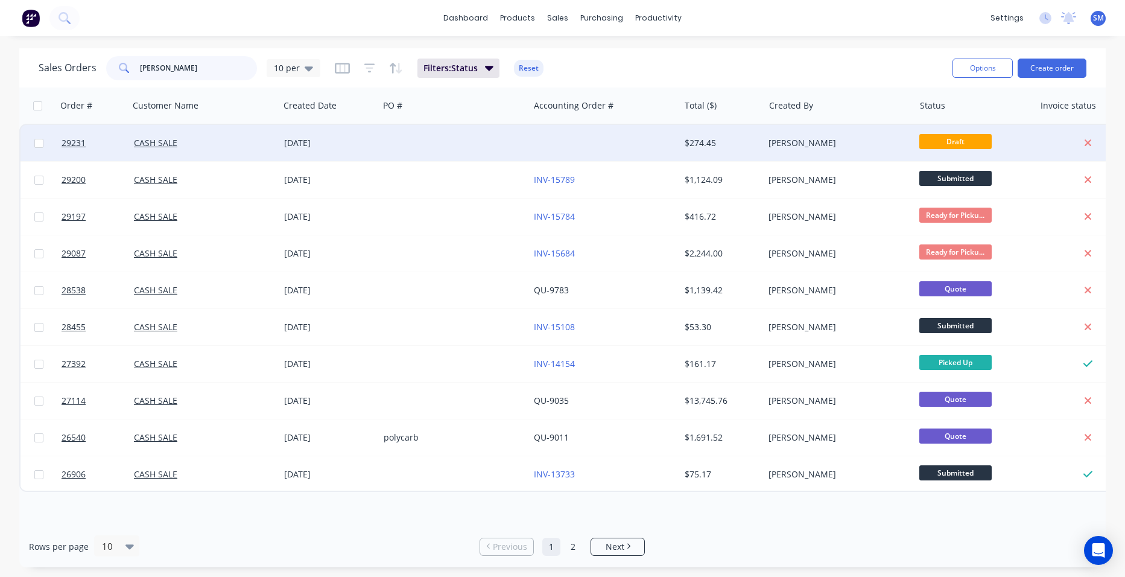
type input "brophy"
click at [494, 142] on div at bounding box center [454, 143] width 150 height 36
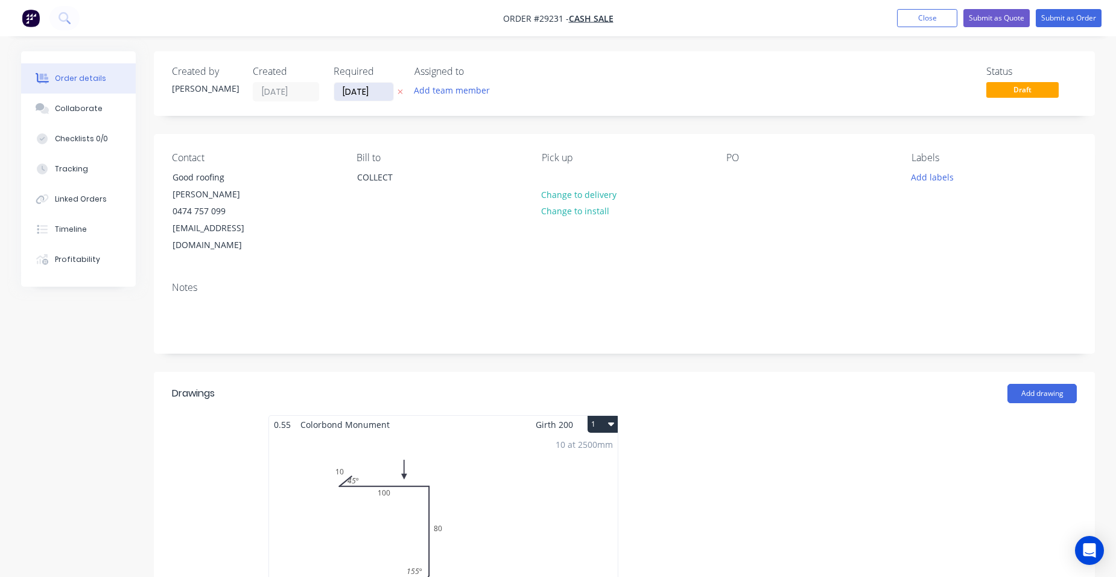
click at [363, 93] on input "[DATE]" at bounding box center [363, 92] width 59 height 18
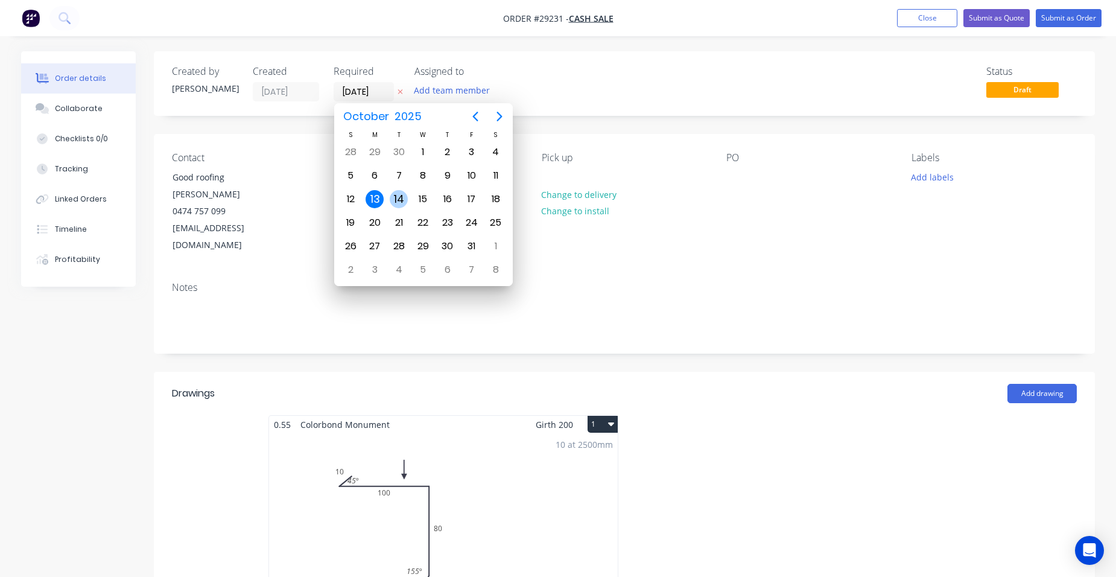
drag, startPoint x: 393, startPoint y: 197, endPoint x: 419, endPoint y: 185, distance: 28.3
click at [393, 197] on div "14" at bounding box center [399, 199] width 18 height 18
type input "14/10/25"
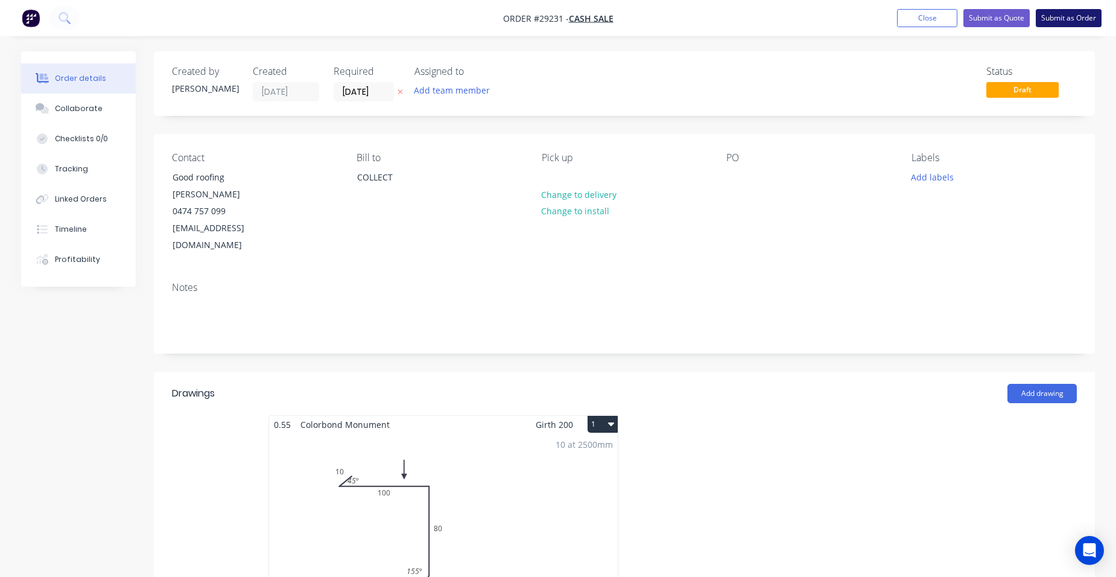
click at [1072, 20] on button "Submit as Order" at bounding box center [1068, 18] width 66 height 18
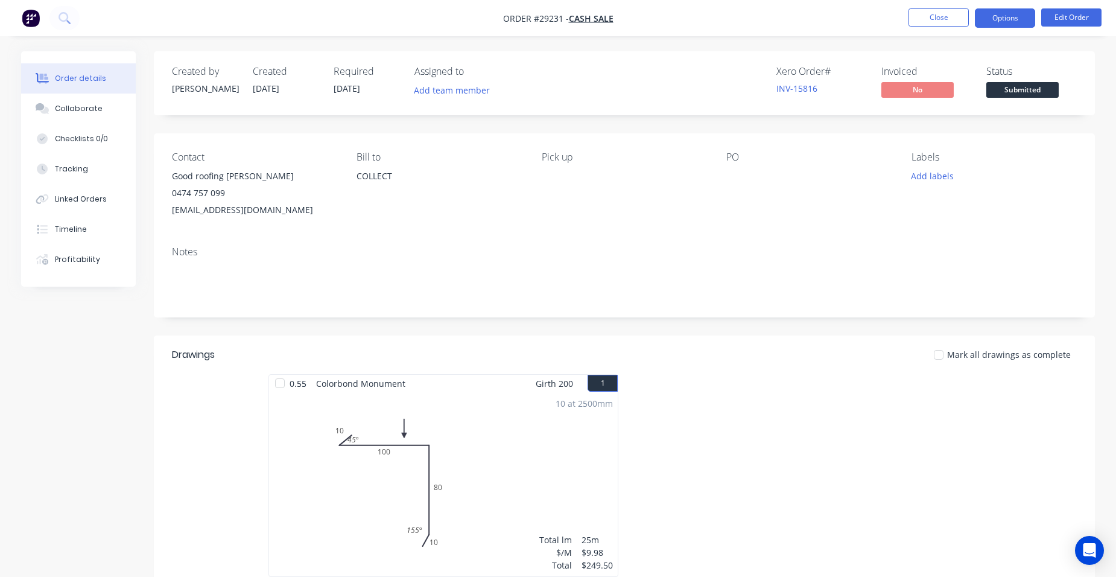
click at [987, 24] on button "Options" at bounding box center [1005, 17] width 60 height 19
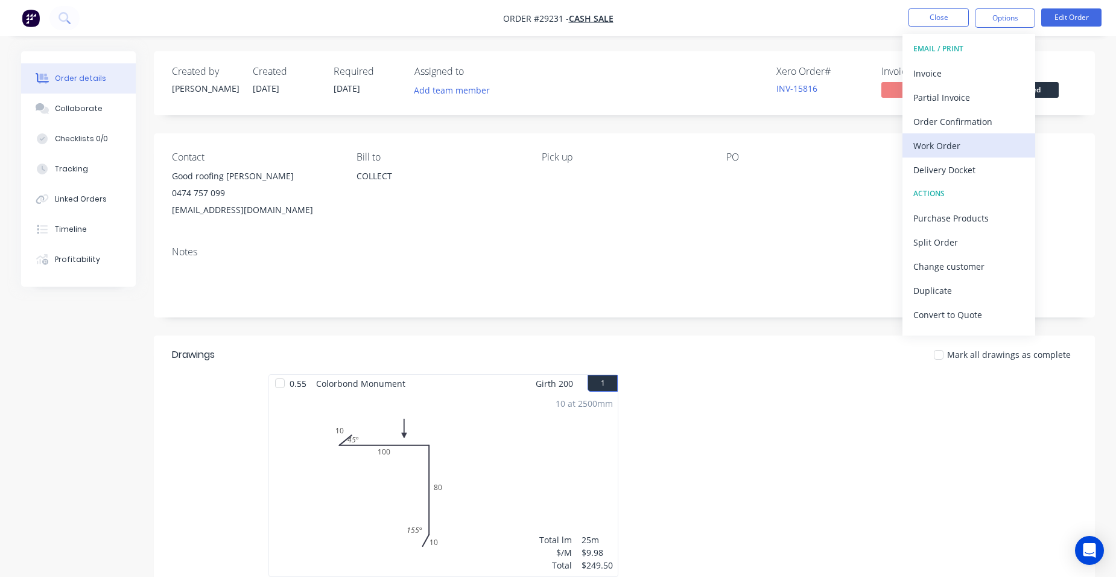
click at [965, 137] on div "Work Order" at bounding box center [968, 145] width 111 height 17
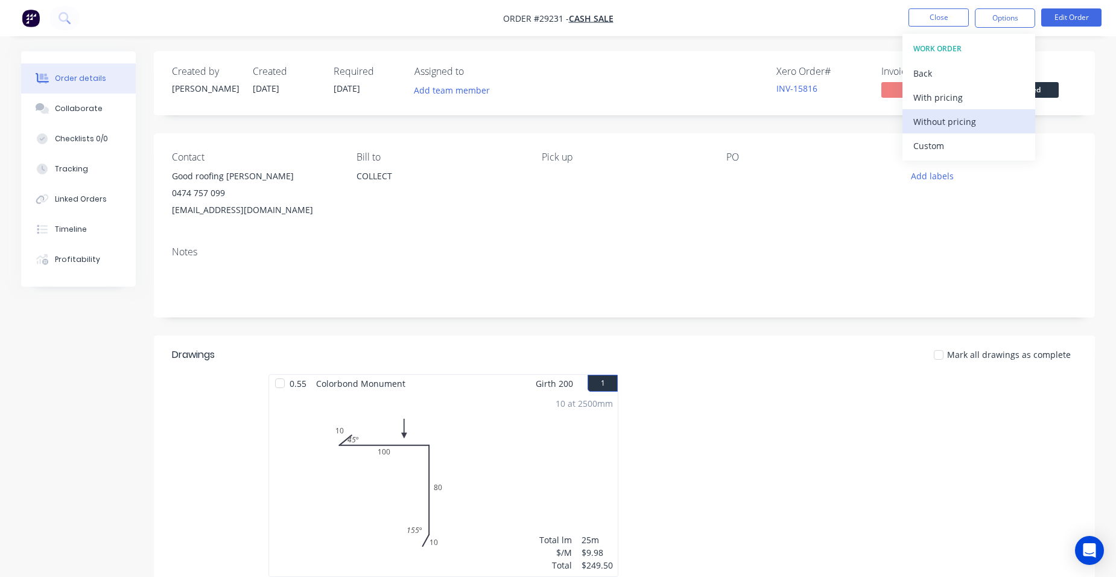
click at [968, 127] on div "Without pricing" at bounding box center [968, 121] width 111 height 17
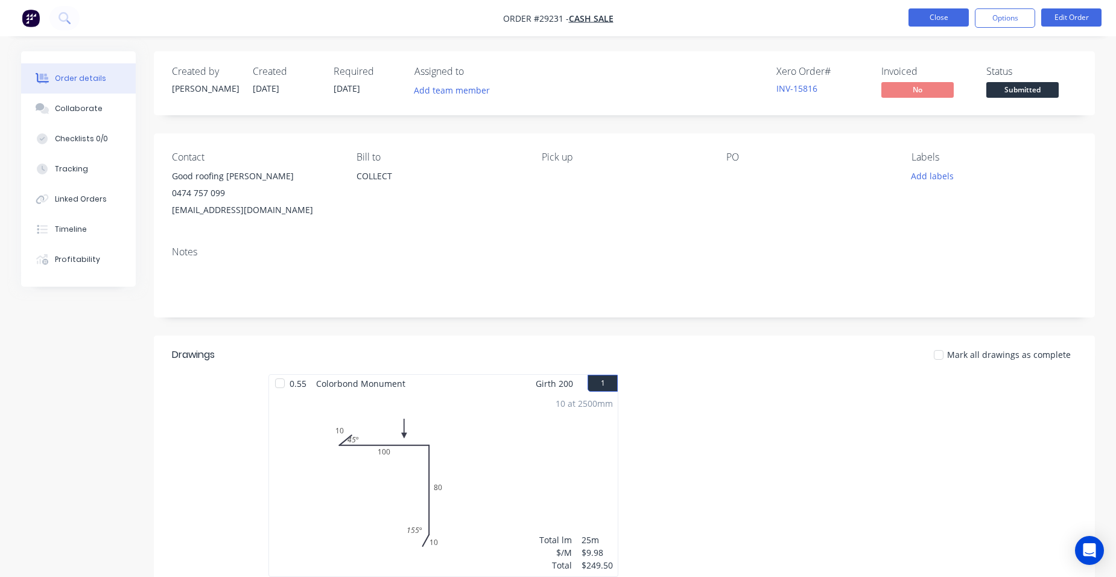
click at [934, 19] on button "Close" at bounding box center [938, 17] width 60 height 18
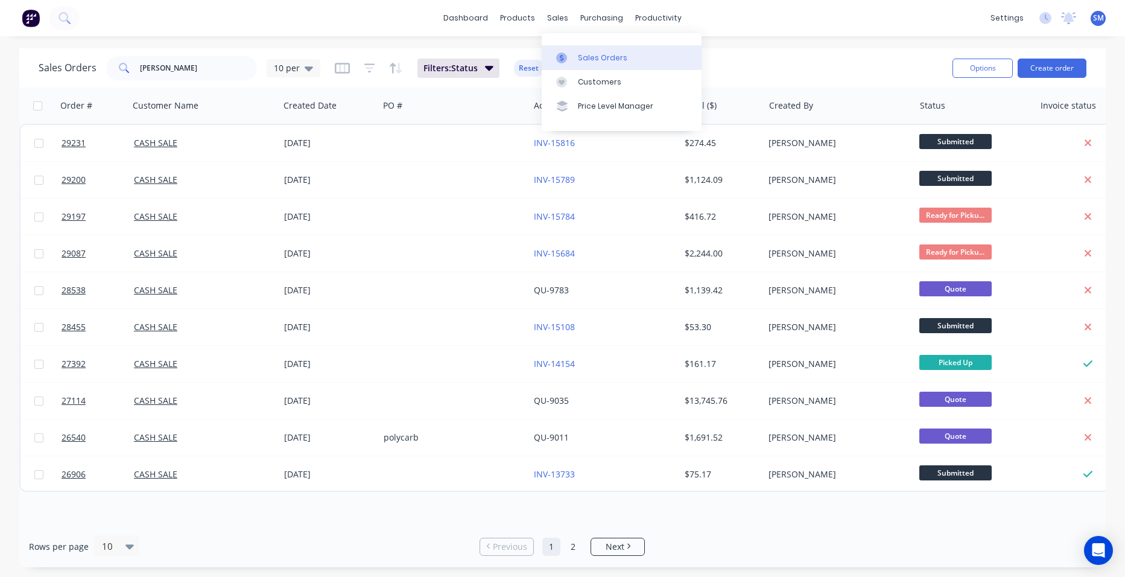
drag, startPoint x: 614, startPoint y: 58, endPoint x: 580, endPoint y: 61, distance: 34.5
click at [614, 58] on div "Sales Orders" at bounding box center [602, 57] width 49 height 11
drag, startPoint x: 85, startPoint y: 54, endPoint x: 74, endPoint y: 51, distance: 11.8
click at [74, 51] on div "Sales Orders brophy 10 per Filters: Status Reset Options Create order" at bounding box center [562, 67] width 1086 height 39
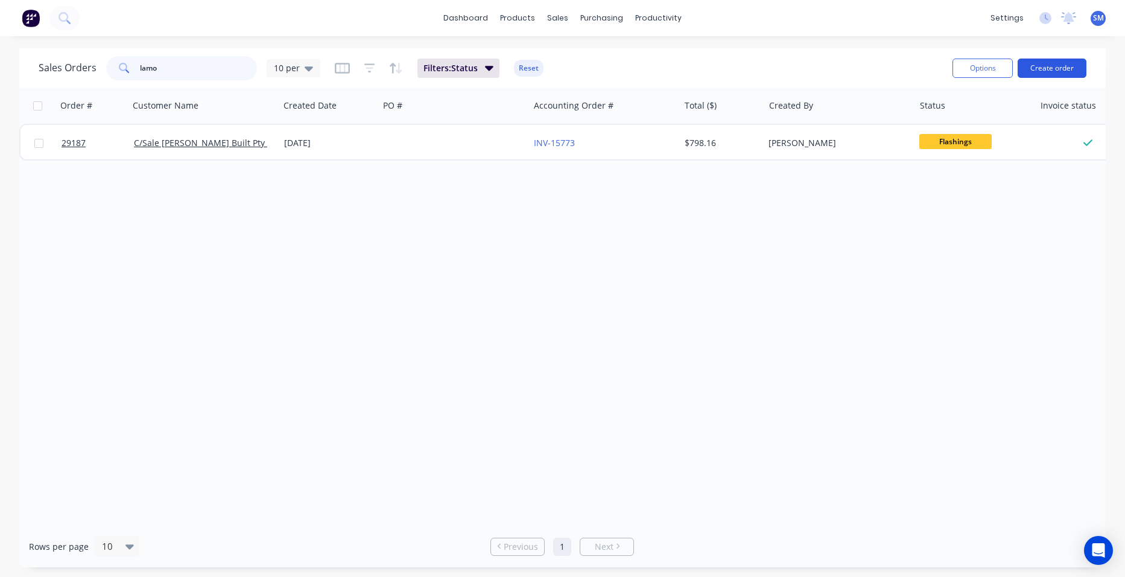
type input "lamo"
click at [1062, 63] on button "Create order" at bounding box center [1051, 67] width 69 height 19
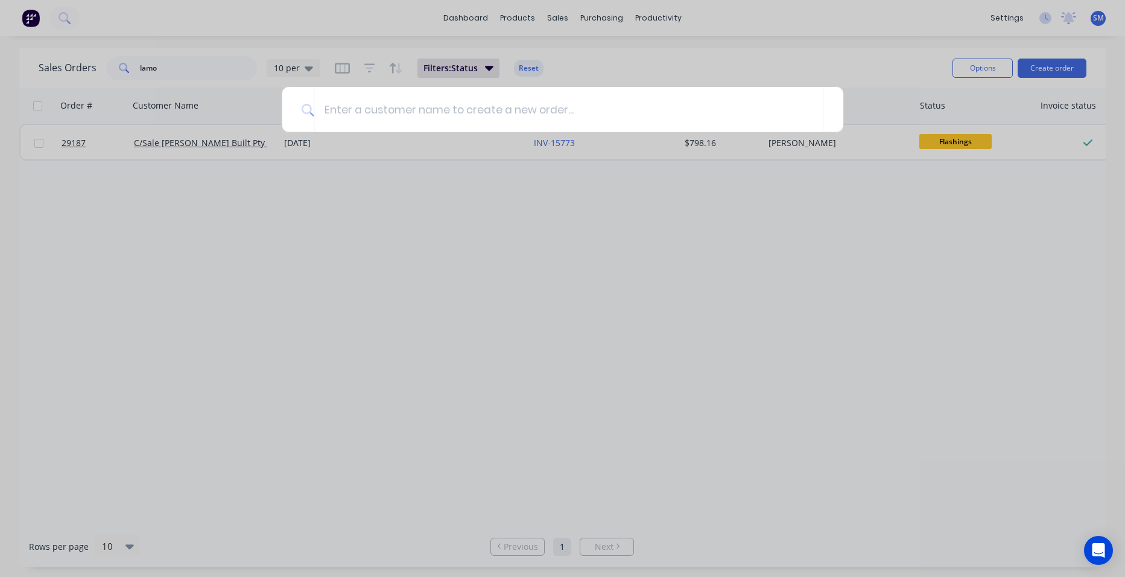
click at [508, 241] on div at bounding box center [562, 288] width 1125 height 577
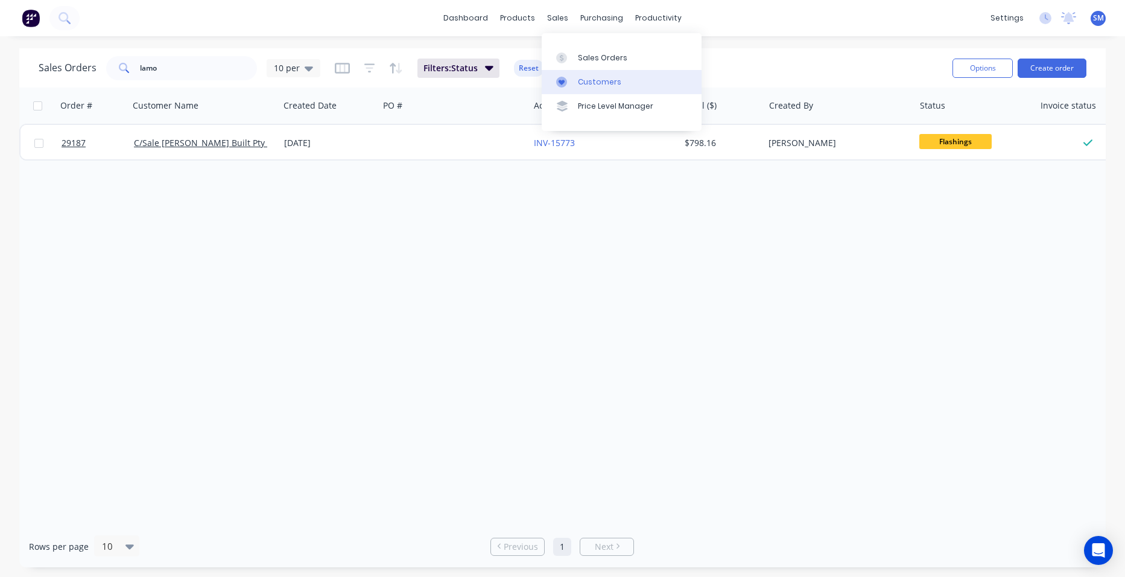
click at [575, 77] on link "Customers" at bounding box center [622, 82] width 160 height 24
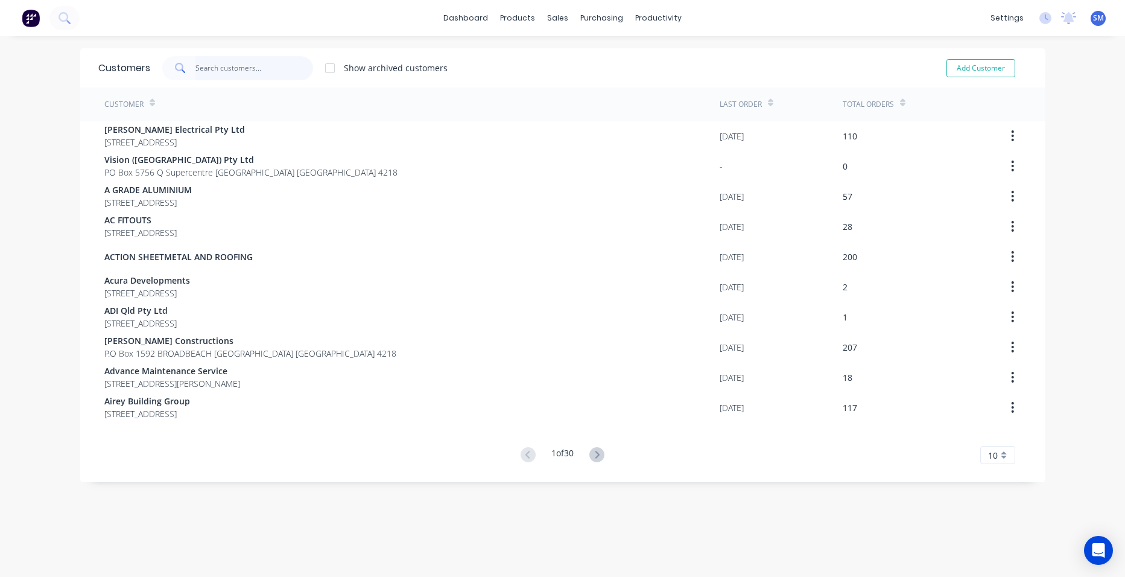
drag, startPoint x: 205, startPoint y: 67, endPoint x: 219, endPoint y: 65, distance: 14.1
click at [208, 67] on input "text" at bounding box center [254, 68] width 118 height 24
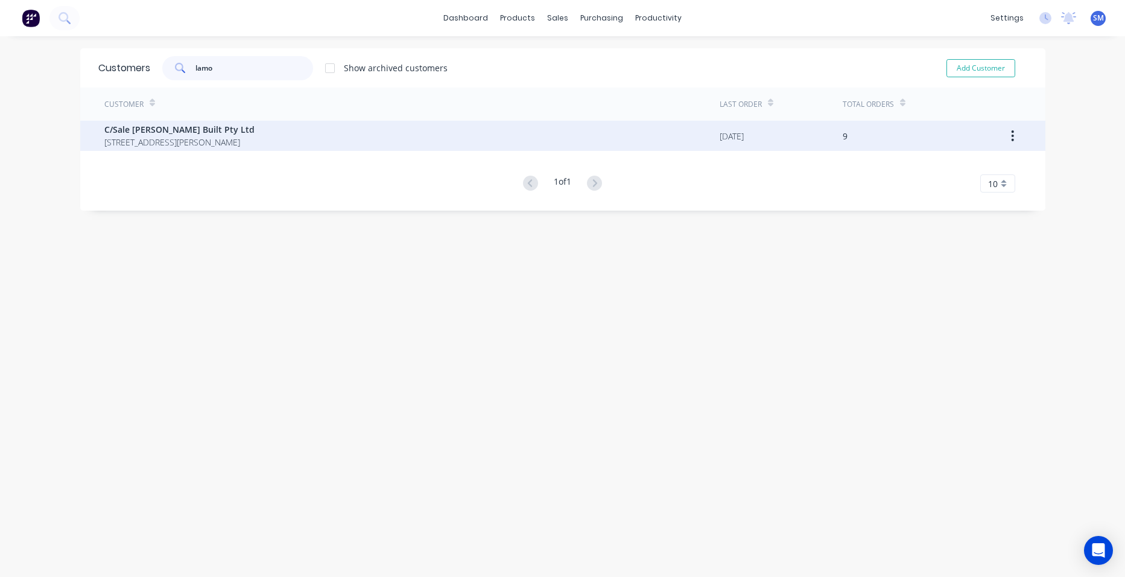
type input "lamo"
click at [156, 141] on span "18 Crenshaw Court Parkwood Queensland Australia 4214" at bounding box center [179, 142] width 150 height 13
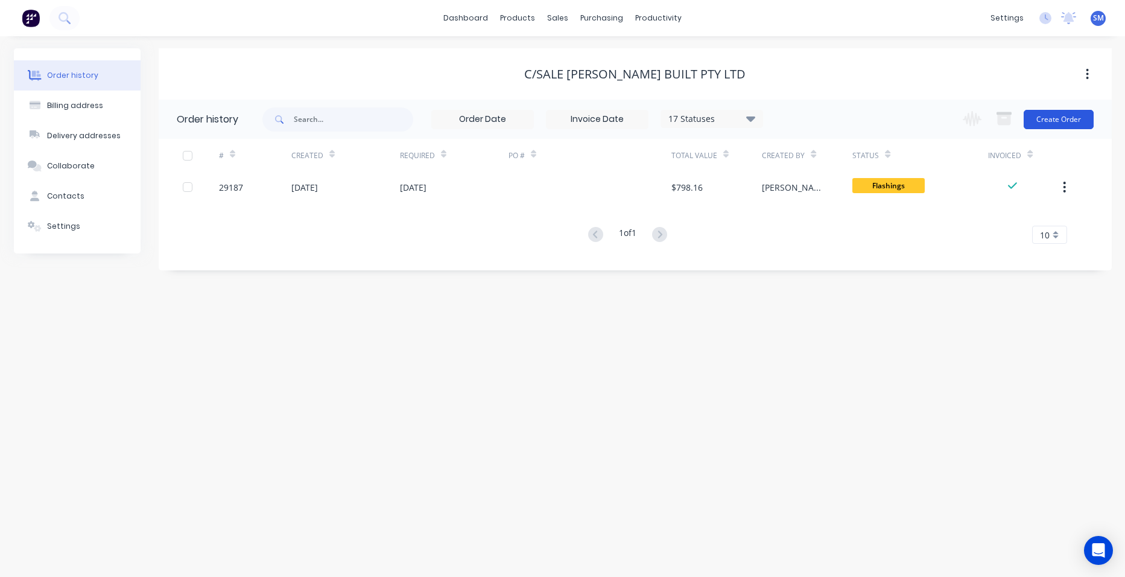
click at [1049, 119] on button "Create Order" at bounding box center [1058, 119] width 70 height 19
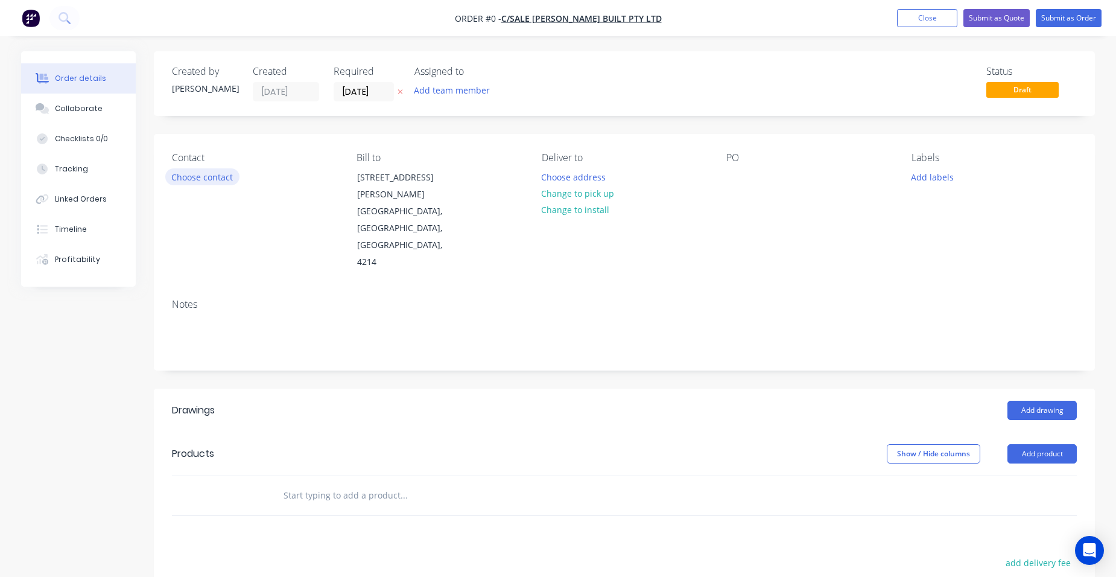
click at [213, 180] on button "Choose contact" at bounding box center [202, 176] width 74 height 16
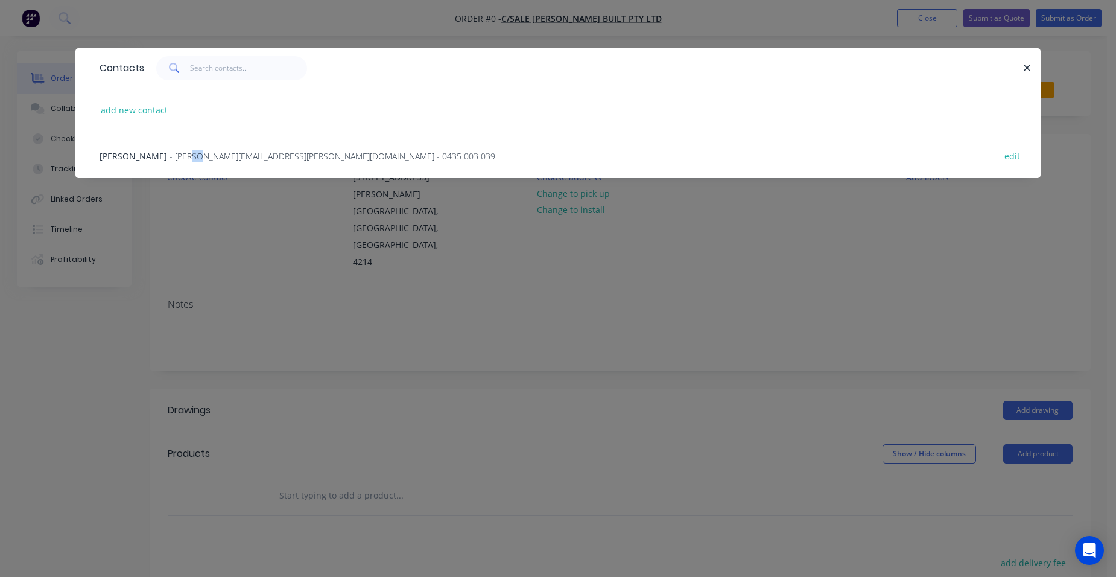
drag, startPoint x: 175, startPoint y: 154, endPoint x: 185, endPoint y: 153, distance: 9.7
click at [184, 153] on span "- brad.lamont@hotmail.com - 0435 003 039" at bounding box center [332, 155] width 326 height 11
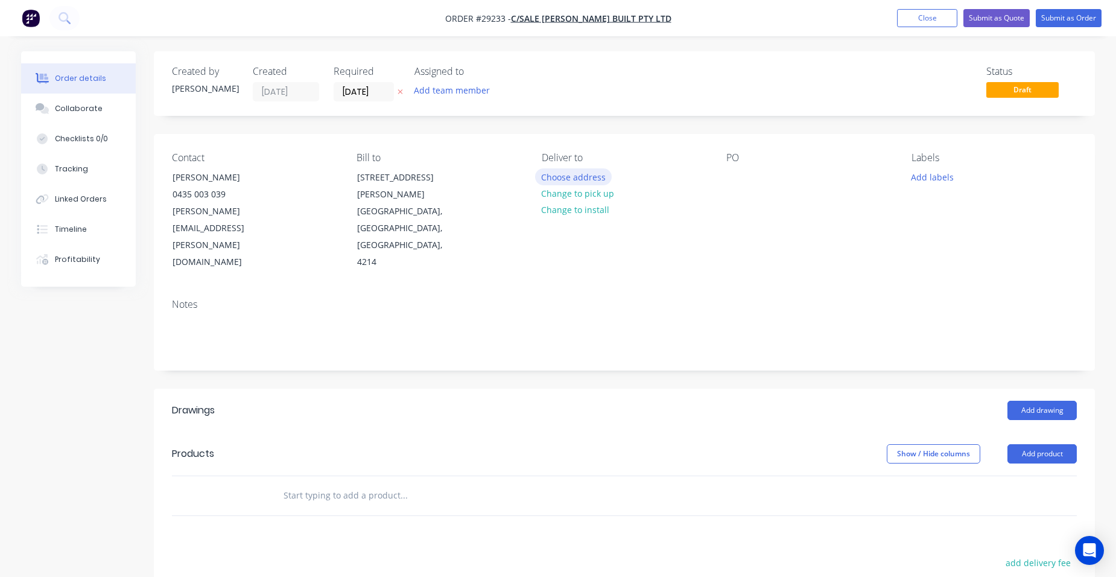
click at [571, 173] on button "Choose address" at bounding box center [573, 176] width 77 height 16
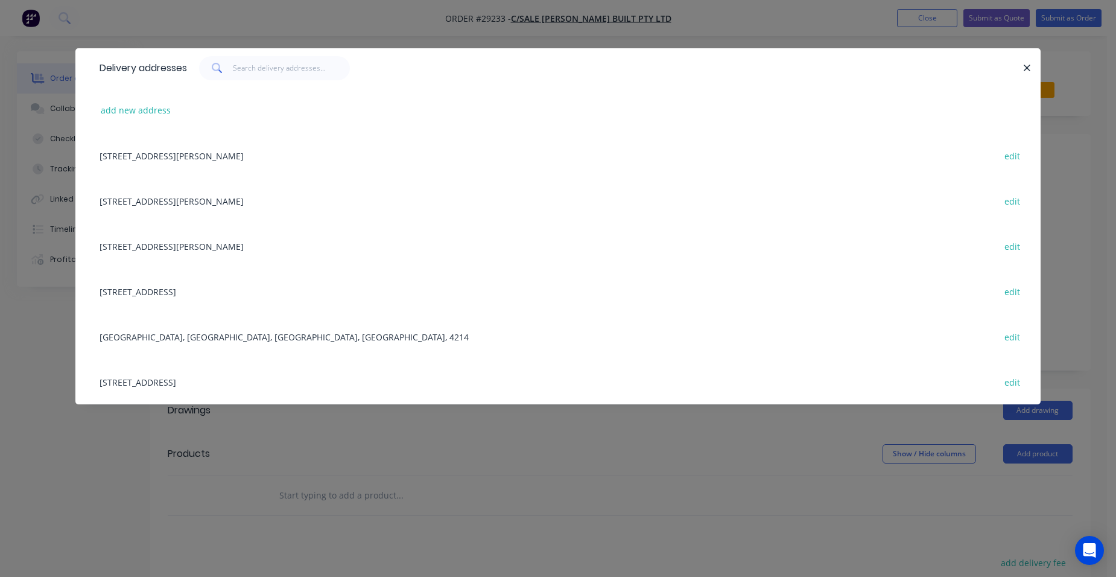
click at [136, 247] on div "13 Tattler Way, Burleigh waters, Queensland, Australia edit" at bounding box center [557, 245] width 929 height 45
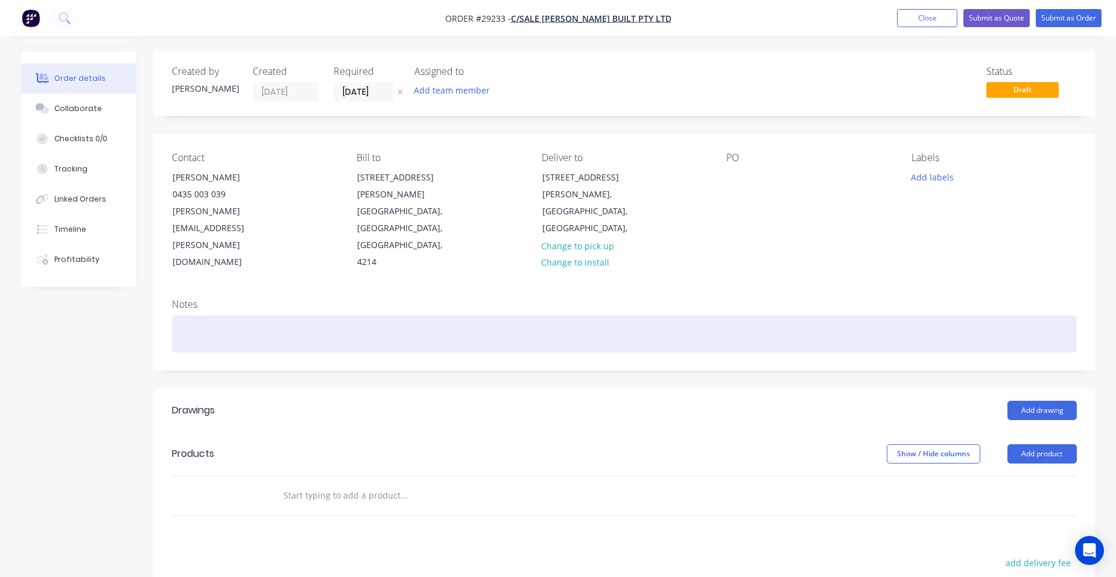
drag, startPoint x: 213, startPoint y: 282, endPoint x: 226, endPoint y: 288, distance: 13.5
click at [216, 315] on div at bounding box center [624, 333] width 905 height 37
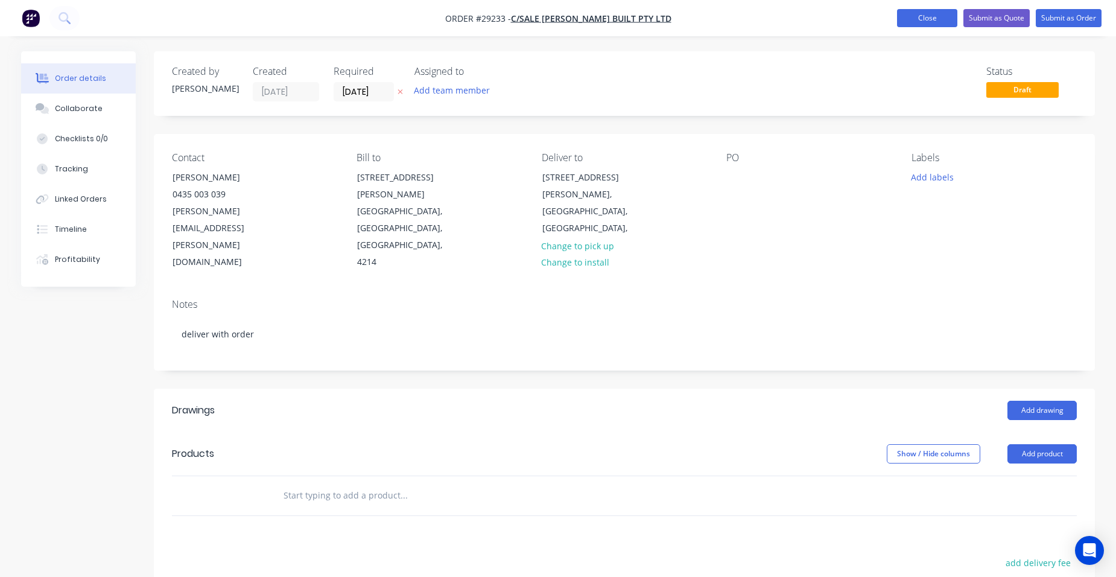
click at [921, 15] on button "Close" at bounding box center [927, 18] width 60 height 18
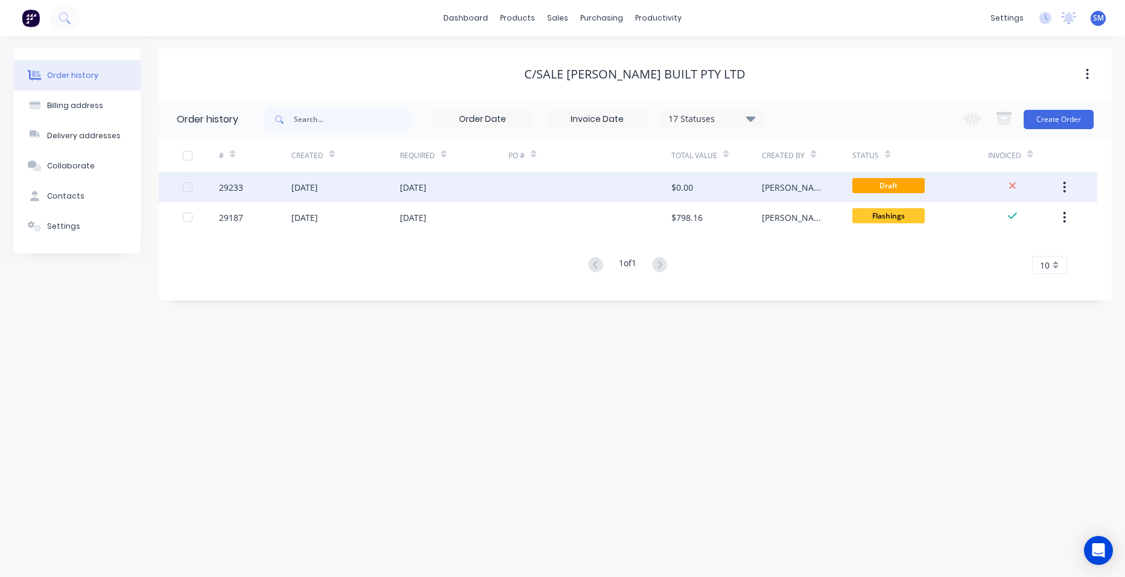
click at [570, 198] on div at bounding box center [589, 187] width 163 height 30
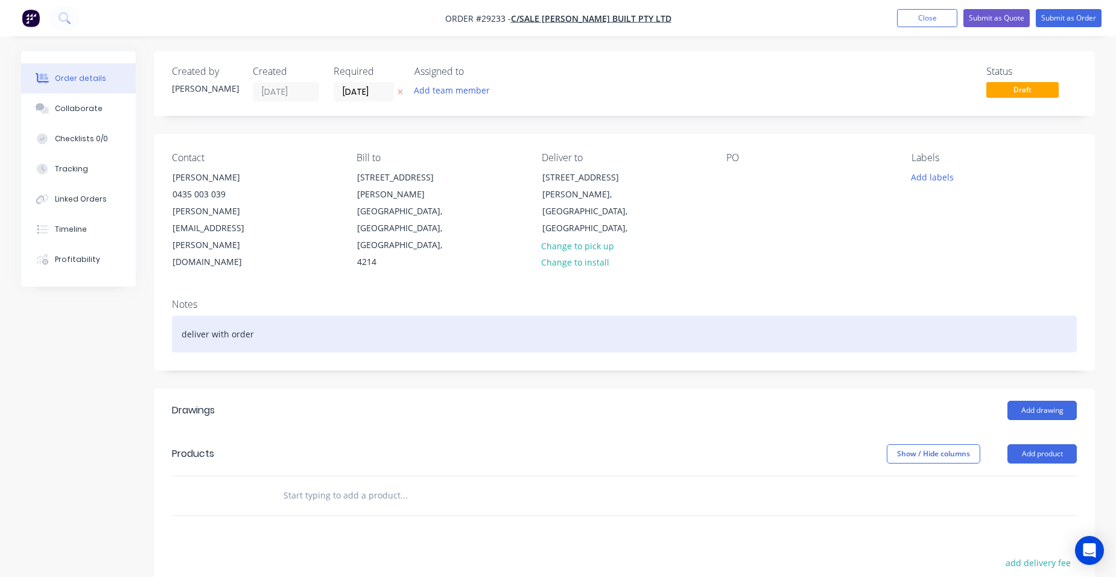
click at [282, 315] on div "deliver with order" at bounding box center [624, 333] width 905 height 37
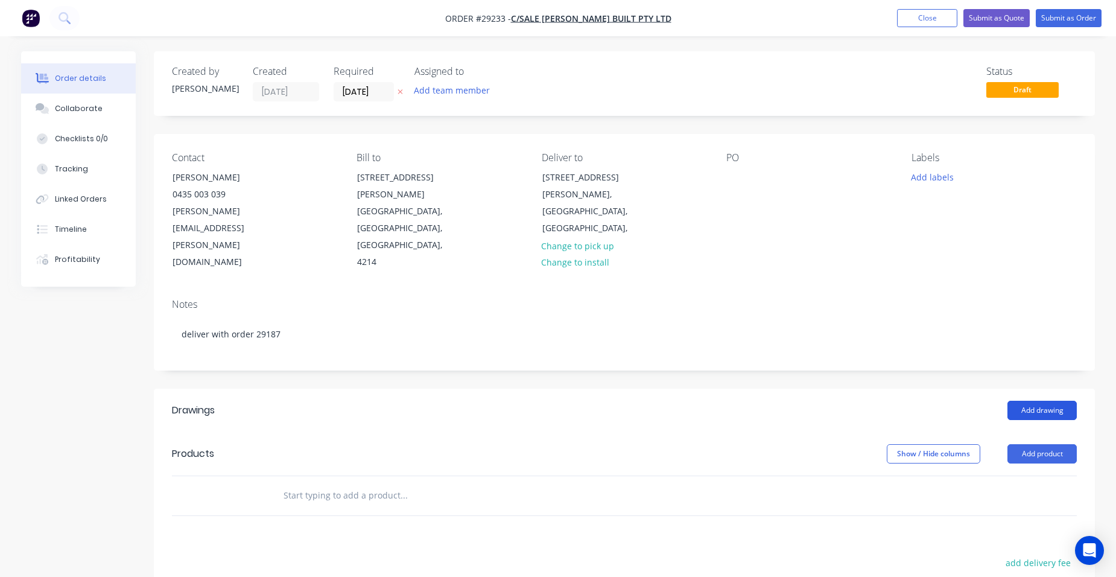
click at [1041, 400] on button "Add drawing" at bounding box center [1041, 409] width 69 height 19
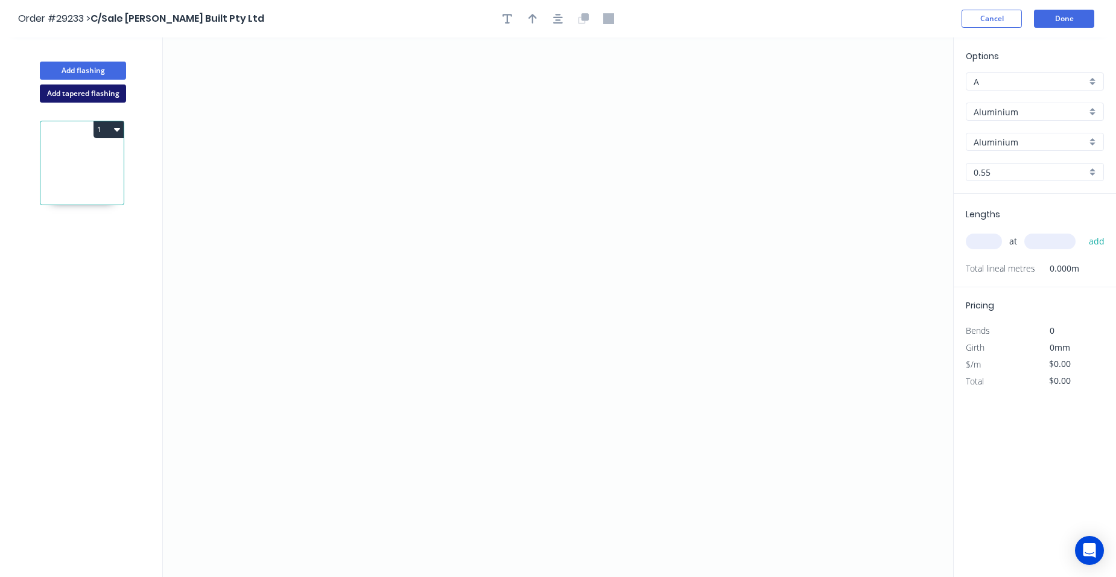
click at [74, 87] on button "Add tapered flashing" at bounding box center [83, 93] width 86 height 18
drag, startPoint x: 384, startPoint y: 103, endPoint x: 569, endPoint y: 153, distance: 191.6
click at [569, 153] on icon "0" at bounding box center [558, 172] width 790 height 270
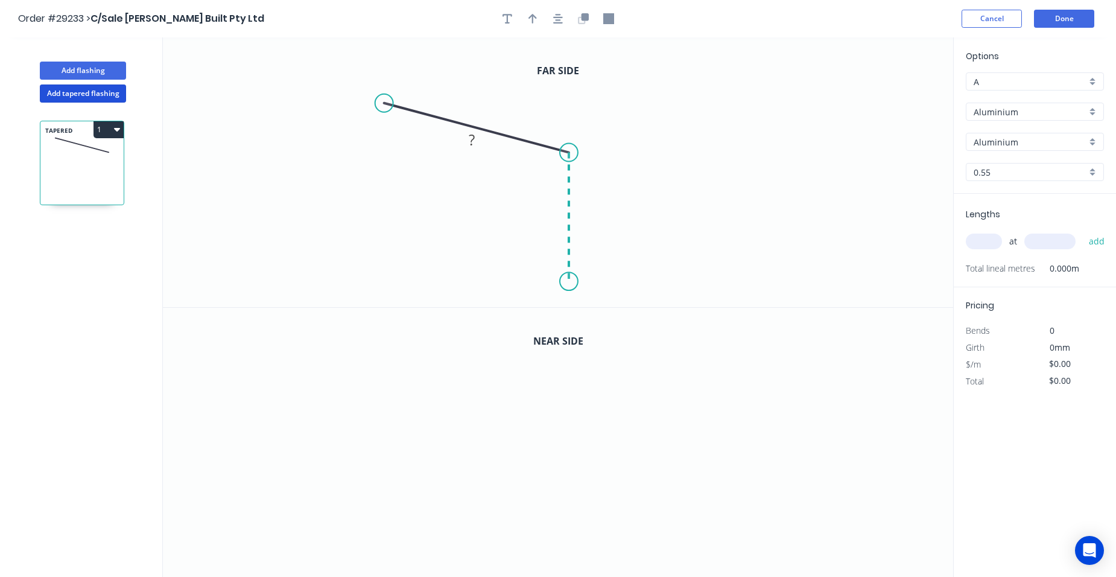
drag, startPoint x: 573, startPoint y: 282, endPoint x: 578, endPoint y: 270, distance: 13.2
click at [573, 280] on icon "0 ?" at bounding box center [558, 172] width 790 height 270
click at [800, 272] on icon "0 ? ? ? º" at bounding box center [558, 172] width 790 height 270
click at [800, 273] on circle at bounding box center [800, 279] width 18 height 18
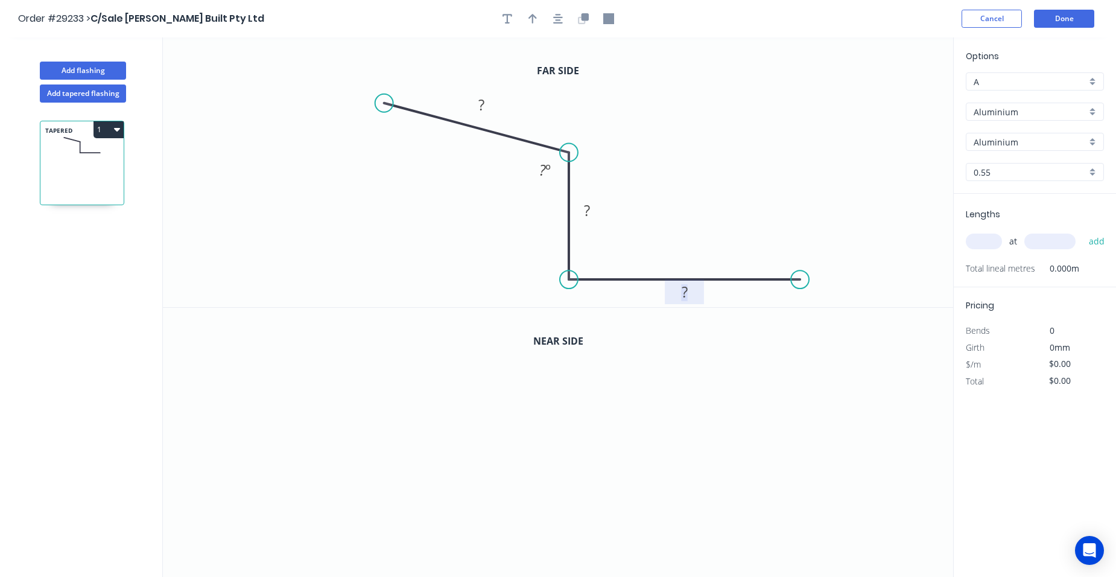
drag, startPoint x: 686, startPoint y: 295, endPoint x: 672, endPoint y: 283, distance: 19.2
click at [686, 295] on tspan "?" at bounding box center [684, 292] width 6 height 20
drag, startPoint x: 488, startPoint y: 107, endPoint x: 466, endPoint y: 122, distance: 27.1
click at [487, 108] on rect at bounding box center [481, 105] width 24 height 17
click at [551, 171] on rect at bounding box center [544, 170] width 24 height 17
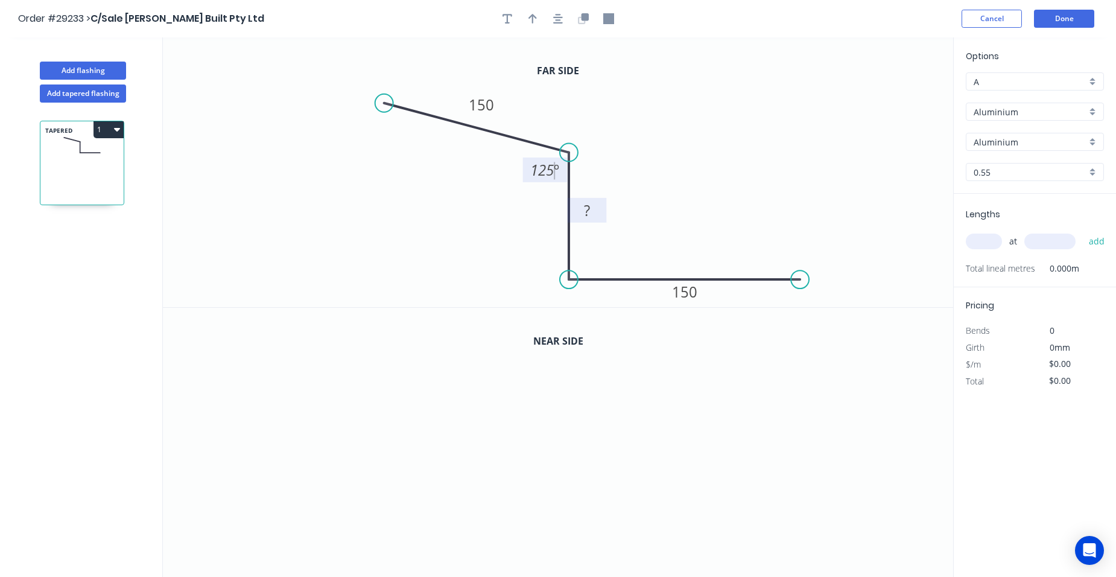
click at [587, 213] on tspan "?" at bounding box center [587, 210] width 6 height 20
click at [535, 19] on icon "button" at bounding box center [532, 18] width 8 height 11
drag, startPoint x: 891, startPoint y: 95, endPoint x: 608, endPoint y: 203, distance: 303.3
click at [611, 203] on icon at bounding box center [616, 187] width 11 height 39
click at [610, 203] on icon at bounding box center [609, 189] width 11 height 39
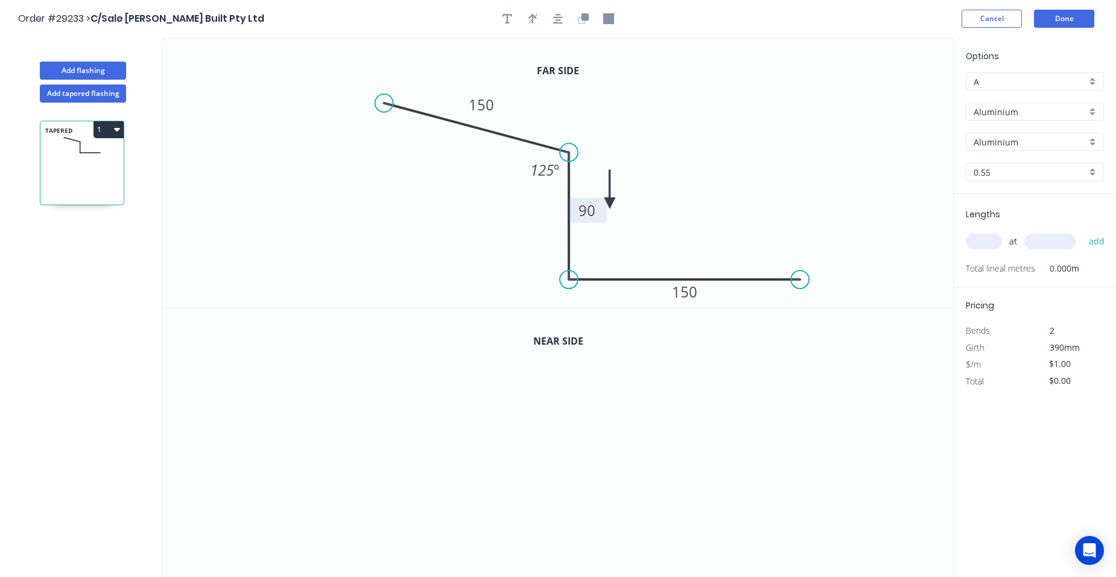
click at [613, 200] on icon at bounding box center [609, 189] width 11 height 39
click at [582, 18] on icon "button" at bounding box center [584, 16] width 7 height 7
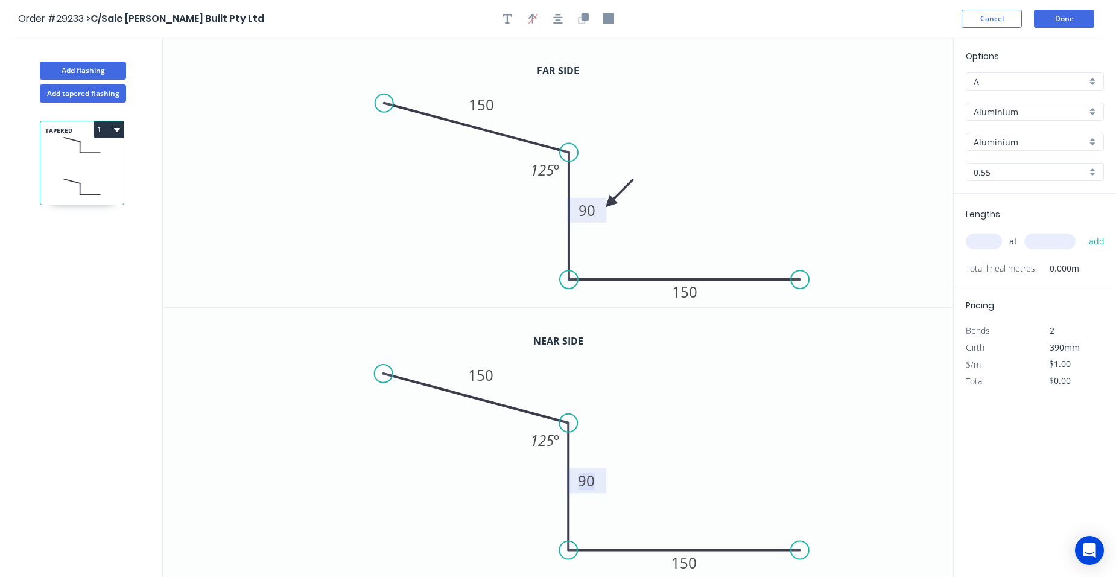
click at [592, 481] on tspan "90" at bounding box center [586, 480] width 17 height 20
click at [976, 244] on input "text" at bounding box center [983, 241] width 36 height 16
type input "$4.20"
type input "1"
type input "1800"
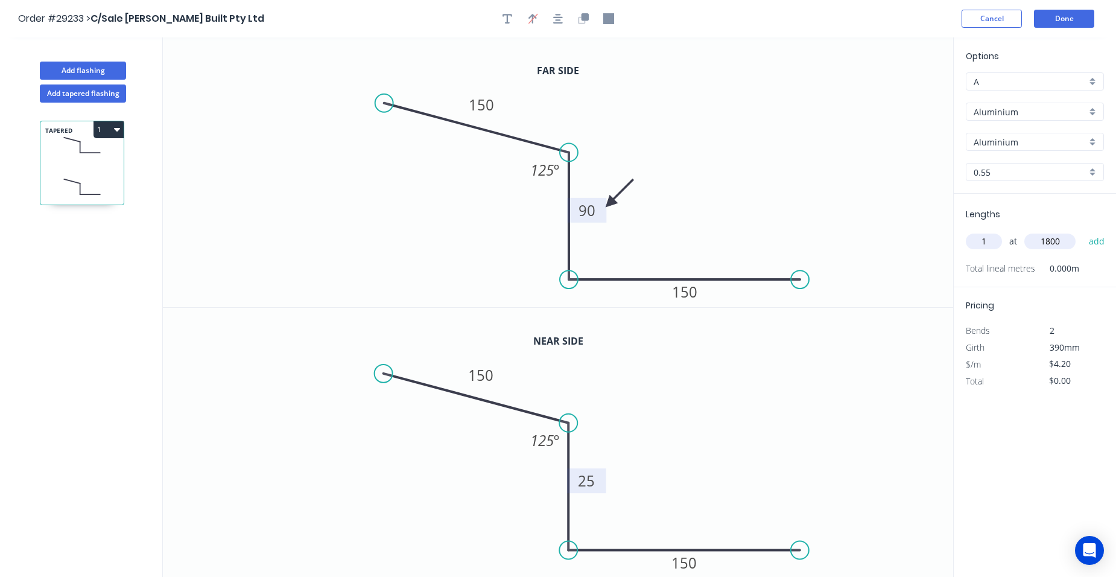
click at [1082, 231] on button "add" at bounding box center [1096, 241] width 28 height 21
type input "$7.56"
click at [1096, 107] on div "Aluminium" at bounding box center [1034, 112] width 138 height 18
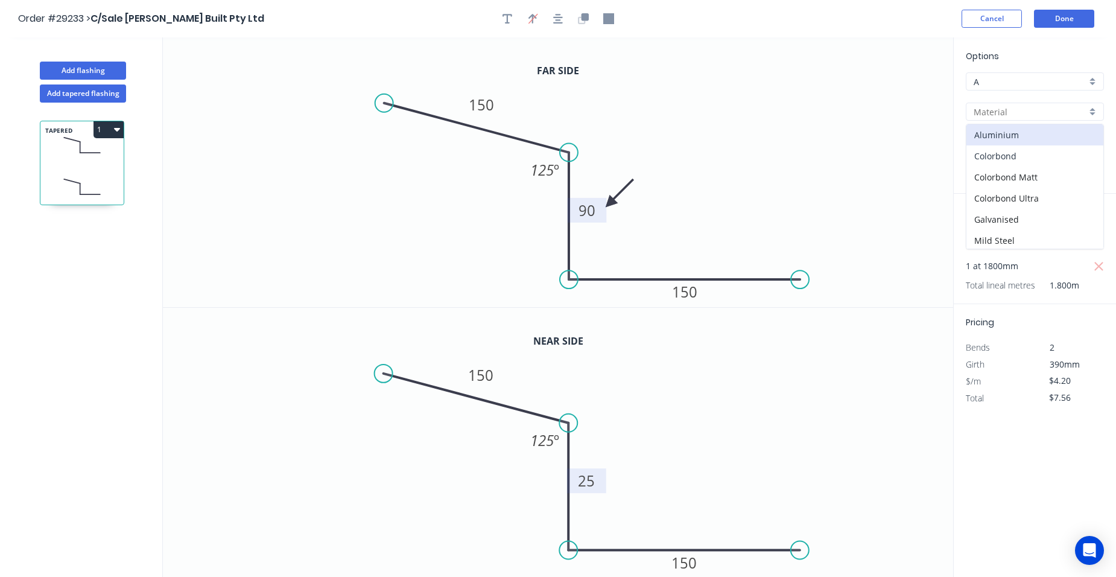
click at [1049, 151] on div "Colorbond" at bounding box center [1034, 155] width 137 height 21
type input "Colorbond"
type input "Basalt"
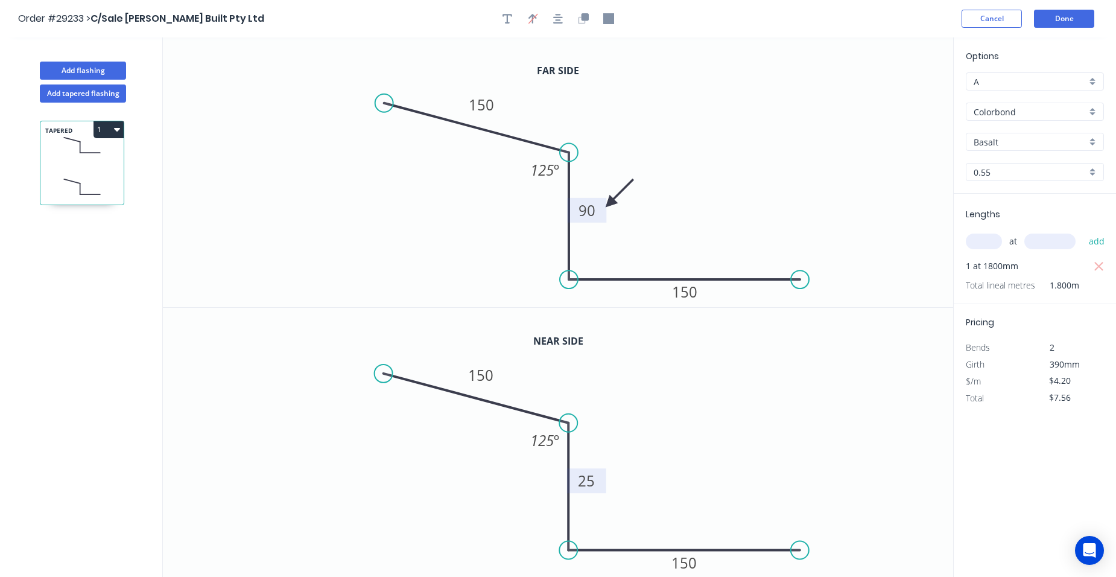
type input "$18.51"
type input "$33.32"
click at [1090, 139] on div "Basalt" at bounding box center [1034, 142] width 138 height 18
click at [1038, 232] on div "Surfmist" at bounding box center [1034, 225] width 137 height 21
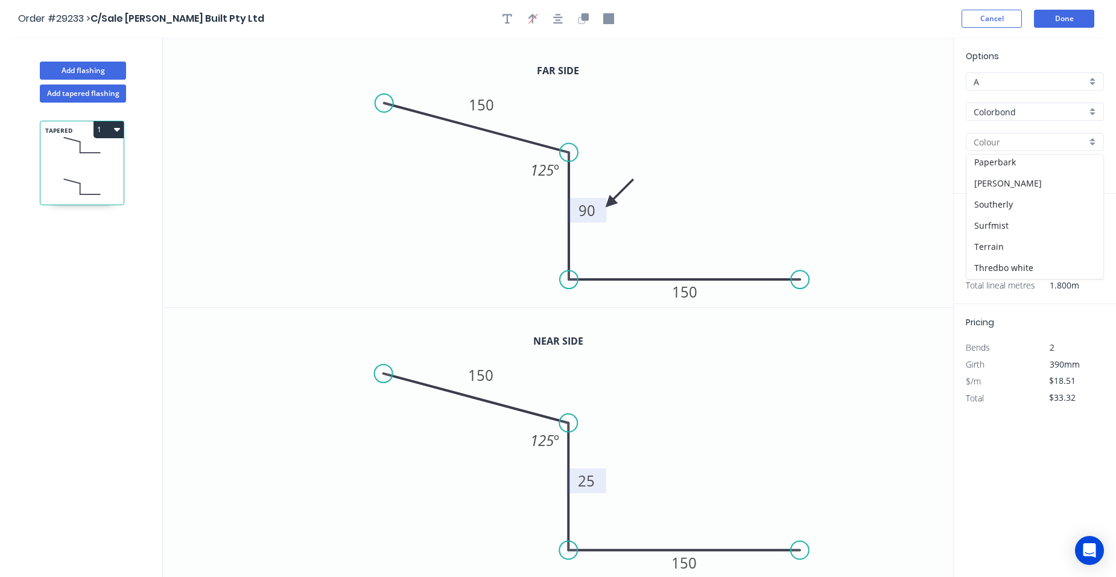
type input "Surfmist"
click at [1076, 16] on button "Done" at bounding box center [1064, 19] width 60 height 18
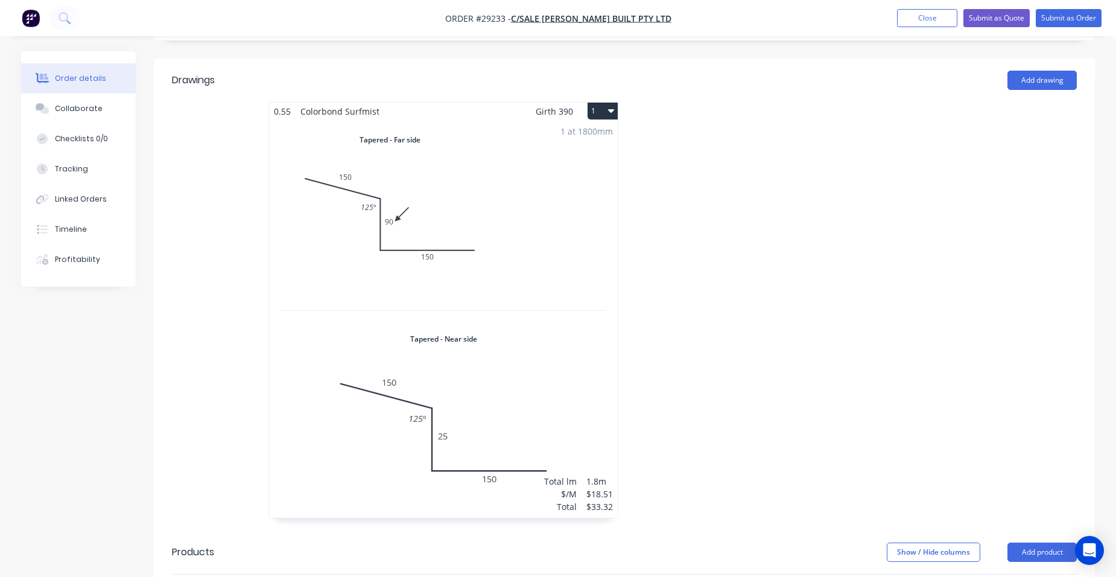
scroll to position [302, 0]
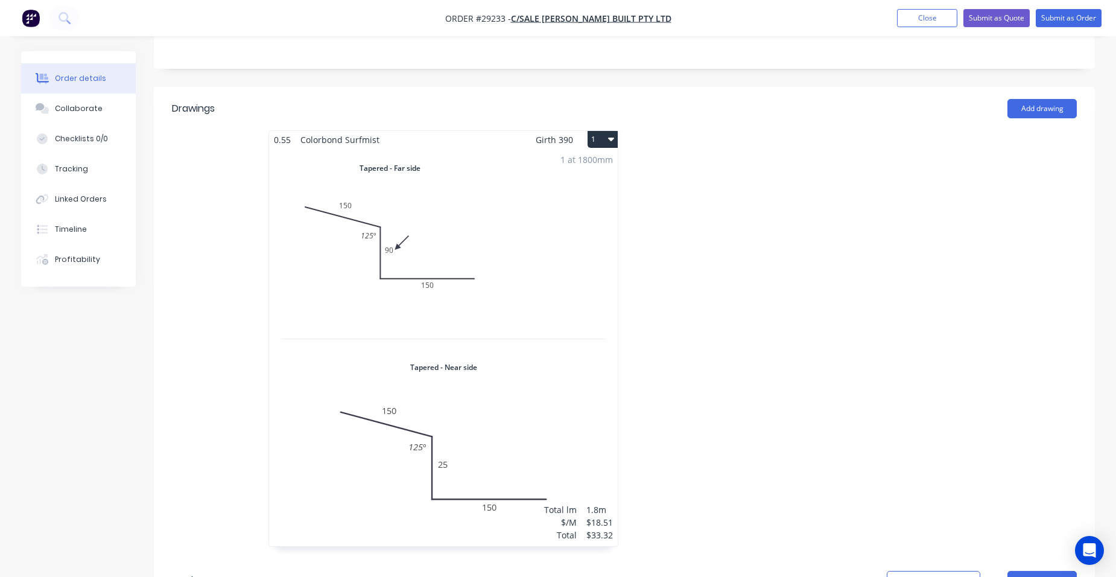
drag, startPoint x: 304, startPoint y: 156, endPoint x: 885, endPoint y: 233, distance: 586.4
click at [885, 233] on div at bounding box center [805, 344] width 362 height 428
click at [1054, 20] on button "Submit as Order" at bounding box center [1068, 18] width 66 height 18
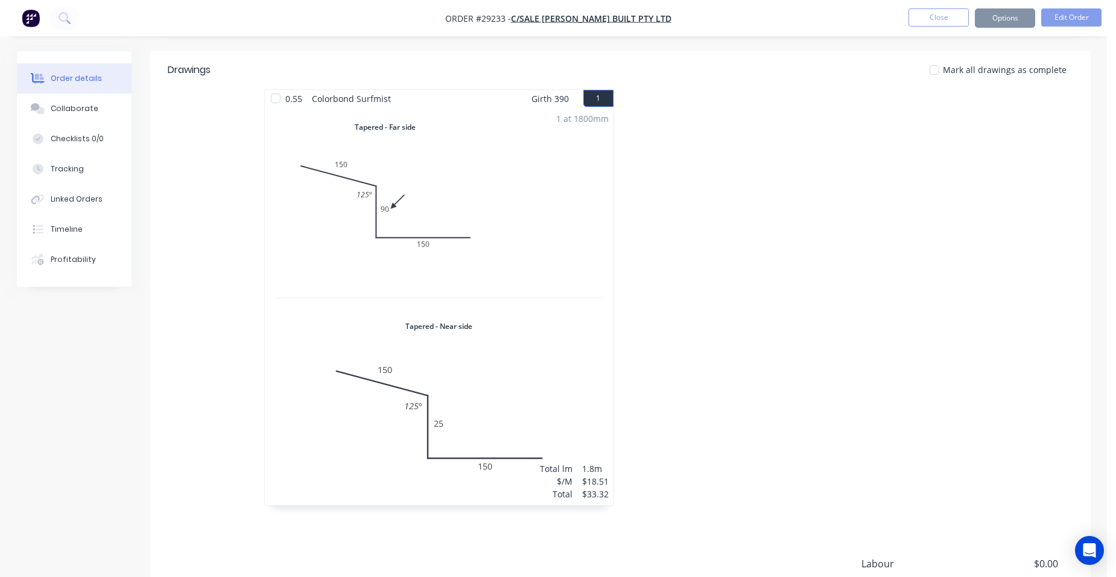
scroll to position [0, 0]
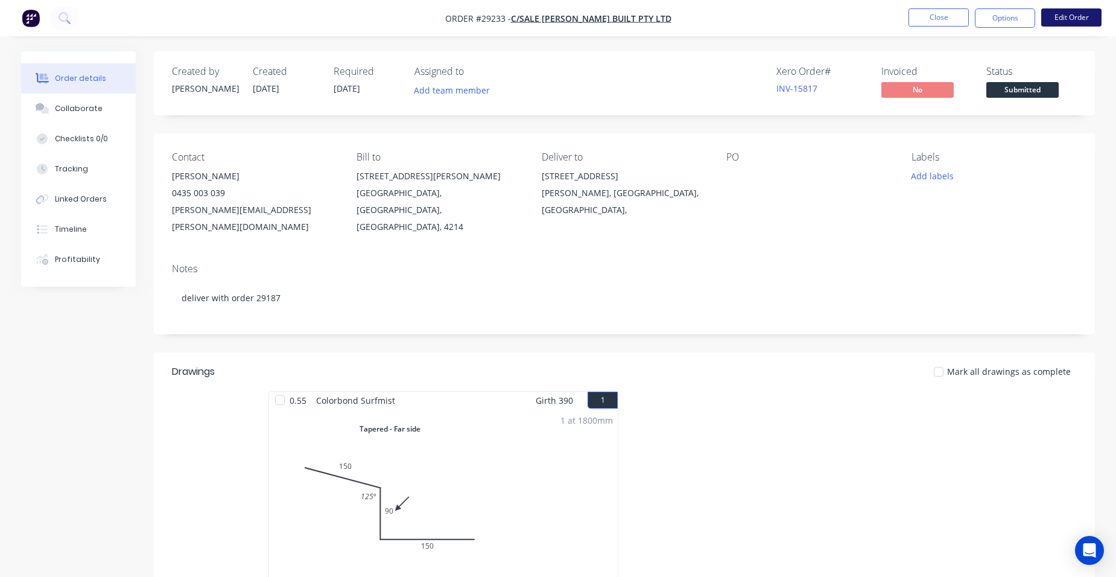
click at [1078, 14] on button "Edit Order" at bounding box center [1071, 17] width 60 height 18
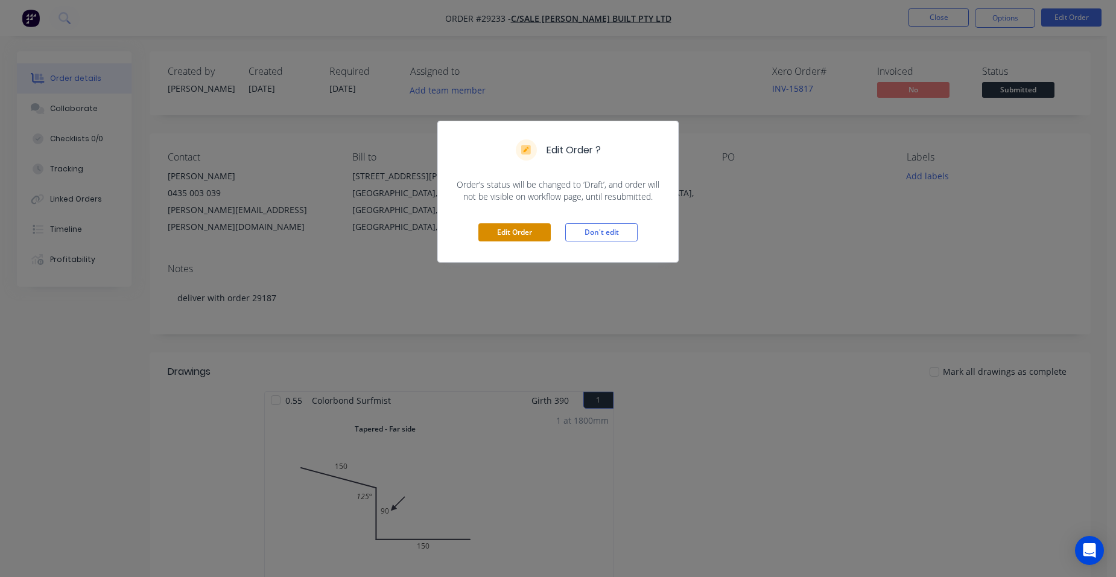
click at [532, 226] on button "Edit Order" at bounding box center [514, 232] width 72 height 18
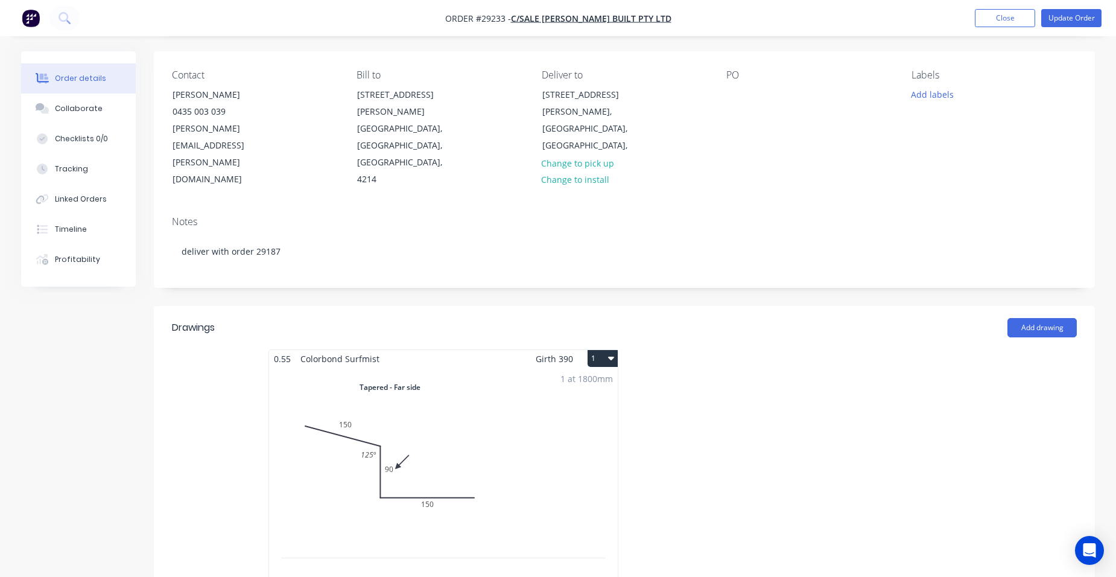
scroll to position [181, 0]
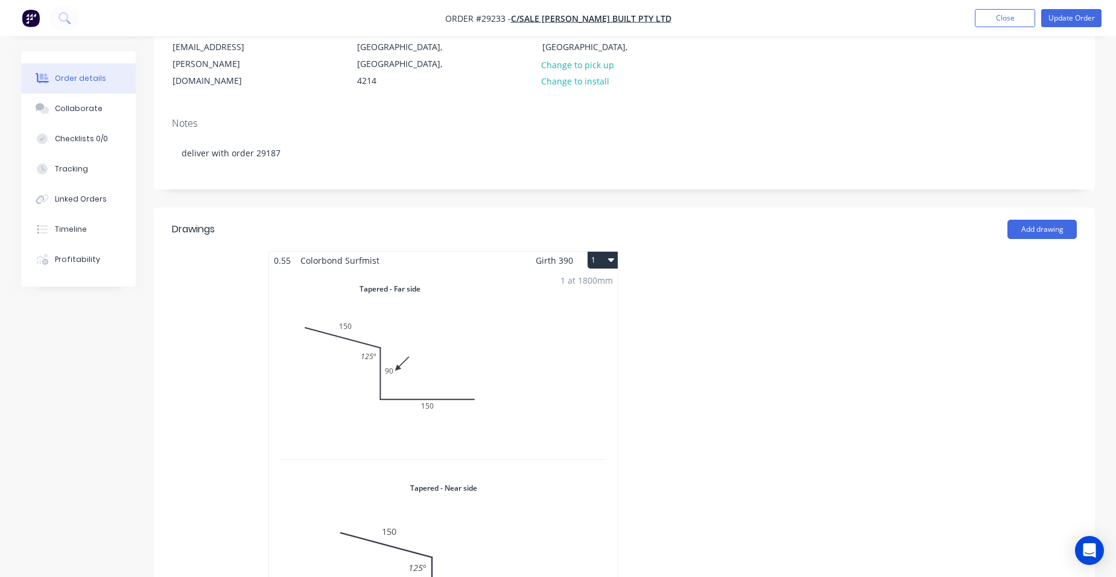
click at [475, 269] on div "1 at 1800mm Total lm $/M Total 1.8m $18.51 $33.32" at bounding box center [443, 467] width 349 height 397
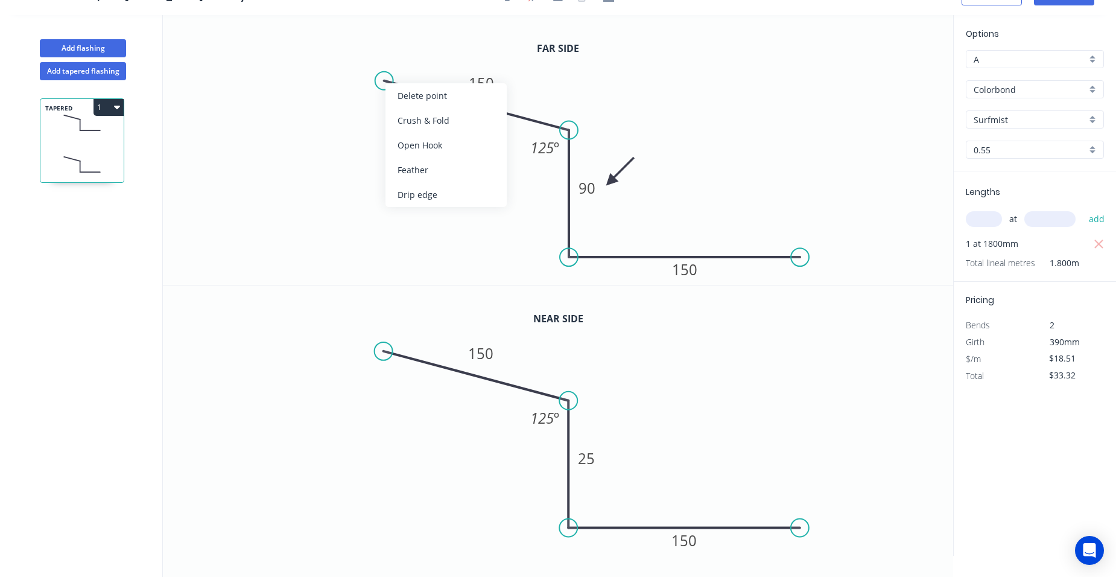
click at [423, 120] on div "Crush & Fold" at bounding box center [445, 120] width 121 height 25
type input "$16.56"
type input "$29.81"
click at [411, 127] on div "Flip bend" at bounding box center [450, 128] width 121 height 25
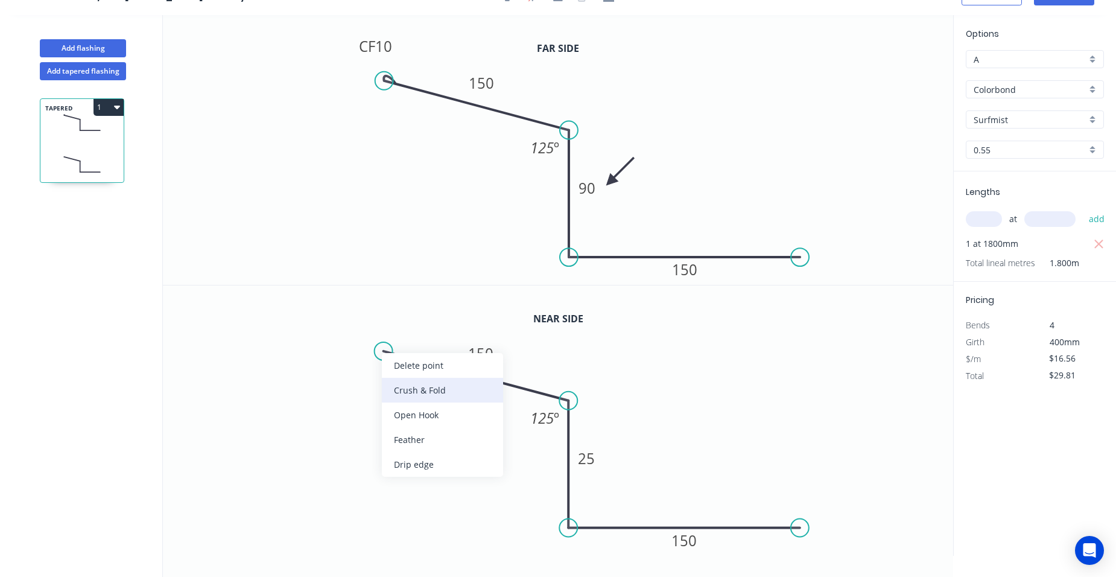
click at [400, 390] on div "Crush & Fold" at bounding box center [442, 390] width 121 height 25
type input "$19.76"
type input "$35.57"
click at [408, 393] on div "Flip bend" at bounding box center [447, 397] width 121 height 25
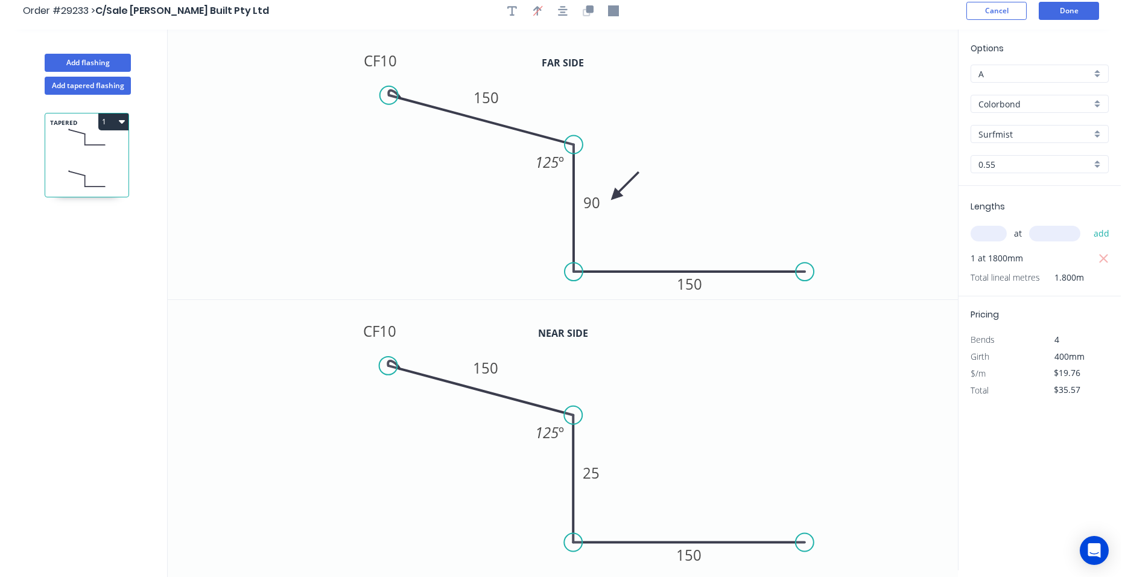
scroll to position [0, 0]
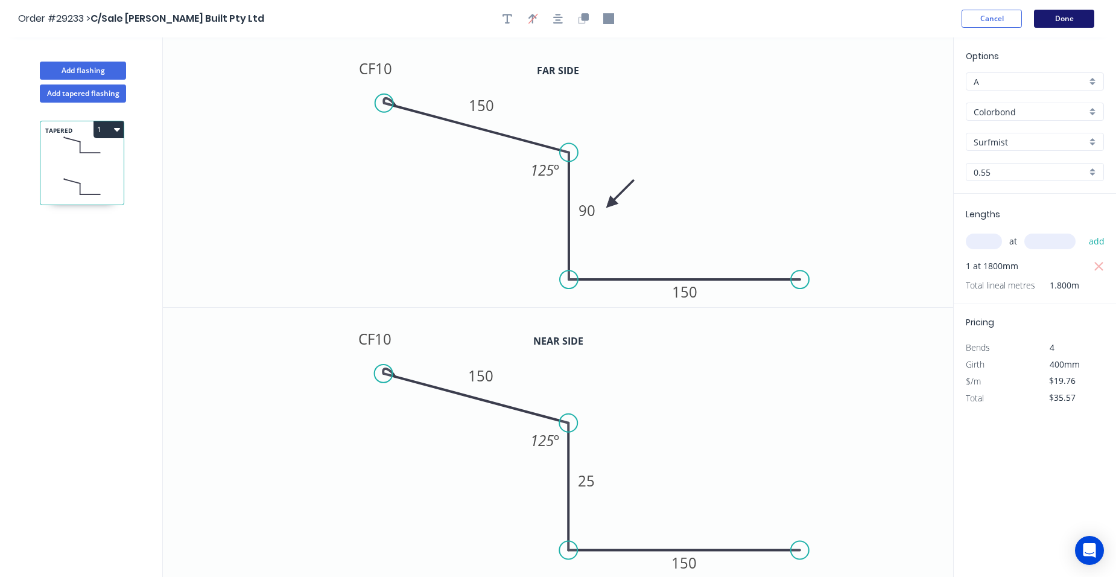
click at [1058, 18] on button "Done" at bounding box center [1064, 19] width 60 height 18
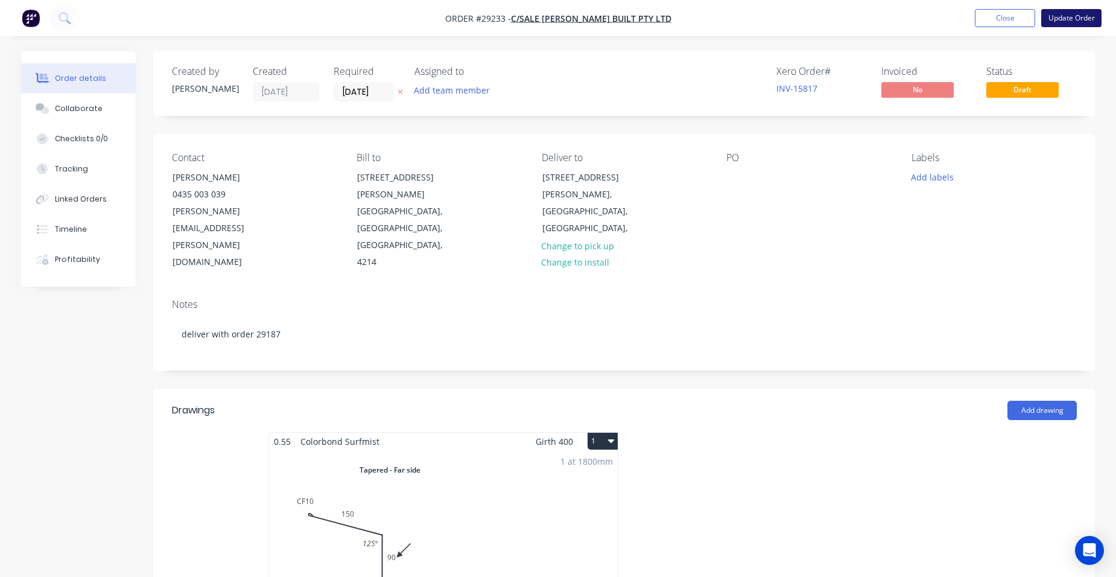
click at [1065, 17] on button "Update Order" at bounding box center [1071, 18] width 60 height 18
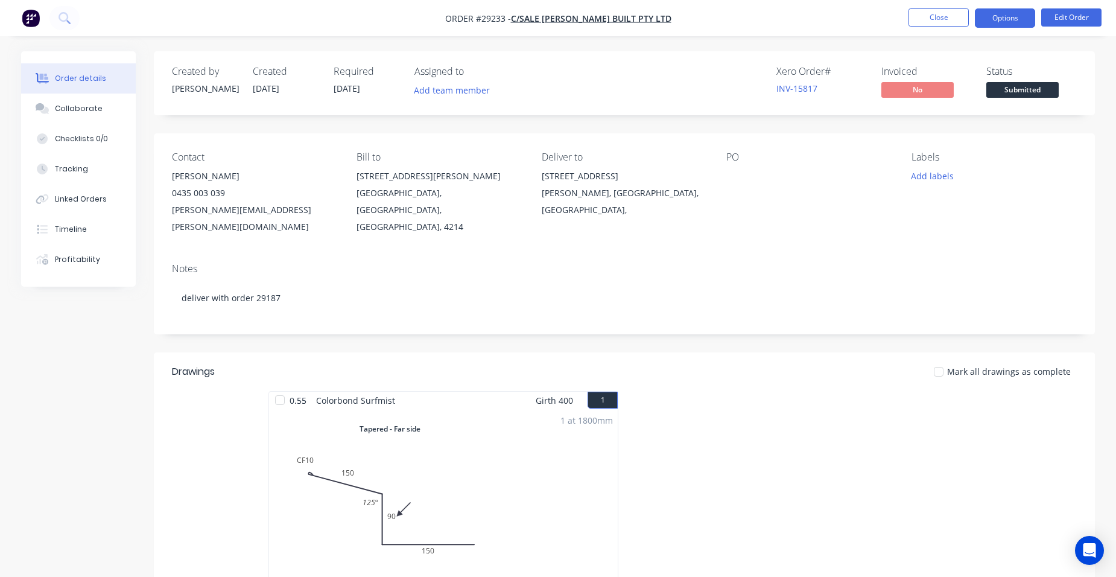
click at [1016, 21] on button "Options" at bounding box center [1005, 17] width 60 height 19
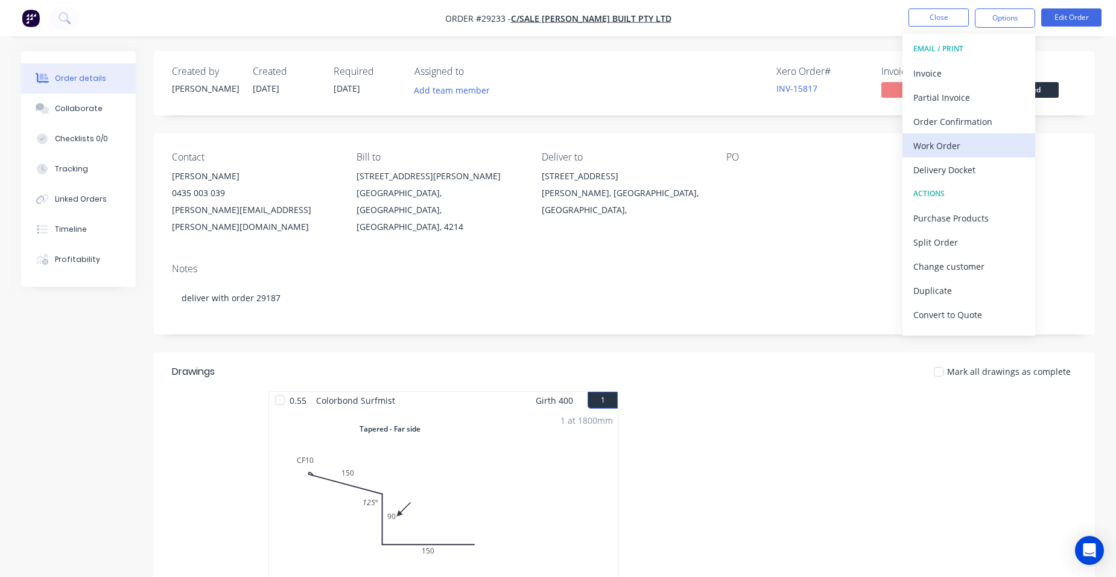
click at [952, 150] on div "Work Order" at bounding box center [968, 145] width 111 height 17
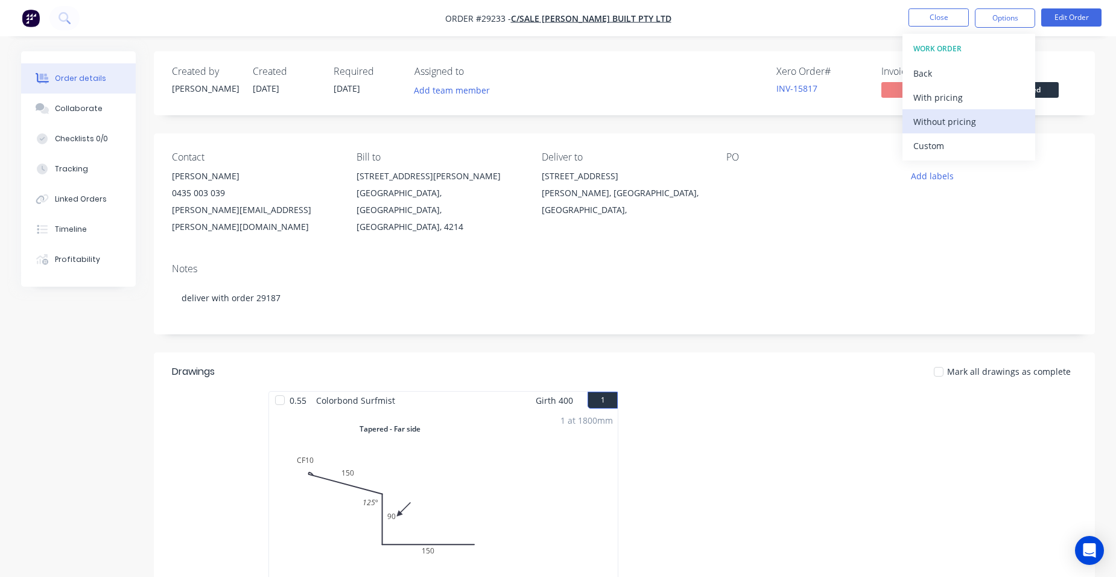
click at [981, 118] on div "Without pricing" at bounding box center [968, 121] width 111 height 17
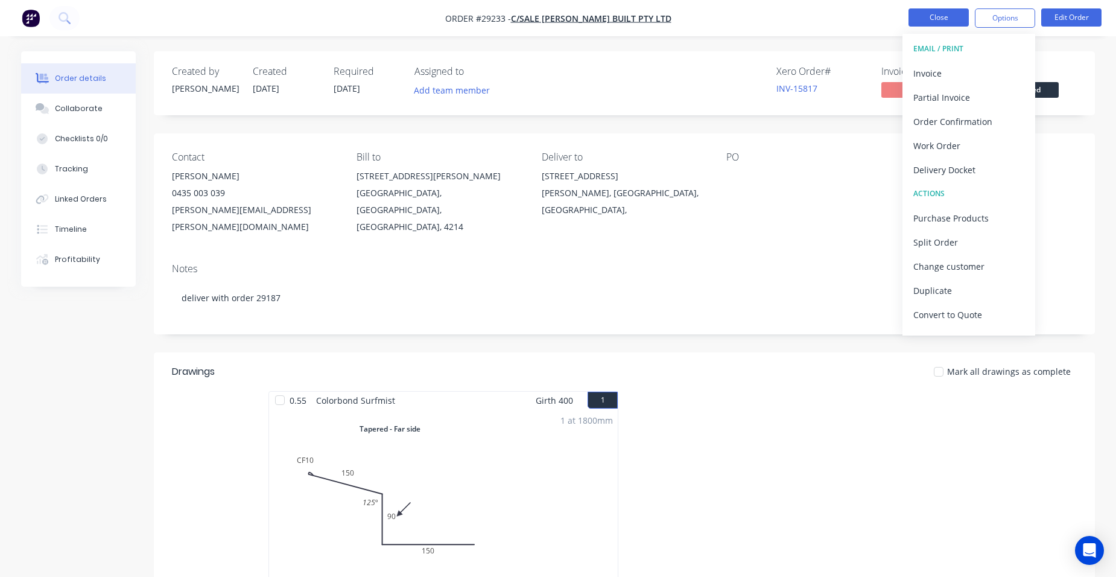
click at [944, 14] on button "Close" at bounding box center [938, 17] width 60 height 18
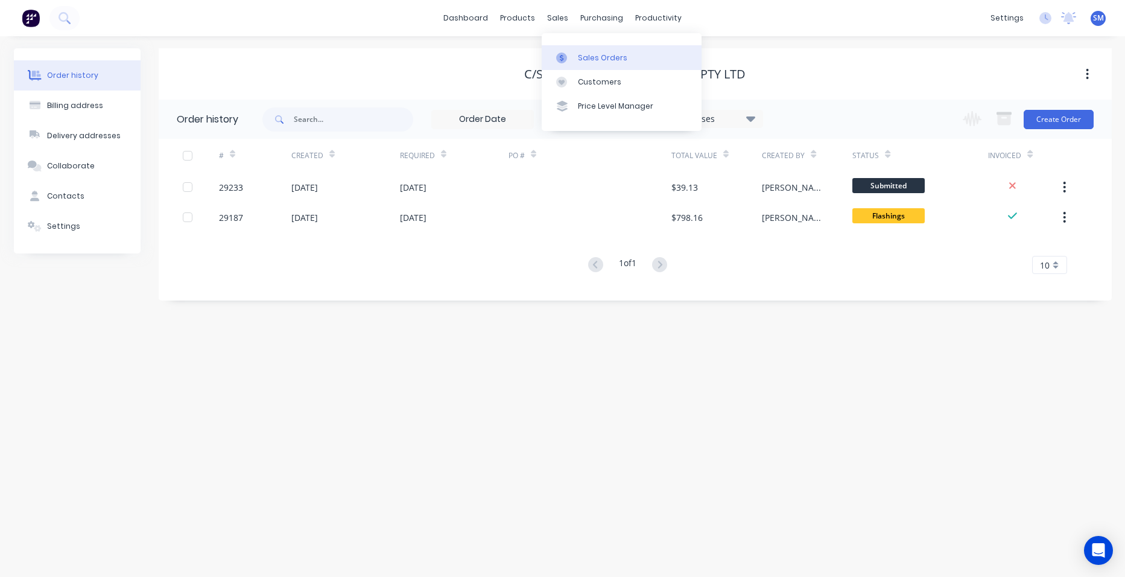
click at [595, 55] on div "Sales Orders" at bounding box center [602, 57] width 49 height 11
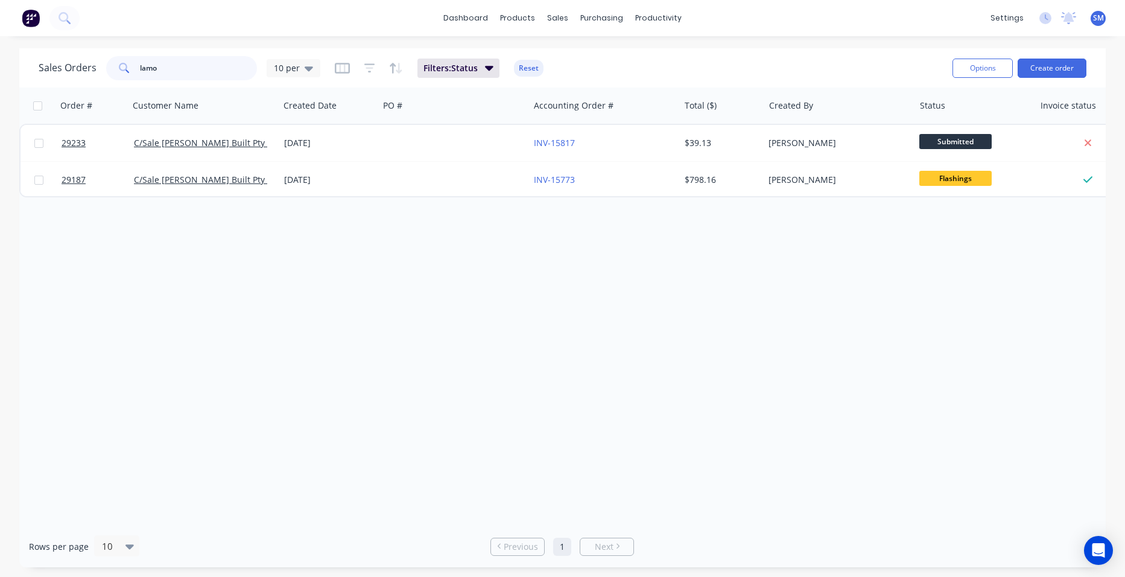
click at [88, 71] on div "Sales Orders lamo 10 per" at bounding box center [180, 68] width 282 height 24
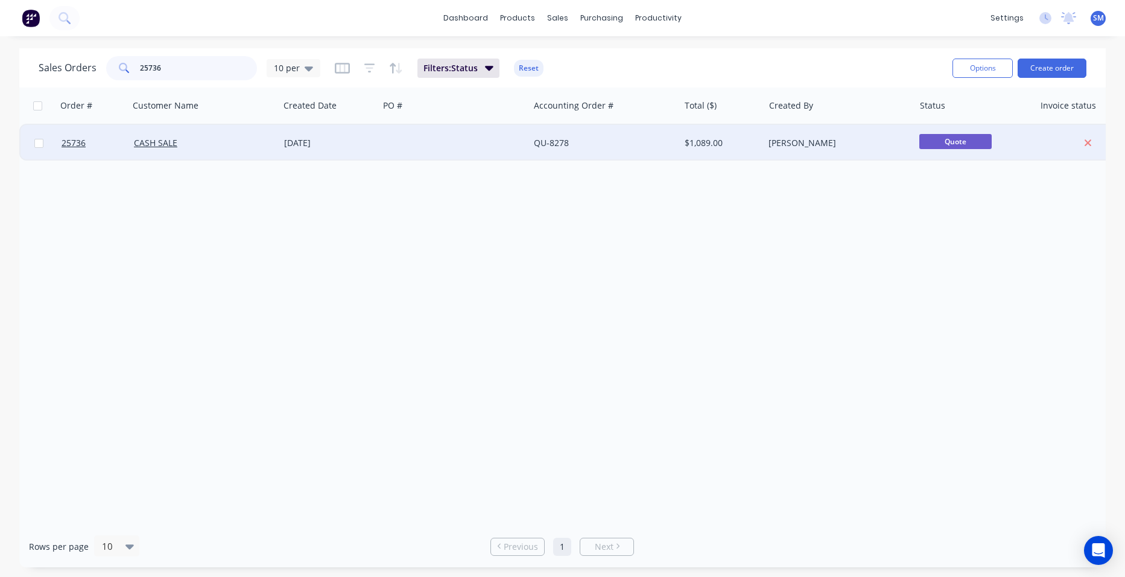
type input "25736"
click at [412, 144] on div at bounding box center [454, 143] width 150 height 36
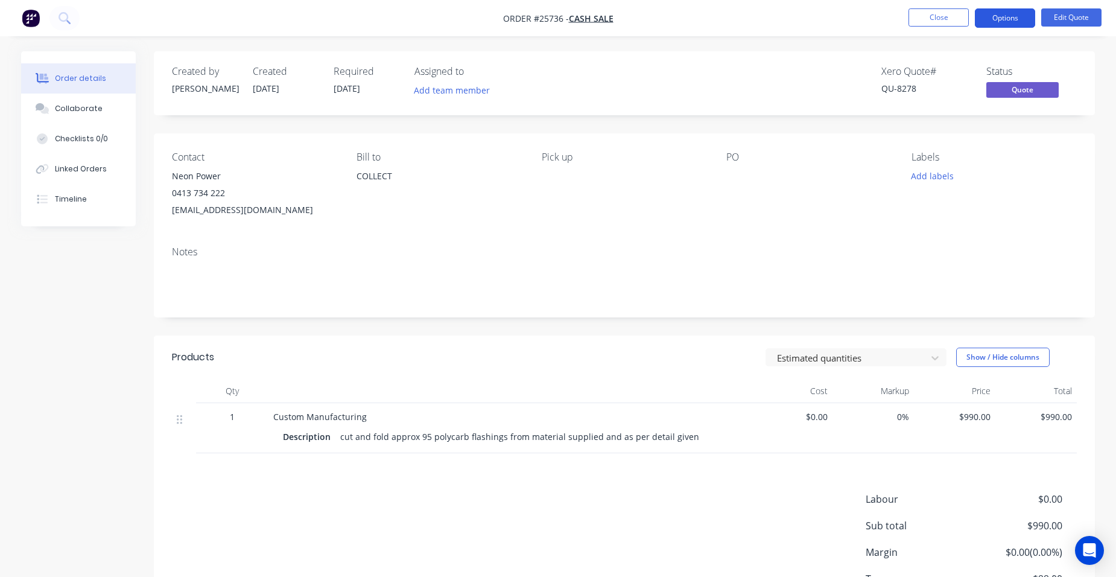
click at [1011, 10] on button "Options" at bounding box center [1005, 17] width 60 height 19
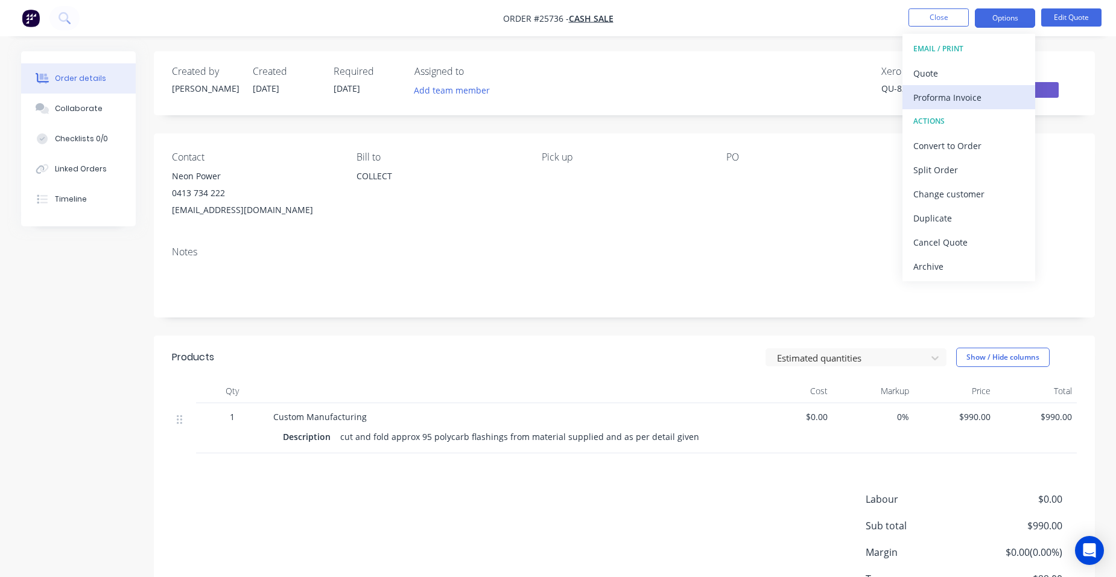
click at [981, 100] on div "Proforma Invoice" at bounding box center [968, 97] width 111 height 17
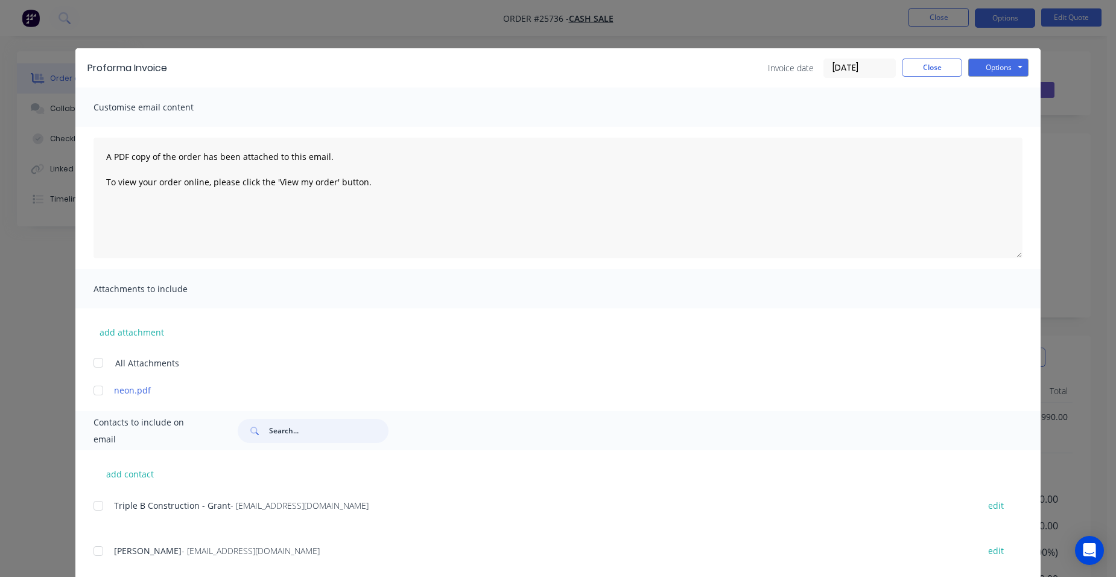
click at [283, 432] on input "text" at bounding box center [328, 431] width 119 height 24
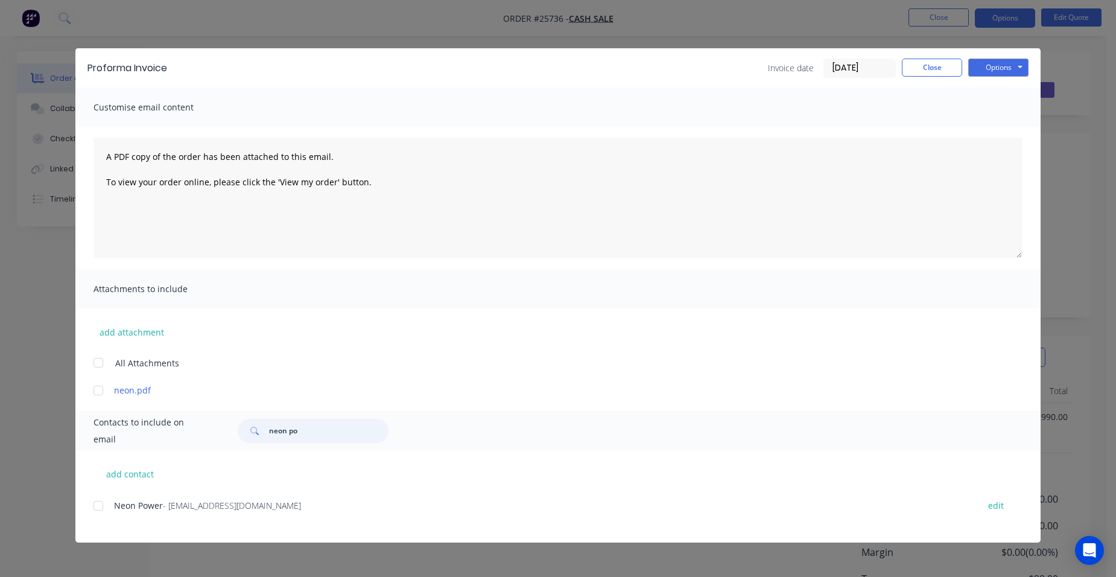
click at [95, 504] on div at bounding box center [98, 505] width 24 height 24
type input "neon po"
click at [1012, 66] on button "Options" at bounding box center [998, 67] width 60 height 18
click at [1031, 120] on button "Email" at bounding box center [1006, 129] width 77 height 20
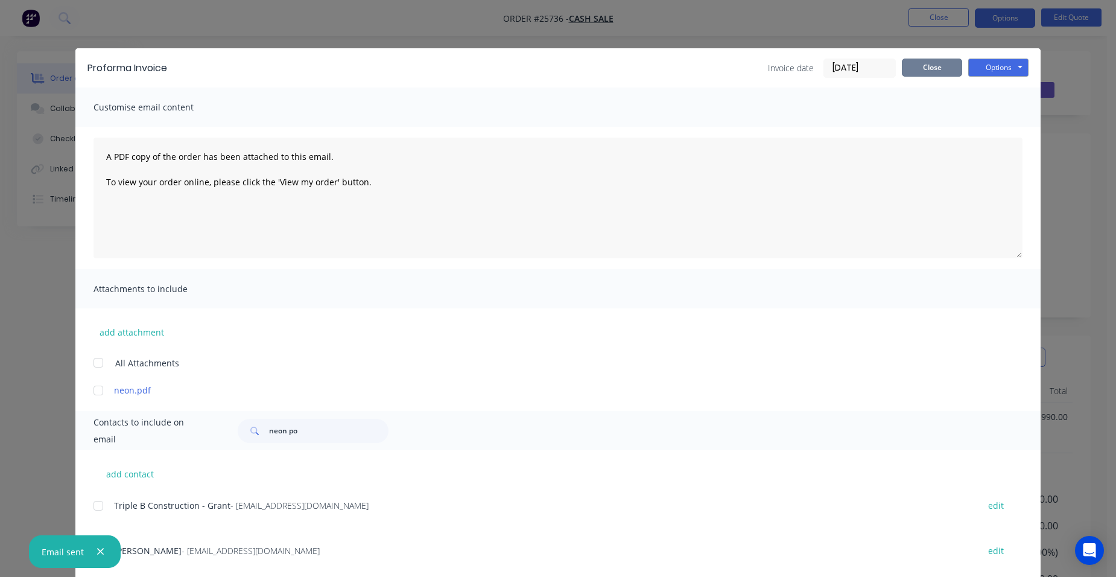
click at [923, 64] on button "Close" at bounding box center [932, 67] width 60 height 18
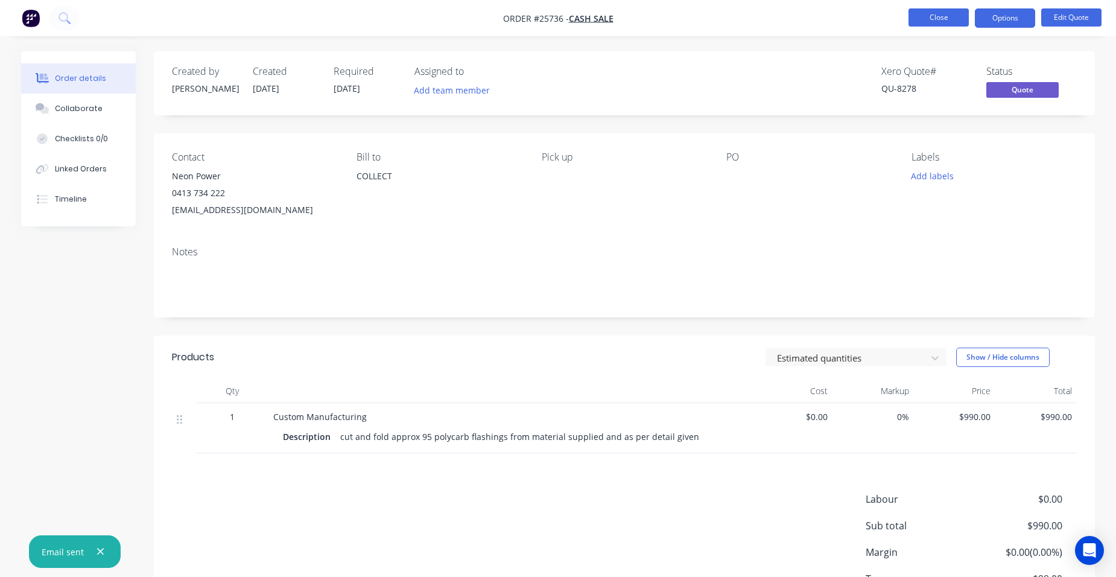
click at [937, 20] on button "Close" at bounding box center [938, 17] width 60 height 18
